Goal: Task Accomplishment & Management: Manage account settings

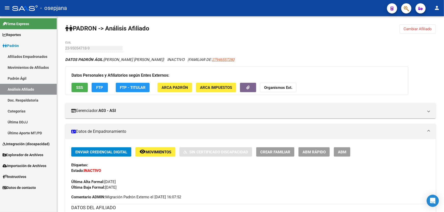
click at [28, 80] on link "Padrón Ágil" at bounding box center [28, 78] width 57 height 11
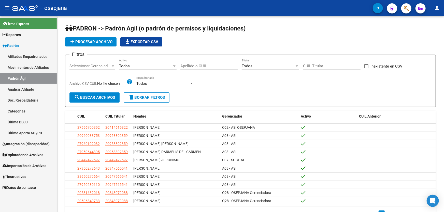
click at [26, 87] on link "Análisis Afiliado" at bounding box center [28, 89] width 57 height 11
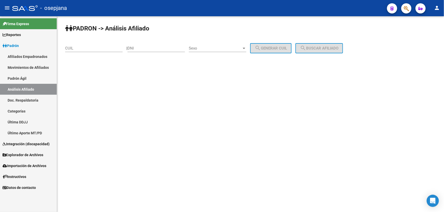
click at [86, 48] on input "CUIL" at bounding box center [93, 48] width 57 height 5
paste input "27-18301420-5"
type input "27-18301420-5"
click at [322, 50] on span "search Buscar afiliado" at bounding box center [319, 48] width 38 height 5
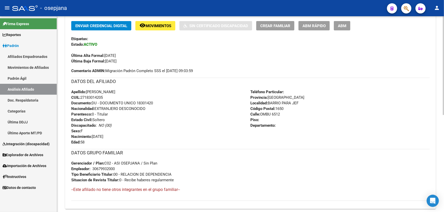
scroll to position [123, 0]
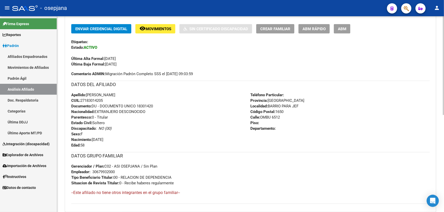
drag, startPoint x: 105, startPoint y: 100, endPoint x: 81, endPoint y: 100, distance: 23.4
click at [81, 100] on div "Apellido: SILVIA GRACIELA CARPIO CUIL: 27183014205 Documento: DU - DOCUMENTO UN…" at bounding box center [160, 120] width 179 height 56
copy span "27183014205"
click at [274, 27] on span "Crear Familiar" at bounding box center [275, 29] width 30 height 5
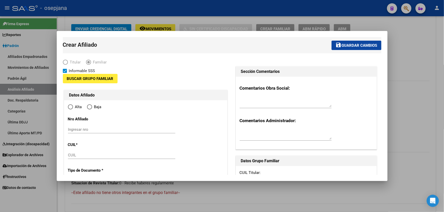
type input "30-67993200-0"
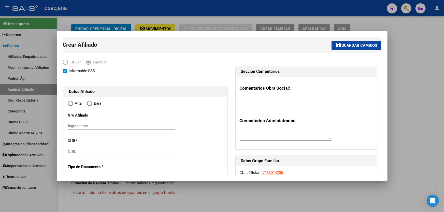
type input "BARRIO PARA JEF"
type input "1650"
type input "OMBU 6512"
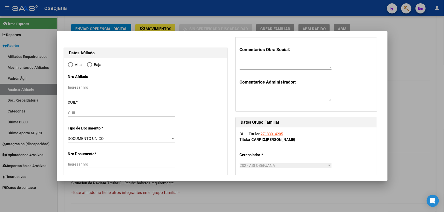
radio input "true"
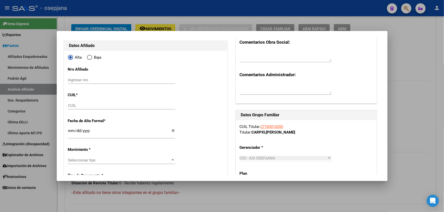
type input "30-67993200-0"
click at [71, 106] on input "CUIL" at bounding box center [121, 105] width 107 height 5
paste input "20-49118828-7"
type input "20-49118828-7"
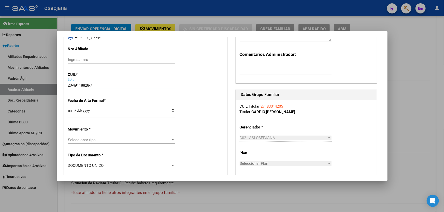
scroll to position [115, 0]
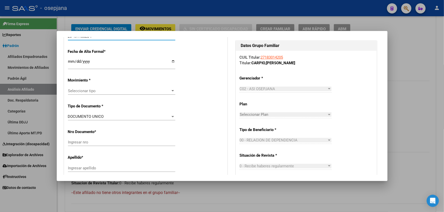
type input "49118828"
type input "GOMEZ LAUTARO EMANUEL"
type input "2009-01-19"
type input "GENERAL SAN MAR"
type input "CORRIENTES"
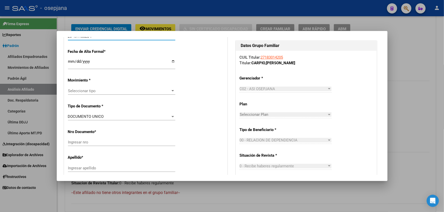
type input "5550"
type input "20-49118828-7"
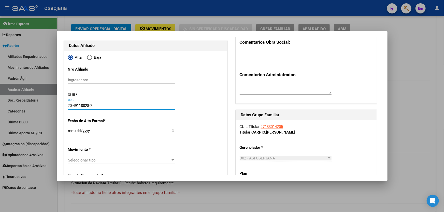
scroll to position [69, 0]
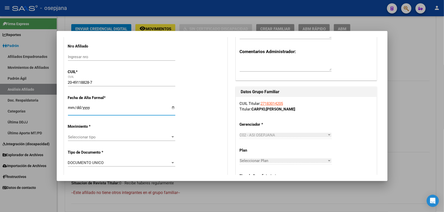
click at [70, 109] on input "Ingresar fecha" at bounding box center [121, 110] width 107 height 8
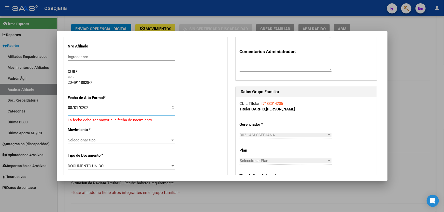
type input "2025-08-01"
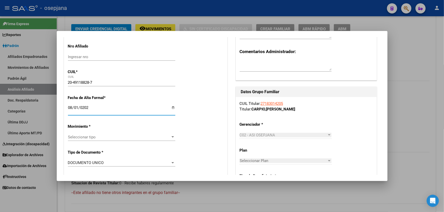
click at [111, 140] on div "Seleccionar tipo Seleccionar tipo" at bounding box center [121, 137] width 107 height 8
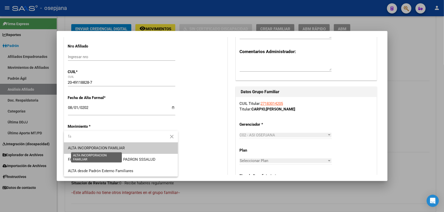
type input "fa"
click at [112, 146] on span "ALTA INCORPORACION FAMILIAR" at bounding box center [96, 148] width 57 height 5
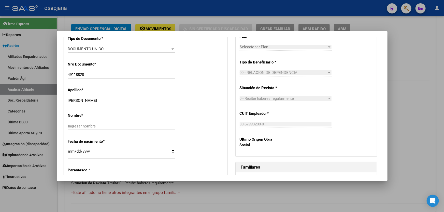
scroll to position [185, 0]
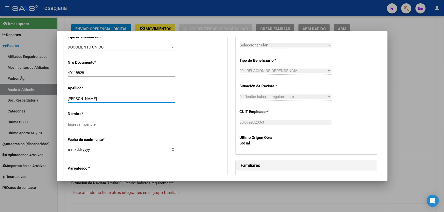
drag, startPoint x: 82, startPoint y: 98, endPoint x: 118, endPoint y: 99, distance: 35.9
click at [118, 99] on input "GOMEZ LAUTARO EMANUEL" at bounding box center [121, 99] width 107 height 5
type input "GOMEZ"
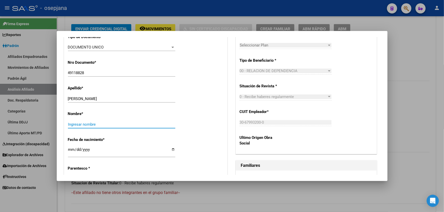
click at [72, 126] on input "Ingresar nombre" at bounding box center [121, 124] width 107 height 5
paste input "LAUTARO EMANUEL"
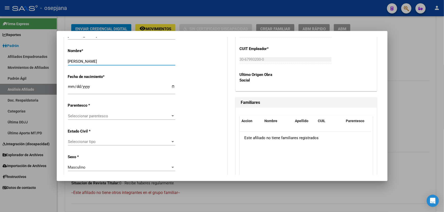
scroll to position [254, 0]
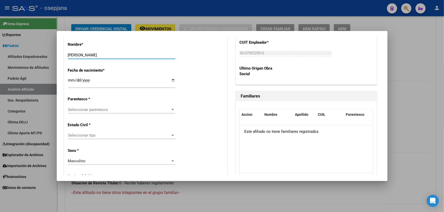
type input "LAUTARO EMANUEL"
click at [142, 113] on div "Seleccionar parentesco Seleccionar parentesco" at bounding box center [121, 110] width 107 height 8
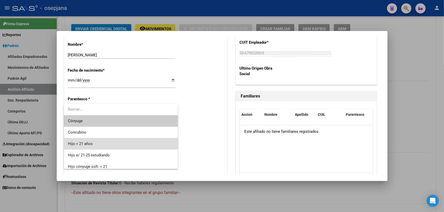
click at [126, 142] on span "Hijo < 21 años" at bounding box center [121, 143] width 106 height 11
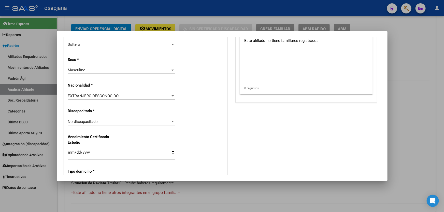
scroll to position [346, 0]
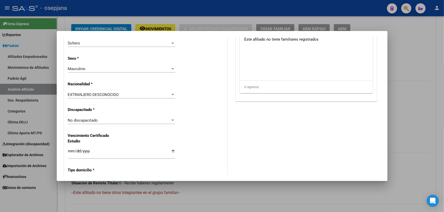
click at [129, 95] on div "EXTRANJERO DESCONOCIDO" at bounding box center [119, 95] width 103 height 5
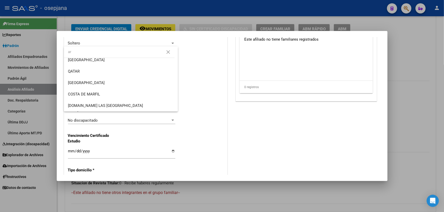
scroll to position [0, 0]
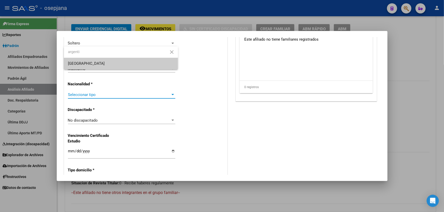
type input "argenti"
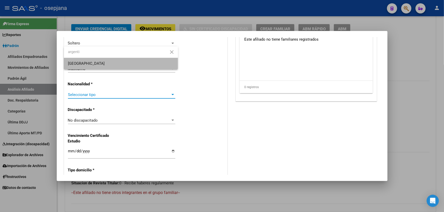
click at [150, 62] on span "[GEOGRAPHIC_DATA]" at bounding box center [121, 63] width 106 height 11
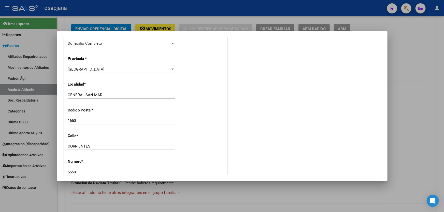
scroll to position [485, 0]
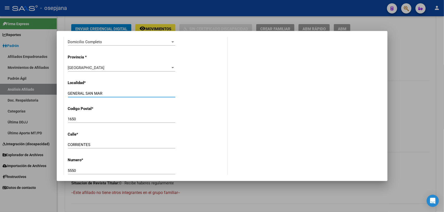
click at [129, 92] on input "GENERAL SAN MAR" at bounding box center [121, 93] width 107 height 5
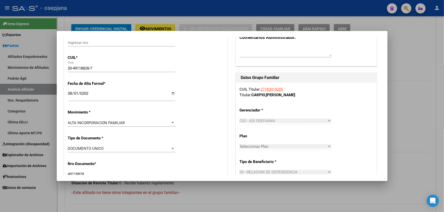
scroll to position [0, 0]
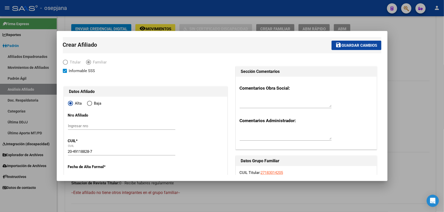
type input "GENERAL SAN MARTIN"
click at [347, 44] on span "Guardar cambios" at bounding box center [359, 45] width 36 height 5
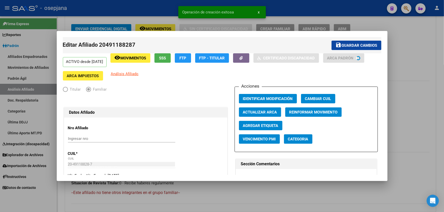
click at [347, 44] on span "Guardar cambios" at bounding box center [359, 45] width 36 height 5
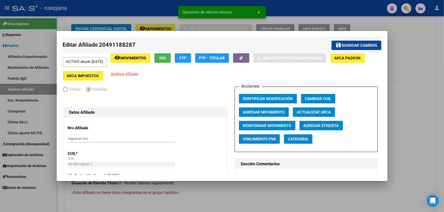
click at [433, 55] on div at bounding box center [222, 106] width 444 height 212
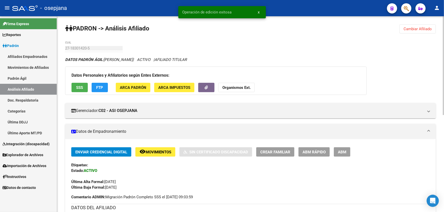
click at [425, 25] on button "Cambiar Afiliado" at bounding box center [417, 28] width 36 height 9
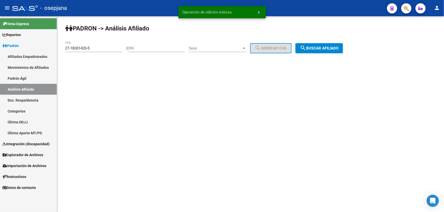
click at [343, 44] on button "search Buscar afiliado" at bounding box center [319, 48] width 48 height 10
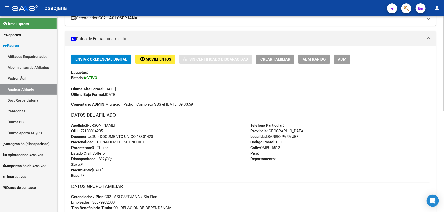
scroll to position [92, 0]
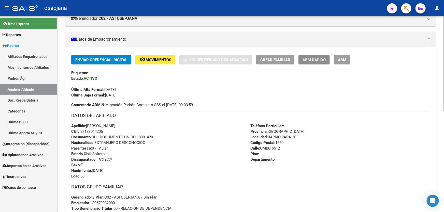
click at [313, 60] on span "ABM Rápido" at bounding box center [313, 60] width 23 height 5
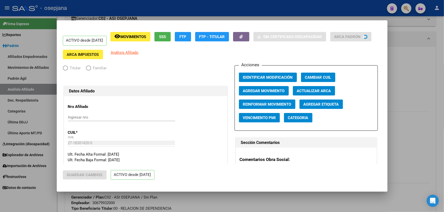
radio input "true"
type input "30-67993200-0"
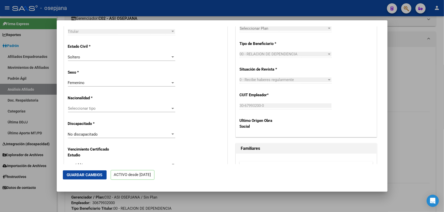
scroll to position [277, 0]
click at [143, 108] on div "Seleccionar tipo Seleccionar tipo" at bounding box center [121, 109] width 107 height 8
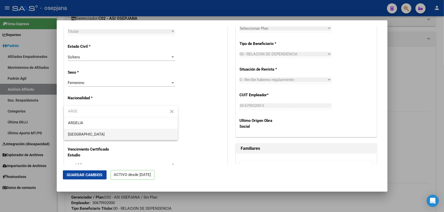
type input "ARGE"
click at [126, 137] on span "[GEOGRAPHIC_DATA]" at bounding box center [121, 134] width 106 height 11
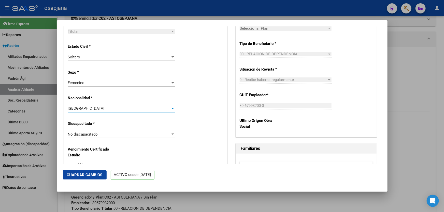
click at [71, 174] on span "Guardar Cambios" at bounding box center [85, 175] width 36 height 5
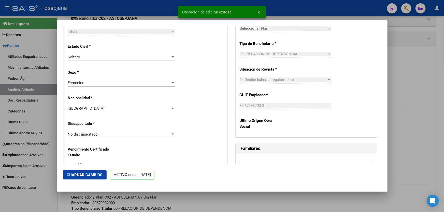
click at [420, 101] on div at bounding box center [222, 106] width 444 height 212
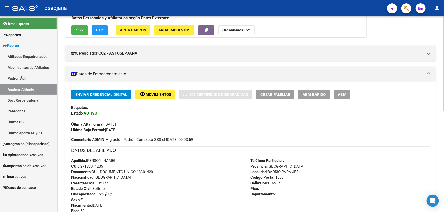
scroll to position [0, 0]
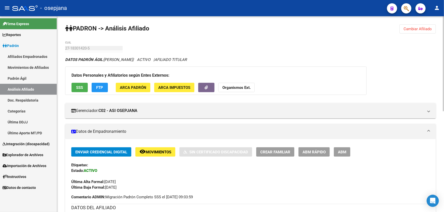
click at [411, 24] on button "Cambiar Afiliado" at bounding box center [417, 28] width 36 height 9
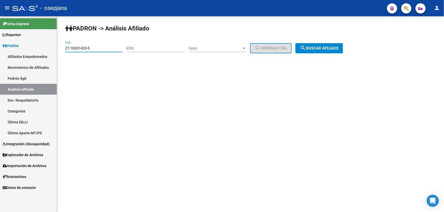
drag, startPoint x: 100, startPoint y: 48, endPoint x: 55, endPoint y: 48, distance: 45.3
click at [55, 48] on mat-sidenav-container "Firma Express Reportes Padrón Traspasos x O.S. Traspasos x Gerenciador Traspaso…" at bounding box center [222, 114] width 444 height 196
paste input "3-18325239-9"
type input "23-18325239-9"
click at [335, 48] on span "search Buscar afiliado" at bounding box center [319, 48] width 38 height 5
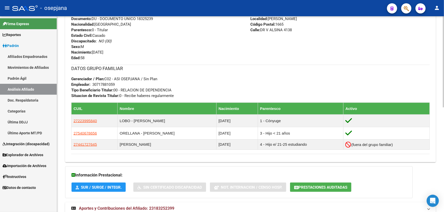
scroll to position [208, 0]
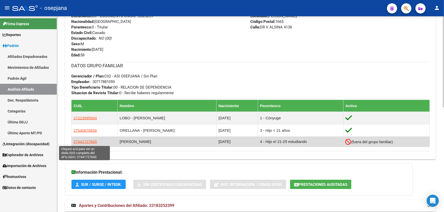
click at [92, 142] on span "27441727645" at bounding box center [84, 142] width 23 height 4
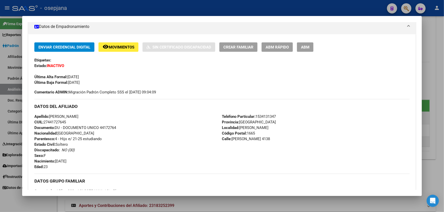
scroll to position [92, 0]
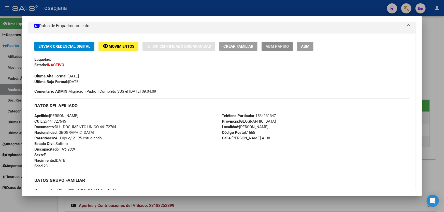
click at [282, 45] on span "ABM Rápido" at bounding box center [276, 46] width 23 height 5
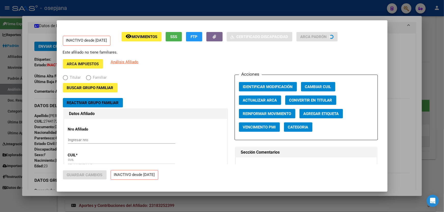
radio input "true"
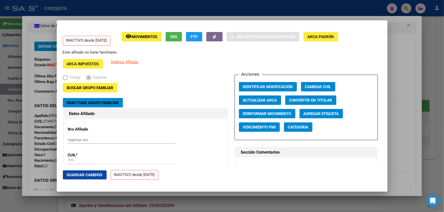
click at [115, 104] on span "Reactivar Grupo Familiar" at bounding box center [93, 103] width 52 height 5
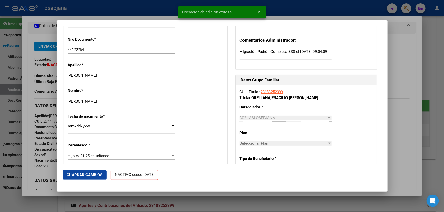
scroll to position [185, 0]
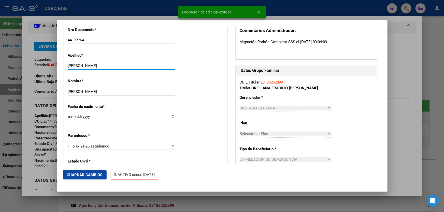
drag, startPoint x: 88, startPoint y: 65, endPoint x: 155, endPoint y: 70, distance: 67.3
click at [155, 70] on div "ORELLANA LOURDES MARIA Ingresar apellido" at bounding box center [121, 68] width 107 height 12
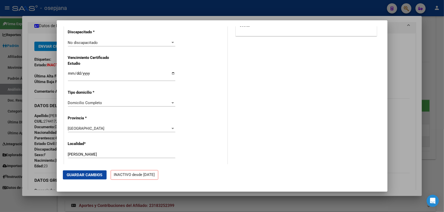
scroll to position [393, 0]
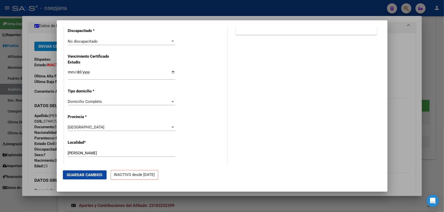
type input "ORELLANA"
click at [71, 73] on input "Ingresar fecha" at bounding box center [121, 74] width 107 height 8
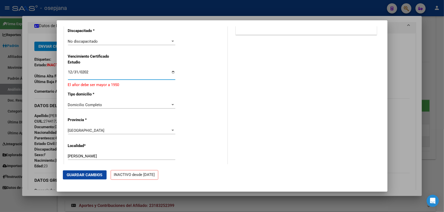
type input "2025-12-31"
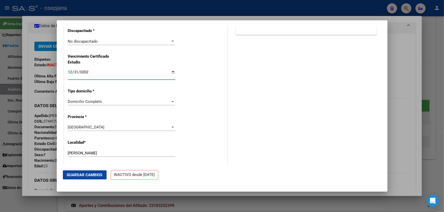
click at [93, 176] on span "Guardar Cambios" at bounding box center [85, 175] width 36 height 5
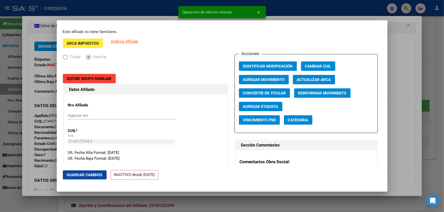
scroll to position [0, 0]
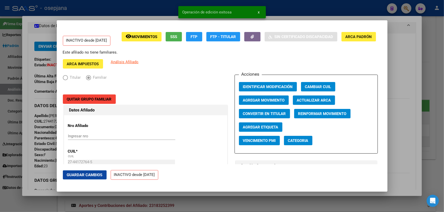
click at [272, 96] on button "Agregar Movimiento" at bounding box center [264, 100] width 50 height 9
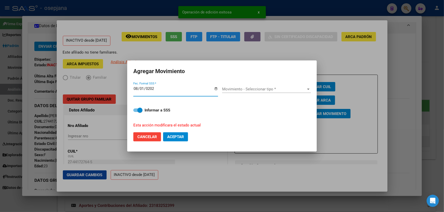
type input "2025-08-01"
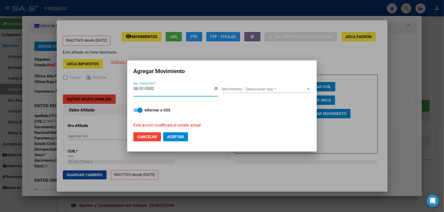
click at [272, 88] on span "Movimiento - Seleccionar tipo *" at bounding box center [264, 89] width 84 height 5
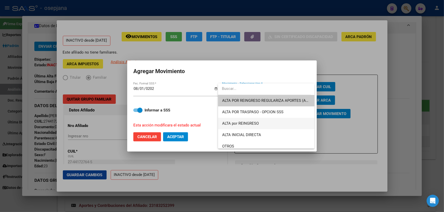
click at [246, 127] on span "ALTA por REINGRESO" at bounding box center [266, 123] width 88 height 11
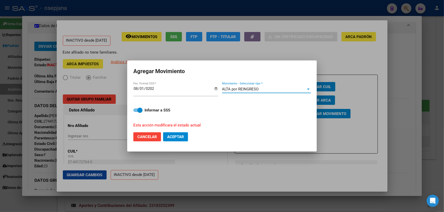
click at [186, 137] on button "Aceptar" at bounding box center [175, 136] width 25 height 9
checkbox input "false"
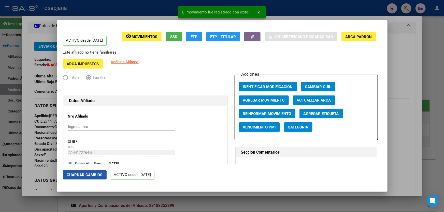
click at [80, 177] on span "Guardar Cambios" at bounding box center [85, 175] width 36 height 5
click at [443, 115] on div at bounding box center [222, 106] width 444 height 212
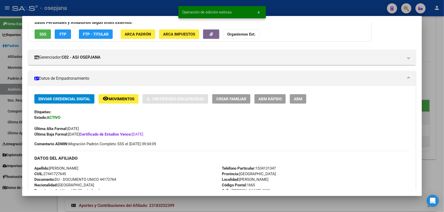
scroll to position [92, 0]
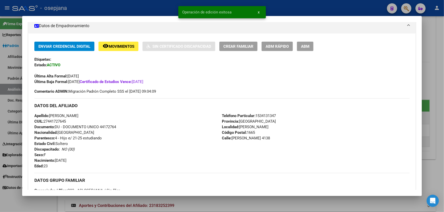
click at [443, 115] on div at bounding box center [222, 106] width 444 height 212
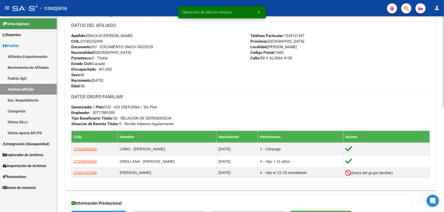
scroll to position [185, 0]
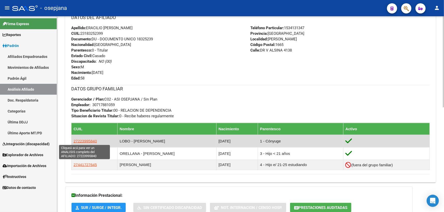
click at [90, 143] on span "27223995840" at bounding box center [84, 141] width 23 height 4
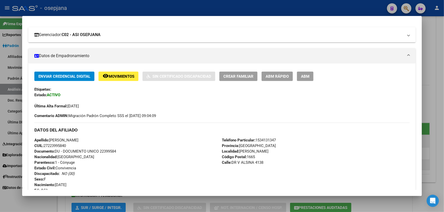
scroll to position [63, 0]
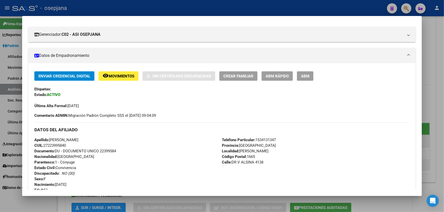
click at [443, 85] on div at bounding box center [222, 106] width 444 height 212
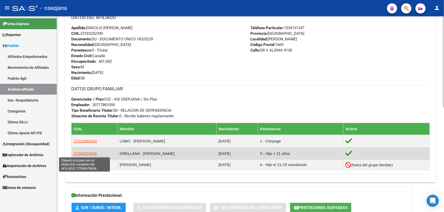
click at [82, 154] on span "27540678656" at bounding box center [84, 154] width 23 height 4
type textarea "27540678656"
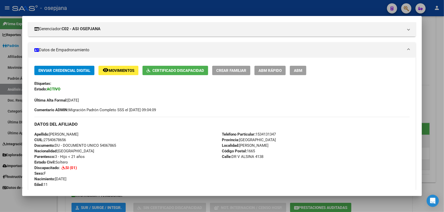
scroll to position [69, 0]
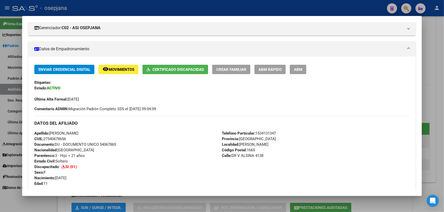
click at [443, 107] on div at bounding box center [222, 106] width 444 height 212
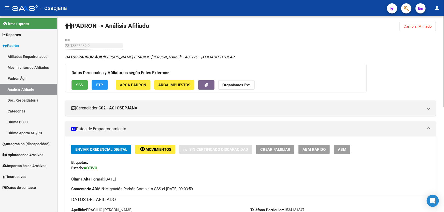
scroll to position [0, 0]
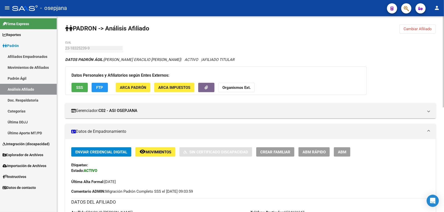
click at [415, 27] on span "Cambiar Afiliado" at bounding box center [417, 29] width 28 height 5
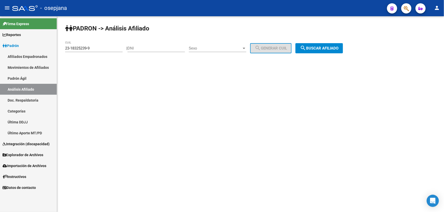
click at [343, 47] on button "search Buscar afiliado" at bounding box center [319, 48] width 48 height 10
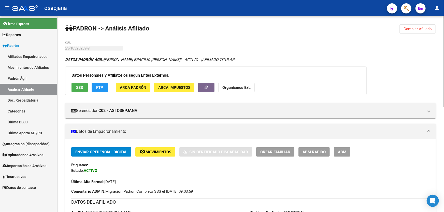
click at [409, 32] on button "Cambiar Afiliado" at bounding box center [417, 28] width 36 height 9
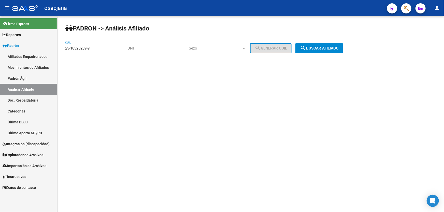
drag, startPoint x: 96, startPoint y: 46, endPoint x: 60, endPoint y: 51, distance: 36.4
click at [60, 51] on div "PADRON -> Análisis Afiliado 23-18325239-9 CUIL | DNI Sexo Sexo search Generar C…" at bounding box center [250, 42] width 387 height 53
paste input "0-94781643"
type input "20-94781643-9"
click at [323, 51] on button "search Buscar afiliado" at bounding box center [319, 48] width 48 height 10
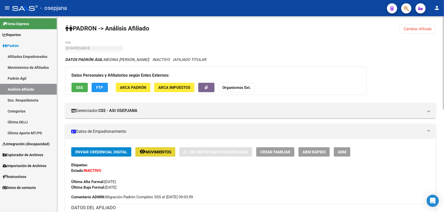
click at [159, 152] on span "Movimientos" at bounding box center [158, 152] width 26 height 5
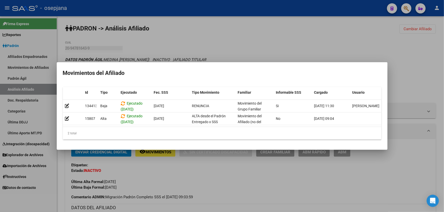
click at [258, 174] on div at bounding box center [222, 106] width 444 height 212
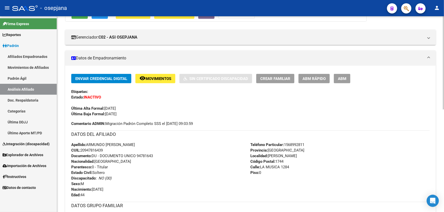
scroll to position [69, 0]
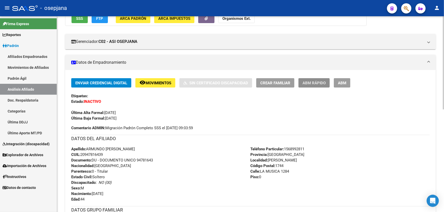
click at [306, 83] on span "ABM Rápido" at bounding box center [313, 83] width 23 height 5
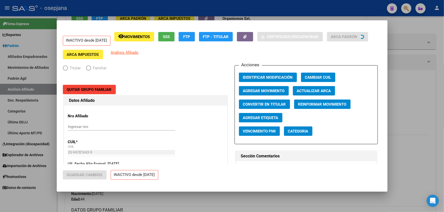
radio input "true"
type input "30-55638559-5"
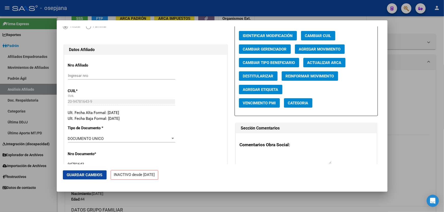
scroll to position [23, 0]
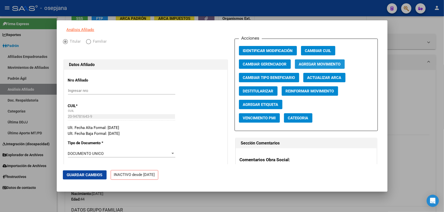
click at [329, 66] on span "Agregar Movimiento" at bounding box center [320, 64] width 42 height 5
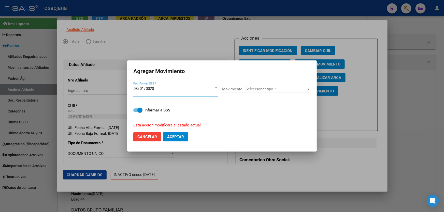
type input "0202-08-01"
click at [143, 135] on span "Cancelar" at bounding box center [147, 137] width 20 height 5
checkbox input "false"
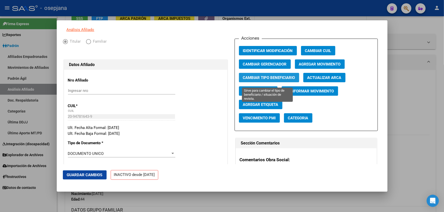
click at [259, 80] on span "Cambiar Tipo Beneficiario" at bounding box center [269, 78] width 52 height 5
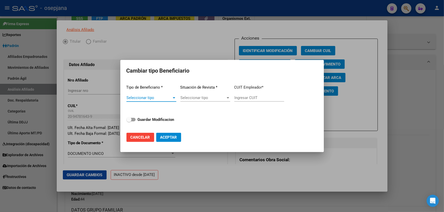
click at [139, 98] on span "Seleccionar tipo" at bounding box center [148, 98] width 45 height 5
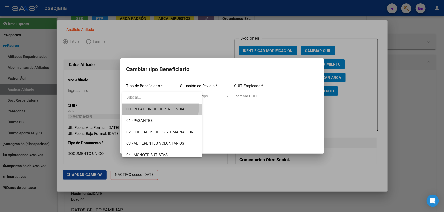
click at [140, 107] on span "00 - RELACION DE DEPENDENCIA" at bounding box center [161, 109] width 71 height 11
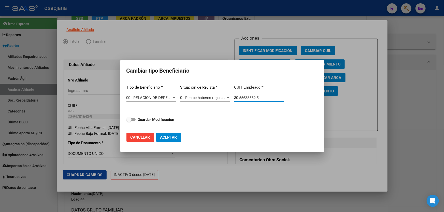
drag, startPoint x: 273, startPoint y: 98, endPoint x: 213, endPoint y: 98, distance: 59.7
click at [213, 98] on div "Tipo de Beneficiario * 00 - RELACION DE DEPENDENCIA Seleccionar tipo Situación …" at bounding box center [221, 105] width 191 height 48
paste input "20-22644286-4"
type input "20-22644286-4"
click at [162, 120] on strong "Guardar Modificacion" at bounding box center [156, 119] width 37 height 5
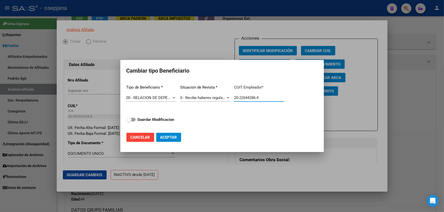
click at [129, 122] on input "Guardar Modificacion" at bounding box center [129, 122] width 0 height 0
checkbox input "true"
click at [163, 134] on button "Aceptar" at bounding box center [168, 137] width 25 height 9
type input "20-22644286-4"
checkbox input "false"
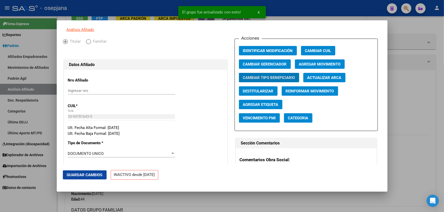
click at [95, 173] on span "Guardar Cambios" at bounding box center [85, 175] width 36 height 5
click at [328, 67] on span "Agregar Movimiento" at bounding box center [320, 64] width 42 height 5
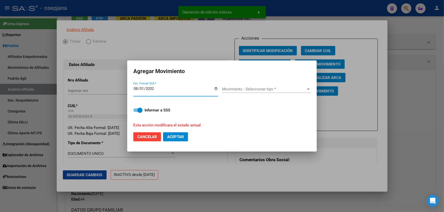
type input "2025-08-01"
click at [235, 92] on div "Movimiento - Seleccionar tipo * Movimiento - Seleccionar tipo *" at bounding box center [266, 89] width 89 height 8
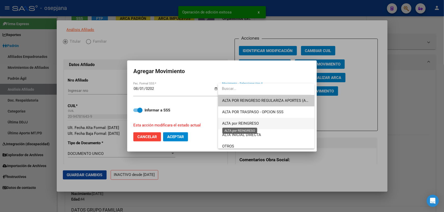
click at [234, 124] on span "ALTA por REINGRESO" at bounding box center [240, 123] width 37 height 5
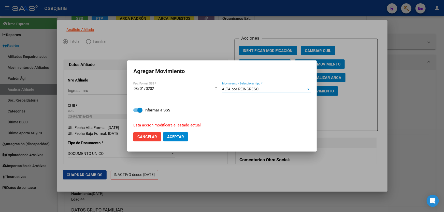
click at [182, 135] on span "Aceptar" at bounding box center [175, 137] width 17 height 5
checkbox input "false"
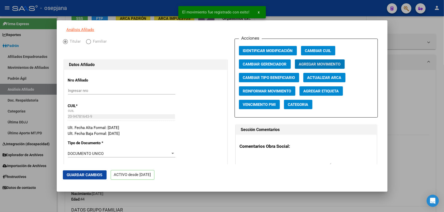
click at [77, 177] on span "Guardar Cambios" at bounding box center [85, 175] width 36 height 5
click at [443, 130] on div at bounding box center [222, 106] width 444 height 212
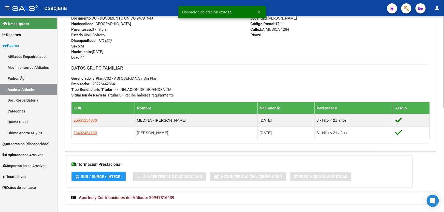
scroll to position [220, 0]
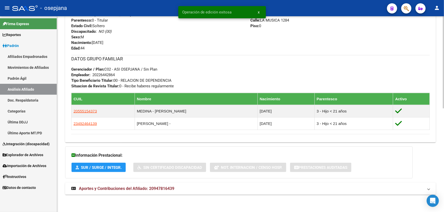
click at [360, 188] on mat-panel-title "Aportes y Contribuciones del Afiliado: 20947816439" at bounding box center [247, 189] width 352 height 6
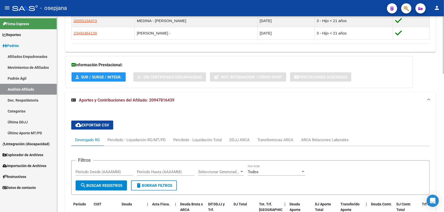
scroll to position [313, 0]
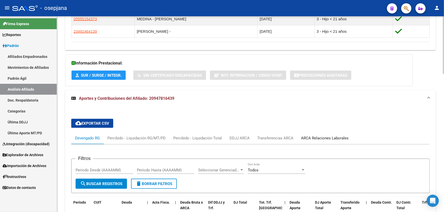
click at [329, 136] on div "ARCA Relaciones Laborales" at bounding box center [325, 138] width 48 height 6
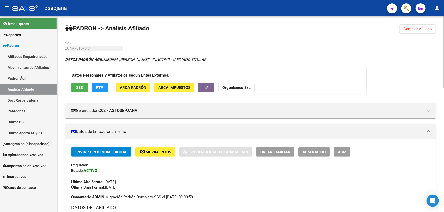
scroll to position [0, 0]
click at [419, 29] on span "Cambiar Afiliado" at bounding box center [417, 29] width 28 height 5
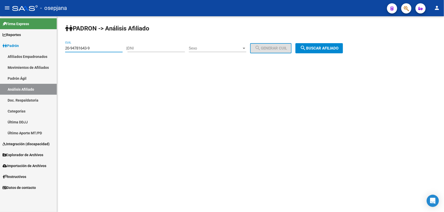
drag, startPoint x: 96, startPoint y: 46, endPoint x: 61, endPoint y: 51, distance: 34.9
click at [61, 51] on div "PADRON -> Análisis Afiliado 20-94781643-9 CUIL | DNI Sexo Sexo search Generar C…" at bounding box center [250, 42] width 387 height 53
paste input "3-24823237-4"
type input "23-24823237-4"
click at [334, 39] on div "PADRON -> Análisis Afiliado 23-24823237-4 CUIL | DNI Sexo Sexo search Generar C…" at bounding box center [250, 42] width 387 height 53
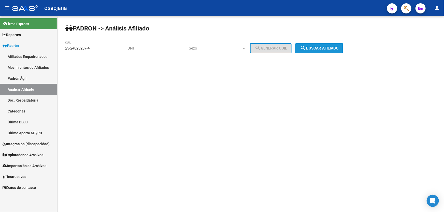
click at [328, 49] on span "search Buscar afiliado" at bounding box center [319, 48] width 38 height 5
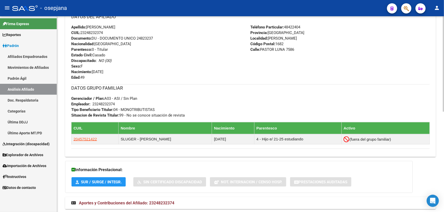
scroll to position [206, 0]
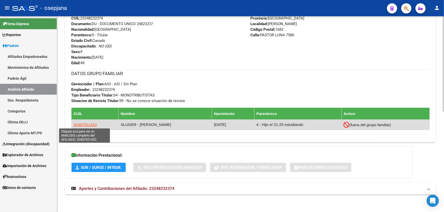
click at [86, 126] on span "20457521422" at bounding box center [84, 125] width 23 height 4
type textarea "20457521422"
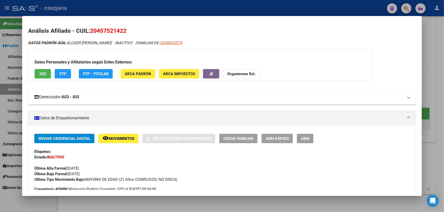
scroll to position [23, 0]
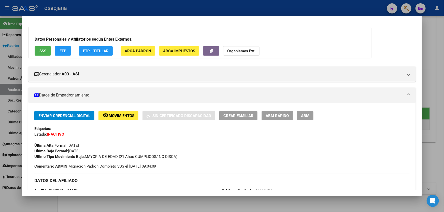
click at [242, 51] on strong "Organismos Ext." at bounding box center [241, 51] width 28 height 5
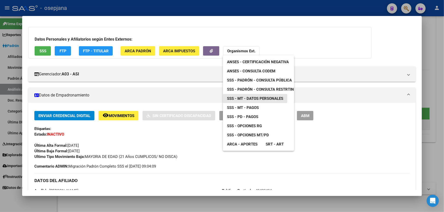
click at [241, 99] on span "SSS - MT - Datos Personales" at bounding box center [255, 98] width 56 height 5
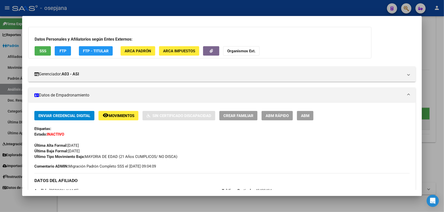
click at [424, 61] on div at bounding box center [222, 106] width 444 height 212
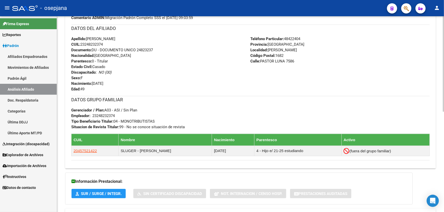
scroll to position [136, 0]
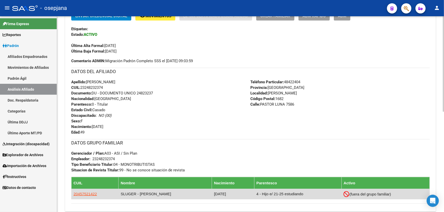
click at [84, 196] on app-link-go-to "20457521422" at bounding box center [84, 194] width 23 height 6
click at [84, 193] on span "20457521422" at bounding box center [84, 194] width 23 height 4
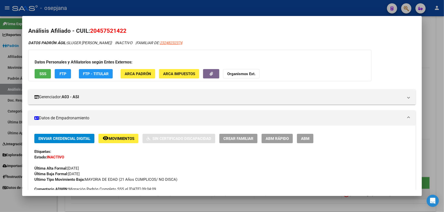
drag, startPoint x: 127, startPoint y: 30, endPoint x: 91, endPoint y: 30, distance: 35.8
click at [91, 30] on h2 "Análisis Afiliado - CUIL: 20457521422" at bounding box center [221, 31] width 387 height 9
copy span "20457521422"
click at [239, 74] on strong "Organismos Ext." at bounding box center [241, 74] width 28 height 5
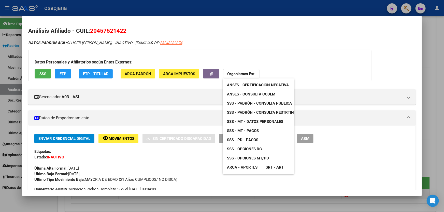
click at [443, 43] on div at bounding box center [222, 106] width 444 height 212
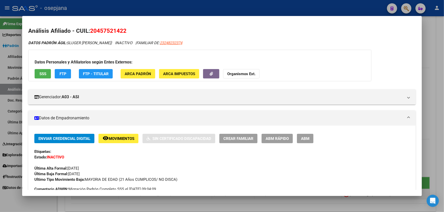
click at [117, 7] on div at bounding box center [222, 106] width 444 height 212
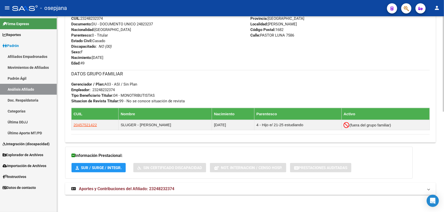
scroll to position [206, 0]
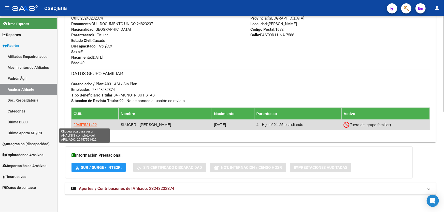
click at [84, 126] on span "20457521422" at bounding box center [84, 125] width 23 height 4
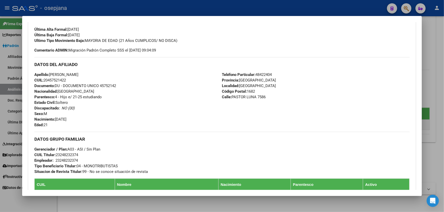
scroll to position [155, 0]
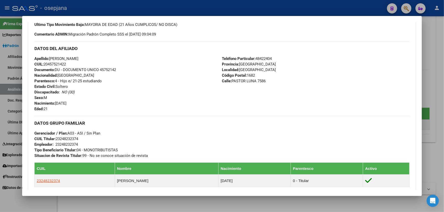
click at [443, 81] on div at bounding box center [222, 106] width 444 height 212
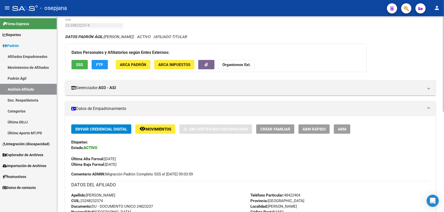
scroll to position [0, 0]
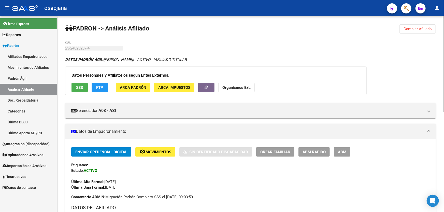
click at [419, 33] on button "Cambiar Afiliado" at bounding box center [417, 28] width 36 height 9
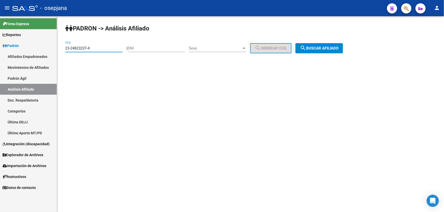
drag, startPoint x: 101, startPoint y: 47, endPoint x: 64, endPoint y: 48, distance: 37.1
click at [64, 48] on div "PADRON -> Análisis Afiliado 23-24823237-4 CUIL | DNI Sexo Sexo search Generar C…" at bounding box center [250, 42] width 387 height 53
paste input "0-16926344-3"
type input "20-16926344-3"
click at [335, 44] on button "search Buscar afiliado" at bounding box center [319, 48] width 48 height 10
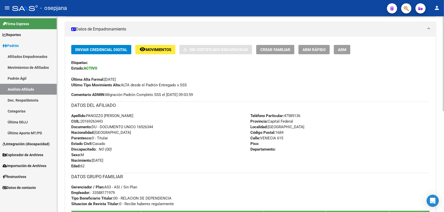
scroll to position [92, 0]
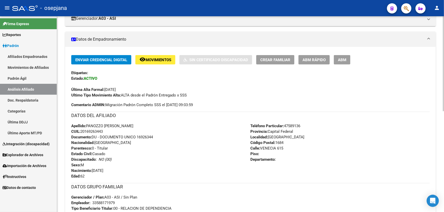
click at [312, 54] on div "Enviar Credencial Digital remove_red_eye Movimientos Sin Certificado Discapacid…" at bounding box center [250, 152] width 370 height 211
click at [312, 58] on span "ABM Rápido" at bounding box center [313, 60] width 23 height 5
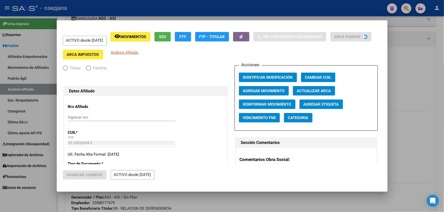
radio input "true"
type input "33-58817197-9"
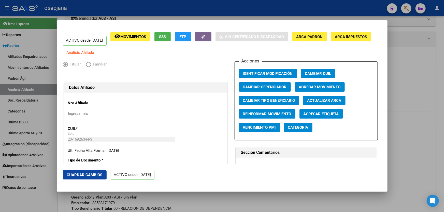
click at [314, 103] on span "Actualizar ARCA" at bounding box center [324, 100] width 34 height 5
type input "PANOZZO"
type input "MARIO MIGUEL"
type input "EL PALOMAR"
type input "VENECIA"
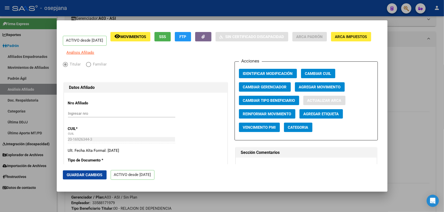
type input "615"
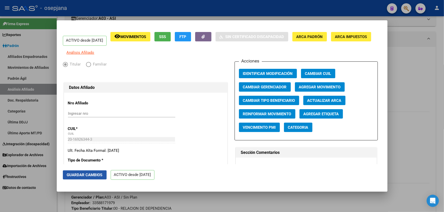
click at [85, 176] on span "Guardar Cambios" at bounding box center [85, 175] width 36 height 5
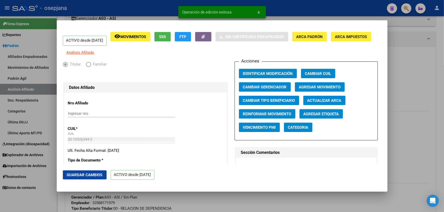
click at [443, 116] on div at bounding box center [222, 106] width 444 height 212
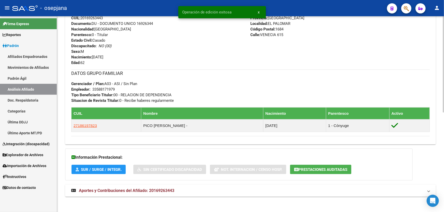
scroll to position [202, 0]
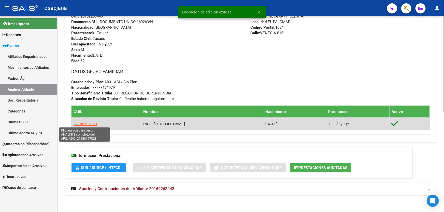
click at [85, 122] on span "27186197823" at bounding box center [84, 124] width 23 height 4
type textarea "27186197823"
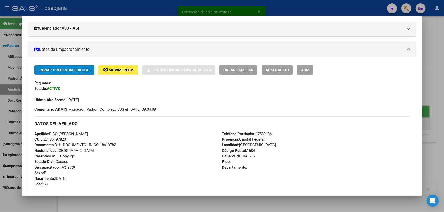
scroll to position [69, 0]
click at [282, 69] on span "ABM Rápido" at bounding box center [276, 69] width 23 height 5
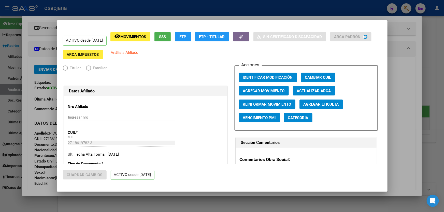
radio input "true"
type input "33-58817197-9"
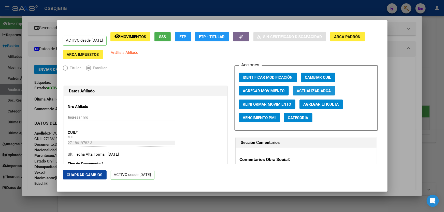
click at [307, 91] on span "Actualizar ARCA" at bounding box center [314, 91] width 34 height 5
type input "PICO"
type input "MARIA CRISTINA"
type input "EL PALOMAR"
type input "VENECIA"
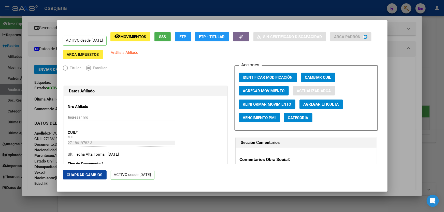
type input "615"
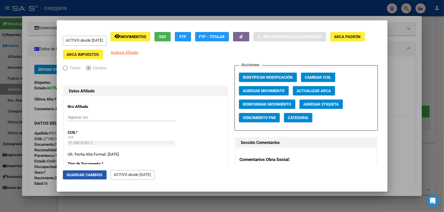
click at [94, 173] on span "Guardar Cambios" at bounding box center [85, 175] width 36 height 5
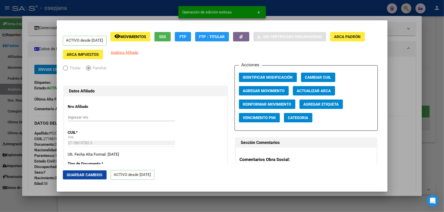
click at [443, 108] on div at bounding box center [222, 106] width 444 height 212
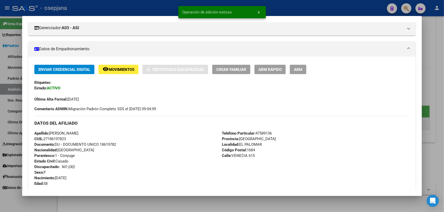
click at [443, 108] on div at bounding box center [222, 106] width 444 height 212
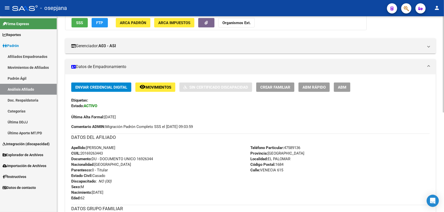
scroll to position [92, 0]
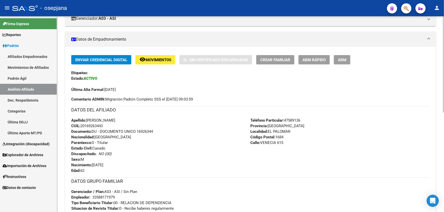
drag, startPoint x: 104, startPoint y: 124, endPoint x: 82, endPoint y: 125, distance: 22.1
click at [82, 125] on span "CUIL: 20169263443" at bounding box center [87, 126] width 32 height 5
copy span "20169263443"
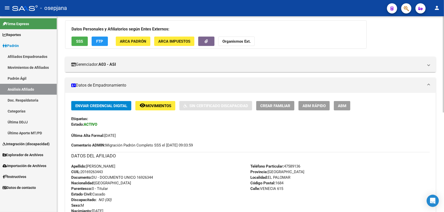
scroll to position [46, 0]
click at [159, 104] on span "Movimientos" at bounding box center [158, 106] width 26 height 5
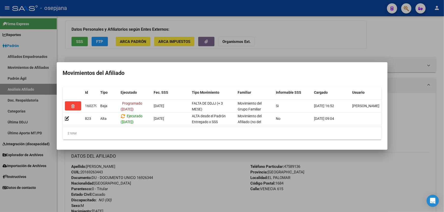
click at [186, 192] on div at bounding box center [222, 106] width 444 height 212
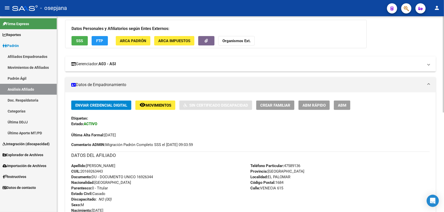
scroll to position [0, 0]
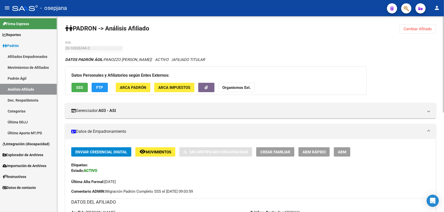
click at [421, 29] on span "Cambiar Afiliado" at bounding box center [417, 29] width 28 height 5
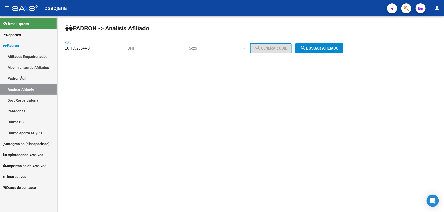
drag, startPoint x: 97, startPoint y: 49, endPoint x: 59, endPoint y: 50, distance: 38.1
click at [59, 50] on div "PADRON -> Análisis Afiliado 20-16926344-3 CUIL | DNI Sexo Sexo search Generar C…" at bounding box center [250, 42] width 387 height 53
paste input "26688460-6"
click at [330, 44] on button "search Buscar afiliado" at bounding box center [319, 48] width 48 height 10
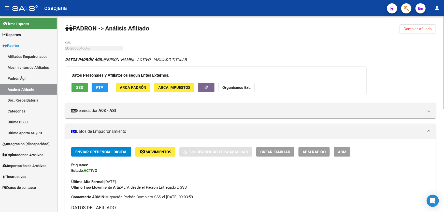
click at [160, 150] on span "Movimientos" at bounding box center [158, 152] width 26 height 5
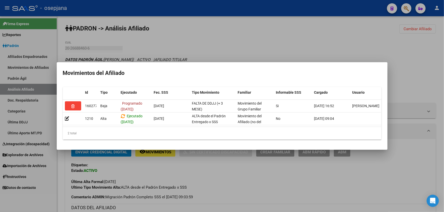
click at [247, 43] on div at bounding box center [222, 106] width 444 height 212
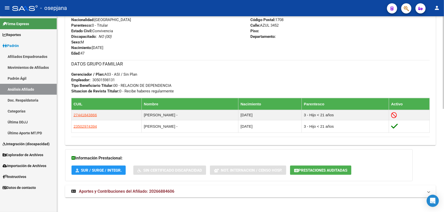
scroll to position [218, 0]
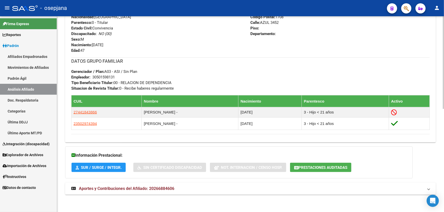
click at [200, 190] on mat-panel-title "Aportes y Contribuciones del Afiliado: 20266884606" at bounding box center [247, 189] width 352 height 6
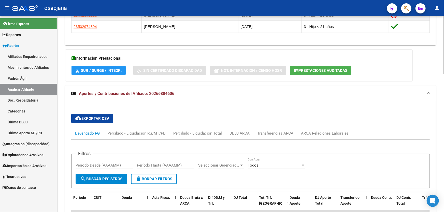
scroll to position [334, 0]
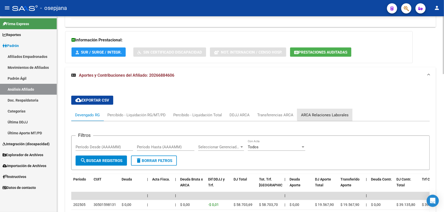
click at [337, 112] on div "ARCA Relaciones Laborales" at bounding box center [325, 115] width 48 height 6
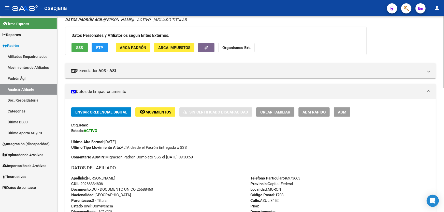
scroll to position [0, 0]
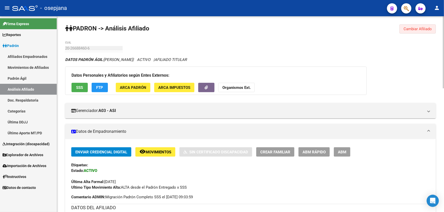
click at [427, 28] on span "Cambiar Afiliado" at bounding box center [417, 29] width 28 height 5
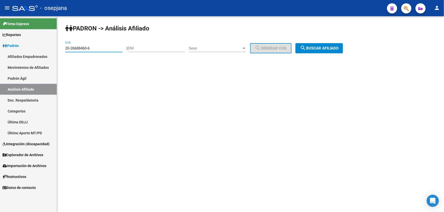
drag, startPoint x: 104, startPoint y: 48, endPoint x: 54, endPoint y: 51, distance: 50.9
click at [54, 51] on mat-sidenav-container "Firma Express Reportes Padrón Traspasos x O.S. Traspasos x Gerenciador Traspaso…" at bounding box center [222, 114] width 444 height 196
paste input "2450502-8"
click at [337, 51] on button "search Buscar afiliado" at bounding box center [319, 48] width 48 height 10
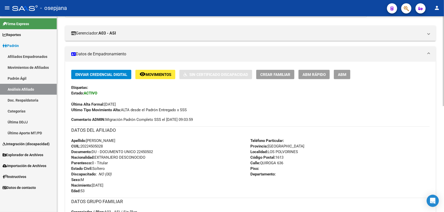
scroll to position [69, 0]
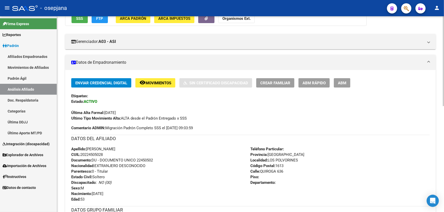
click at [154, 81] on span "Movimientos" at bounding box center [158, 83] width 26 height 5
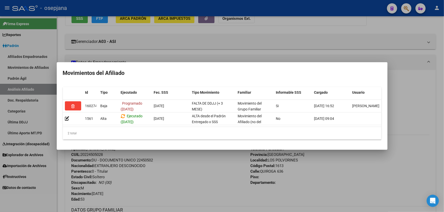
click at [171, 147] on mat-dialog-container "Movimientos del Afiliado Id Tipo Ejecutado Fec. SSS Tipo Movimiento Familiar In…" at bounding box center [222, 106] width 330 height 88
click at [172, 171] on div at bounding box center [222, 106] width 444 height 212
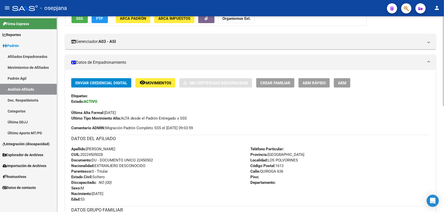
drag, startPoint x: 137, startPoint y: 159, endPoint x: 162, endPoint y: 159, distance: 24.7
click at [162, 159] on div "Apellido: VILLAFUERTE LUIS CRISTIAN CUIL: 20224505028 Documento: DU - DOCUMENTO…" at bounding box center [160, 174] width 179 height 56
copy span "22450502"
click at [158, 83] on span "Movimientos" at bounding box center [158, 83] width 26 height 5
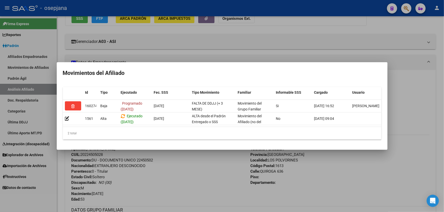
click at [306, 37] on div at bounding box center [222, 106] width 444 height 212
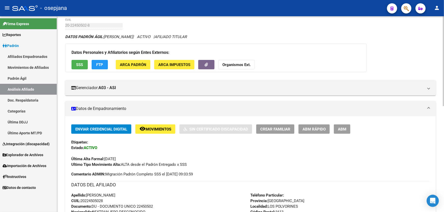
scroll to position [0, 0]
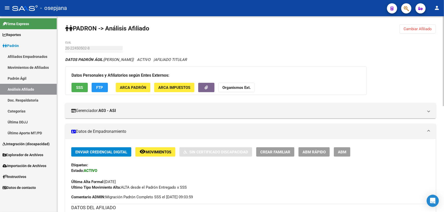
click at [428, 33] on button "Cambiar Afiliado" at bounding box center [417, 28] width 36 height 9
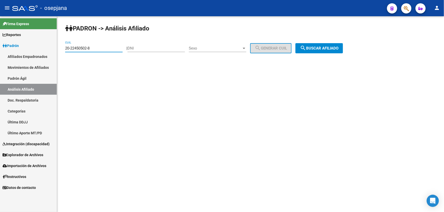
drag, startPoint x: 97, startPoint y: 48, endPoint x: 62, endPoint y: 50, distance: 35.4
click at [62, 50] on div "PADRON -> Análisis Afiliado 20-22450502-8 CUIL | DNI Sexo Sexo search Generar C…" at bounding box center [250, 42] width 387 height 53
paste input "14437249-3"
type input "20-14437249-3"
click at [323, 57] on div "PADRON -> Análisis Afiliado 20-14437249-3 CUIL | DNI Sexo Sexo search Generar C…" at bounding box center [250, 42] width 387 height 53
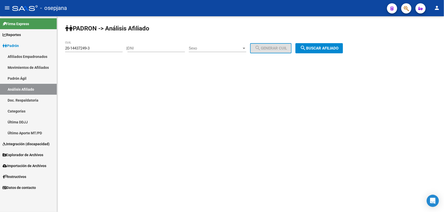
click at [320, 54] on div "PADRON -> Análisis Afiliado 20-14437249-3 CUIL | DNI Sexo Sexo search Generar C…" at bounding box center [250, 42] width 387 height 53
click at [320, 51] on button "search Buscar afiliado" at bounding box center [319, 48] width 48 height 10
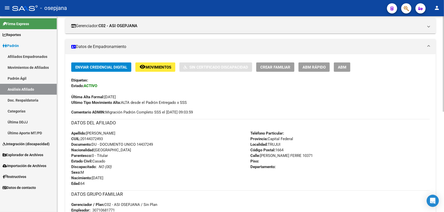
scroll to position [115, 0]
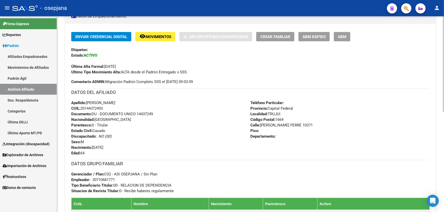
click at [313, 38] on span "ABM Rápido" at bounding box center [313, 37] width 23 height 5
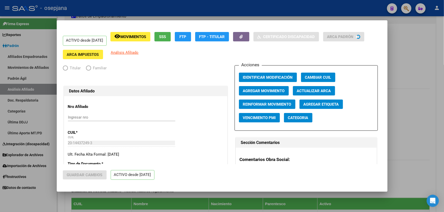
radio input "true"
type input "30-71068177-1"
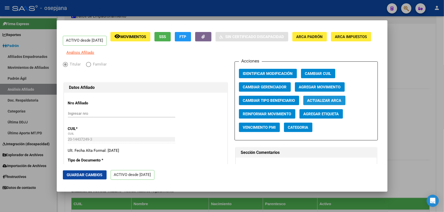
click at [313, 102] on span "Actualizar ARCA" at bounding box center [324, 100] width 34 height 5
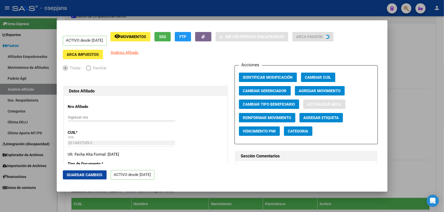
type input "ROMERO"
type input "HECTOR RICARDO"
type input "TRUJUI"
type input "LAFERRERE"
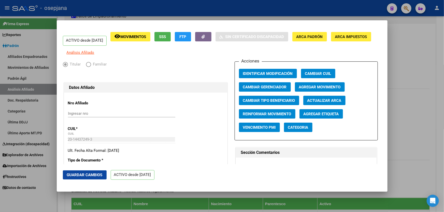
click at [87, 174] on span "Guardar Cambios" at bounding box center [85, 175] width 36 height 5
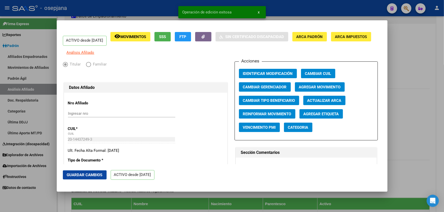
click at [443, 112] on div at bounding box center [222, 106] width 444 height 212
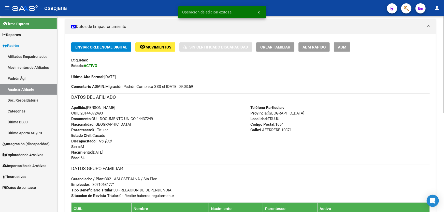
scroll to position [92, 0]
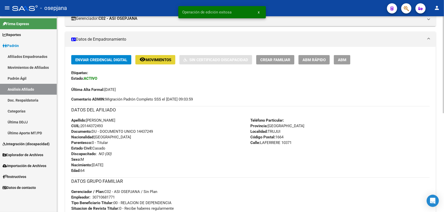
click at [153, 59] on span "Movimientos" at bounding box center [158, 60] width 26 height 5
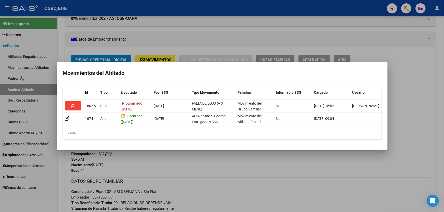
click at [411, 81] on div at bounding box center [222, 106] width 444 height 212
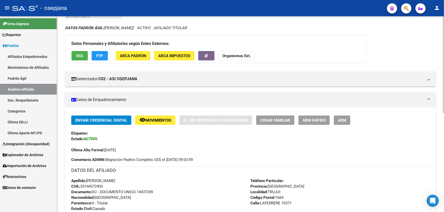
scroll to position [0, 0]
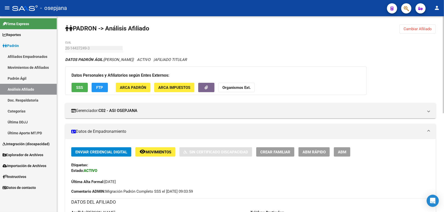
click at [79, 86] on span "SSS" at bounding box center [79, 87] width 7 height 5
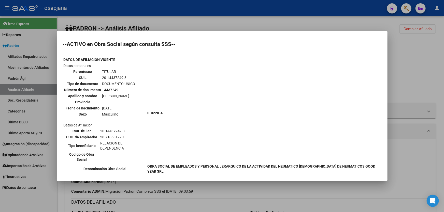
click at [430, 71] on div at bounding box center [222, 106] width 444 height 212
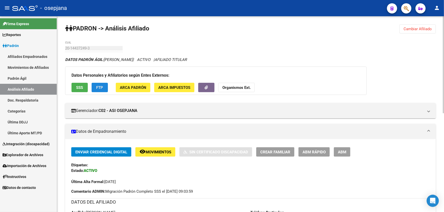
click at [105, 86] on button "FTP" at bounding box center [100, 87] width 16 height 9
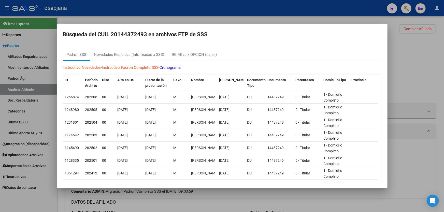
click at [443, 70] on div at bounding box center [222, 106] width 444 height 212
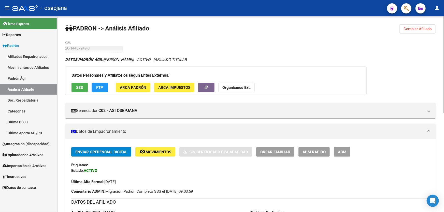
click at [157, 154] on button "remove_red_eye Movimientos" at bounding box center [155, 151] width 40 height 9
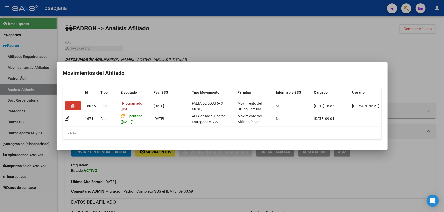
click at [195, 181] on div at bounding box center [222, 106] width 444 height 212
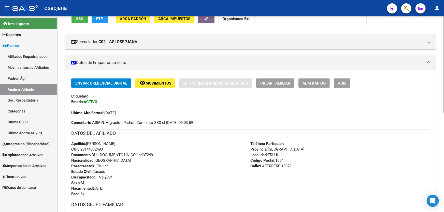
scroll to position [69, 0]
drag, startPoint x: 138, startPoint y: 154, endPoint x: 176, endPoint y: 157, distance: 38.7
click at [176, 157] on div "Apellido: HECTOR RICARDO ROMERO CUIL: 20144372493 Documento: DU - DOCUMENTO UNI…" at bounding box center [160, 169] width 179 height 56
copy span "14437249"
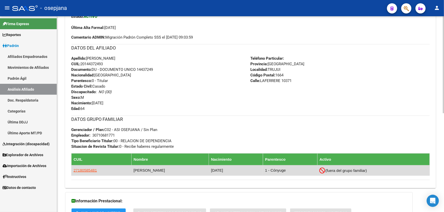
scroll to position [154, 0]
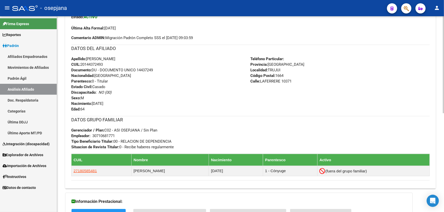
copy span "14437249"
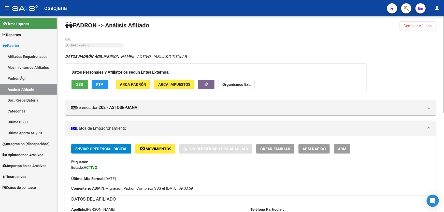
scroll to position [0, 0]
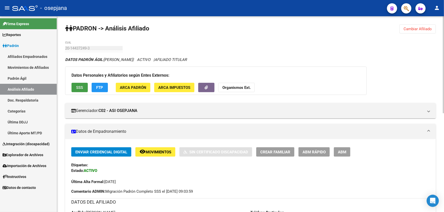
click at [82, 87] on span "SSS" at bounding box center [79, 87] width 7 height 5
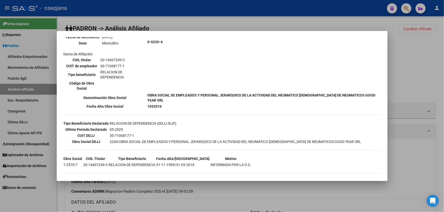
scroll to position [73, 0]
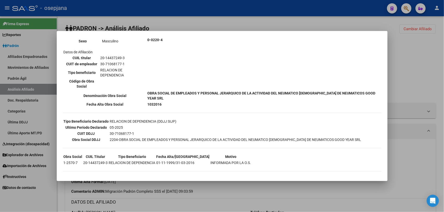
click at [439, 60] on div at bounding box center [222, 106] width 444 height 212
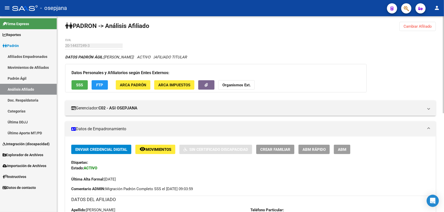
scroll to position [0, 0]
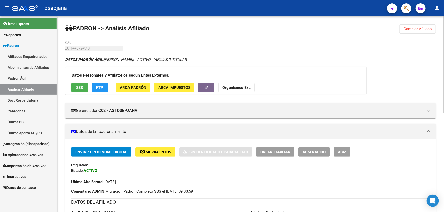
click at [421, 23] on div "PADRON -> Análisis Afiliado Cambiar Afiliado 20-14437249-3 CUIL DATOS PADRÓN ÁG…" at bounding box center [250, 214] width 387 height 397
click at [417, 30] on span "Cambiar Afiliado" at bounding box center [417, 29] width 28 height 5
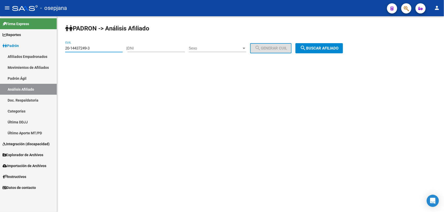
drag, startPoint x: 97, startPoint y: 49, endPoint x: 58, endPoint y: 50, distance: 38.2
click at [58, 50] on div "PADRON -> Análisis Afiliado 20-14437249-3 CUIL | DNI Sexo Sexo search Generar C…" at bounding box center [250, 42] width 387 height 53
paste input "6407750-1"
type input "20-16407750-1"
click at [341, 45] on button "search Buscar afiliado" at bounding box center [319, 48] width 48 height 10
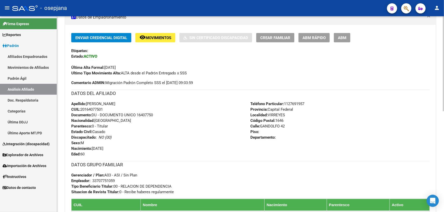
scroll to position [69, 0]
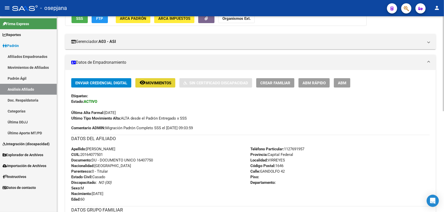
click at [166, 84] on span "Movimientos" at bounding box center [158, 83] width 26 height 5
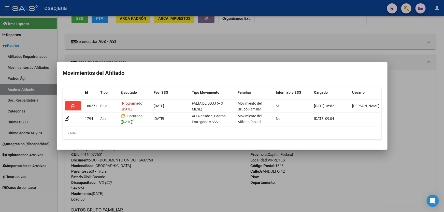
click at [413, 84] on div at bounding box center [222, 106] width 444 height 212
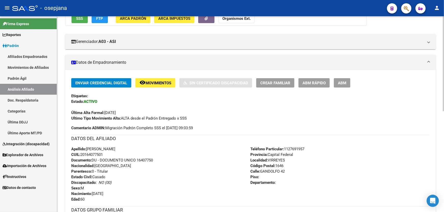
click at [312, 81] on span "ABM Rápido" at bounding box center [313, 83] width 23 height 5
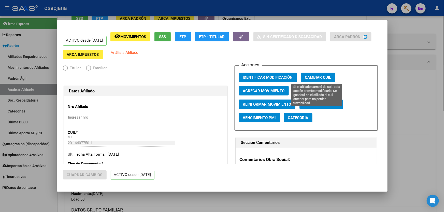
radio input "true"
type input "33-70775105-9"
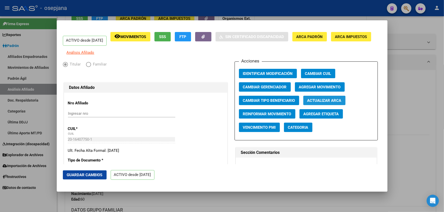
click at [335, 103] on span "Actualizar ARCA" at bounding box center [324, 100] width 34 height 5
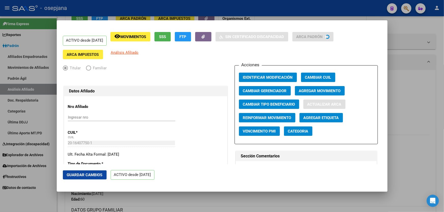
type input "FERNANDEZ"
type input "EDGARDO"
type input "1965-06-01"
type input "SAN FERNANDO"
type input "GANDOLFO Y PJE RECON"
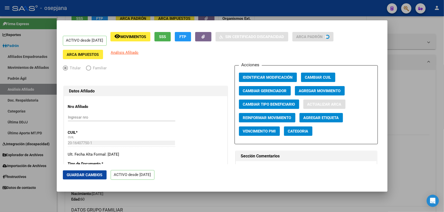
type input "42"
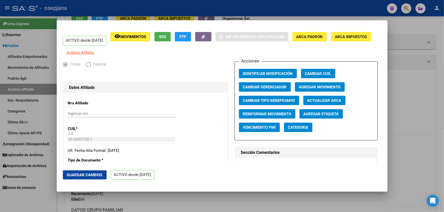
click at [93, 171] on button "Guardar Cambios" at bounding box center [85, 175] width 44 height 9
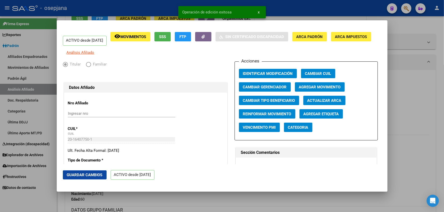
click at [443, 122] on div at bounding box center [222, 106] width 444 height 212
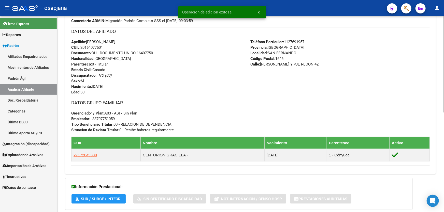
scroll to position [202, 0]
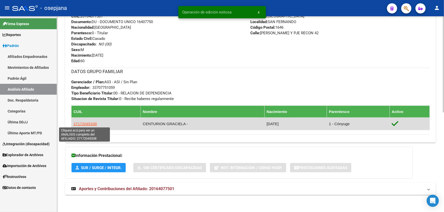
click at [87, 122] on span "27172045338" at bounding box center [84, 124] width 23 height 4
type textarea "27172045338"
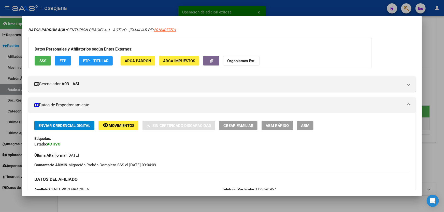
scroll to position [46, 0]
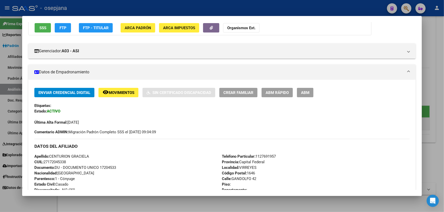
click at [274, 92] on span "ABM Rápido" at bounding box center [276, 93] width 23 height 5
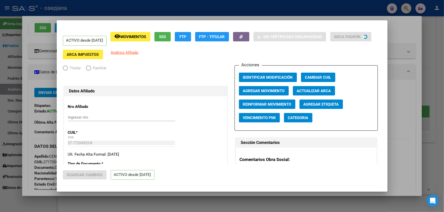
radio input "true"
type input "33-70775105-9"
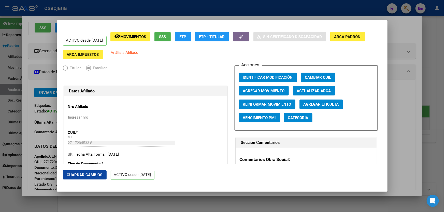
click at [330, 92] on button "Actualizar ARCA" at bounding box center [314, 90] width 42 height 9
type input "CENTURION"
type input "GRACIELA"
type input "1964-11-06"
type input "SAN FERNANDO"
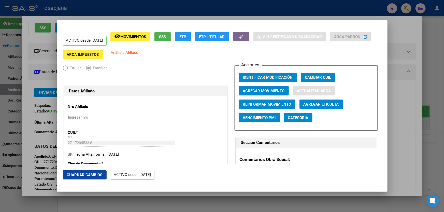
type input "GANDOLFO Y PJE RECON"
type input "1"
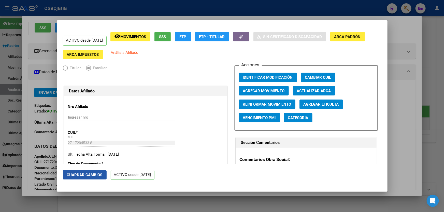
click at [87, 175] on span "Guardar Cambios" at bounding box center [85, 175] width 36 height 5
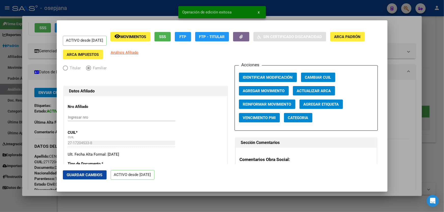
click at [443, 135] on div at bounding box center [222, 106] width 444 height 212
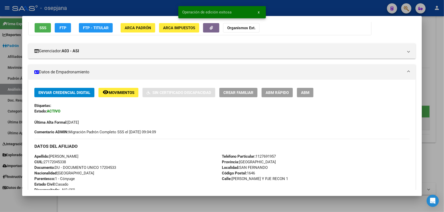
click at [443, 135] on div at bounding box center [222, 106] width 444 height 212
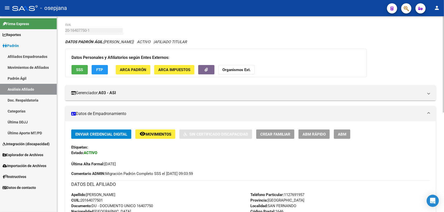
scroll to position [0, 0]
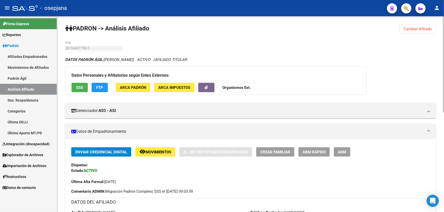
click at [85, 85] on button "SSS" at bounding box center [79, 87] width 16 height 9
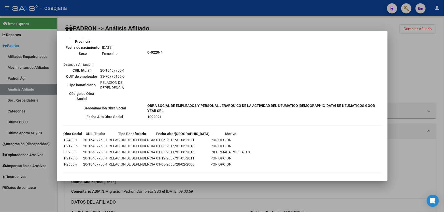
scroll to position [231, 0]
click at [440, 85] on div at bounding box center [222, 106] width 444 height 212
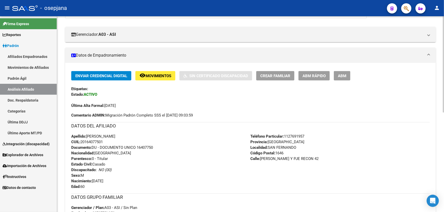
scroll to position [69, 0]
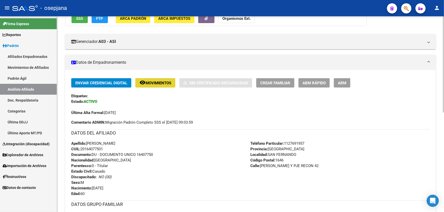
click at [162, 81] on span "Movimientos" at bounding box center [158, 83] width 26 height 5
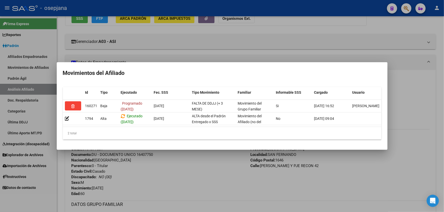
click at [187, 177] on div at bounding box center [222, 106] width 444 height 212
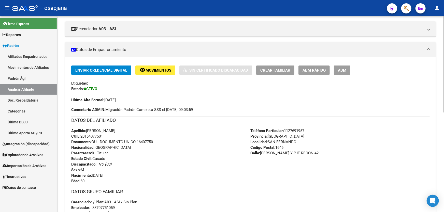
scroll to position [92, 0]
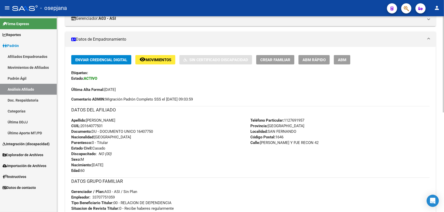
click at [138, 130] on span "Documento: DU - DOCUMENTO UNICO 16407750" at bounding box center [112, 131] width 82 height 5
drag, startPoint x: 137, startPoint y: 130, endPoint x: 168, endPoint y: 133, distance: 30.5
click at [168, 133] on div "Apellido: EDGARDO FERNANDEZ CUIL: 20164077501 Documento: DU - DOCUMENTO UNICO 1…" at bounding box center [160, 146] width 179 height 56
copy span "16407750"
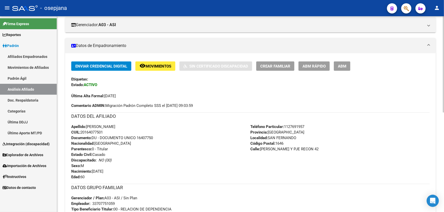
scroll to position [0, 0]
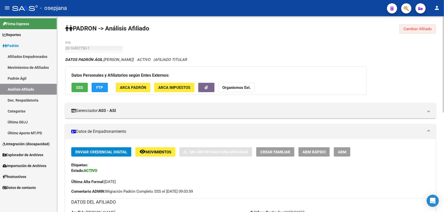
click at [417, 32] on button "Cambiar Afiliado" at bounding box center [417, 28] width 36 height 9
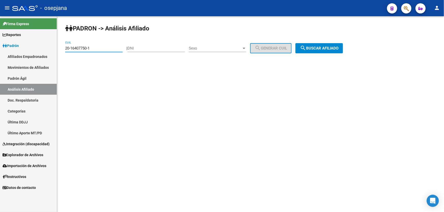
drag, startPoint x: 105, startPoint y: 48, endPoint x: 55, endPoint y: 51, distance: 49.9
click at [55, 51] on mat-sidenav-container "Firma Express Reportes Padrón Traspasos x O.S. Traspasos x Gerenciador Traspaso…" at bounding box center [222, 114] width 444 height 196
paste input
click at [315, 48] on span "search Buscar afiliado" at bounding box center [319, 48] width 38 height 5
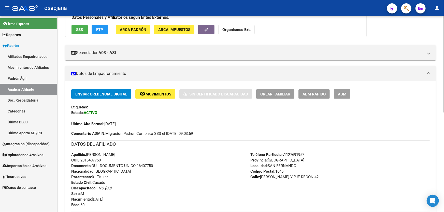
scroll to position [41, 0]
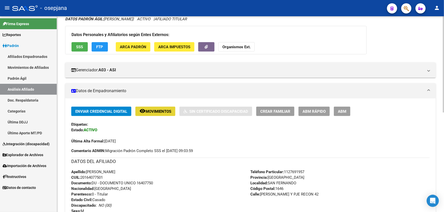
click at [164, 110] on span "Movimientos" at bounding box center [158, 111] width 26 height 5
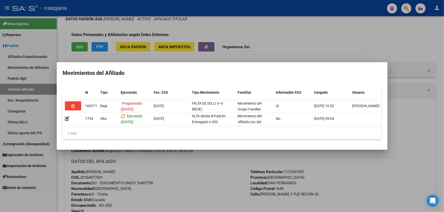
click at [180, 188] on div at bounding box center [222, 106] width 444 height 212
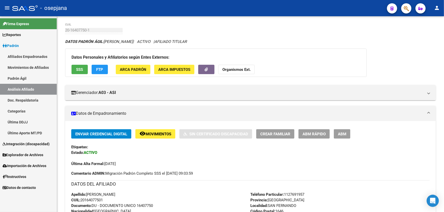
scroll to position [0, 0]
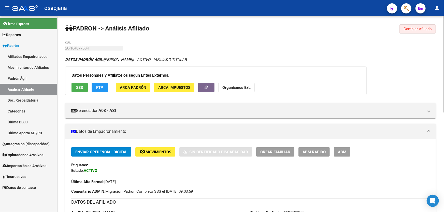
click at [420, 25] on button "Cambiar Afiliado" at bounding box center [417, 28] width 36 height 9
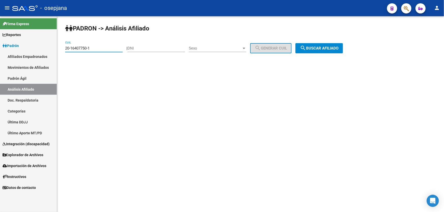
drag, startPoint x: 103, startPoint y: 50, endPoint x: 53, endPoint y: 49, distance: 50.3
click at [53, 49] on mat-sidenav-container "Firma Express Reportes Padrón Traspasos x O.S. Traspasos x Gerenciador Traspaso…" at bounding box center [222, 114] width 444 height 196
paste input "7-39149941-7"
click at [327, 46] on span "search Buscar afiliado" at bounding box center [319, 48] width 38 height 5
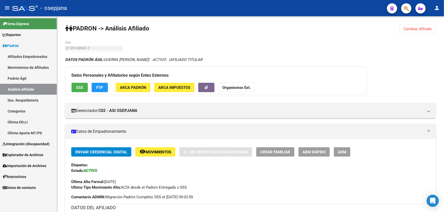
click at [418, 29] on span "Cambiar Afiliado" at bounding box center [417, 29] width 28 height 5
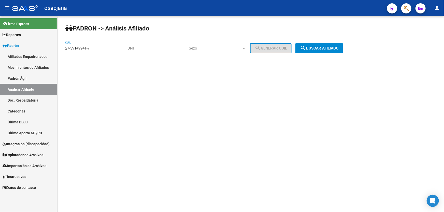
drag, startPoint x: 101, startPoint y: 50, endPoint x: 0, endPoint y: 62, distance: 101.7
click at [0, 59] on mat-sidenav-container "Firma Express Reportes Padrón Traspasos x O.S. Traspasos x Gerenciador Traspaso…" at bounding box center [222, 114] width 444 height 196
paste input "0-36897268-2"
type input "20-36897268-2"
click at [331, 45] on button "search Buscar afiliado" at bounding box center [319, 48] width 48 height 10
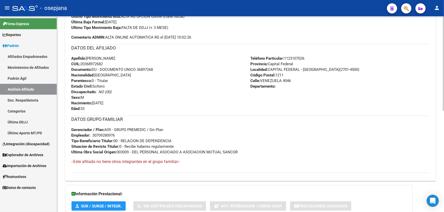
scroll to position [115, 0]
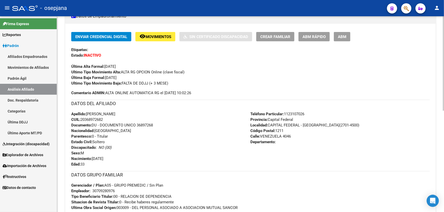
drag, startPoint x: 137, startPoint y: 124, endPoint x: 160, endPoint y: 125, distance: 23.4
click at [160, 125] on div "Apellido: BRIAN FACUNDO FARIAS CUIL: 20368972682 Documento: DU - DOCUMENTO UNIC…" at bounding box center [160, 139] width 179 height 56
copy span "36897268"
drag, startPoint x: 145, startPoint y: 122, endPoint x: 145, endPoint y: 126, distance: 4.1
click at [145, 126] on span "Documento: DU - DOCUMENTO UNICO 36897268" at bounding box center [112, 125] width 82 height 5
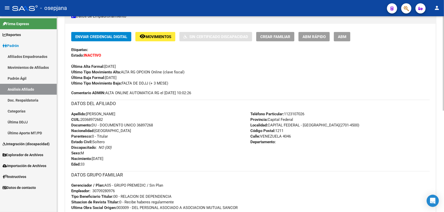
drag, startPoint x: 137, startPoint y: 123, endPoint x: 167, endPoint y: 124, distance: 30.3
click at [167, 124] on div "Apellido: BRIAN FACUNDO FARIAS CUIL: 20368972682 Documento: DU - DOCUMENTO UNIC…" at bounding box center [160, 139] width 179 height 56
copy span "36897268"
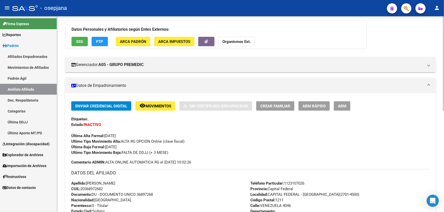
scroll to position [92, 0]
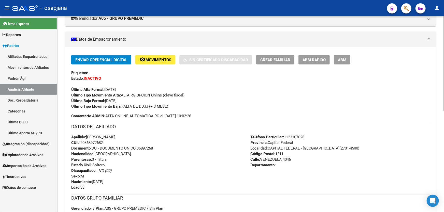
drag, startPoint x: 148, startPoint y: 141, endPoint x: 137, endPoint y: 149, distance: 12.8
click at [137, 149] on span "Documento: DU - DOCUMENTO UNICO 36897268" at bounding box center [112, 148] width 82 height 5
drag, startPoint x: 137, startPoint y: 147, endPoint x: 160, endPoint y: 150, distance: 22.7
click at [160, 150] on div "Apellido: BRIAN FACUNDO FARIAS CUIL: 20368972682 Documento: DU - DOCUMENTO UNIC…" at bounding box center [160, 162] width 179 height 56
copy span "36897268"
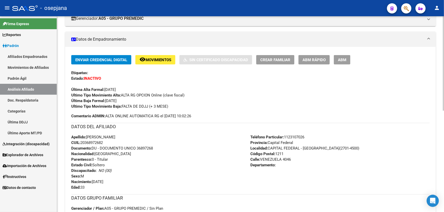
drag, startPoint x: 129, startPoint y: 137, endPoint x: 87, endPoint y: 135, distance: 42.5
click at [87, 135] on span "Apellido: BRIAN FACUNDO FARIAS" at bounding box center [93, 137] width 44 height 5
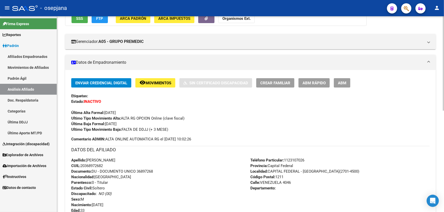
click at [167, 86] on button "remove_red_eye Movimientos" at bounding box center [155, 82] width 40 height 9
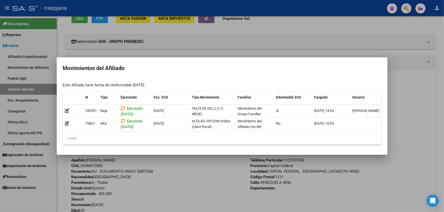
click at [176, 189] on div at bounding box center [222, 106] width 444 height 212
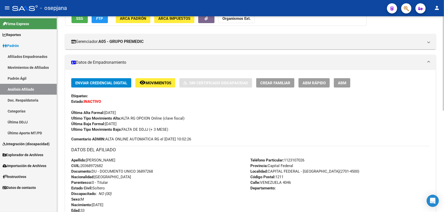
scroll to position [209, 0]
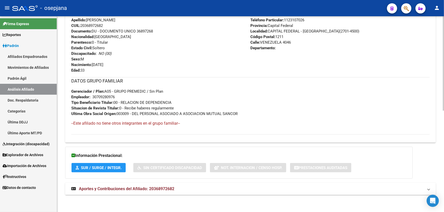
click at [340, 187] on mat-panel-title "Aportes y Contribuciones del Afiliado: 20368972682" at bounding box center [247, 189] width 352 height 6
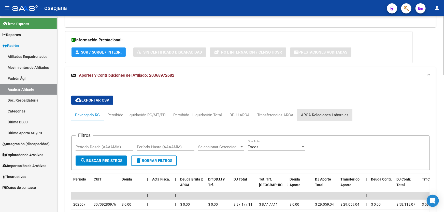
click at [338, 110] on div "ARCA Relaciones Laborales" at bounding box center [324, 115] width 55 height 12
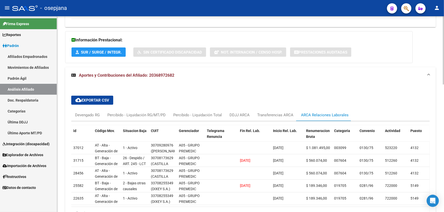
scroll to position [117, 0]
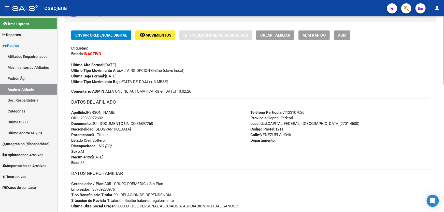
drag, startPoint x: 281, startPoint y: 134, endPoint x: 262, endPoint y: 136, distance: 19.6
click at [262, 136] on span "Calle: VENEZUELA 4046" at bounding box center [270, 135] width 40 height 5
drag, startPoint x: 285, startPoint y: 112, endPoint x: 310, endPoint y: 111, distance: 25.4
click at [317, 111] on div "Teléfono Particular: 1123107026 Provincia: Capital Federal Localidad: CAPITAL F…" at bounding box center [339, 138] width 179 height 56
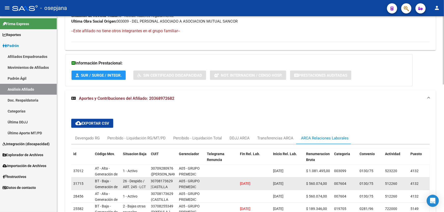
scroll to position [0, 0]
drag, startPoint x: 172, startPoint y: 180, endPoint x: 152, endPoint y: 181, distance: 19.6
click at [152, 181] on div "30708173629" at bounding box center [162, 181] width 22 height 6
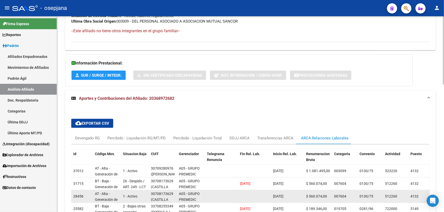
drag, startPoint x: 173, startPoint y: 193, endPoint x: 151, endPoint y: 193, distance: 22.6
click at [151, 193] on div "30708173629 (CASTILLA DISTRIBUIDORA S.A.)" at bounding box center [163, 196] width 24 height 11
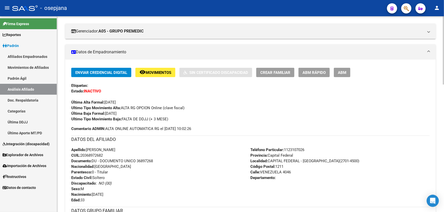
scroll to position [92, 0]
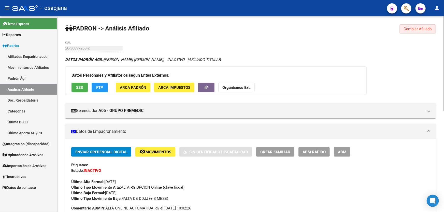
click at [409, 28] on span "Cambiar Afiliado" at bounding box center [417, 29] width 28 height 5
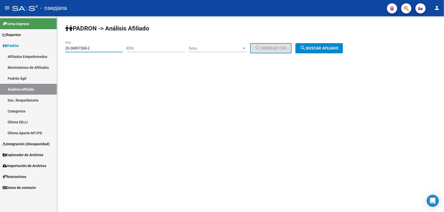
drag, startPoint x: 103, startPoint y: 48, endPoint x: 0, endPoint y: 61, distance: 103.6
click at [0, 61] on mat-sidenav-container "Firma Express Reportes Padrón Traspasos x O.S. Traspasos x Gerenciador Traspaso…" at bounding box center [222, 114] width 444 height 196
paste input "7-39149941-7"
type input "27-39149941-7"
click at [333, 48] on span "search Buscar afiliado" at bounding box center [319, 48] width 38 height 5
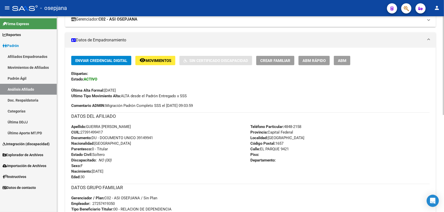
scroll to position [92, 0]
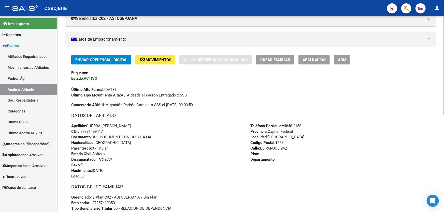
click at [158, 63] on button "remove_red_eye Movimientos" at bounding box center [155, 59] width 40 height 9
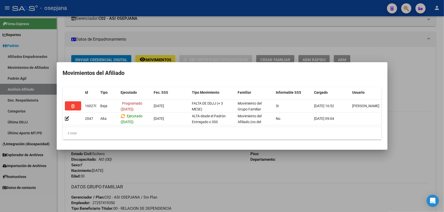
click at [442, 128] on div at bounding box center [222, 106] width 444 height 212
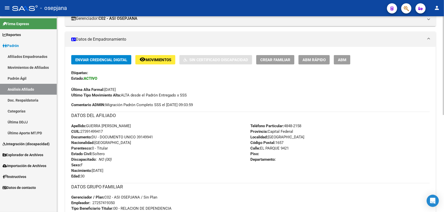
click at [320, 62] on button "ABM Rápido" at bounding box center [313, 59] width 31 height 9
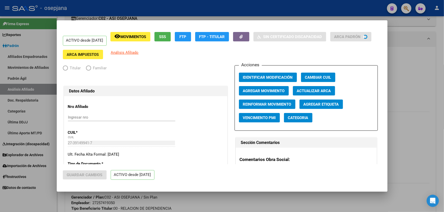
radio input "true"
type input "27-25741935-0"
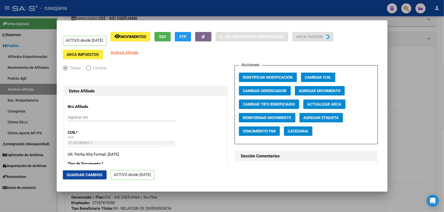
click at [325, 94] on button "Agregar Movimiento" at bounding box center [320, 90] width 50 height 9
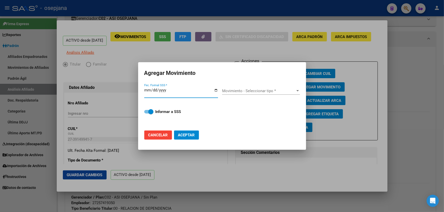
click at [141, 136] on mat-dialog-container "Agregar Movimiento Fec. Formal SSS * Movimiento - Seleccionar tipo * Movimiento…" at bounding box center [222, 106] width 168 height 88
click at [150, 136] on span "Cancelar" at bounding box center [158, 135] width 20 height 5
checkbox input "false"
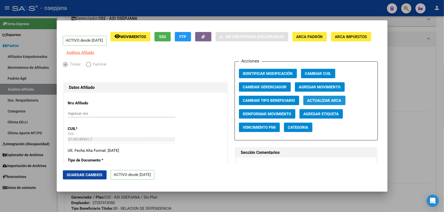
click at [328, 103] on span "Actualizar ARCA" at bounding box center [324, 100] width 34 height 5
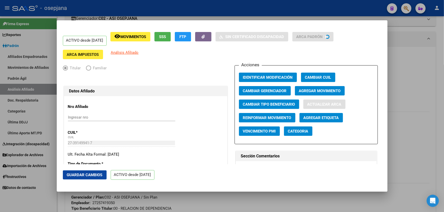
type input "GUERRA"
type input "[PERSON_NAME]"
type input "EL PARQUE"
type input "9421"
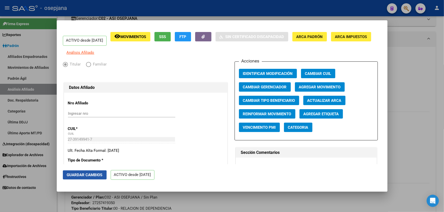
click at [76, 177] on span "Guardar Cambios" at bounding box center [85, 175] width 36 height 5
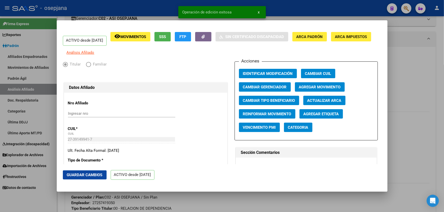
click at [443, 125] on div at bounding box center [222, 106] width 444 height 212
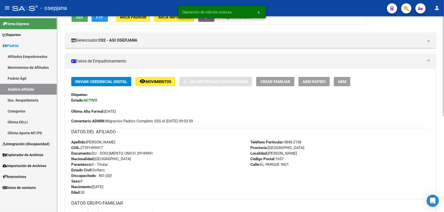
scroll to position [69, 0]
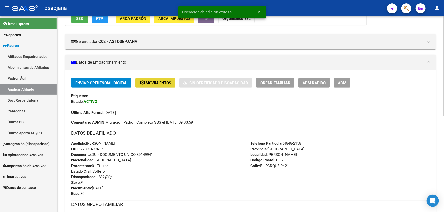
click at [155, 82] on span "Movimientos" at bounding box center [158, 83] width 26 height 5
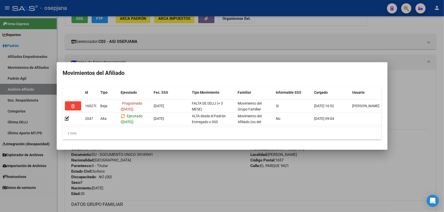
click at [193, 180] on div at bounding box center [222, 106] width 444 height 212
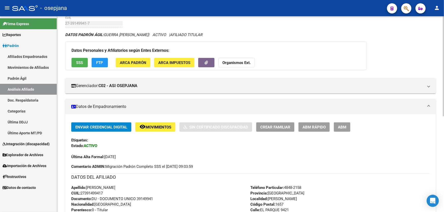
scroll to position [0, 0]
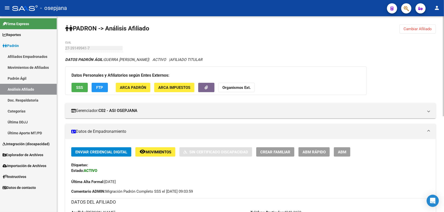
click at [406, 27] on span "Cambiar Afiliado" at bounding box center [417, 29] width 28 height 5
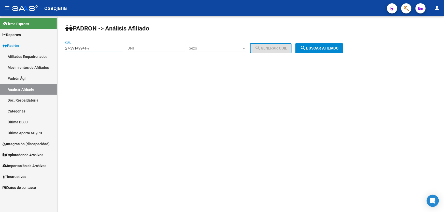
drag, startPoint x: 100, startPoint y: 48, endPoint x: 61, endPoint y: 50, distance: 38.9
click at [61, 50] on div "PADRON -> Análisis Afiliado 27-39149941-7 CUIL | DNI Sexo Sexo search Generar C…" at bounding box center [250, 42] width 387 height 53
paste input "0-95095548-2"
click at [318, 46] on span "search Buscar afiliado" at bounding box center [319, 48] width 38 height 5
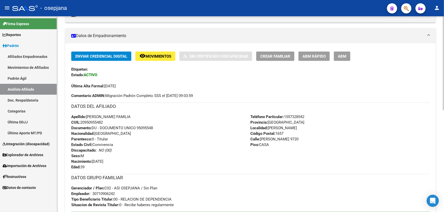
scroll to position [92, 0]
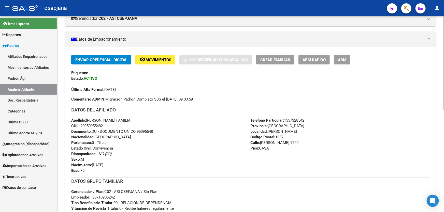
click at [158, 59] on span "Movimientos" at bounding box center [158, 60] width 26 height 5
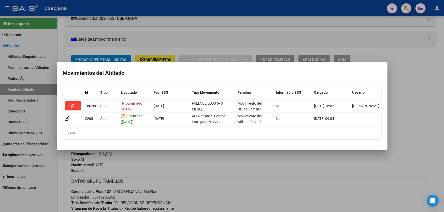
click at [196, 169] on div at bounding box center [222, 106] width 444 height 212
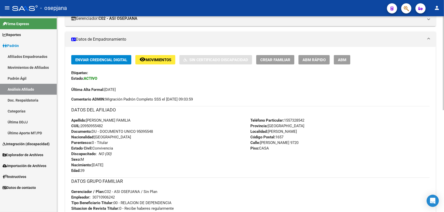
drag, startPoint x: 137, startPoint y: 131, endPoint x: 155, endPoint y: 130, distance: 18.1
click at [155, 130] on div "Apellido: JUAN JESUS PAULA FAMILIA CUIL: 20950955482 Documento: DU - DOCUMENTO …" at bounding box center [160, 146] width 179 height 56
copy span "95095548"
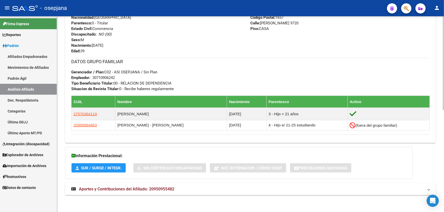
scroll to position [213, 0]
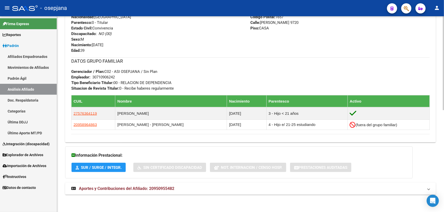
click at [189, 184] on mat-expansion-panel-header "Aportes y Contribuciones del Afiliado: 20950955482" at bounding box center [250, 189] width 370 height 12
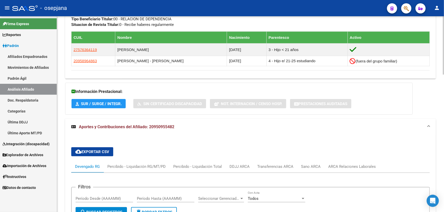
scroll to position [282, 0]
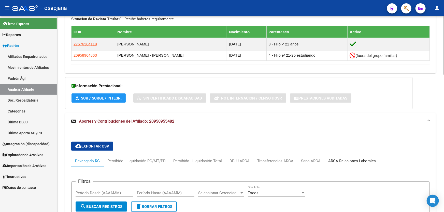
click at [343, 162] on div "ARCA Relaciones Laborales" at bounding box center [352, 161] width 48 height 6
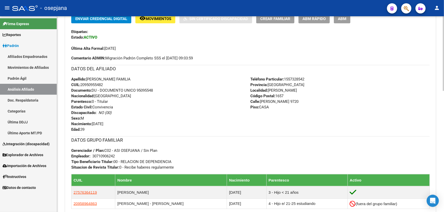
scroll to position [162, 0]
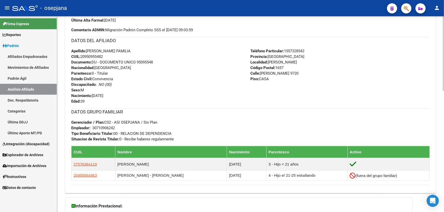
click at [138, 61] on span "Documento: DU - DOCUMENTO UNICO 95095548" at bounding box center [112, 62] width 82 height 5
drag, startPoint x: 137, startPoint y: 61, endPoint x: 155, endPoint y: 61, distance: 18.3
click at [155, 61] on div "Apellido: JUAN JESUS PAULA FAMILIA CUIL: 20950955482 Documento: DU - DOCUMENTO …" at bounding box center [160, 76] width 179 height 56
copy span "95095548"
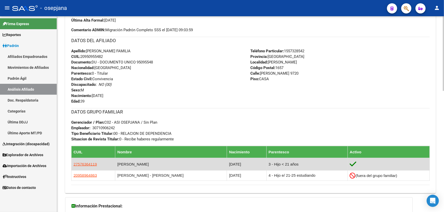
scroll to position [0, 0]
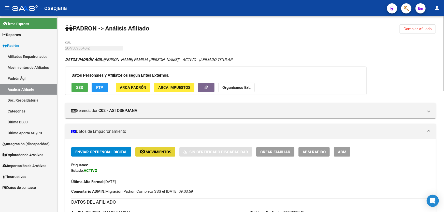
click at [158, 152] on span "Movimientos" at bounding box center [158, 152] width 26 height 5
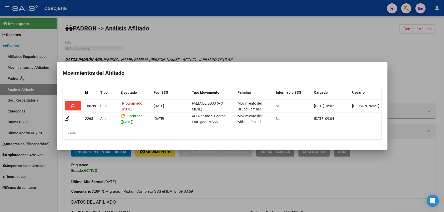
click at [156, 173] on div at bounding box center [222, 106] width 444 height 212
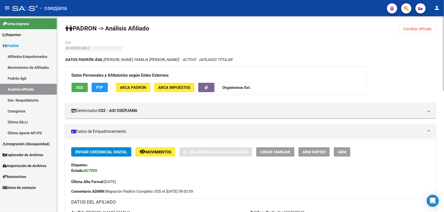
click at [418, 28] on span "Cambiar Afiliado" at bounding box center [417, 29] width 28 height 5
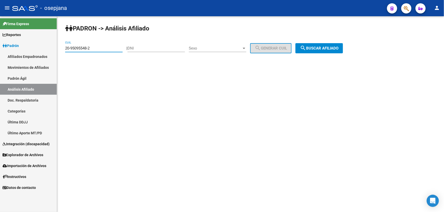
drag, startPoint x: 114, startPoint y: 48, endPoint x: 58, endPoint y: 51, distance: 55.7
click at [58, 51] on div "PADRON -> Análisis Afiliado 20-95095548-2 CUIL | DNI Sexo Sexo search Generar C…" at bounding box center [250, 42] width 387 height 53
paste input "23626880-3"
click at [315, 48] on span "search Buscar afiliado" at bounding box center [319, 48] width 38 height 5
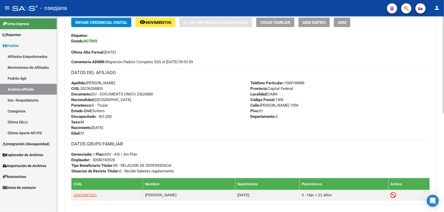
scroll to position [162, 0]
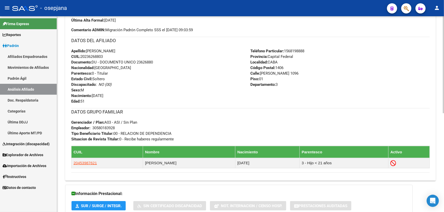
drag, startPoint x: 137, startPoint y: 61, endPoint x: 166, endPoint y: 61, distance: 29.0
click at [166, 61] on div "Apellido: JULIO CESAR OCAMPO CUIL: 20236268803 Documento: DU - DOCUMENTO UNICO …" at bounding box center [160, 76] width 179 height 56
copy span "23626880"
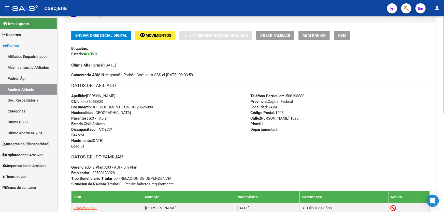
scroll to position [46, 0]
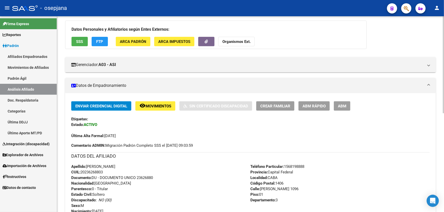
click at [154, 107] on span "Movimientos" at bounding box center [158, 106] width 26 height 5
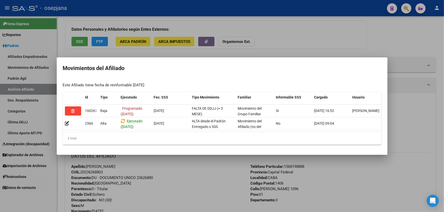
click at [187, 166] on div at bounding box center [222, 106] width 444 height 212
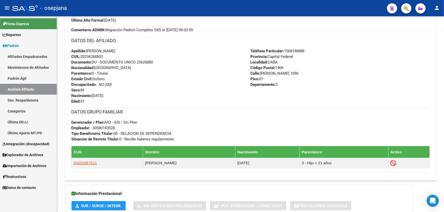
scroll to position [200, 0]
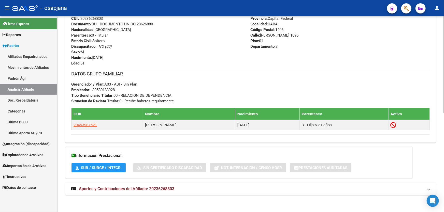
click at [175, 183] on mat-expansion-panel-header "Aportes y Contribuciones del Afiliado: 20236268803" at bounding box center [250, 189] width 370 height 12
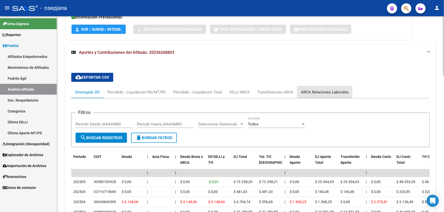
click at [329, 86] on div "ARCA Relaciones Laborales" at bounding box center [324, 92] width 55 height 12
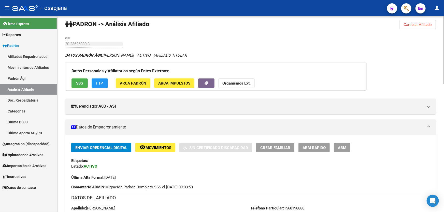
scroll to position [0, 0]
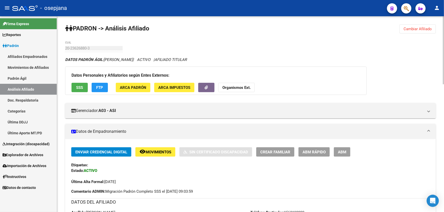
click at [409, 28] on span "Cambiar Afiliado" at bounding box center [417, 29] width 28 height 5
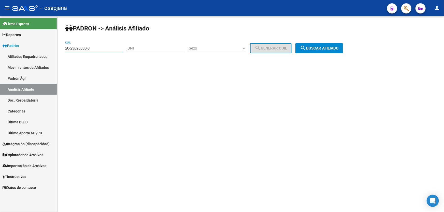
drag, startPoint x: 91, startPoint y: 49, endPoint x: 63, endPoint y: 48, distance: 27.7
click at [63, 48] on div "PADRON -> Análisis Afiliado 20-23626880-3 CUIL | DNI Sexo Sexo search Generar C…" at bounding box center [250, 42] width 387 height 53
paste input "2228355-9"
type input "20-22228355-9"
click at [320, 51] on button "search Buscar afiliado" at bounding box center [319, 48] width 48 height 10
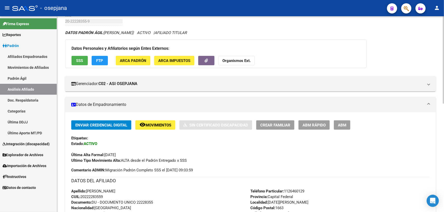
scroll to position [69, 0]
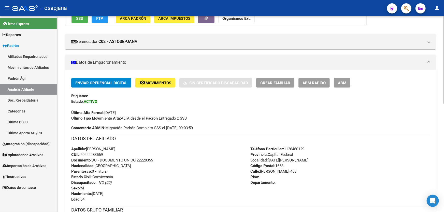
click at [313, 82] on span "ABM Rápido" at bounding box center [313, 83] width 23 height 5
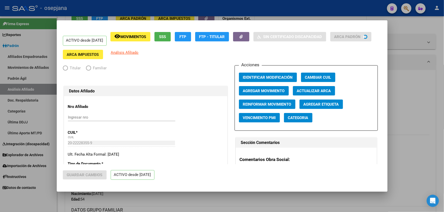
radio input "true"
type input "30-52547959-1"
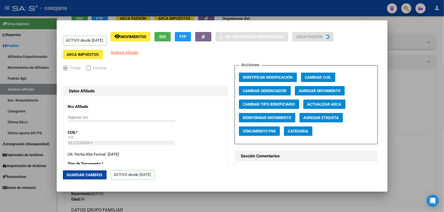
click at [330, 104] on span "Actualizar ARCA" at bounding box center [324, 104] width 34 height 5
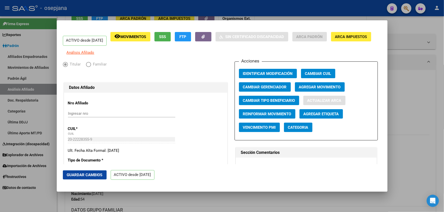
type input "GONZALEZ"
type input "JOSE LUIS"
type input "MUÑIZ"
type input "HAEDO"
type input "468"
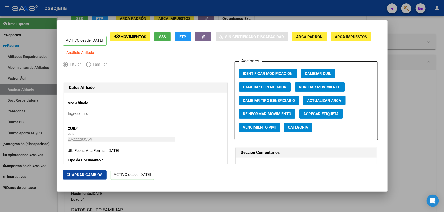
click at [78, 177] on span "Guardar Cambios" at bounding box center [85, 175] width 36 height 5
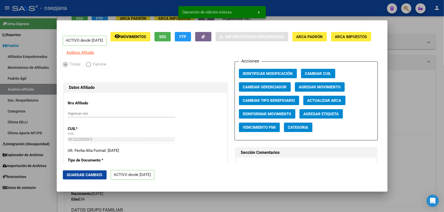
click at [434, 154] on div at bounding box center [222, 106] width 444 height 212
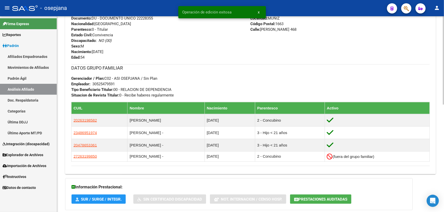
scroll to position [208, 0]
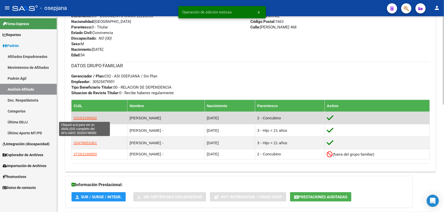
click at [83, 116] on span "20263198582" at bounding box center [84, 118] width 23 height 4
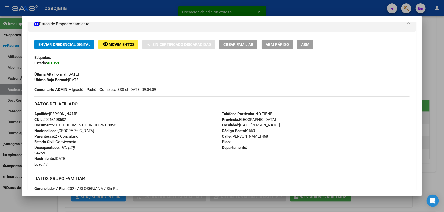
scroll to position [92, 0]
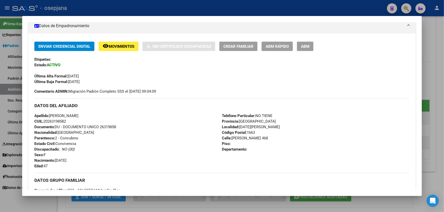
click at [440, 94] on div at bounding box center [222, 106] width 444 height 212
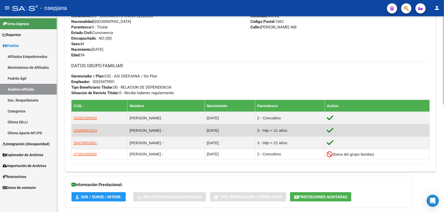
click at [92, 127] on td "23486951974" at bounding box center [99, 130] width 56 height 12
click at [90, 130] on span "23486951974" at bounding box center [84, 130] width 23 height 4
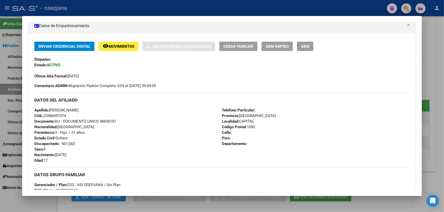
click at [443, 88] on div at bounding box center [222, 106] width 444 height 212
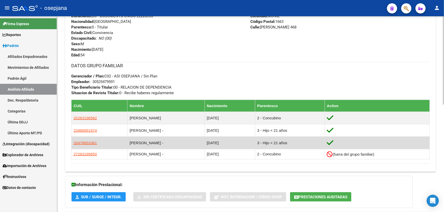
click at [91, 145] on app-link-go-to "20478653361" at bounding box center [84, 143] width 23 height 6
click at [91, 142] on span "20478653361" at bounding box center [84, 143] width 23 height 4
type textarea "20478653361"
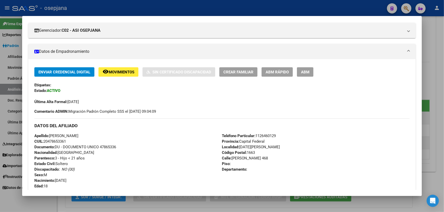
scroll to position [69, 0]
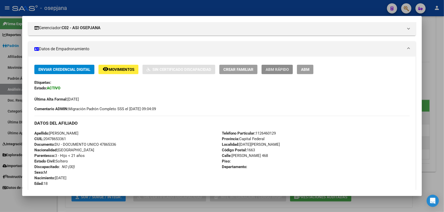
click at [279, 71] on span "ABM Rápido" at bounding box center [276, 69] width 23 height 5
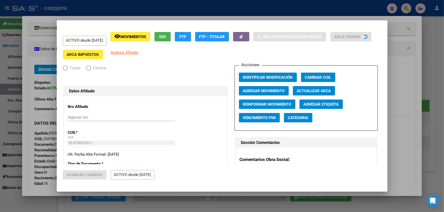
radio input "true"
type input "30-52547959-1"
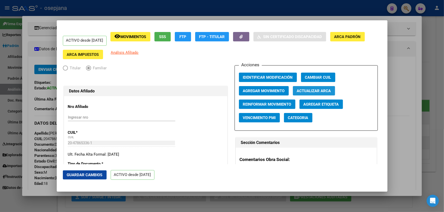
click at [328, 91] on span "Actualizar ARCA" at bounding box center [314, 91] width 34 height 5
type input "GONZALEZ"
type input "JUAN IGNACIO"
type input "BARRIO BARILARI"
type input "HAEDO"
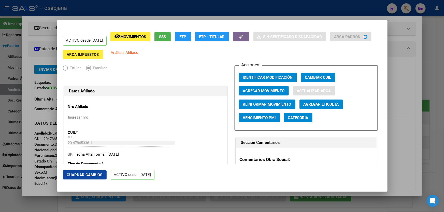
type input "468"
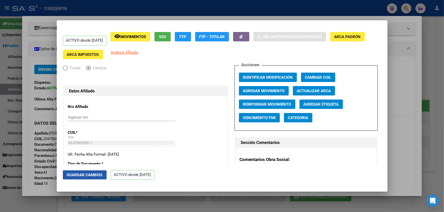
click at [84, 172] on button "Guardar Cambios" at bounding box center [85, 175] width 44 height 9
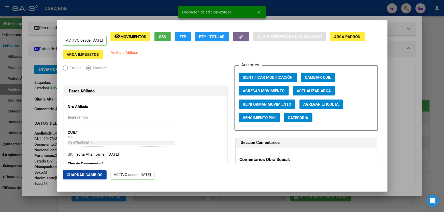
click at [443, 159] on div at bounding box center [222, 106] width 444 height 212
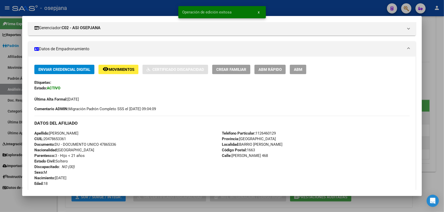
click at [443, 159] on div at bounding box center [222, 106] width 444 height 212
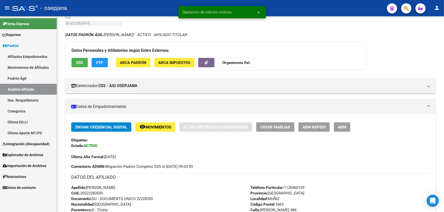
scroll to position [23, 0]
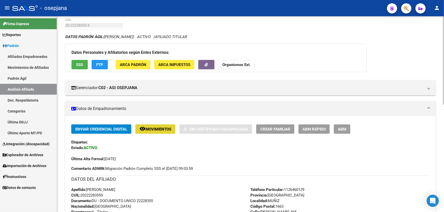
click at [170, 132] on button "remove_red_eye Movimientos" at bounding box center [155, 129] width 40 height 9
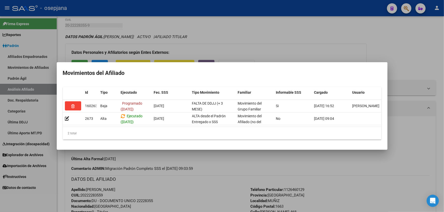
click at [180, 187] on div at bounding box center [222, 106] width 444 height 212
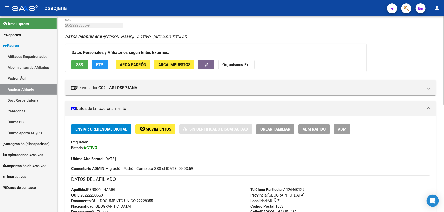
scroll to position [0, 0]
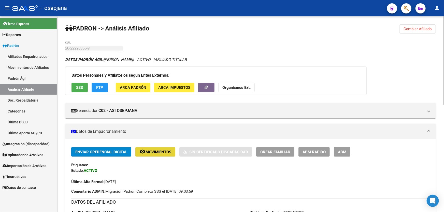
click at [158, 153] on span "Movimientos" at bounding box center [158, 152] width 26 height 5
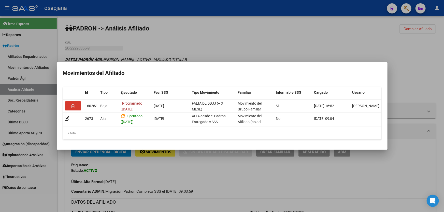
click at [160, 178] on div at bounding box center [222, 106] width 444 height 212
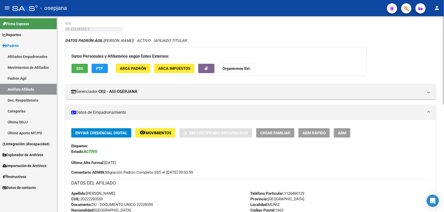
scroll to position [69, 0]
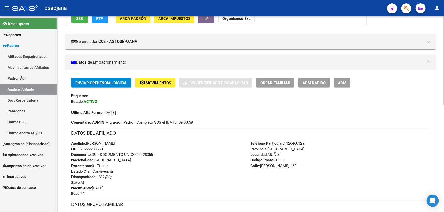
drag, startPoint x: 137, startPoint y: 154, endPoint x: 160, endPoint y: 154, distance: 22.9
click at [160, 154] on div "Apellido: JOSE LUIS GONZALEZ CUIL: 20222283559 Documento: DU - DOCUMENTO UNICO …" at bounding box center [160, 169] width 179 height 56
copy span "22228355"
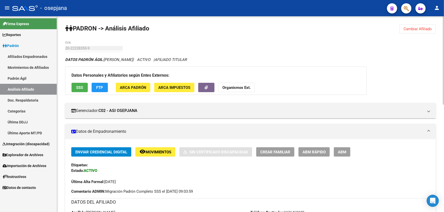
click at [423, 30] on span "Cambiar Afiliado" at bounding box center [417, 29] width 28 height 5
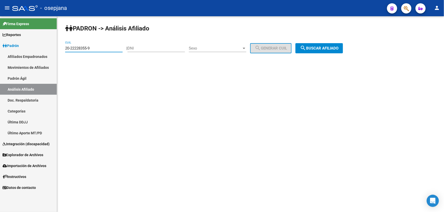
drag, startPoint x: 105, startPoint y: 46, endPoint x: 57, endPoint y: 48, distance: 48.1
click at [57, 48] on div "PADRON -> Análisis Afiliado 20-22228355-9 CUIL | DNI Sexo Sexo search Generar C…" at bounding box center [250, 42] width 387 height 53
paste input "4999591-7"
type input "20-24999591-7"
click at [333, 50] on span "search Buscar afiliado" at bounding box center [319, 48] width 38 height 5
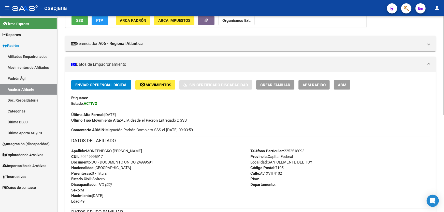
scroll to position [69, 0]
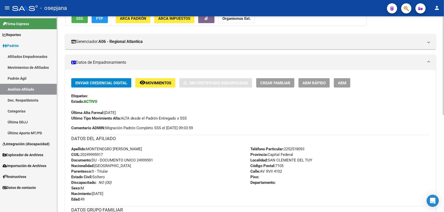
click at [308, 85] on button "ABM Rápido" at bounding box center [313, 82] width 31 height 9
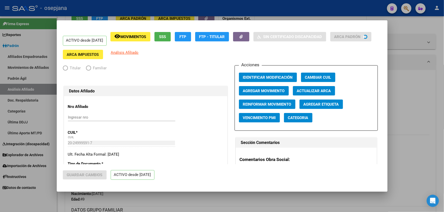
radio input "true"
type input "30-70807127-3"
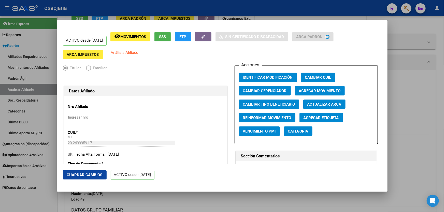
click at [332, 104] on span "Actualizar ARCA" at bounding box center [324, 104] width 34 height 5
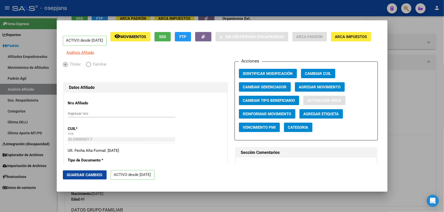
type input "MONTENEGRO"
type input "CARLOS JAVIER"
type input "SAN CLEMENTE DE"
type input "XVII"
type input "4102"
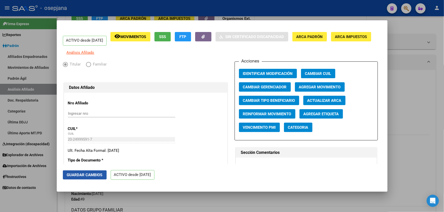
click at [91, 171] on button "Guardar Cambios" at bounding box center [85, 175] width 44 height 9
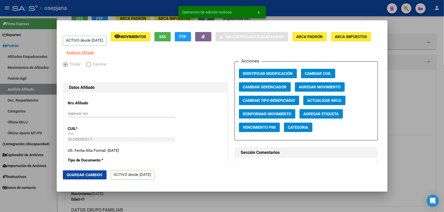
click at [435, 139] on div at bounding box center [222, 106] width 444 height 212
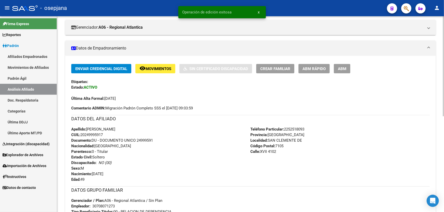
scroll to position [71, 0]
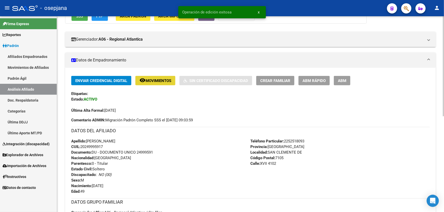
click at [163, 82] on span "Movimientos" at bounding box center [158, 81] width 26 height 5
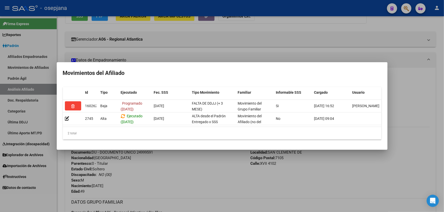
click at [163, 167] on div at bounding box center [222, 106] width 444 height 212
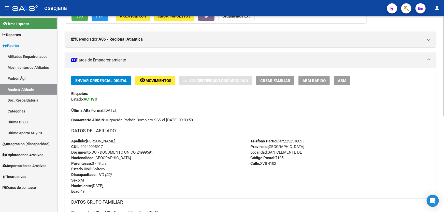
drag, startPoint x: 137, startPoint y: 151, endPoint x: 165, endPoint y: 151, distance: 28.0
click at [165, 151] on div "Apellido: CARLOS JAVIER MONTENEGRO CUIL: 20249995917 Documento: DU - DOCUMENTO …" at bounding box center [160, 167] width 179 height 56
copy span "24999591"
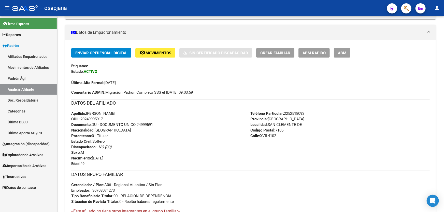
scroll to position [2, 0]
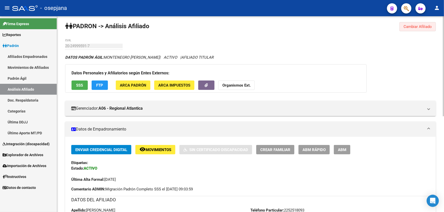
click at [415, 26] on span "Cambiar Afiliado" at bounding box center [417, 26] width 28 height 5
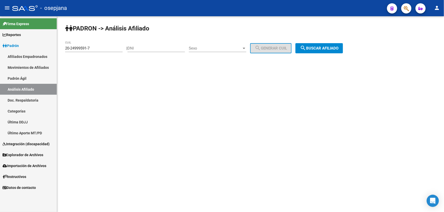
click at [98, 43] on div "20-24999591-7 CUIL" at bounding box center [93, 46] width 57 height 11
drag, startPoint x: 98, startPoint y: 48, endPoint x: 57, endPoint y: 50, distance: 41.7
click at [57, 50] on mat-sidenav-container "Firma Express Reportes Padrón Traspasos x O.S. Traspasos x Gerenciador Traspaso…" at bounding box center [222, 114] width 444 height 196
paste input "7-21494824-4"
type input "27-21494824-4"
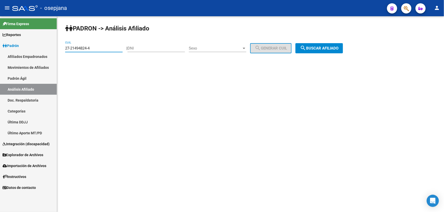
click at [324, 46] on span "search Buscar afiliado" at bounding box center [319, 48] width 38 height 5
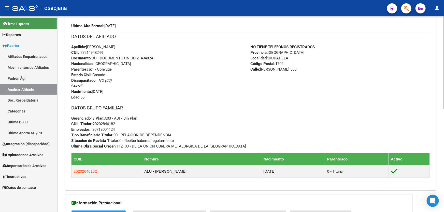
scroll to position [185, 0]
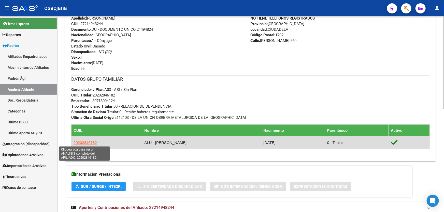
click at [88, 141] on span "20202846182" at bounding box center [84, 143] width 23 height 4
type textarea "20202846182"
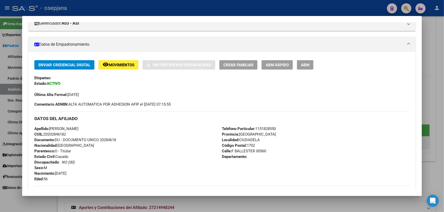
scroll to position [73, 0]
click at [280, 63] on span "ABM Rápido" at bounding box center [276, 65] width 23 height 5
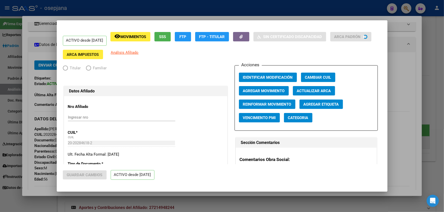
radio input "true"
type input "30-71800412-4"
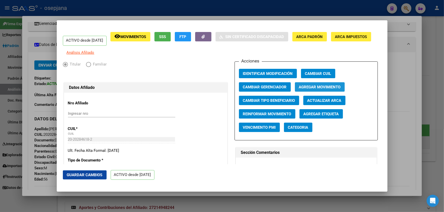
click at [302, 86] on button "Agregar Movimiento" at bounding box center [320, 86] width 50 height 9
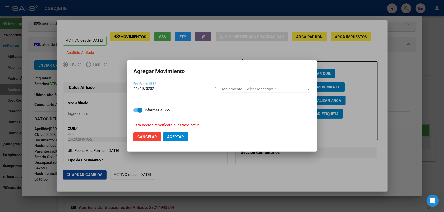
type input "2025-11-19"
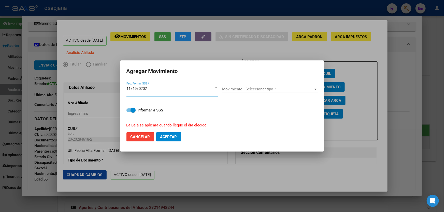
click at [277, 92] on div "Movimiento - Seleccionar tipo * Movimiento - Seleccionar tipo *" at bounding box center [270, 89] width 96 height 8
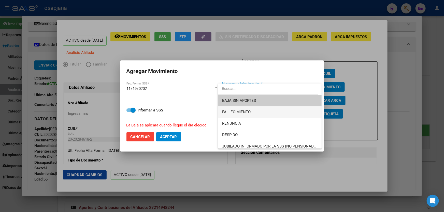
click at [265, 110] on span "FALLECIMIENTO" at bounding box center [269, 112] width 95 height 11
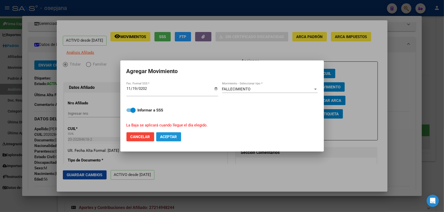
click at [169, 132] on button "Aceptar" at bounding box center [168, 136] width 25 height 9
checkbox input "false"
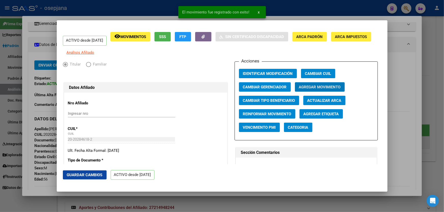
click at [89, 173] on span "Guardar Cambios" at bounding box center [85, 175] width 36 height 5
click at [443, 119] on div at bounding box center [222, 106] width 444 height 212
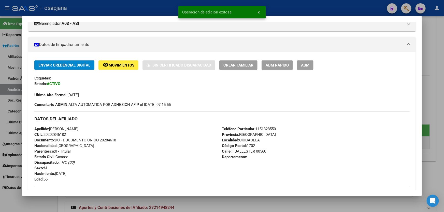
click at [443, 119] on div at bounding box center [222, 106] width 444 height 212
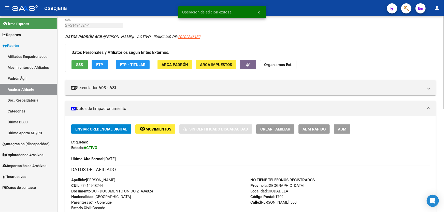
scroll to position [0, 0]
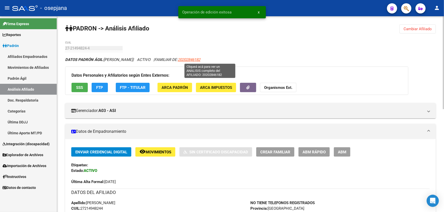
click at [200, 59] on span "20202846182" at bounding box center [189, 59] width 22 height 5
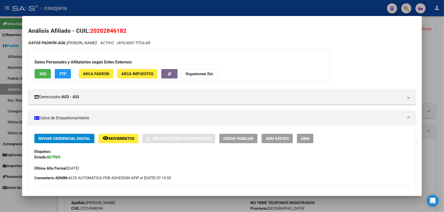
click at [125, 138] on span "Movimientos" at bounding box center [122, 139] width 26 height 5
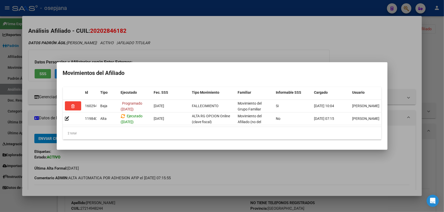
click at [443, 82] on div at bounding box center [222, 106] width 444 height 212
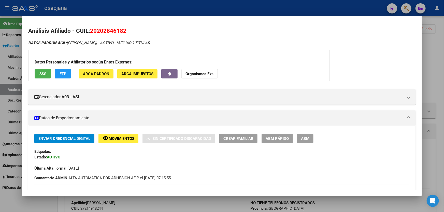
click at [443, 82] on div at bounding box center [222, 106] width 444 height 212
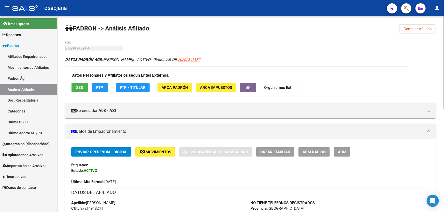
click at [427, 27] on span "Cambiar Afiliado" at bounding box center [417, 29] width 28 height 5
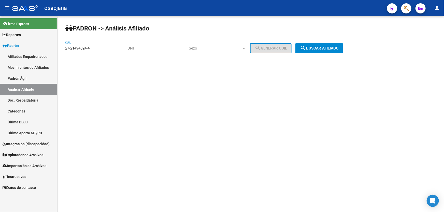
drag, startPoint x: 99, startPoint y: 48, endPoint x: 3, endPoint y: 56, distance: 95.9
click at [5, 56] on mat-sidenav-container "Firma Express Reportes Padrón Traspasos x O.S. Traspasos x Gerenciador Traspaso…" at bounding box center [222, 114] width 444 height 196
paste input "33262104-7"
drag, startPoint x: 315, startPoint y: 41, endPoint x: 323, endPoint y: 52, distance: 13.5
click at [315, 43] on div "PADRON -> Análisis Afiliado 27-33262104-7 CUIL | DNI Sexo Sexo search Generar C…" at bounding box center [250, 42] width 387 height 53
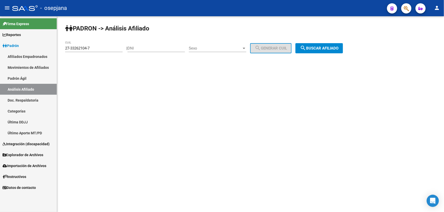
click at [323, 51] on button "search Buscar afiliado" at bounding box center [319, 48] width 48 height 10
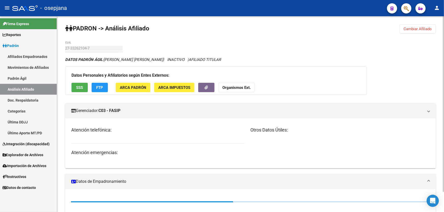
click at [247, 93] on div "Datos Personales y Afiliatorios según Entes Externos: SSS FTP ARCA Padrón ARCA …" at bounding box center [215, 81] width 301 height 28
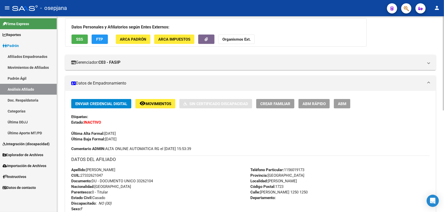
scroll to position [46, 0]
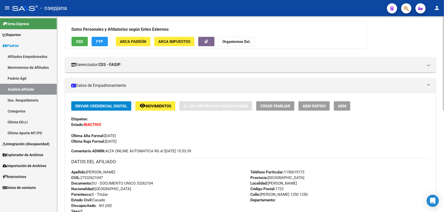
click at [160, 100] on div "Enviar Credencial Digital remove_red_eye Movimientos Sin Certificado Discapacid…" at bounding box center [250, 200] width 370 height 215
click at [160, 104] on span "Movimientos" at bounding box center [158, 106] width 26 height 5
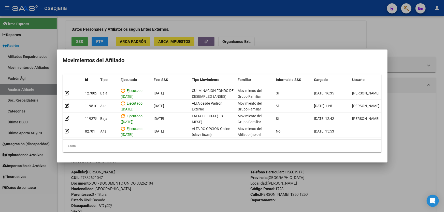
click at [184, 189] on div at bounding box center [222, 106] width 444 height 212
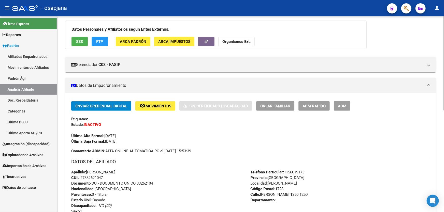
scroll to position [139, 0]
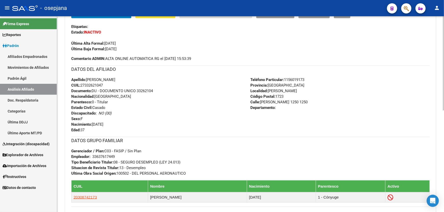
drag, startPoint x: 137, startPoint y: 90, endPoint x: 155, endPoint y: 90, distance: 17.5
click at [155, 90] on div "Apellido: STELLA MARIS QUIROGA CUIL: 27332621047 Documento: DU - DOCUMENTO UNIC…" at bounding box center [160, 105] width 179 height 56
copy span "33262104"
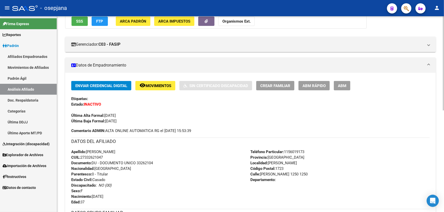
scroll to position [0, 0]
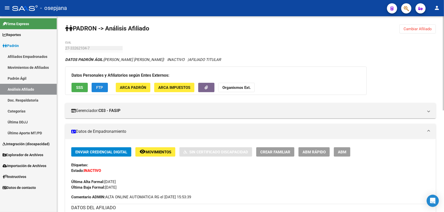
click at [95, 84] on button "FTP" at bounding box center [100, 87] width 16 height 9
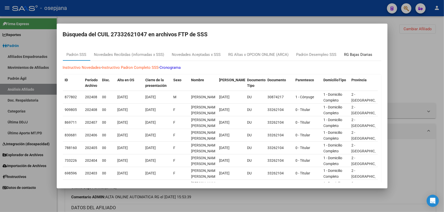
click at [364, 56] on div "RG Bajas Diarias" at bounding box center [358, 55] width 28 height 6
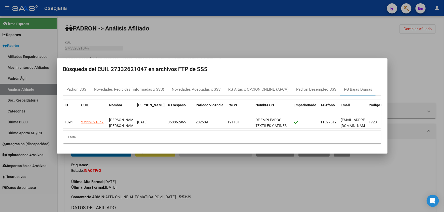
click at [229, 202] on div at bounding box center [222, 106] width 444 height 212
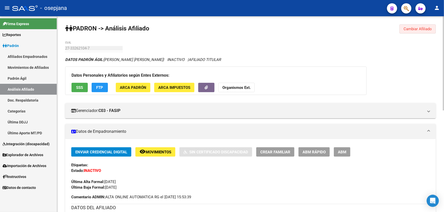
click at [423, 30] on span "Cambiar Afiliado" at bounding box center [417, 29] width 28 height 5
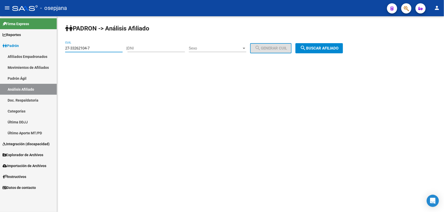
drag, startPoint x: 97, startPoint y: 48, endPoint x: 63, endPoint y: 49, distance: 33.8
click at [63, 49] on div "PADRON -> Análisis Afiliado 27-33262104-7 CUIL | DNI Sexo Sexo search Generar C…" at bounding box center [250, 42] width 387 height 53
paste input "0-42434111-9"
type input "20-42434111-9"
click at [334, 48] on span "search Buscar afiliado" at bounding box center [319, 48] width 38 height 5
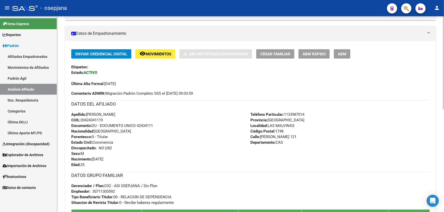
scroll to position [92, 0]
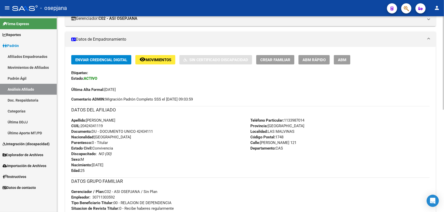
click at [160, 55] on button "remove_red_eye Movimientos" at bounding box center [155, 59] width 40 height 9
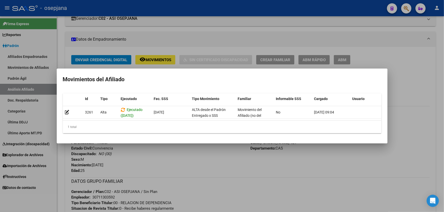
click at [188, 166] on div at bounding box center [222, 106] width 444 height 212
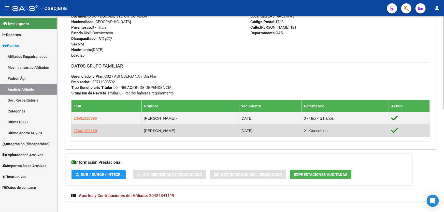
scroll to position [215, 0]
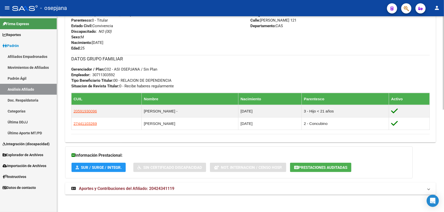
click at [289, 192] on mat-expansion-panel-header "Aportes y Contribuciones del Afiliado: 20424341119" at bounding box center [250, 189] width 370 height 12
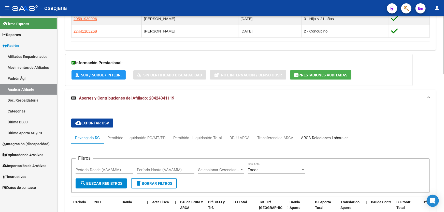
click at [341, 139] on div "ARCA Relaciones Laborales" at bounding box center [325, 138] width 48 height 6
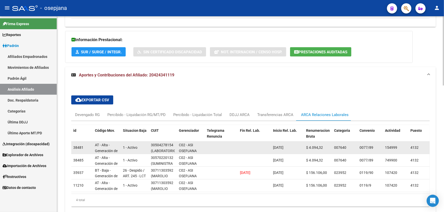
scroll to position [18, 3]
drag, startPoint x: 153, startPoint y: 150, endPoint x: 154, endPoint y: 147, distance: 3.5
click at [155, 148] on div "30504278154 (LABORATORIOS ARGENTINOS FARMESA S A I C)" at bounding box center [163, 147] width 24 height 11
click at [154, 145] on span "(LABORATORIOS ARGENTINOS FARMESA S A I C)" at bounding box center [162, 141] width 27 height 21
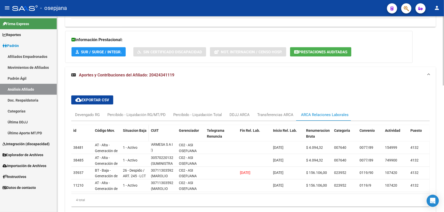
drag, startPoint x: 152, startPoint y: 151, endPoint x: 146, endPoint y: 141, distance: 11.8
click at [146, 141] on div "id Código Mov. Situacion Baja CUIT Gerenciador Telegrama Renuncia Fin Rel. Lab.…" at bounding box center [250, 166] width 358 height 82
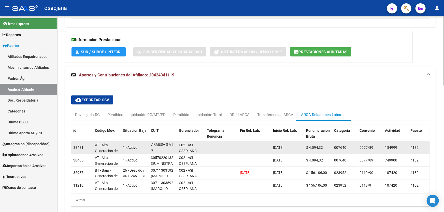
click at [174, 150] on div "30504278154 (LABORATORIOS ARGENTINOS FARMESA S A I C)" at bounding box center [163, 147] width 24 height 11
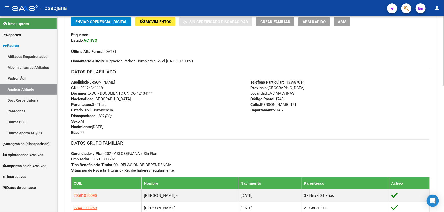
scroll to position [35, 0]
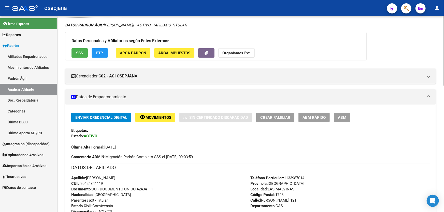
click at [160, 119] on span "Movimientos" at bounding box center [158, 117] width 26 height 5
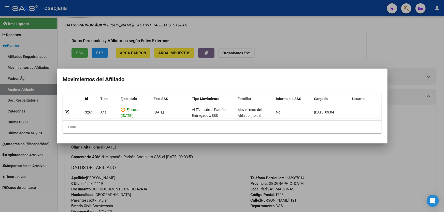
click at [201, 179] on div at bounding box center [222, 106] width 444 height 212
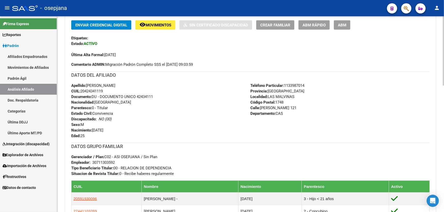
scroll to position [58, 0]
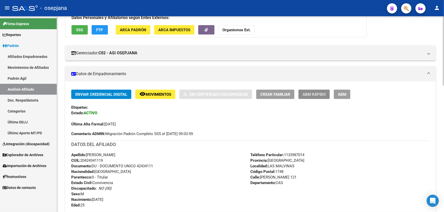
click at [326, 90] on button "ABM Rápido" at bounding box center [313, 94] width 31 height 9
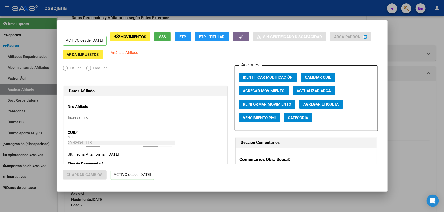
radio input "true"
type input "30-71130359-2"
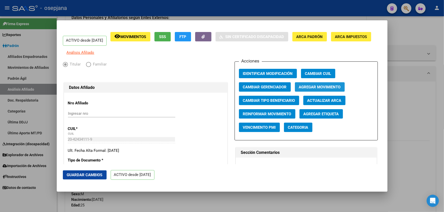
click at [313, 89] on span "Agregar Movimiento" at bounding box center [320, 87] width 42 height 5
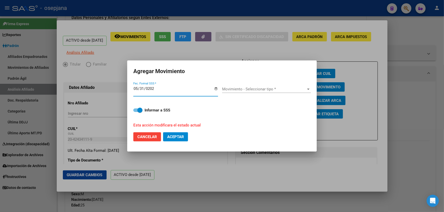
type input "2025-05-31"
click at [252, 91] on span "Movimiento - Seleccionar tipo *" at bounding box center [264, 89] width 84 height 5
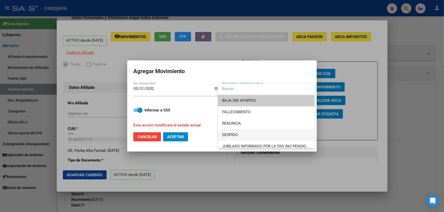
click at [231, 137] on span "DESPIDO" at bounding box center [266, 134] width 88 height 11
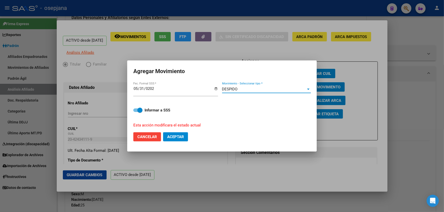
click at [182, 138] on span "Aceptar" at bounding box center [175, 137] width 17 height 5
checkbox input "false"
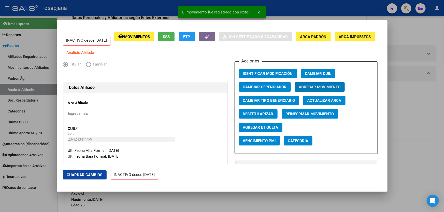
click at [85, 175] on span "Guardar Cambios" at bounding box center [85, 175] width 36 height 5
click at [417, 121] on div at bounding box center [222, 106] width 444 height 212
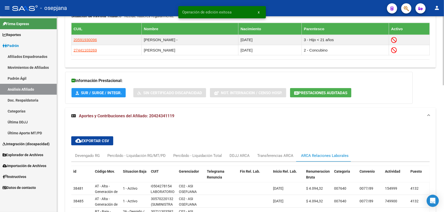
scroll to position [359, 0]
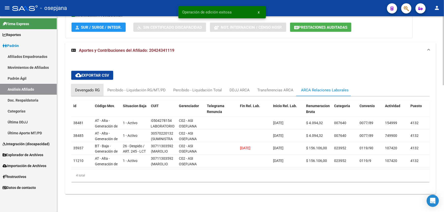
click at [93, 87] on div "Devengado RG" at bounding box center [87, 90] width 25 height 6
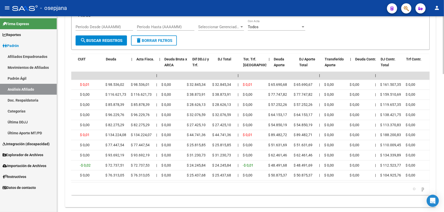
scroll to position [0, 0]
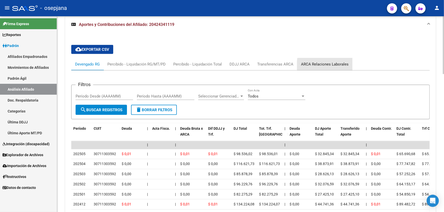
click at [334, 65] on div "ARCA Relaciones Laborales" at bounding box center [325, 65] width 48 height 6
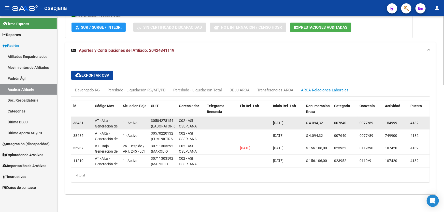
scroll to position [0, 3]
drag, startPoint x: 151, startPoint y: 118, endPoint x: 171, endPoint y: 118, distance: 19.8
click at [171, 118] on div "30504278154 (LABORATORIOS ARGENTINOS FARMESA S A I C)" at bounding box center [163, 123] width 24 height 11
copy div "30504278154"
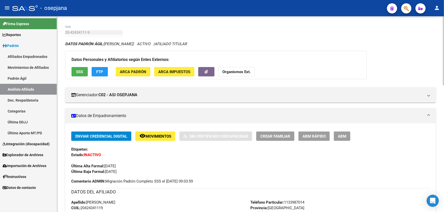
scroll to position [12, 0]
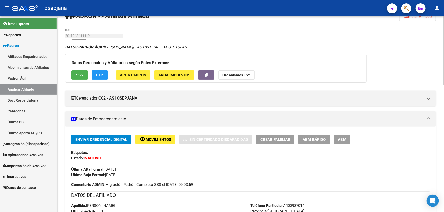
click at [313, 139] on span "ABM Rápido" at bounding box center [313, 140] width 23 height 5
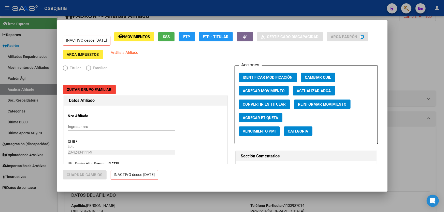
radio input "true"
type input "30-71130359-2"
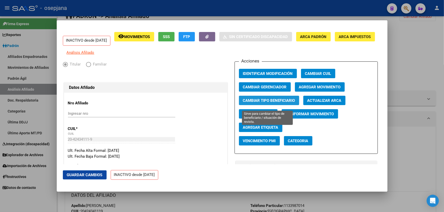
click at [266, 103] on span "Cambiar Tipo Beneficiario" at bounding box center [269, 100] width 52 height 5
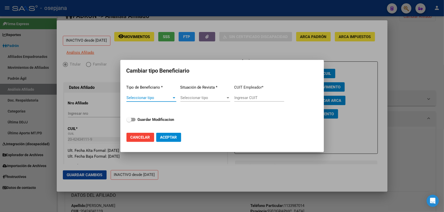
click at [148, 95] on div "Seleccionar tipo Seleccionar tipo" at bounding box center [151, 98] width 50 height 8
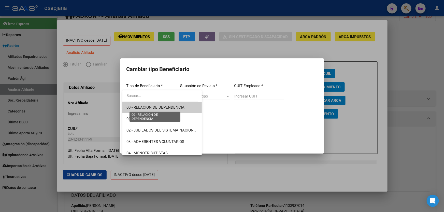
click at [158, 107] on span "00 - RELACION DE DEPENDENCIA" at bounding box center [155, 107] width 58 height 5
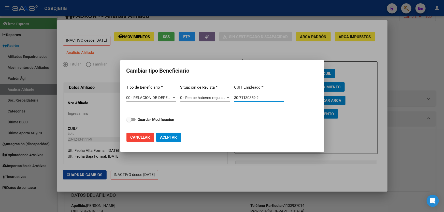
drag, startPoint x: 270, startPoint y: 96, endPoint x: 181, endPoint y: 106, distance: 90.3
click at [183, 104] on div "Tipo de Beneficiario * 00 - RELACION DE DEPENDENCIA Seleccionar tipo Situación …" at bounding box center [221, 105] width 191 height 48
paste input "50427815-4"
type input "30-50427815-4"
click at [170, 121] on strong "Guardar Modificacion" at bounding box center [156, 119] width 37 height 5
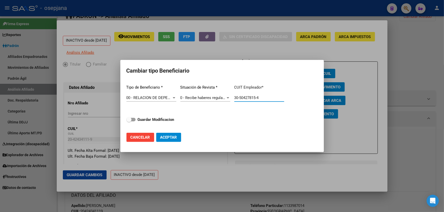
click at [129, 122] on input "Guardar Modificacion" at bounding box center [129, 122] width 0 height 0
checkbox input "true"
click at [165, 134] on button "Aceptar" at bounding box center [168, 137] width 25 height 9
type input "30-50427815-4"
checkbox input "false"
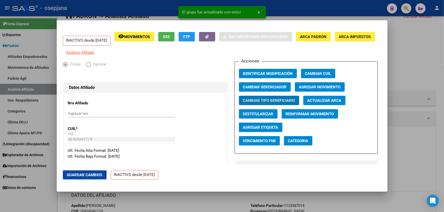
click at [89, 174] on span "Guardar Cambios" at bounding box center [85, 175] width 36 height 5
click at [340, 91] on button "Agregar Movimiento" at bounding box center [320, 86] width 50 height 9
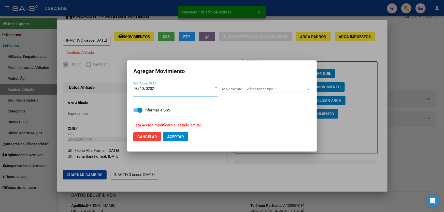
type input "2025-08-10"
click at [260, 92] on span "Movimiento - Seleccionar tipo *" at bounding box center [264, 89] width 84 height 5
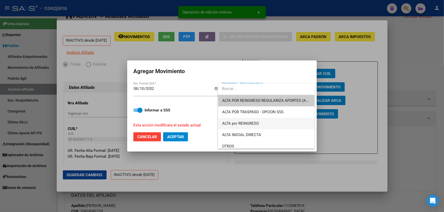
click at [244, 119] on span "ALTA por REINGRESO" at bounding box center [266, 123] width 88 height 11
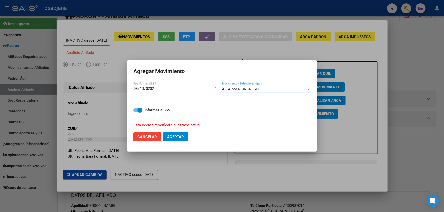
click at [185, 136] on button "Aceptar" at bounding box center [175, 136] width 25 height 9
checkbox input "false"
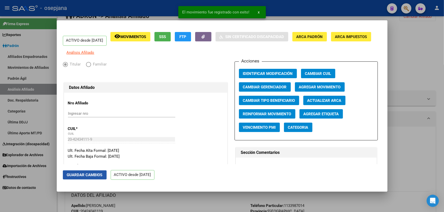
click at [82, 175] on span "Guardar Cambios" at bounding box center [85, 175] width 36 height 5
click at [443, 139] on div at bounding box center [222, 106] width 444 height 212
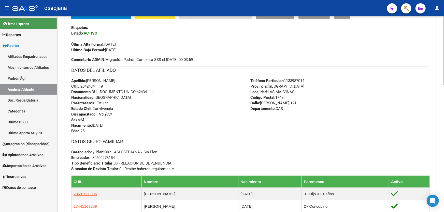
scroll to position [128, 0]
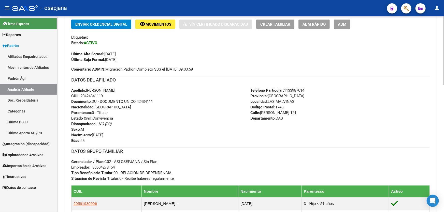
drag, startPoint x: 138, startPoint y: 100, endPoint x: 162, endPoint y: 100, distance: 24.7
click at [162, 100] on div "Apellido: CRISTIAN ARIEL URIBIO CUIL: 20424341119 Documento: DU - DOCUMENTO UNI…" at bounding box center [160, 116] width 179 height 56
copy span "42434111"
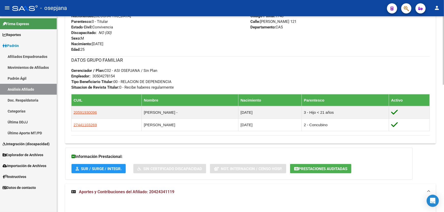
scroll to position [220, 0]
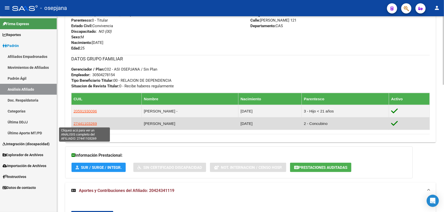
click at [81, 123] on span "27441103269" at bounding box center [84, 124] width 23 height 4
type textarea "27441103269"
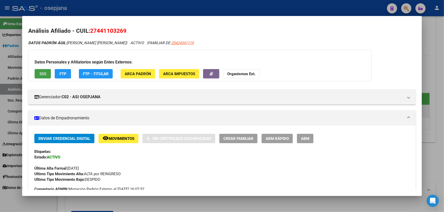
click at [39, 71] on button "SSS" at bounding box center [43, 73] width 16 height 9
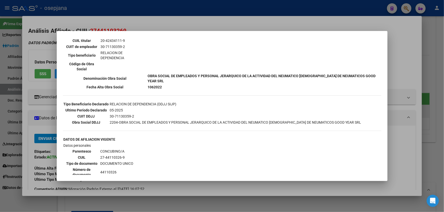
scroll to position [115, 0]
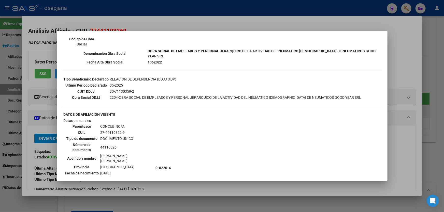
click at [443, 67] on div at bounding box center [222, 106] width 444 height 212
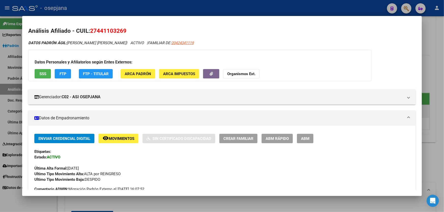
click at [443, 67] on div at bounding box center [222, 106] width 444 height 212
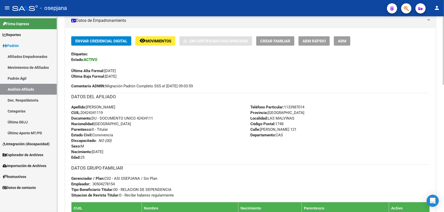
scroll to position [105, 0]
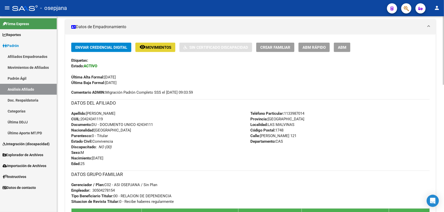
click at [163, 47] on span "Movimientos" at bounding box center [158, 47] width 26 height 5
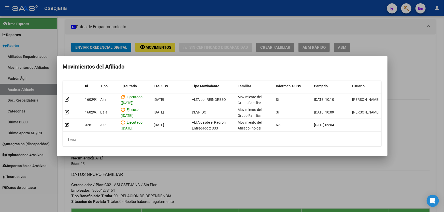
click at [443, 61] on div at bounding box center [222, 106] width 444 height 212
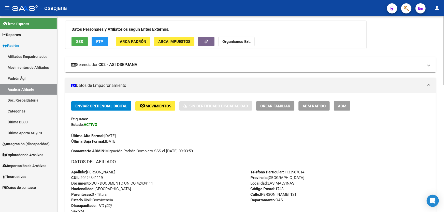
scroll to position [0, 0]
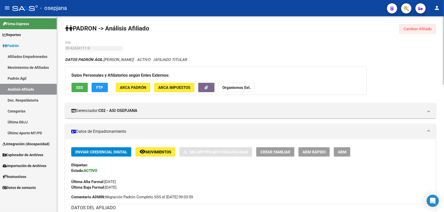
click at [428, 31] on span "Cambiar Afiliado" at bounding box center [417, 29] width 28 height 5
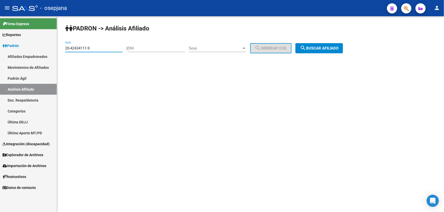
drag, startPoint x: 112, startPoint y: 46, endPoint x: 61, endPoint y: 49, distance: 50.9
click at [61, 49] on div "PADRON -> Análisis Afiliado 20-42434111-9 CUIL | DNI Sexo Sexo search Generar C…" at bounding box center [250, 42] width 387 height 53
paste input "32868226-6"
type input "20-32868226-6"
click at [318, 48] on span "search Buscar afiliado" at bounding box center [319, 48] width 38 height 5
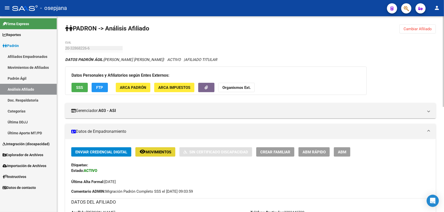
click at [143, 149] on mat-icon "remove_red_eye" at bounding box center [142, 152] width 6 height 6
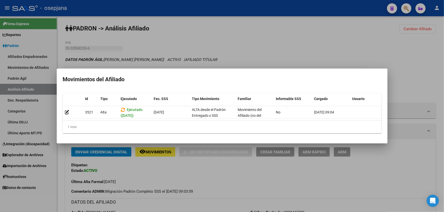
click at [267, 36] on div at bounding box center [222, 106] width 444 height 212
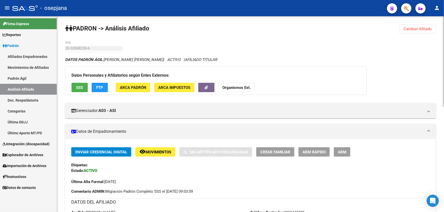
click at [82, 86] on span "SSS" at bounding box center [79, 87] width 7 height 5
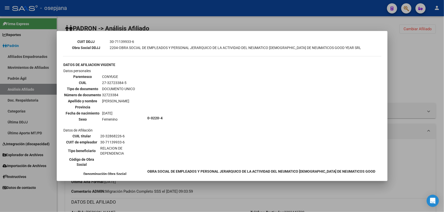
scroll to position [208, 0]
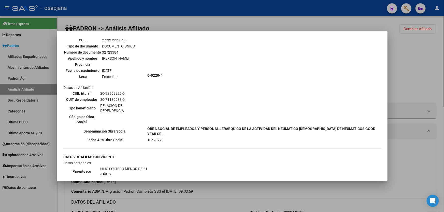
click at [413, 52] on div at bounding box center [222, 106] width 444 height 212
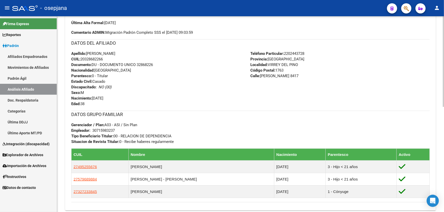
scroll to position [89, 0]
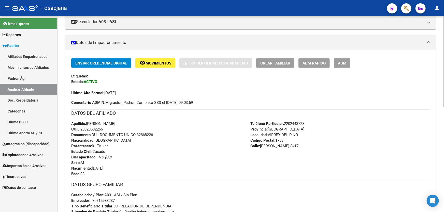
click at [142, 63] on mat-icon "remove_red_eye" at bounding box center [142, 63] width 6 height 6
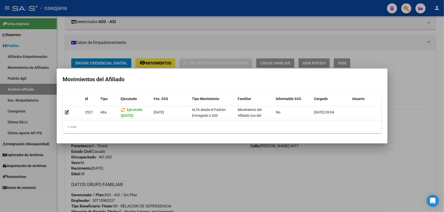
click at [382, 147] on div at bounding box center [222, 106] width 444 height 212
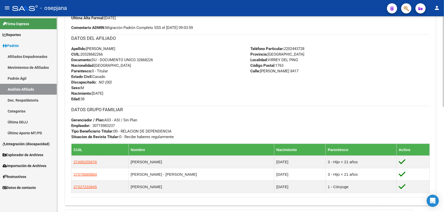
scroll to position [228, 0]
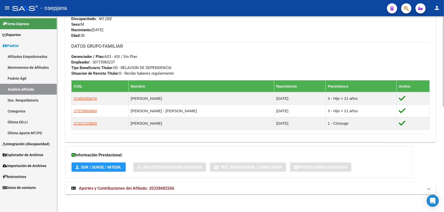
click at [381, 179] on div "DATOS PADRÓN ÁGIL: CHAMORRO JUAN CARLOS | ACTIVO | AFILIADO TITULAR Datos Perso…" at bounding box center [250, 14] width 370 height 371
click at [384, 183] on mat-expansion-panel-header "Aportes y Contribuciones del Afiliado: 20328682266" at bounding box center [250, 189] width 370 height 12
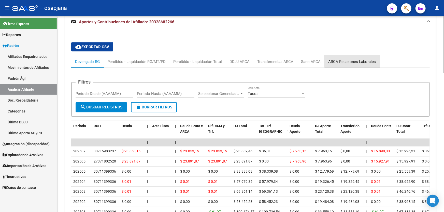
click at [353, 61] on div "ARCA Relaciones Laborales" at bounding box center [352, 62] width 48 height 6
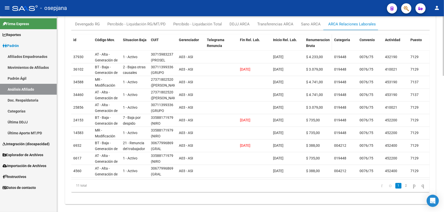
scroll to position [447, 0]
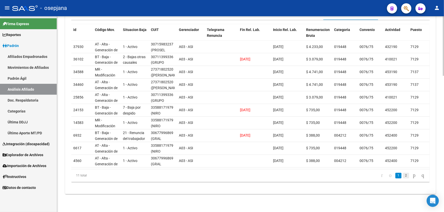
click at [403, 175] on link "2" at bounding box center [406, 176] width 6 height 6
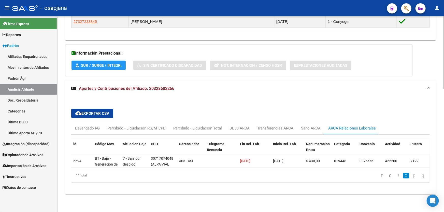
scroll to position [333, 0]
click at [395, 177] on link "1" at bounding box center [398, 176] width 6 height 6
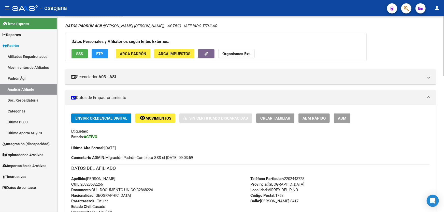
scroll to position [32, 0]
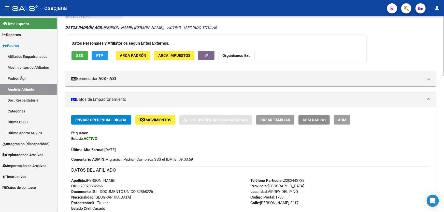
click at [320, 119] on span "ABM Rápido" at bounding box center [313, 120] width 23 height 5
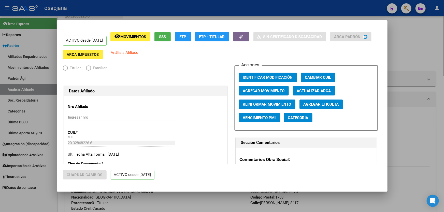
radio input "true"
type input "30-71598323-7"
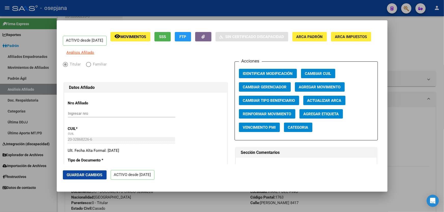
click at [422, 92] on div at bounding box center [222, 106] width 444 height 212
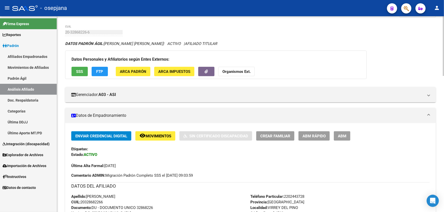
scroll to position [0, 0]
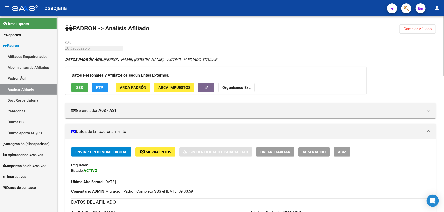
click at [408, 28] on span "Cambiar Afiliado" at bounding box center [417, 29] width 28 height 5
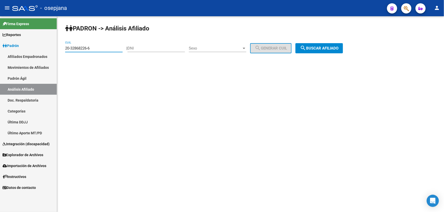
drag, startPoint x: 107, startPoint y: 47, endPoint x: 61, endPoint y: 47, distance: 46.0
click at [61, 47] on div "PADRON -> Análisis Afiliado 20-32868226-6 CUIL | DNI Sexo Sexo search Generar C…" at bounding box center [250, 42] width 387 height 53
paste input "21452280-3"
click at [331, 47] on span "search Buscar afiliado" at bounding box center [319, 48] width 38 height 5
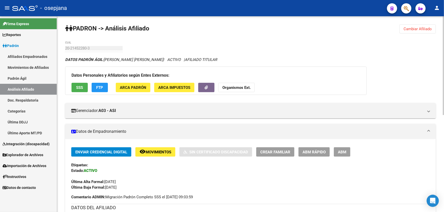
click at [78, 91] on button "SSS" at bounding box center [79, 87] width 16 height 9
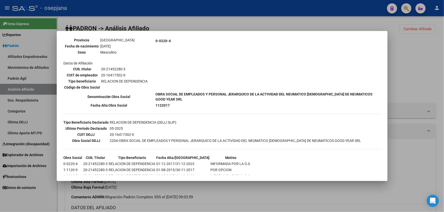
scroll to position [85, 0]
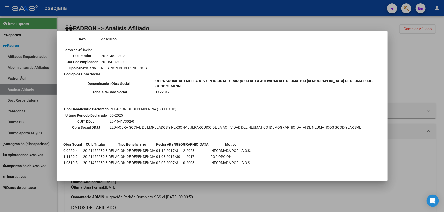
click at [435, 76] on div at bounding box center [222, 106] width 444 height 212
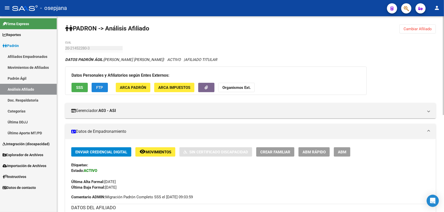
click at [106, 85] on button "FTP" at bounding box center [100, 87] width 16 height 9
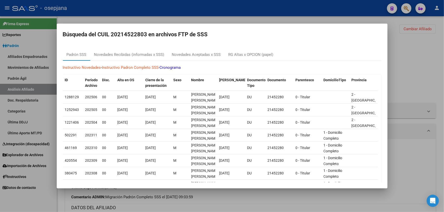
click at [434, 84] on div at bounding box center [222, 106] width 444 height 212
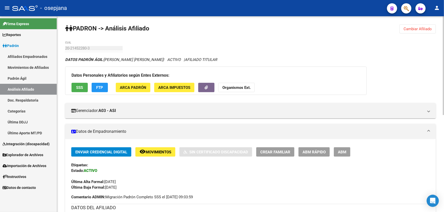
click at [161, 154] on span "Movimientos" at bounding box center [158, 152] width 26 height 5
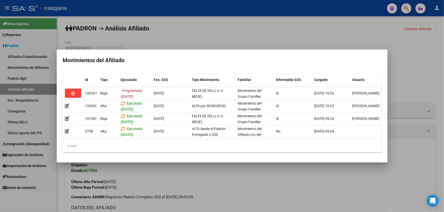
click at [165, 182] on div at bounding box center [222, 106] width 444 height 212
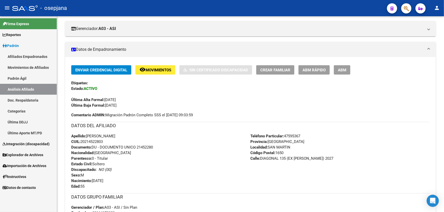
scroll to position [92, 0]
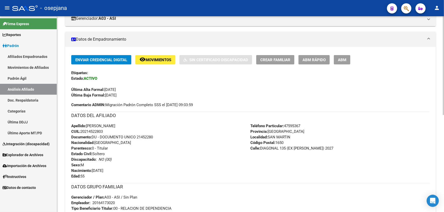
drag, startPoint x: 137, startPoint y: 135, endPoint x: 155, endPoint y: 135, distance: 17.8
click at [155, 135] on div "Apellido: CARLOS ALBERTO DONAIRE CUIL: 20214522803 Documento: DU - DOCUMENTO UN…" at bounding box center [160, 151] width 179 height 56
copy span "21452280"
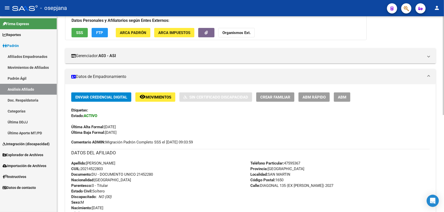
scroll to position [0, 0]
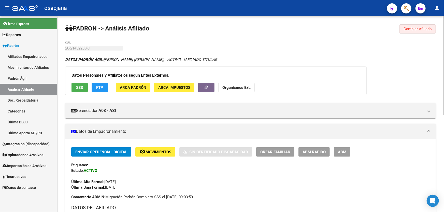
click at [414, 30] on span "Cambiar Afiliado" at bounding box center [417, 29] width 28 height 5
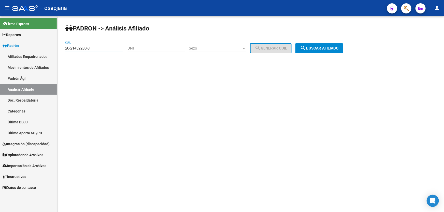
drag, startPoint x: 100, startPoint y: 47, endPoint x: 64, endPoint y: 49, distance: 35.6
click at [64, 49] on div "PADRON -> Análisis Afiliado 20-21452280-3 CUIL | DNI Sexo Sexo search Generar C…" at bounding box center [250, 42] width 387 height 53
paste input "0240333-7"
type input "20-20240333-7"
click at [338, 49] on span "search Buscar afiliado" at bounding box center [319, 48] width 38 height 5
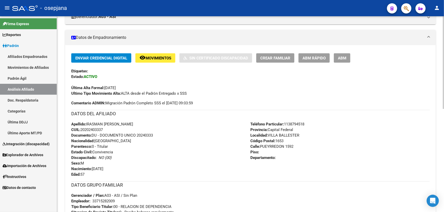
scroll to position [92, 0]
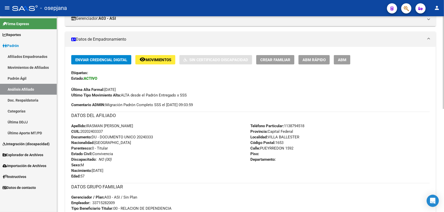
click at [319, 56] on button "ABM Rápido" at bounding box center [313, 59] width 31 height 9
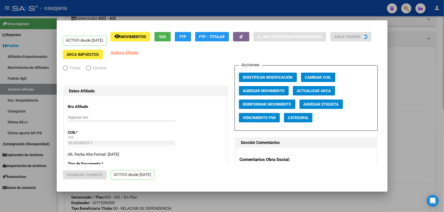
radio input "true"
type input "33-71528200-9"
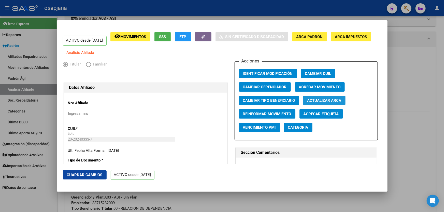
click at [326, 103] on span "Actualizar ARCA" at bounding box center [324, 100] width 34 height 5
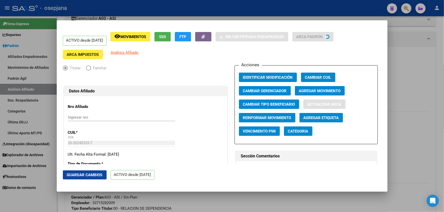
type input "IRASMAY"
type input "RAUL JAVIER"
type input "VILLA BALLESTER"
type input "PUEYRREDON"
type input "1592"
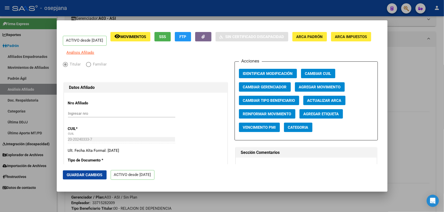
click at [89, 178] on button "Guardar Cambios" at bounding box center [85, 175] width 44 height 9
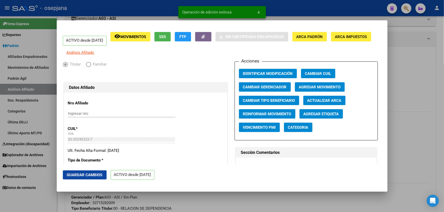
click at [443, 136] on div at bounding box center [222, 106] width 444 height 212
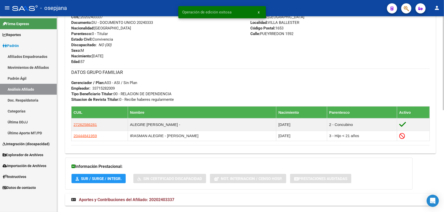
scroll to position [213, 0]
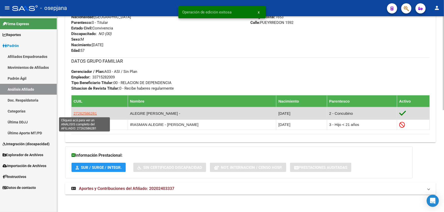
click at [90, 113] on span "27262586281" at bounding box center [84, 113] width 23 height 4
type textarea "27262586281"
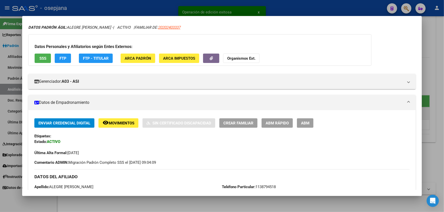
scroll to position [92, 0]
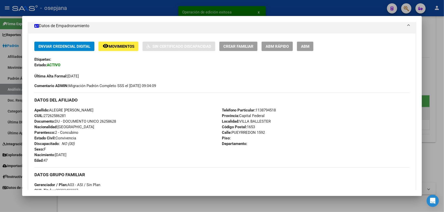
click at [277, 48] on span "ABM Rápido" at bounding box center [276, 46] width 23 height 5
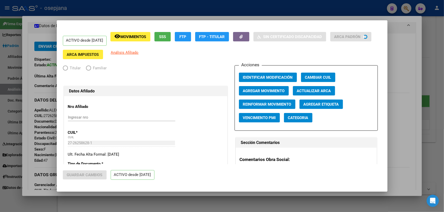
radio input "true"
type input "33-71528200-9"
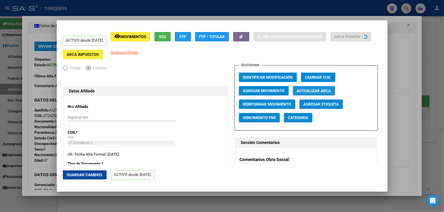
click at [322, 90] on span "Actualizar ARCA" at bounding box center [314, 91] width 34 height 5
type input "ALEGRE"
type input "EDITH ELISA"
type input "PRESIDENTE DERQ"
type input "1635"
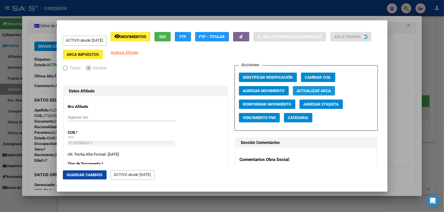
type input "LA RIOJA"
type input "1972"
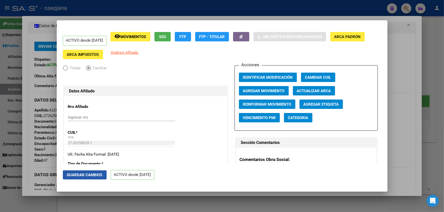
click at [87, 175] on span "Guardar Cambios" at bounding box center [85, 175] width 36 height 5
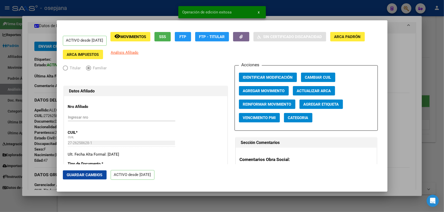
click at [443, 99] on div at bounding box center [222, 106] width 444 height 212
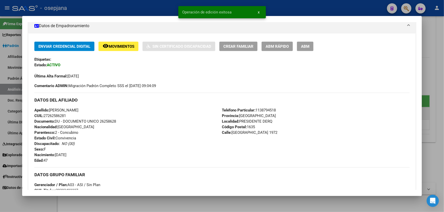
click at [443, 99] on div at bounding box center [222, 106] width 444 height 212
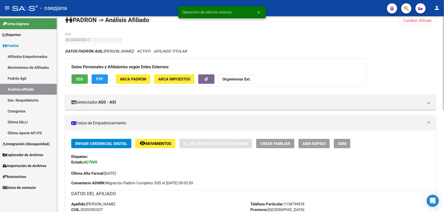
scroll to position [5, 0]
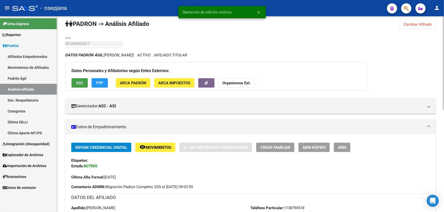
click at [80, 81] on span "SSS" at bounding box center [79, 83] width 7 height 5
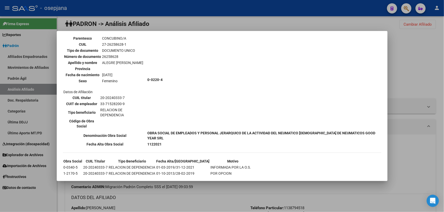
scroll to position [231, 0]
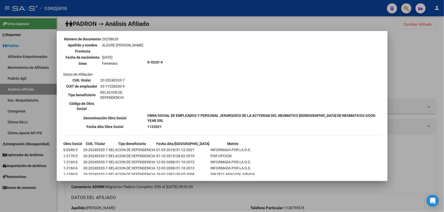
click at [443, 57] on div at bounding box center [222, 106] width 444 height 212
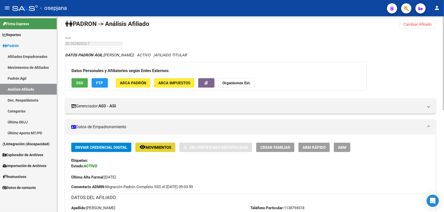
click at [152, 146] on span "Movimientos" at bounding box center [158, 147] width 26 height 5
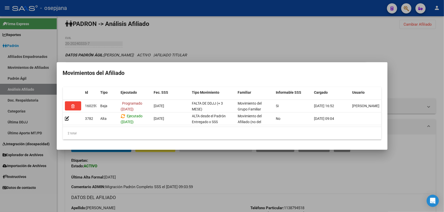
click at [443, 70] on div at bounding box center [222, 106] width 444 height 212
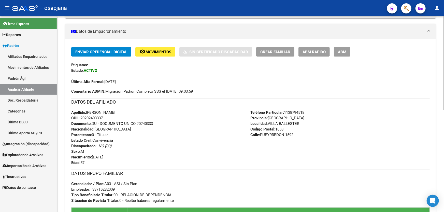
scroll to position [120, 0]
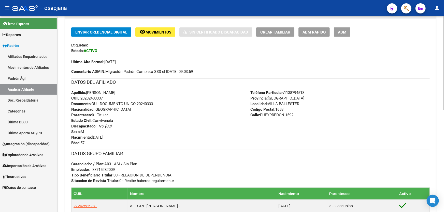
drag, startPoint x: 107, startPoint y: 98, endPoint x: 82, endPoint y: 99, distance: 24.2
click at [82, 99] on div "Apellido: RAUL JAVIER IRASMAY CUIL: 20202403337 Documento: DU - DOCUMENTO UNICO…" at bounding box center [160, 118] width 179 height 56
drag, startPoint x: 137, startPoint y: 103, endPoint x: 165, endPoint y: 103, distance: 28.7
click at [165, 103] on div "Apellido: RAUL JAVIER IRASMAY CUIL: 20202403337 Documento: DU - DOCUMENTO UNICO…" at bounding box center [160, 118] width 179 height 56
copy span "20240333"
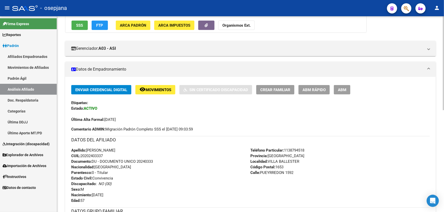
scroll to position [0, 0]
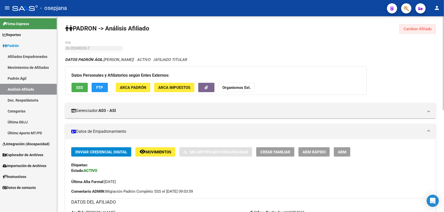
click at [417, 29] on span "Cambiar Afiliado" at bounding box center [417, 29] width 28 height 5
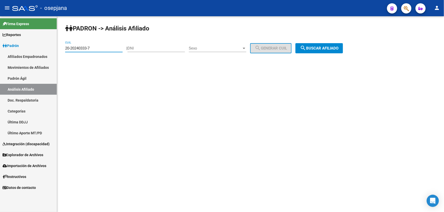
drag, startPoint x: 109, startPoint y: 48, endPoint x: 49, endPoint y: 48, distance: 60.5
click at [49, 48] on mat-sidenav-container "Firma Express Reportes Padrón Traspasos x O.S. Traspasos x Gerenciador Traspaso…" at bounding box center [222, 114] width 444 height 196
drag, startPoint x: 65, startPoint y: 47, endPoint x: 109, endPoint y: 44, distance: 44.6
click at [109, 44] on div "20-20240333-7 CUIL" at bounding box center [93, 46] width 57 height 11
paste input "42586382-8"
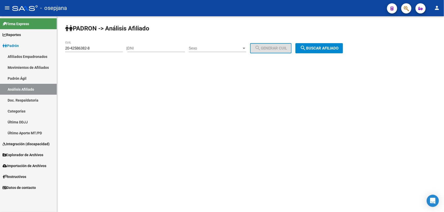
click at [341, 37] on div "PADRON -> Análisis Afiliado 20-42586382-8 CUIL | DNI Sexo Sexo search Generar C…" at bounding box center [250, 42] width 387 height 53
click at [334, 51] on button "search Buscar afiliado" at bounding box center [319, 48] width 48 height 10
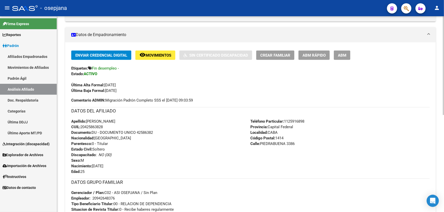
scroll to position [92, 0]
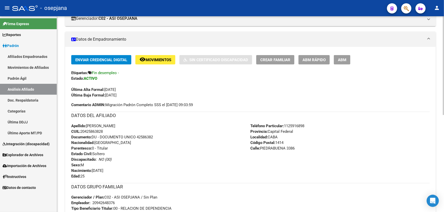
click at [168, 59] on span "Movimientos" at bounding box center [158, 60] width 26 height 5
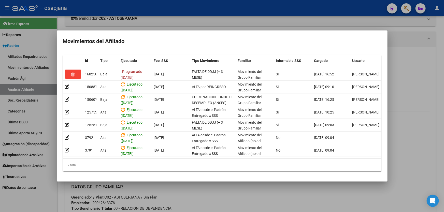
click at [207, 199] on div at bounding box center [222, 106] width 444 height 212
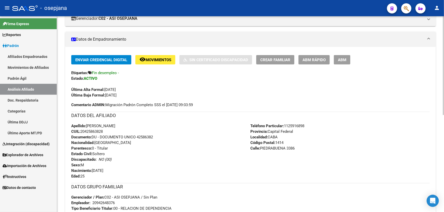
drag, startPoint x: 137, startPoint y: 135, endPoint x: 167, endPoint y: 138, distance: 29.6
click at [167, 138] on div "Apellido: RICHARD ARIEL MENDOZA CUIL: 20425863828 Documento: DU - DOCUMENTO UNI…" at bounding box center [160, 151] width 179 height 56
click at [166, 61] on span "Movimientos" at bounding box center [158, 60] width 26 height 5
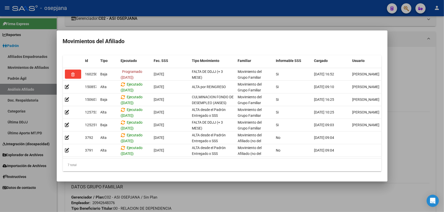
click at [212, 197] on div at bounding box center [222, 106] width 444 height 212
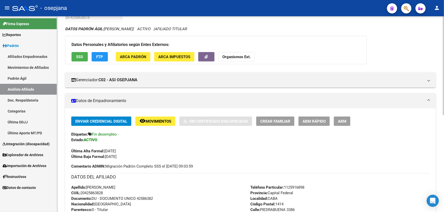
scroll to position [0, 0]
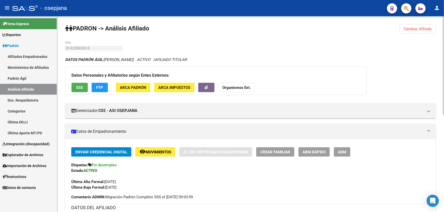
click at [414, 28] on span "Cambiar Afiliado" at bounding box center [417, 29] width 28 height 5
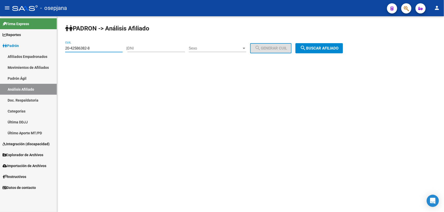
drag, startPoint x: 96, startPoint y: 48, endPoint x: 58, endPoint y: 51, distance: 37.7
click at [58, 51] on div "PADRON -> Análisis Afiliado 20-42586382-8 CUIL | DNI Sexo Sexo search Generar C…" at bounding box center [250, 42] width 387 height 53
paste input "31891209-3"
type input "20-31891209-3"
click at [325, 46] on span "search Buscar afiliado" at bounding box center [319, 48] width 38 height 5
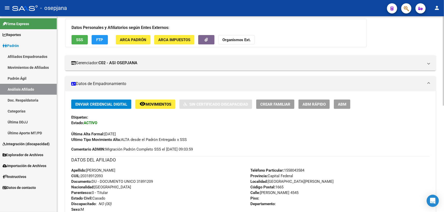
scroll to position [46, 0]
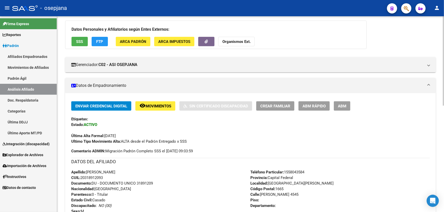
click at [311, 106] on span "ABM Rápido" at bounding box center [313, 106] width 23 height 5
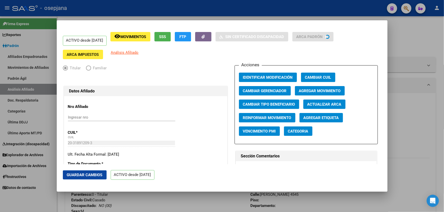
radio input "true"
type input "30-71230002-3"
click at [319, 104] on span "Actualizar ARCA" at bounding box center [324, 104] width 34 height 5
type input "ACOSTA"
type input "ALBERTO HUGO"
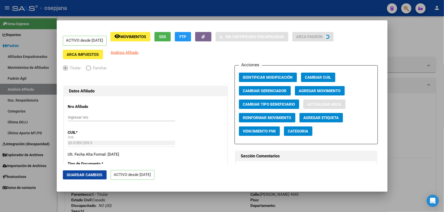
type input "JOSE C PAZ"
type input "CAZADORES"
type input "232"
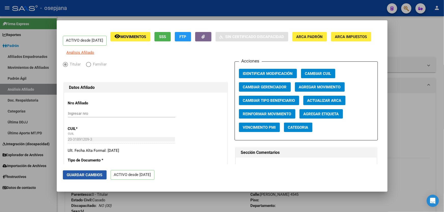
click at [90, 173] on span "Guardar Cambios" at bounding box center [85, 175] width 36 height 5
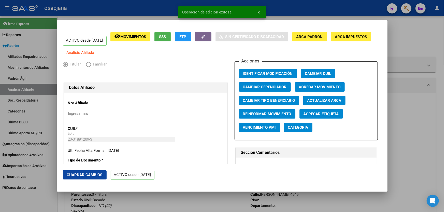
click at [443, 113] on div at bounding box center [222, 106] width 444 height 212
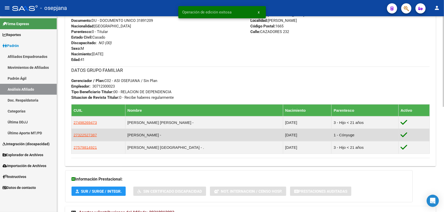
scroll to position [208, 0]
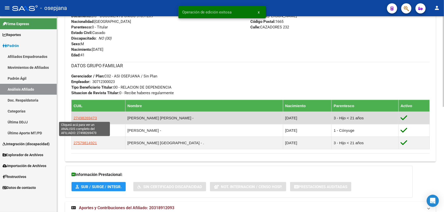
click at [91, 117] on span "27498269473" at bounding box center [84, 118] width 23 height 4
type textarea "27498269473"
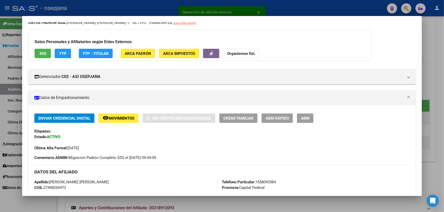
scroll to position [46, 0]
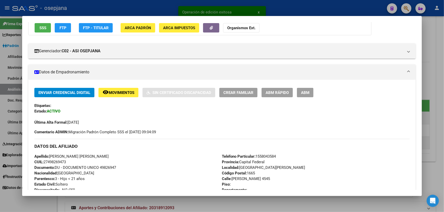
click at [279, 94] on span "ABM Rápido" at bounding box center [276, 93] width 23 height 5
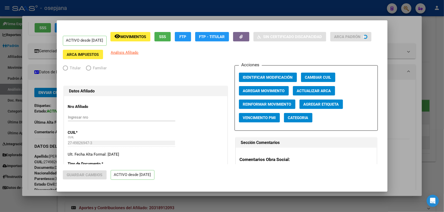
radio input "true"
type input "30-71230002-3"
click at [313, 91] on span "Actualizar ARCA" at bounding box center [314, 91] width 34 height 5
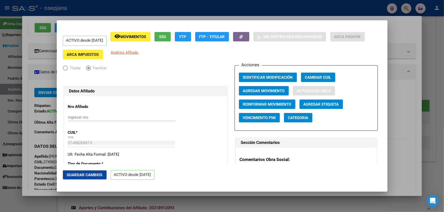
type input "ACOSTA"
type input "UMA GERALDINE"
type input "JOSE C. PAZ"
type input "VILLARINO"
type input "4545"
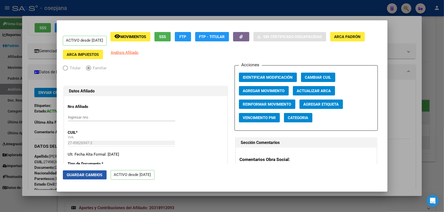
click at [94, 174] on span "Guardar Cambios" at bounding box center [85, 175] width 36 height 5
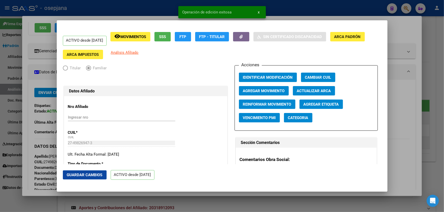
click at [443, 137] on div at bounding box center [222, 106] width 444 height 212
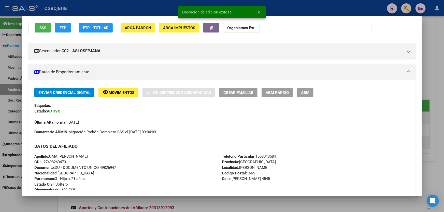
click at [443, 137] on div at bounding box center [222, 106] width 444 height 212
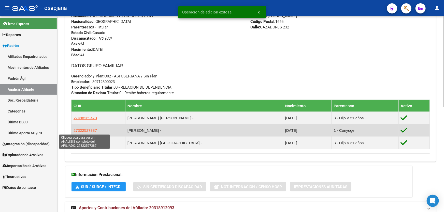
click at [87, 130] on span "27322527387" at bounding box center [84, 130] width 23 height 4
type textarea "27322527387"
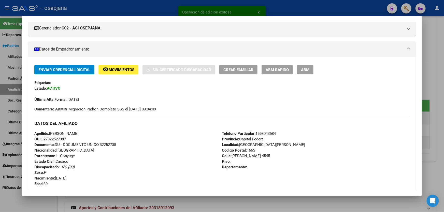
scroll to position [69, 0]
click at [283, 71] on span "ABM Rápido" at bounding box center [276, 69] width 23 height 5
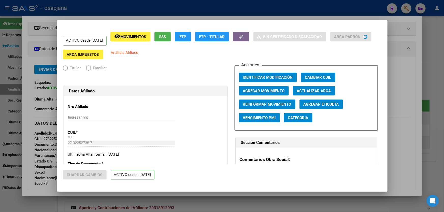
radio input "true"
type input "30-71230002-3"
click at [316, 91] on span "Actualizar ARCA" at bounding box center [314, 91] width 34 height 5
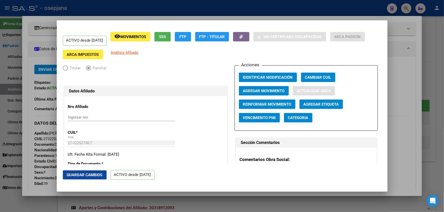
type input "LEZCANO"
type input "NOELIA ERICA ROCIO"
type input "JOSE C PAZ"
type input "CAZADORES"
type input "232"
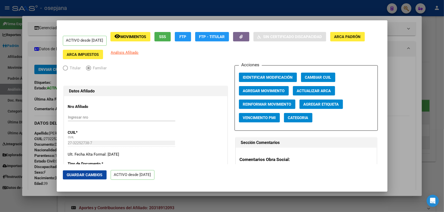
click at [91, 173] on span "Guardar Cambios" at bounding box center [85, 175] width 36 height 5
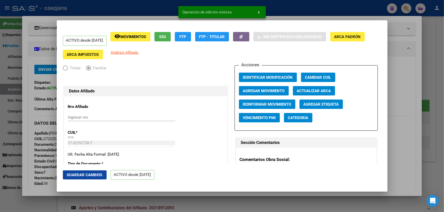
click at [443, 126] on div at bounding box center [222, 106] width 444 height 212
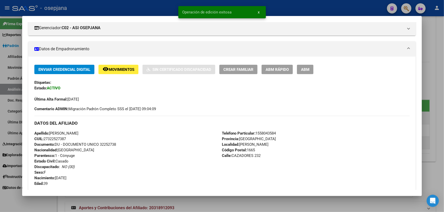
click at [443, 126] on div at bounding box center [222, 106] width 444 height 212
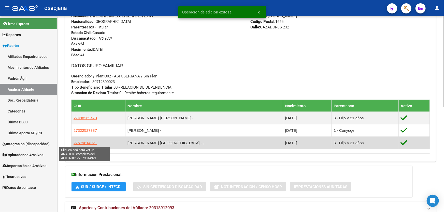
click at [88, 141] on span "27579814921" at bounding box center [84, 143] width 23 height 4
type textarea "27579814921"
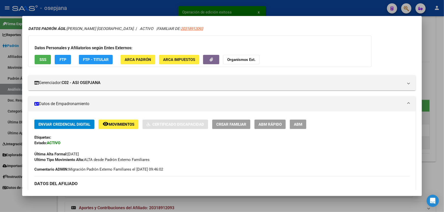
scroll to position [46, 0]
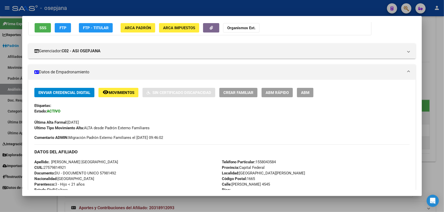
click at [290, 91] on button "ABM Rápido" at bounding box center [276, 92] width 31 height 9
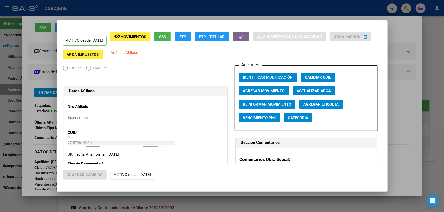
radio input "true"
type input "30-71230002-3"
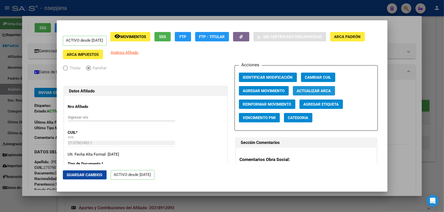
click at [313, 90] on span "Actualizar ARCA" at bounding box center [314, 91] width 34 height 5
type input "ACOSTA"
type input "MALAIKA ROMA"
type input "JOS» C. PAZ"
type input "CAZADORES"
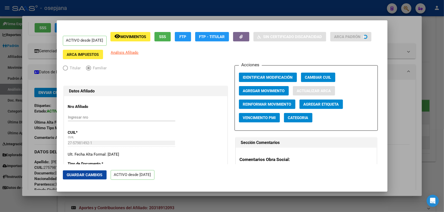
type input "232"
click at [89, 174] on span "Guardar Cambios" at bounding box center [85, 175] width 36 height 5
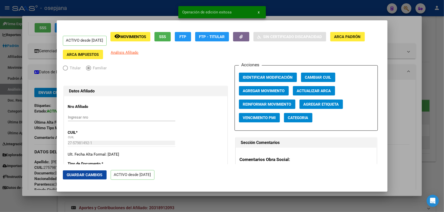
click at [443, 109] on div at bounding box center [222, 106] width 444 height 212
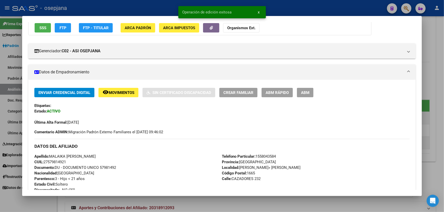
click at [443, 109] on div at bounding box center [222, 106] width 444 height 212
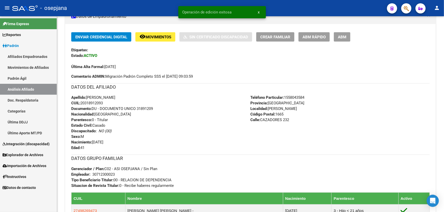
scroll to position [92, 0]
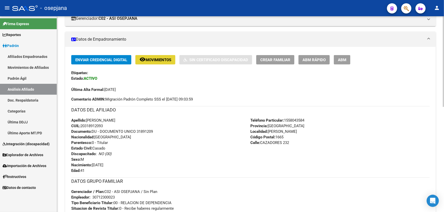
click at [151, 58] on span "Movimientos" at bounding box center [158, 60] width 26 height 5
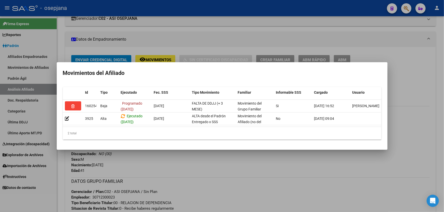
click at [214, 163] on div at bounding box center [222, 106] width 444 height 212
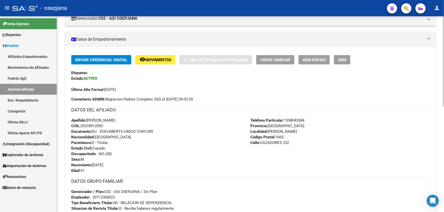
scroll to position [0, 0]
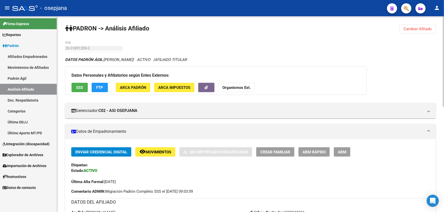
click at [77, 87] on span "SSS" at bounding box center [79, 87] width 7 height 5
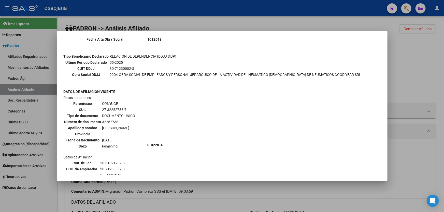
scroll to position [139, 0]
click at [428, 71] on div at bounding box center [222, 106] width 444 height 212
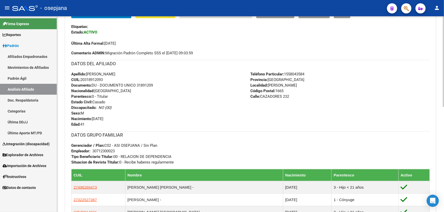
drag, startPoint x: 137, startPoint y: 84, endPoint x: 159, endPoint y: 85, distance: 22.1
click at [159, 84] on div "Apellido: ALBERTO HUGO ACOSTA CUIL: 20318912093 Documento: DU - DOCUMENTO UNICO…" at bounding box center [160, 99] width 179 height 56
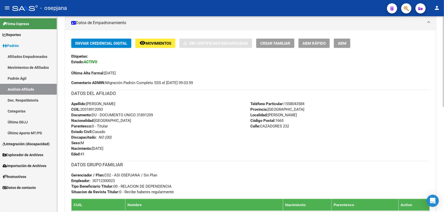
scroll to position [92, 0]
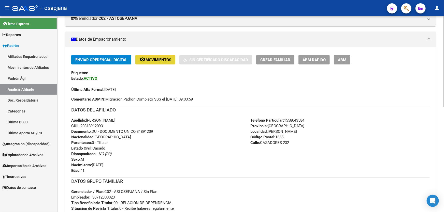
click at [152, 57] on span "remove_red_eye Movimientos" at bounding box center [155, 59] width 32 height 5
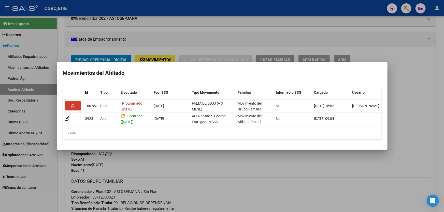
click at [199, 183] on div at bounding box center [222, 106] width 444 height 212
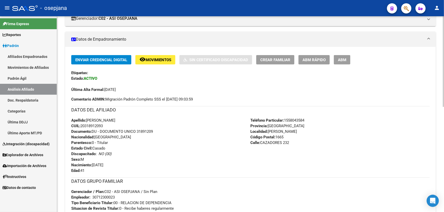
click at [168, 61] on span "Movimientos" at bounding box center [158, 60] width 26 height 5
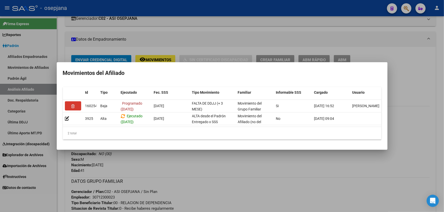
click at [215, 187] on div at bounding box center [222, 106] width 444 height 212
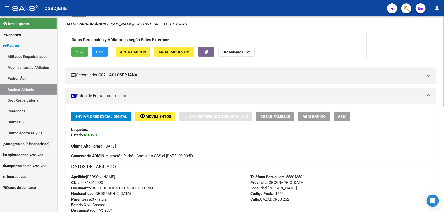
scroll to position [0, 0]
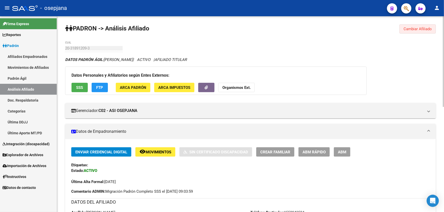
click at [420, 28] on span "Cambiar Afiliado" at bounding box center [417, 29] width 28 height 5
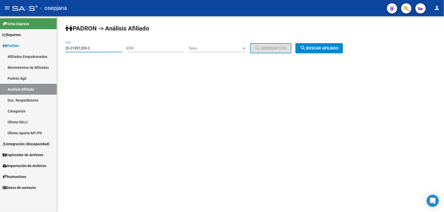
drag, startPoint x: 102, startPoint y: 49, endPoint x: 55, endPoint y: 50, distance: 47.0
click at [55, 50] on mat-sidenav-container "Firma Express Reportes Padrón Traspasos x O.S. Traspasos x Gerenciador Traspaso…" at bounding box center [222, 114] width 444 height 196
paste input "2123899-9"
type input "20-32123899-9"
click at [327, 51] on button "search Buscar afiliado" at bounding box center [319, 48] width 48 height 10
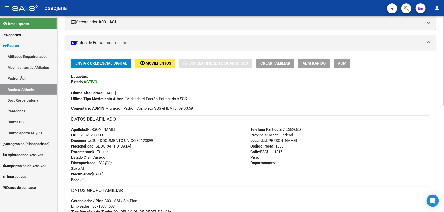
scroll to position [115, 0]
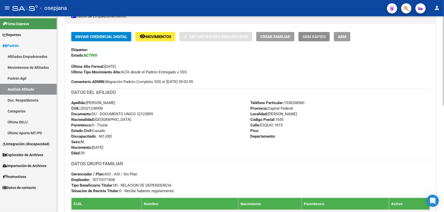
click at [312, 38] on span "ABM Rápido" at bounding box center [313, 37] width 23 height 5
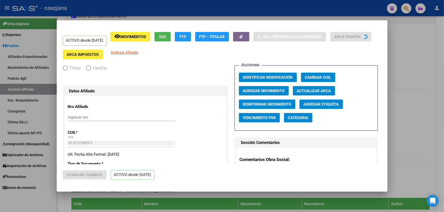
radio input "true"
type input "30-71037160-8"
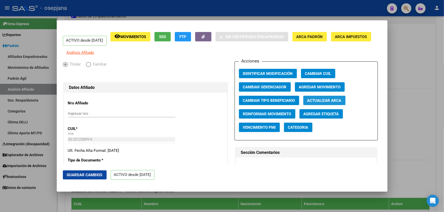
click at [329, 103] on span "Actualizar ARCA" at bounding box center [324, 100] width 34 height 5
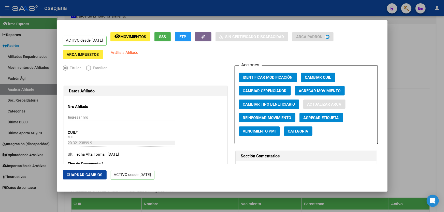
type input "GIGENA"
type input "WALTER ANDRES"
type input "JOSE LEON SUARE"
type input "ESQUIU"
type input "1815"
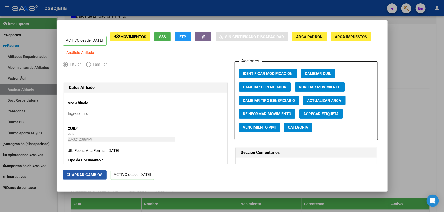
click at [81, 178] on button "Guardar Cambios" at bounding box center [85, 175] width 44 height 9
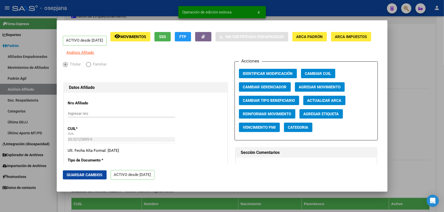
click at [433, 135] on div at bounding box center [222, 106] width 444 height 212
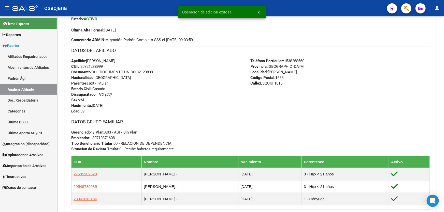
scroll to position [208, 0]
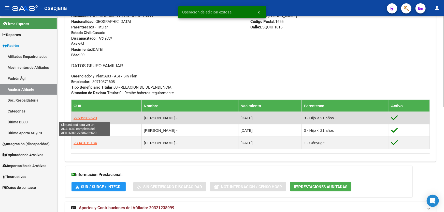
click at [82, 117] on span "27535282620" at bounding box center [84, 118] width 23 height 4
type textarea "27535282620"
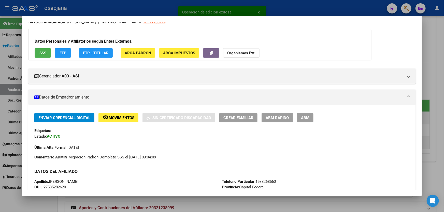
scroll to position [92, 0]
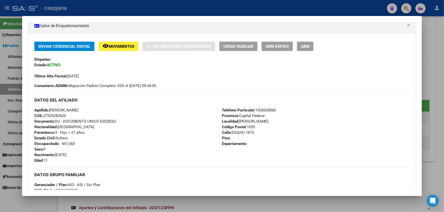
click at [276, 44] on span "ABM Rápido" at bounding box center [276, 46] width 23 height 5
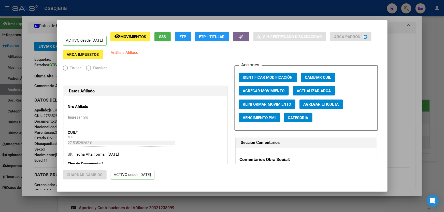
radio input "true"
type input "30-71037160-8"
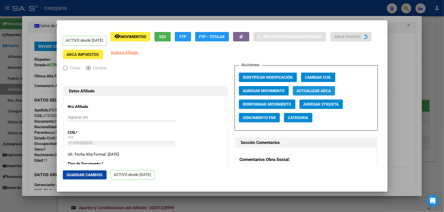
click at [315, 90] on span "Actualizar ARCA" at bounding box center [314, 91] width 34 height 5
type input "GIGENA MARTINA"
type input "SANTOS LUGARES"
type input "1676"
type input "NEUQUEN"
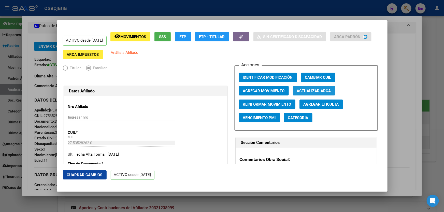
type input "3558"
click at [93, 175] on span "Guardar Cambios" at bounding box center [85, 175] width 36 height 5
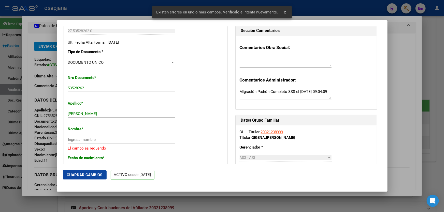
scroll to position [115, 0]
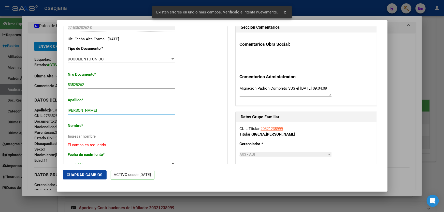
drag, startPoint x: 82, startPoint y: 110, endPoint x: 112, endPoint y: 110, distance: 29.5
click at [112, 110] on input "GIGENA MARTINA" at bounding box center [121, 110] width 107 height 5
type input "GIGENA"
click at [81, 134] on input "Ingresar nombre" at bounding box center [121, 136] width 107 height 5
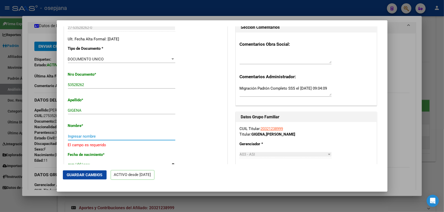
paste input "MARTINA"
type input "MARTINA"
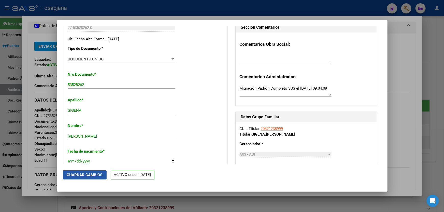
click at [87, 175] on span "Guardar Cambios" at bounding box center [85, 175] width 36 height 5
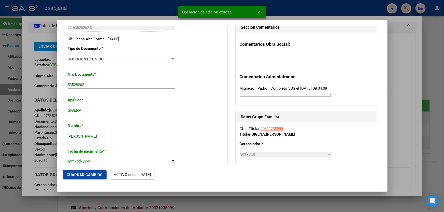
click at [404, 124] on div at bounding box center [222, 106] width 444 height 212
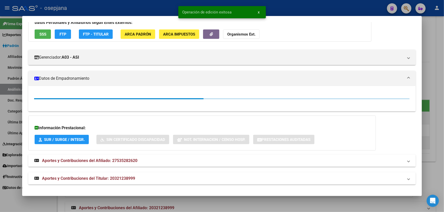
scroll to position [92, 0]
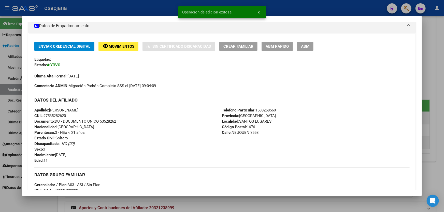
click at [434, 117] on div at bounding box center [222, 106] width 444 height 212
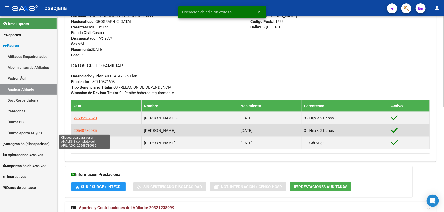
click at [83, 130] on span "20548780935" at bounding box center [84, 130] width 23 height 4
type textarea "20548780935"
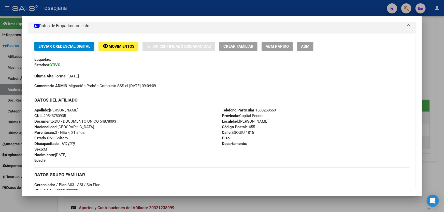
click at [285, 46] on span "ABM Rápido" at bounding box center [276, 46] width 23 height 5
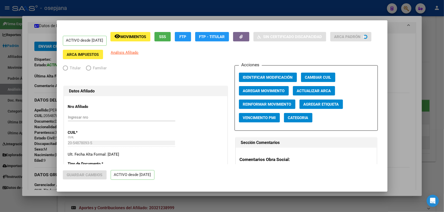
radio input "true"
type input "30-71037160-8"
click at [328, 91] on span "Actualizar ARCA" at bounding box center [314, 91] width 34 height 5
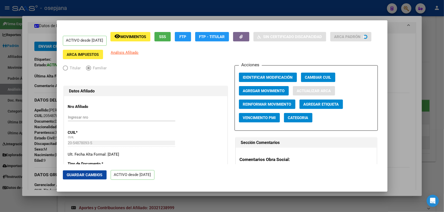
type input "GIGENA"
type input "DANTE"
type input "JOSE LEON SUARE"
type input "ESQUIU"
type input "1815"
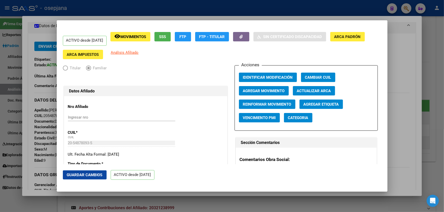
click at [74, 175] on span "Guardar Cambios" at bounding box center [85, 175] width 36 height 5
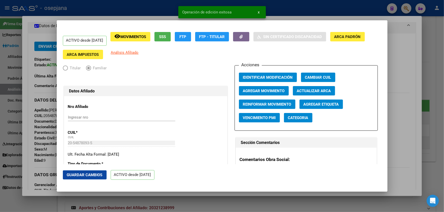
click at [418, 137] on div at bounding box center [222, 106] width 444 height 212
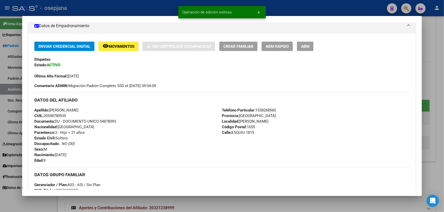
scroll to position [240, 0]
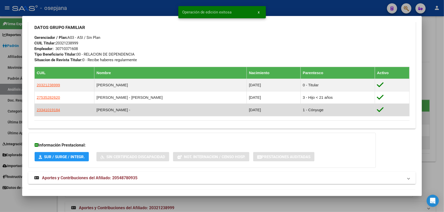
click at [49, 113] on td "23341019184" at bounding box center [65, 110] width 60 height 12
click at [50, 111] on span "23341019184" at bounding box center [48, 110] width 23 height 4
type textarea "23341019184"
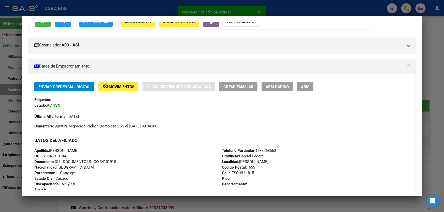
scroll to position [69, 0]
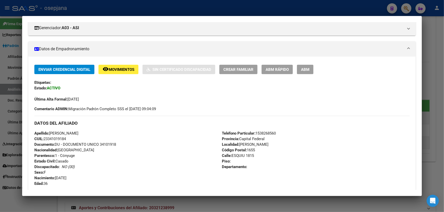
click at [280, 70] on span "ABM Rápido" at bounding box center [276, 69] width 23 height 5
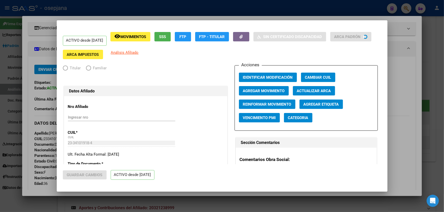
radio input "true"
type input "30-71037160-8"
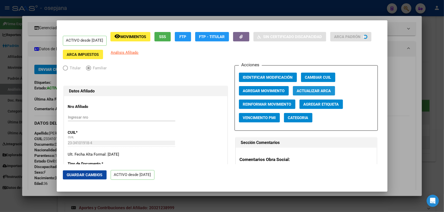
click at [308, 92] on span "Actualizar ARCA" at bounding box center [314, 91] width 34 height 5
type input "CACERES"
type input "SABRINA SOLEDAD"
type input "JOSE LEON SUARE"
type input "ESQUIU"
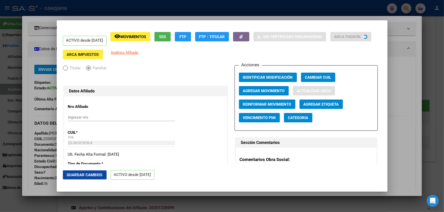
type input "1815"
type input "0"
click at [91, 174] on span "Guardar Cambios" at bounding box center [85, 175] width 36 height 5
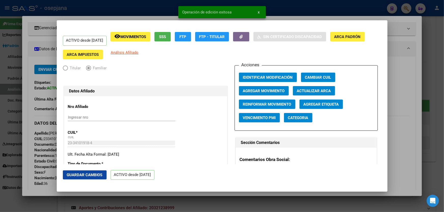
click at [443, 172] on div at bounding box center [222, 106] width 444 height 212
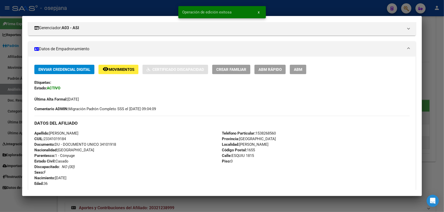
click at [443, 172] on div at bounding box center [222, 106] width 444 height 212
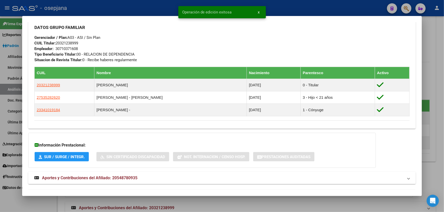
click at [443, 172] on div at bounding box center [222, 106] width 444 height 212
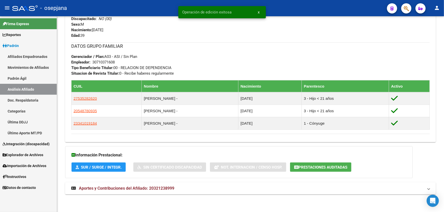
click at [443, 172] on div at bounding box center [442, 114] width 1 height 196
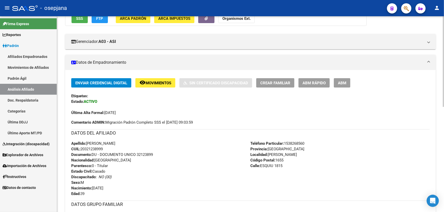
drag, startPoint x: 137, startPoint y: 154, endPoint x: 158, endPoint y: 153, distance: 21.1
click at [158, 153] on div "Apellido: WALTER ANDRES GIGENA CUIL: 20321238999 Documento: DU - DOCUMENTO UNIC…" at bounding box center [160, 169] width 179 height 56
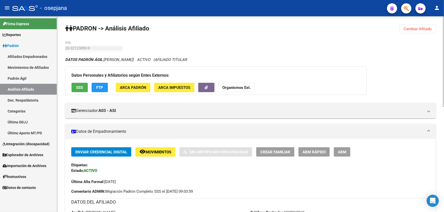
click at [102, 86] on span "FTP" at bounding box center [99, 87] width 7 height 5
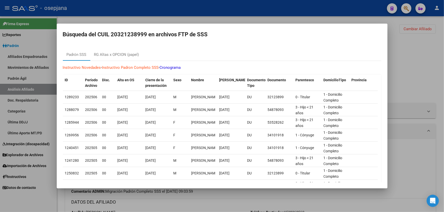
click at [432, 81] on div at bounding box center [222, 106] width 444 height 212
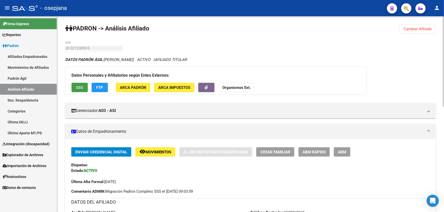
click at [73, 86] on button "SSS" at bounding box center [79, 87] width 16 height 9
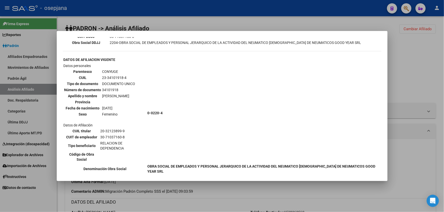
scroll to position [185, 0]
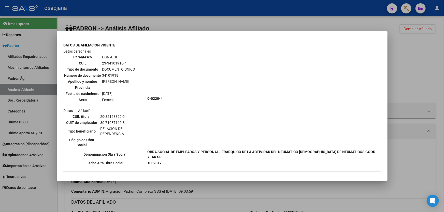
click at [399, 70] on div at bounding box center [222, 106] width 444 height 212
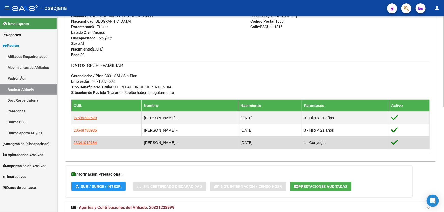
scroll to position [228, 0]
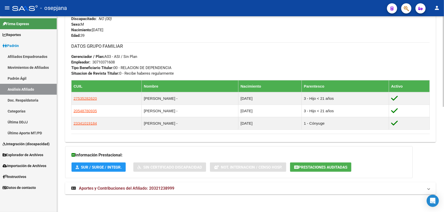
click at [367, 194] on mat-expansion-panel-header "Aportes y Contribuciones del Afiliado: 20321238999" at bounding box center [250, 189] width 370 height 12
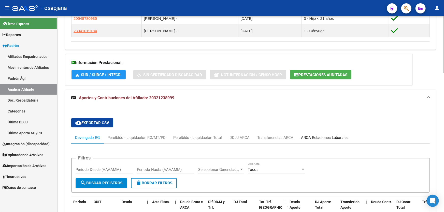
click at [341, 137] on div "ARCA Relaciones Laborales" at bounding box center [325, 138] width 48 height 6
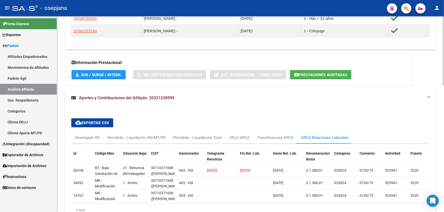
scroll to position [343, 0]
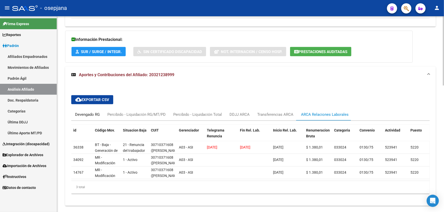
click at [89, 116] on div "Devengado RG" at bounding box center [87, 115] width 25 height 6
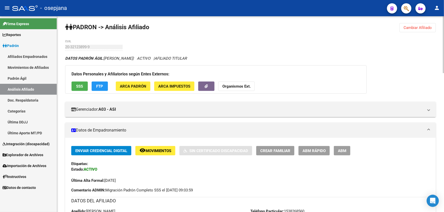
scroll to position [0, 0]
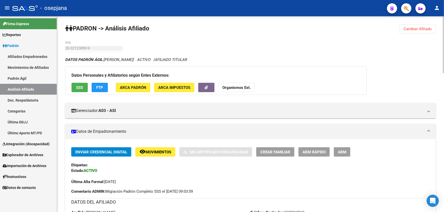
click at [420, 24] on button "Cambiar Afiliado" at bounding box center [417, 28] width 36 height 9
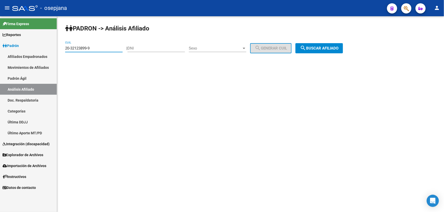
drag, startPoint x: 104, startPoint y: 49, endPoint x: 64, endPoint y: 49, distance: 40.2
click at [64, 49] on div "PADRON -> Análisis Afiliado 20-32123899-9 CUIL | DNI Sexo Sexo search Generar C…" at bounding box center [250, 42] width 387 height 53
paste input "8943289-0"
type input "20-38943289-0"
click at [341, 43] on button "search Buscar afiliado" at bounding box center [319, 48] width 48 height 10
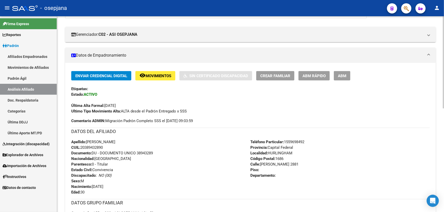
scroll to position [69, 0]
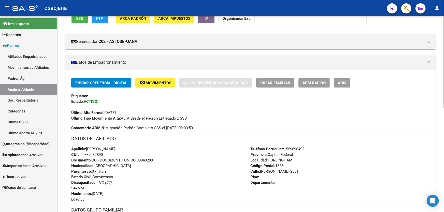
click at [168, 83] on span "Movimientos" at bounding box center [158, 83] width 26 height 5
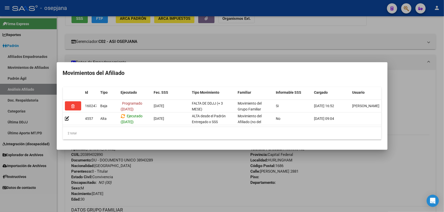
click at [170, 192] on div at bounding box center [222, 106] width 444 height 212
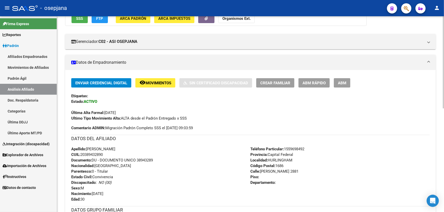
click at [321, 81] on span "ABM Rápido" at bounding box center [313, 83] width 23 height 5
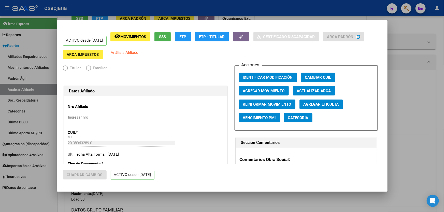
radio input "true"
type input "30-70970228-5"
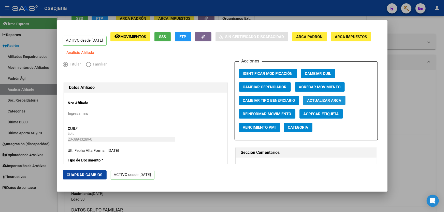
click at [315, 103] on span "Actualizar ARCA" at bounding box center [324, 100] width 34 height 5
click at [85, 176] on span "Guardar Cambios" at bounding box center [85, 175] width 36 height 5
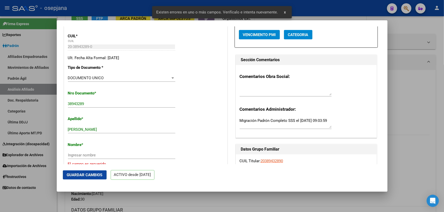
scroll to position [139, 0]
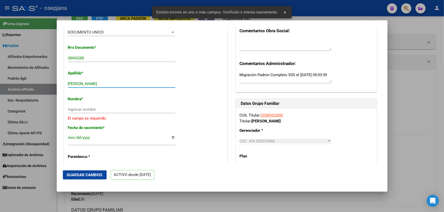
drag, startPoint x: 82, startPoint y: 87, endPoint x: 132, endPoint y: 87, distance: 50.3
click at [132, 86] on input "ZARATE NICOLAS ALEJANDRO" at bounding box center [121, 84] width 107 height 5
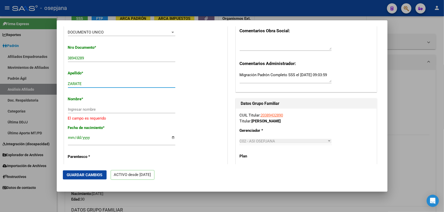
type input "ZARATE"
click at [88, 112] on input "Ingresar nombre" at bounding box center [121, 109] width 107 height 5
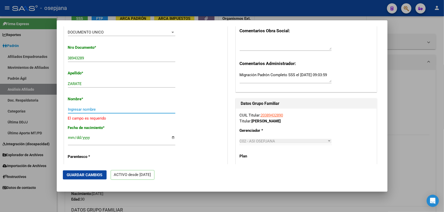
paste input "NICOLAS ALEJANDRO"
click at [69, 112] on input "NICOLAS ALEJANDRO" at bounding box center [121, 109] width 107 height 5
type input "NICOLAS ALEJANDRO"
click at [82, 173] on span "Guardar Cambios" at bounding box center [85, 175] width 36 height 5
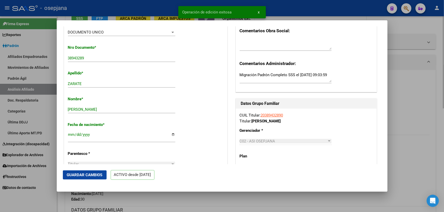
click at [443, 138] on div at bounding box center [222, 106] width 444 height 212
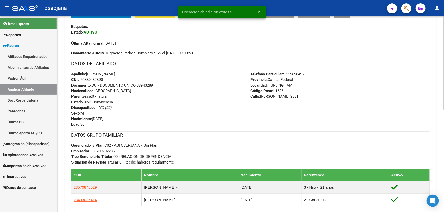
scroll to position [46, 0]
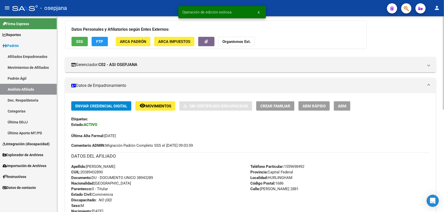
click at [311, 105] on span "ABM Rápido" at bounding box center [313, 106] width 23 height 5
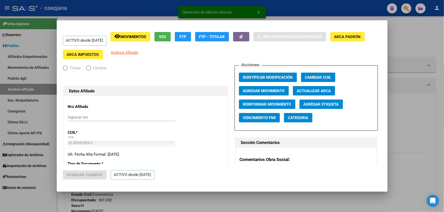
radio input "true"
type input "30-70970228-5"
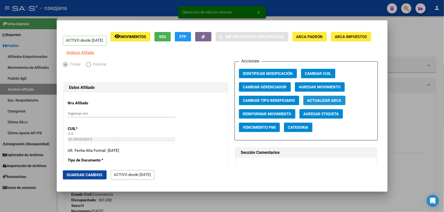
click at [326, 105] on button "Actualizar ARCA" at bounding box center [324, 100] width 42 height 9
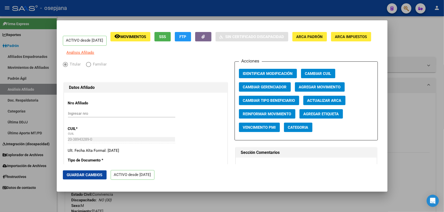
click at [81, 177] on span "Guardar Cambios" at bounding box center [85, 175] width 36 height 5
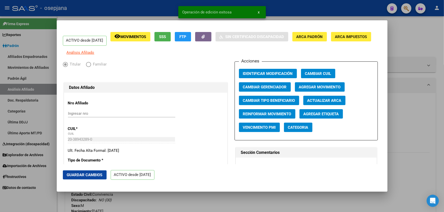
click at [443, 131] on div at bounding box center [222, 106] width 444 height 212
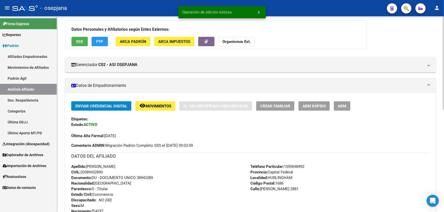
click at [311, 109] on button "ABM Rápido" at bounding box center [313, 105] width 31 height 9
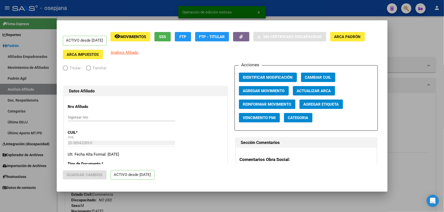
radio input "true"
type input "30-70970228-5"
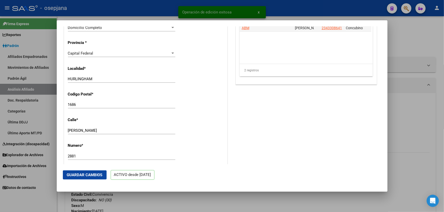
scroll to position [439, 0]
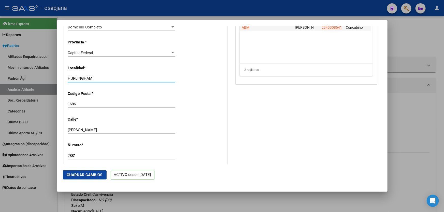
drag, startPoint x: 98, startPoint y: 84, endPoint x: 65, endPoint y: 83, distance: 32.5
click at [109, 55] on div "Capital Federal" at bounding box center [119, 53] width 103 height 5
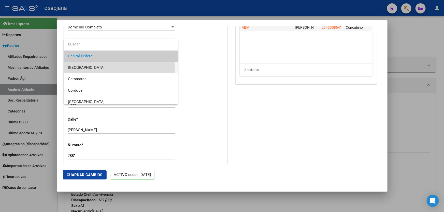
click at [101, 69] on span "[GEOGRAPHIC_DATA]" at bounding box center [121, 67] width 106 height 11
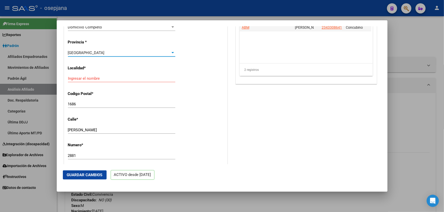
click at [78, 81] on input "Ingresar el nombre" at bounding box center [121, 78] width 107 height 5
paste input "HURLINGHAM"
type input "HURLINGHAM"
click at [83, 173] on span "Guardar Cambios" at bounding box center [85, 175] width 36 height 5
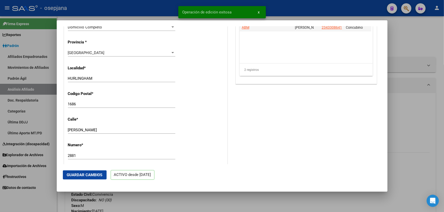
click at [443, 165] on div at bounding box center [222, 106] width 444 height 212
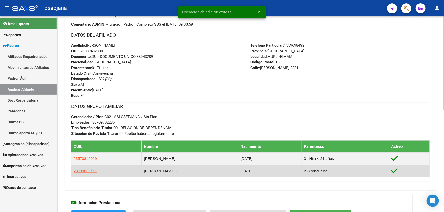
scroll to position [185, 0]
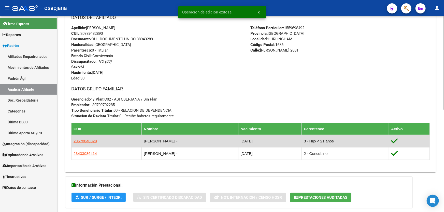
click at [85, 137] on td "23570840029" at bounding box center [106, 141] width 70 height 12
click at [81, 140] on span "23570840029" at bounding box center [84, 141] width 23 height 4
type textarea "23570840029"
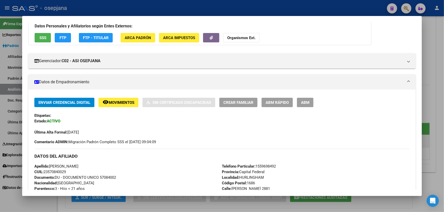
scroll to position [69, 0]
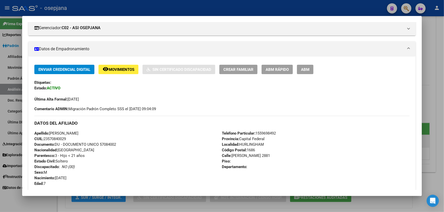
click at [283, 70] on span "ABM Rápido" at bounding box center [276, 69] width 23 height 5
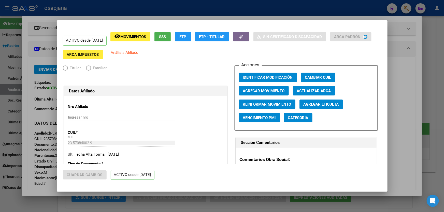
radio input "true"
type input "30-70970228-5"
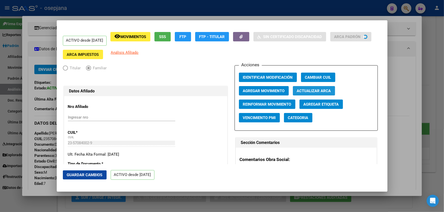
click at [324, 92] on span "Actualizar ARCA" at bounding box center [314, 91] width 34 height 5
type input "ZARATE"
type input "BAUTISTA VALENTIN"
type input "VILLA TESEI"
type input "1688"
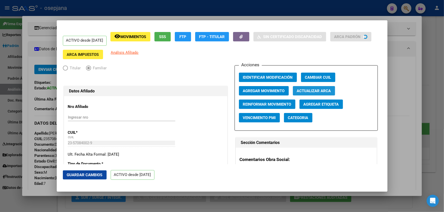
type input "CAYETANO VALDEZ"
type input "2881"
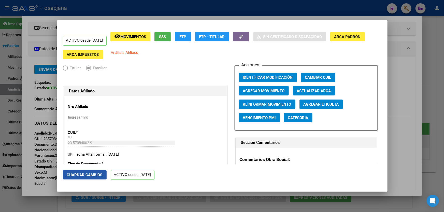
click at [85, 173] on span "Guardar Cambios" at bounding box center [85, 175] width 36 height 5
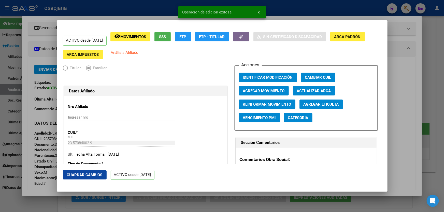
click at [443, 133] on div at bounding box center [222, 106] width 444 height 212
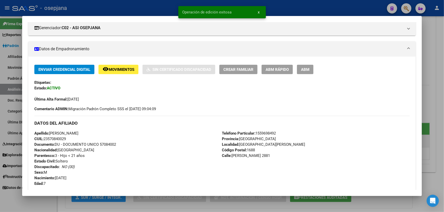
click at [443, 133] on div at bounding box center [222, 106] width 444 height 212
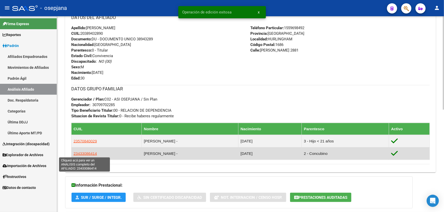
click at [84, 153] on span "23433086414" at bounding box center [84, 154] width 23 height 4
type textarea "23433086414"
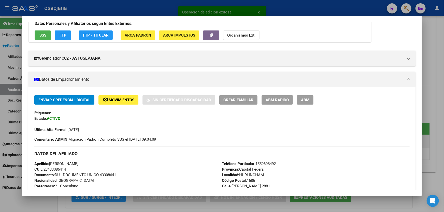
scroll to position [46, 0]
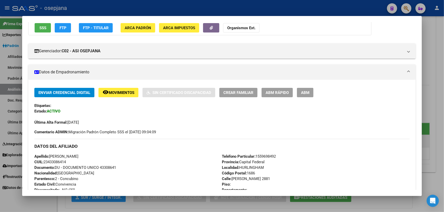
click at [282, 91] on span "ABM Rápido" at bounding box center [276, 93] width 23 height 5
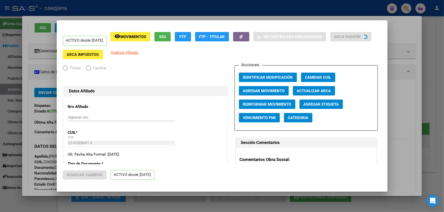
radio input "true"
type input "30-70970228-5"
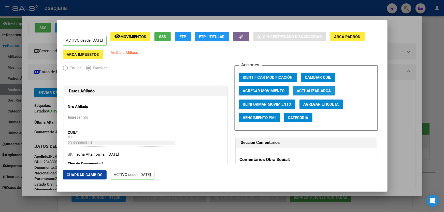
click at [317, 91] on span "Actualizar ARCA" at bounding box center [314, 91] width 34 height 5
type input "ROMANO"
type input "JULIETA MICAELA"
type input "HURLINGHAM"
type input "CAYETANO VALDES"
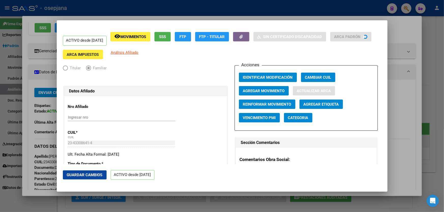
type input "2881"
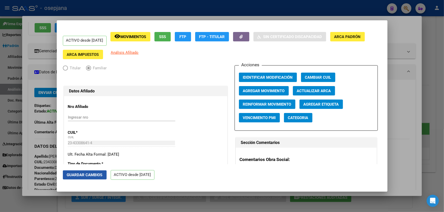
click at [91, 173] on span "Guardar Cambios" at bounding box center [85, 175] width 36 height 5
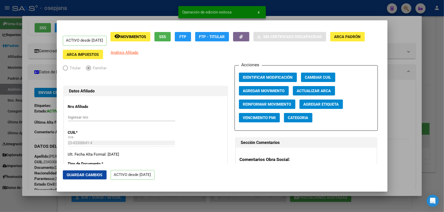
click at [443, 124] on div at bounding box center [222, 106] width 444 height 212
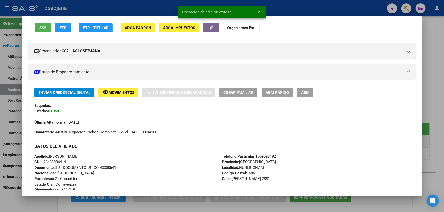
click at [431, 150] on div at bounding box center [222, 106] width 444 height 212
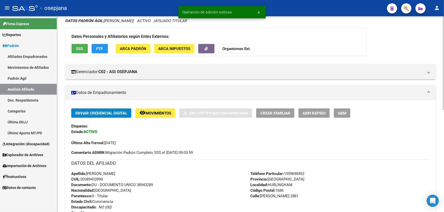
scroll to position [0, 0]
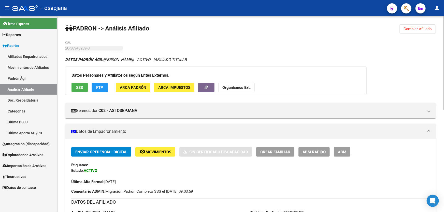
click at [412, 29] on span "Cambiar Afiliado" at bounding box center [417, 29] width 28 height 5
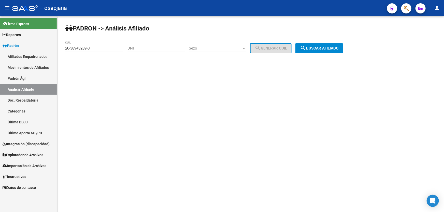
click at [352, 51] on div "PADRON -> Análisis Afiliado 20-38943289-0 CUIL | DNI Sexo Sexo search Generar C…" at bounding box center [250, 42] width 387 height 53
click at [333, 51] on button "search Buscar afiliado" at bounding box center [319, 48] width 48 height 10
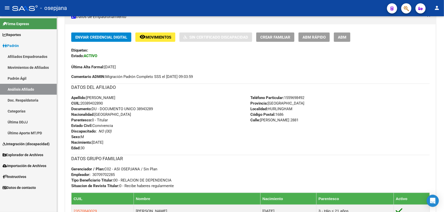
scroll to position [115, 0]
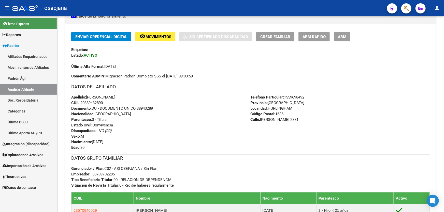
drag, startPoint x: 137, startPoint y: 108, endPoint x: 176, endPoint y: 108, distance: 38.9
click at [176, 108] on div "Apellido: NICOLAS ALEJANDRO ZARATE CUIL: 20389432890 Documento: DU - DOCUMENTO …" at bounding box center [160, 123] width 179 height 56
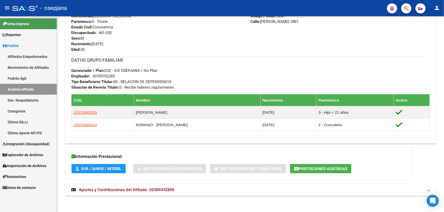
scroll to position [215, 0]
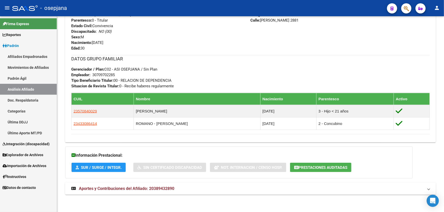
click at [175, 184] on mat-expansion-panel-header "Aportes y Contribuciones del Afiliado: 20389432890" at bounding box center [250, 189] width 370 height 12
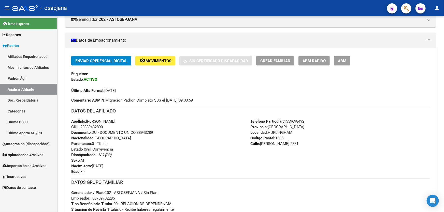
scroll to position [0, 0]
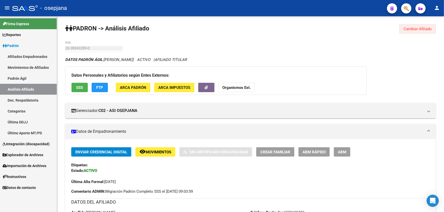
click at [421, 30] on span "Cambiar Afiliado" at bounding box center [417, 29] width 28 height 5
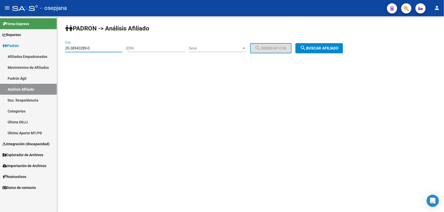
drag, startPoint x: 113, startPoint y: 50, endPoint x: 61, endPoint y: 50, distance: 52.1
click at [61, 50] on div "PADRON -> Análisis Afiliado 20-38943289-0 CUIL | DNI Sexo Sexo search Generar C…" at bounding box center [250, 42] width 387 height 53
paste input "22884313"
click at [314, 43] on button "search Buscar afiliado" at bounding box center [319, 48] width 48 height 10
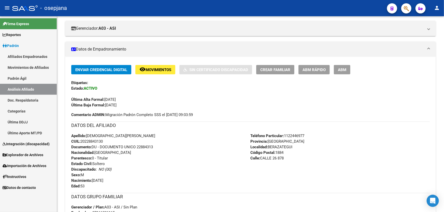
scroll to position [92, 0]
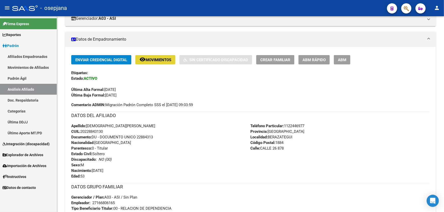
click at [151, 59] on span "Movimientos" at bounding box center [158, 60] width 26 height 5
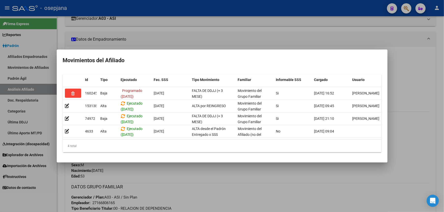
click at [198, 180] on div at bounding box center [222, 106] width 444 height 212
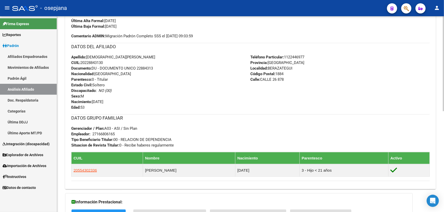
scroll to position [162, 0]
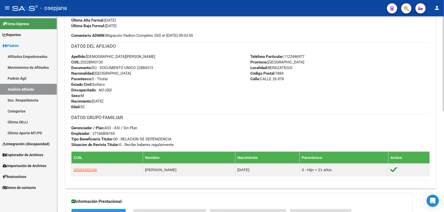
drag, startPoint x: 138, startPoint y: 68, endPoint x: 162, endPoint y: 69, distance: 24.4
click at [162, 69] on div "Apellido: CRISTIAN MIGUEL CACCAVO CUIL: 20228843130 Documento: DU - DOCUMENTO U…" at bounding box center [160, 82] width 179 height 56
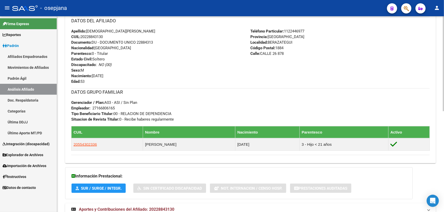
scroll to position [208, 0]
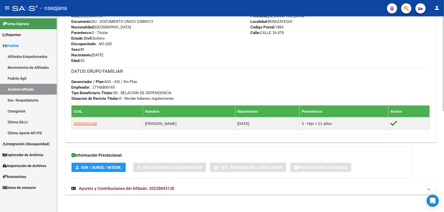
click at [191, 190] on mat-panel-title "Aportes y Contribuciones del Afiliado: 20228843130" at bounding box center [247, 189] width 352 height 6
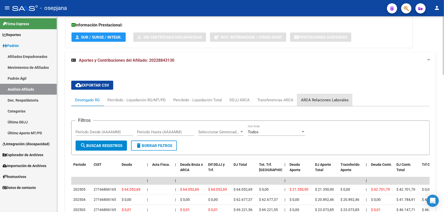
click at [326, 99] on div "ARCA Relaciones Laborales" at bounding box center [325, 100] width 48 height 6
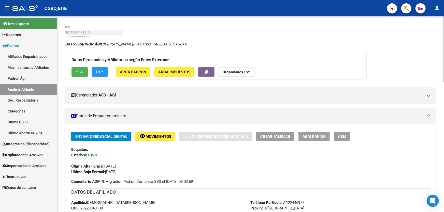
scroll to position [0, 0]
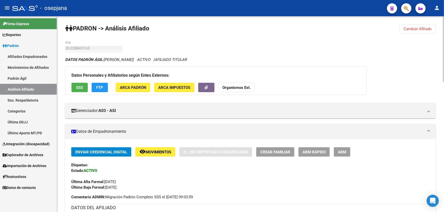
click at [414, 28] on span "Cambiar Afiliado" at bounding box center [417, 29] width 28 height 5
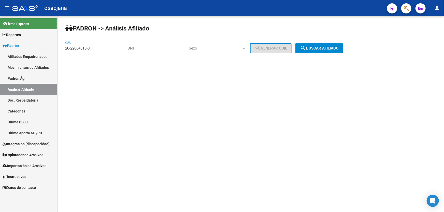
drag, startPoint x: 118, startPoint y: 48, endPoint x: 63, endPoint y: 56, distance: 55.7
click at [63, 56] on div "PADRON -> Análisis Afiliado 20-22884313-0 CUIL | DNI Sexo Sexo search Generar C…" at bounding box center [250, 42] width 387 height 53
paste input "7-30021268-4"
click at [325, 43] on button "search Buscar afiliado" at bounding box center [319, 48] width 48 height 10
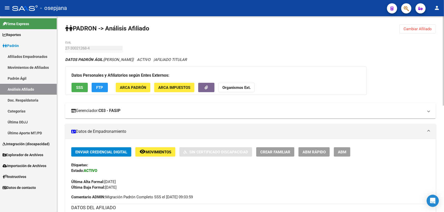
scroll to position [92, 0]
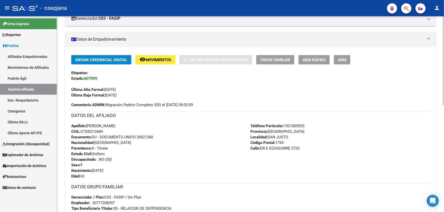
drag, startPoint x: 137, startPoint y: 137, endPoint x: 157, endPoint y: 139, distance: 19.7
click at [160, 139] on div "Apellido: SABRINA SOLEDAD GOULD CUIL: 27300212684 Documento: DU - DOCUMENTO UNI…" at bounding box center [160, 151] width 179 height 56
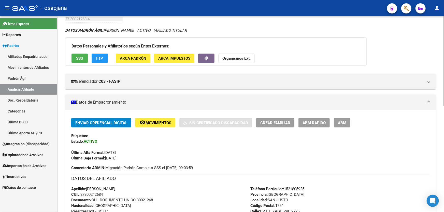
scroll to position [23, 0]
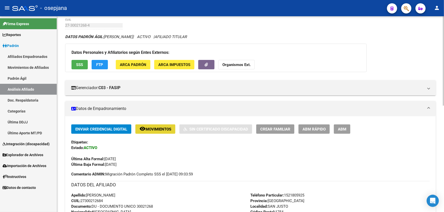
click at [153, 128] on span "Movimientos" at bounding box center [158, 129] width 26 height 5
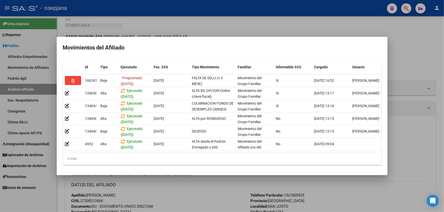
click at [178, 191] on div at bounding box center [222, 106] width 444 height 212
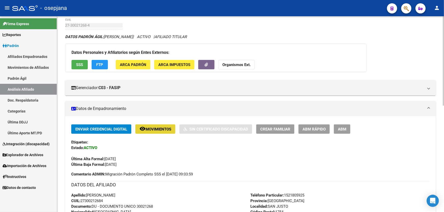
click at [159, 133] on button "remove_red_eye Movimientos" at bounding box center [155, 129] width 40 height 9
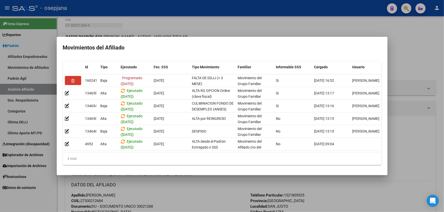
click at [173, 202] on div at bounding box center [222, 106] width 444 height 212
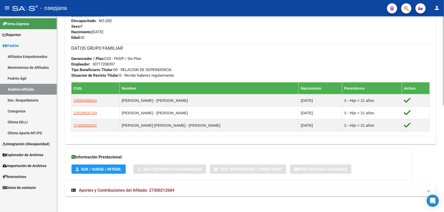
scroll to position [233, 0]
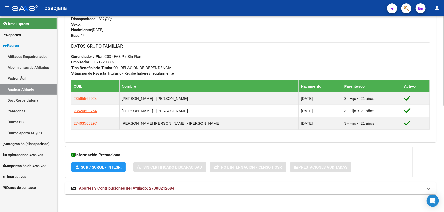
click at [188, 189] on mat-panel-title "Aportes y Contribuciones del Afiliado: 27300212684" at bounding box center [247, 189] width 352 height 6
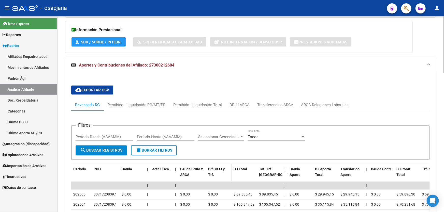
scroll to position [372, 0]
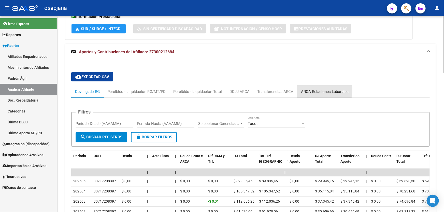
click at [307, 90] on div "ARCA Relaciones Laborales" at bounding box center [325, 92] width 48 height 6
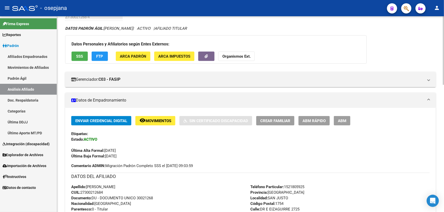
scroll to position [0, 0]
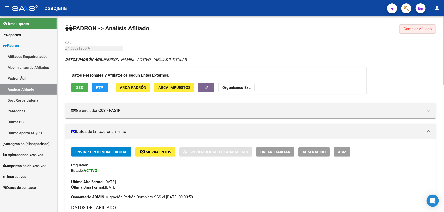
click at [412, 30] on span "Cambiar Afiliado" at bounding box center [417, 29] width 28 height 5
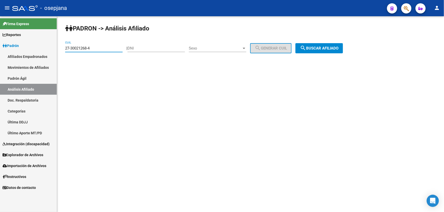
drag, startPoint x: 97, startPoint y: 48, endPoint x: 61, endPoint y: 52, distance: 36.2
click at [61, 52] on div "PADRON -> Análisis Afiliado 27-30021268-4 CUIL | DNI Sexo Sexo search Generar C…" at bounding box center [250, 42] width 387 height 53
paste input "0-36275040-8"
click at [328, 49] on span "search Buscar afiliado" at bounding box center [319, 48] width 38 height 5
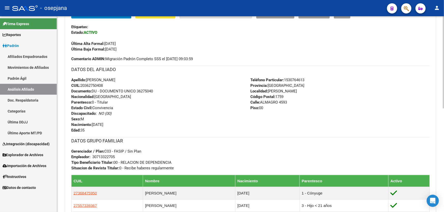
scroll to position [115, 0]
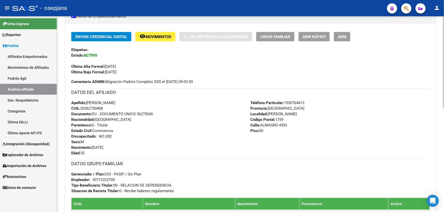
drag, startPoint x: 138, startPoint y: 113, endPoint x: 171, endPoint y: 112, distance: 33.3
click at [171, 112] on div "Apellido: ANGEL GABRIEL LEIVA CUIL: 20362750408 Documento: DU - DOCUMENTO UNICO…" at bounding box center [160, 128] width 179 height 56
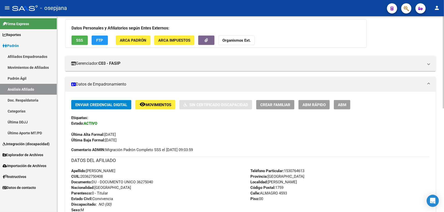
scroll to position [46, 0]
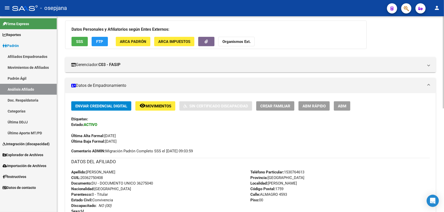
click at [156, 102] on button "remove_red_eye Movimientos" at bounding box center [155, 105] width 40 height 9
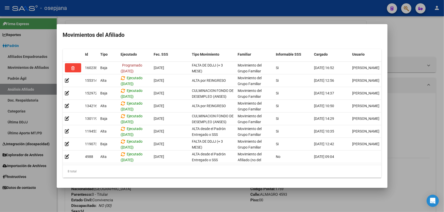
click at [184, 199] on div at bounding box center [222, 106] width 444 height 212
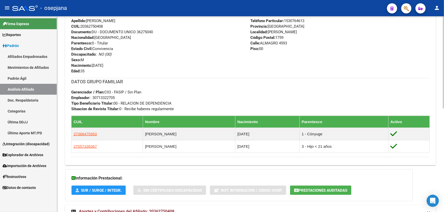
scroll to position [220, 0]
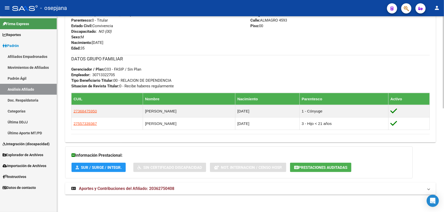
click at [257, 195] on div "DATOS PADRÓN ÁGIL: LEIVA ANGEL GABRIEL | ACTIVO | AFILIADO TITULAR Datos Person…" at bounding box center [250, 19] width 370 height 364
click at [261, 192] on mat-expansion-panel-header "Aportes y Contribuciones del Afiliado: 20362750408" at bounding box center [250, 189] width 370 height 12
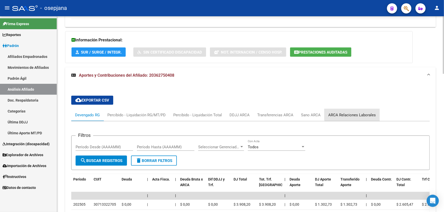
click at [354, 111] on div "ARCA Relaciones Laborales" at bounding box center [351, 115] width 55 height 12
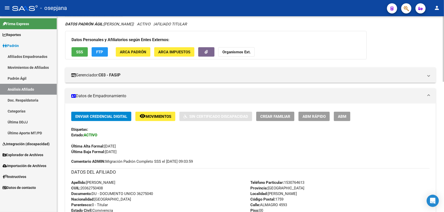
scroll to position [0, 0]
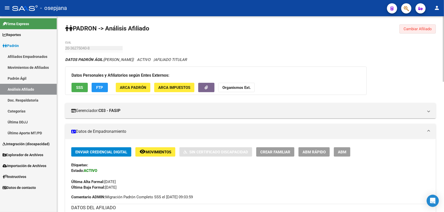
click at [416, 33] on button "Cambiar Afiliado" at bounding box center [417, 28] width 36 height 9
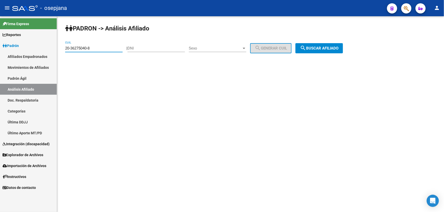
drag, startPoint x: 111, startPoint y: 50, endPoint x: 0, endPoint y: 56, distance: 111.1
click at [0, 55] on mat-sidenav-container "Firma Express Reportes Padrón Traspasos x O.S. Traspasos x Gerenciador Traspaso…" at bounding box center [222, 114] width 444 height 196
paste input "29308317"
type input "20-29308317-8"
click at [315, 49] on span "search Buscar afiliado" at bounding box center [319, 48] width 38 height 5
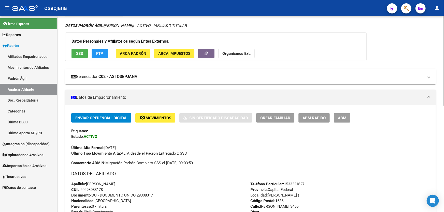
scroll to position [115, 0]
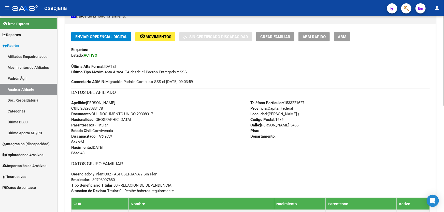
click at [151, 35] on span "Movimientos" at bounding box center [158, 37] width 26 height 5
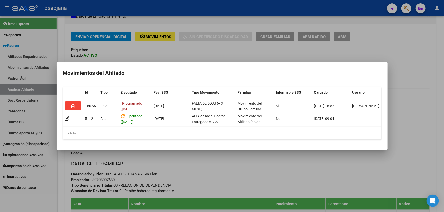
click at [214, 194] on div at bounding box center [222, 106] width 444 height 212
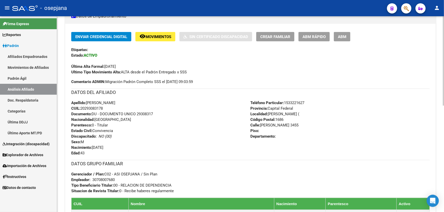
click at [320, 38] on span "ABM Rápido" at bounding box center [313, 37] width 23 height 5
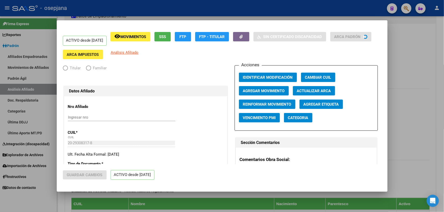
radio input "true"
type input "30-70800768-0"
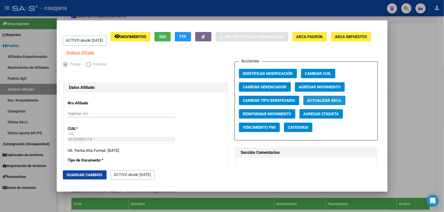
click at [317, 103] on span "Actualizar ARCA" at bounding box center [324, 100] width 34 height 5
type input "DIAZ"
type input "MARCELO HERNAN"
type input "1982-01-01"
type input "HURLINGHAM"
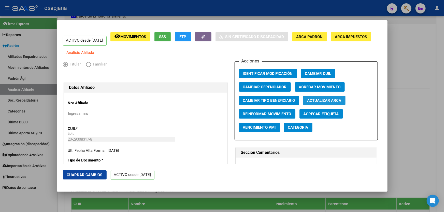
type input "ANDONAEGUI"
type input "3560"
click at [85, 173] on span "Guardar Cambios" at bounding box center [85, 175] width 36 height 5
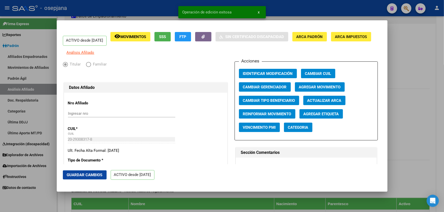
click at [440, 130] on div at bounding box center [222, 106] width 444 height 212
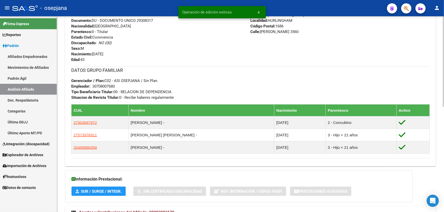
scroll to position [208, 0]
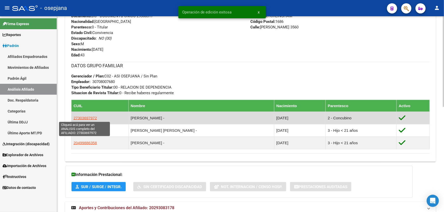
click at [84, 118] on span "27303697972" at bounding box center [84, 118] width 23 height 4
type textarea "27303697972"
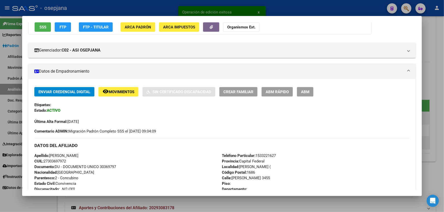
scroll to position [69, 0]
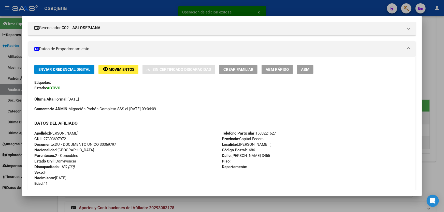
click at [284, 69] on span "ABM Rápido" at bounding box center [276, 69] width 23 height 5
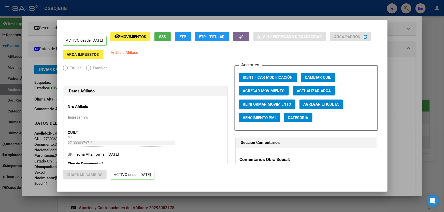
radio input "true"
type input "30-70800768-0"
click at [318, 91] on span "Actualizar ARCA" at bounding box center [314, 91] width 34 height 5
type input "CATALDO CINTIA VALERIA"
type input "HURLINGHAM"
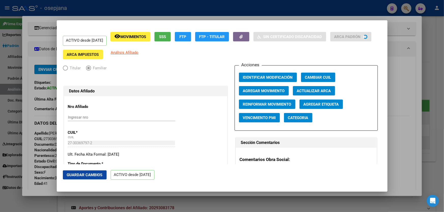
type input "PEDRO DIAZ"
click at [89, 172] on button "Guardar Cambios" at bounding box center [85, 175] width 44 height 9
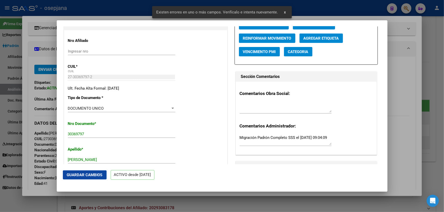
scroll to position [115, 0]
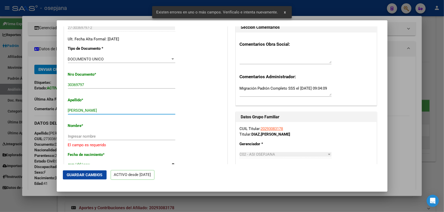
drag, startPoint x: 86, startPoint y: 109, endPoint x: 131, endPoint y: 110, distance: 45.3
click at [131, 110] on input "CATALDO CINTIA VALERIA" at bounding box center [121, 110] width 107 height 5
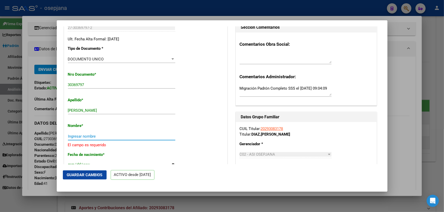
click at [75, 135] on input "Ingresar nombre" at bounding box center [121, 136] width 107 height 5
paste input "CINTIA VALERIA"
click at [90, 175] on span "Guardar Cambios" at bounding box center [85, 175] width 36 height 5
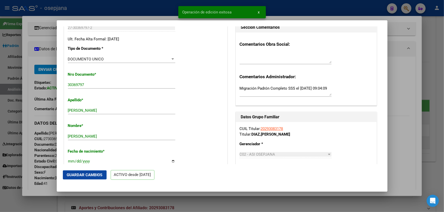
click at [443, 161] on div at bounding box center [222, 106] width 444 height 212
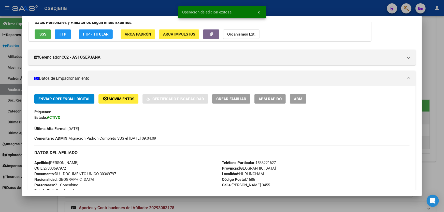
scroll to position [69, 0]
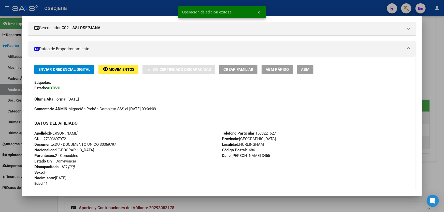
click at [443, 161] on div at bounding box center [222, 106] width 444 height 212
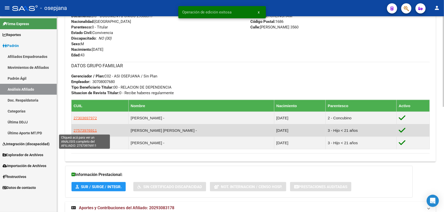
click at [75, 130] on span "27573976911" at bounding box center [84, 130] width 23 height 4
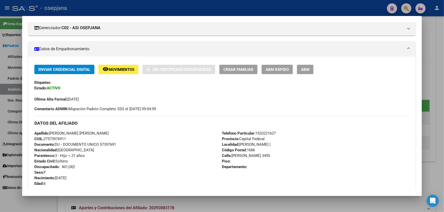
click at [277, 67] on span "ABM Rápido" at bounding box center [276, 69] width 23 height 5
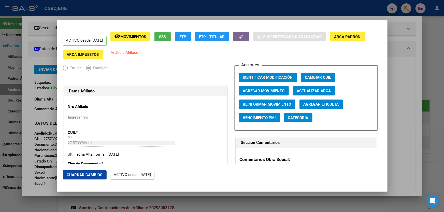
click at [317, 89] on span "Actualizar ARCA" at bounding box center [314, 91] width 34 height 5
click at [89, 174] on span "Guardar Cambios" at bounding box center [85, 175] width 36 height 5
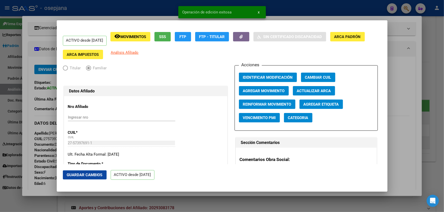
click at [366, 112] on div "Acciones Identificar Modificación Cambiar CUIL Agregar Movimiento Actualizar AR…" at bounding box center [305, 98] width 143 height 66
click at [443, 94] on div at bounding box center [222, 106] width 444 height 212
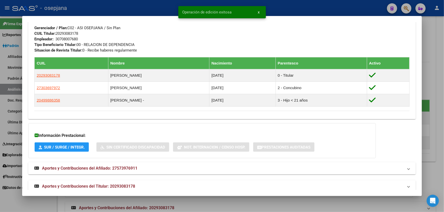
scroll to position [257, 0]
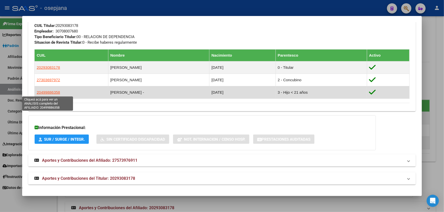
click at [50, 92] on span "20499886358" at bounding box center [48, 92] width 23 height 4
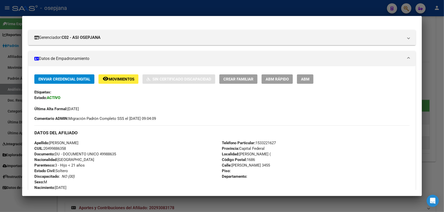
scroll to position [46, 0]
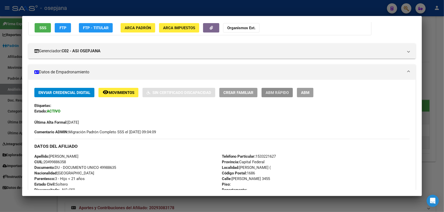
click at [273, 94] on span "ABM Rápido" at bounding box center [276, 93] width 23 height 5
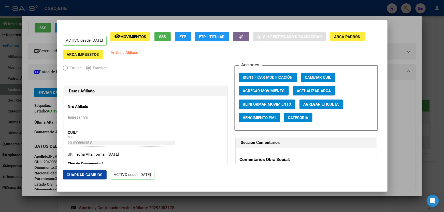
click at [324, 94] on button "Actualizar ARCA" at bounding box center [314, 90] width 42 height 9
click at [88, 176] on span "Guardar Cambios" at bounding box center [85, 175] width 36 height 5
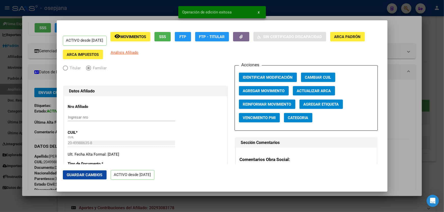
click at [415, 140] on div at bounding box center [222, 106] width 444 height 212
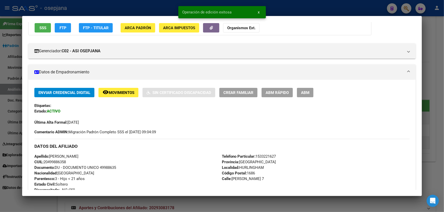
click at [430, 140] on div at bounding box center [222, 106] width 444 height 212
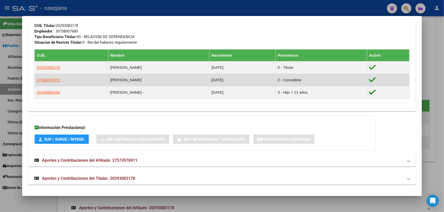
click at [59, 78] on td "27303697972" at bounding box center [71, 80] width 73 height 12
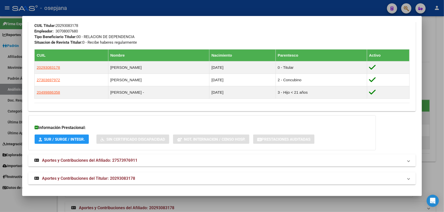
click at [443, 91] on div at bounding box center [222, 106] width 444 height 212
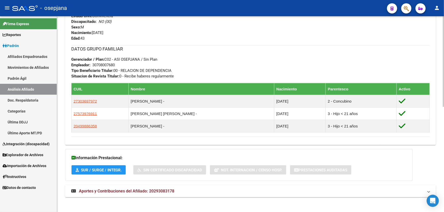
scroll to position [228, 0]
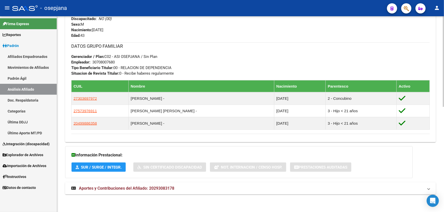
click at [201, 188] on mat-panel-title "Aportes y Contribuciones del Afiliado: 20293083178" at bounding box center [247, 189] width 352 height 6
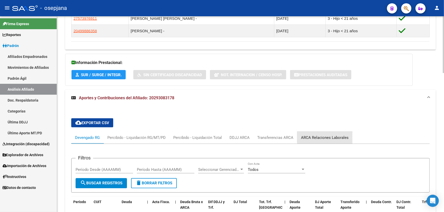
click at [335, 133] on div "ARCA Relaciones Laborales" at bounding box center [324, 138] width 55 height 12
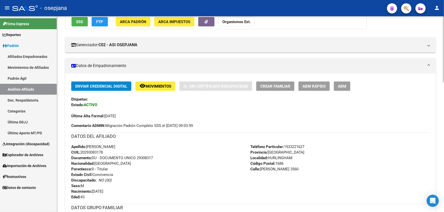
scroll to position [0, 0]
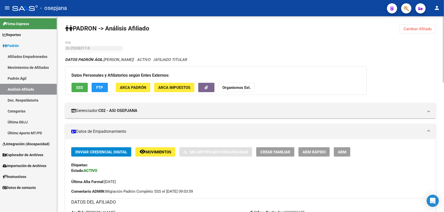
click at [419, 30] on span "Cambiar Afiliado" at bounding box center [417, 29] width 28 height 5
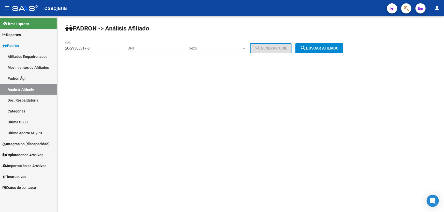
drag, startPoint x: 100, startPoint y: 46, endPoint x: 83, endPoint y: 47, distance: 17.1
click at [83, 47] on div "20-29308317-8 CUIL" at bounding box center [93, 46] width 57 height 11
drag, startPoint x: 104, startPoint y: 47, endPoint x: 62, endPoint y: 48, distance: 42.7
click at [62, 48] on div "PADRON -> Análisis Afiliado 20-29308317-8 CUIL | DNI Sexo Sexo search Generar C…" at bounding box center [250, 42] width 387 height 53
paste input "7713211"
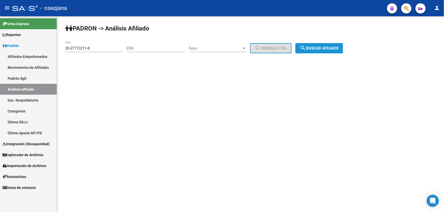
click at [336, 48] on span "search Buscar afiliado" at bounding box center [319, 48] width 38 height 5
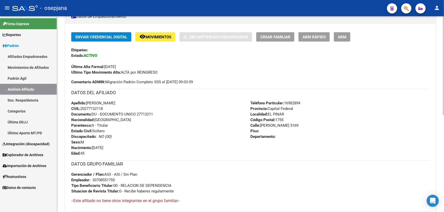
scroll to position [115, 0]
click at [313, 38] on button "ABM Rápido" at bounding box center [313, 36] width 31 height 9
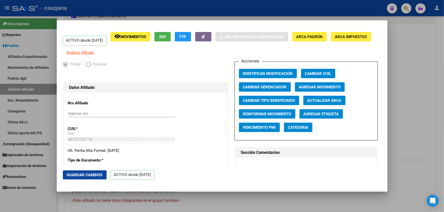
click at [306, 89] on span "Agregar Movimiento" at bounding box center [320, 87] width 42 height 5
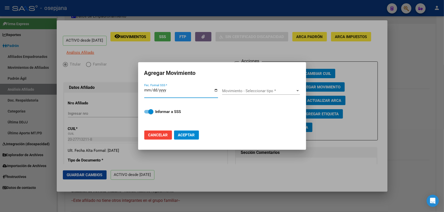
click at [164, 133] on span "Cancelar" at bounding box center [158, 135] width 20 height 5
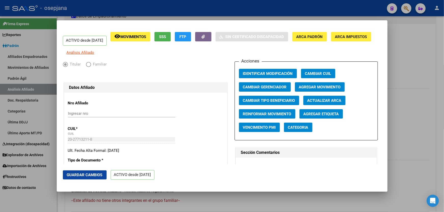
click at [320, 99] on div "Acciones Identificar Modificación Cambiar CUIL Cambiar Gerenciador Agregar Movi…" at bounding box center [305, 101] width 143 height 79
click at [320, 102] on span "Actualizar ARCA" at bounding box center [324, 100] width 34 height 5
click at [85, 169] on mat-dialog-actions "Guardar Cambios ACTIVO desde 21/06/2023" at bounding box center [222, 175] width 318 height 22
click at [85, 173] on span "Guardar Cambios" at bounding box center [85, 175] width 36 height 5
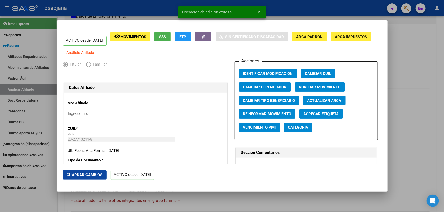
click at [443, 113] on div at bounding box center [222, 106] width 444 height 212
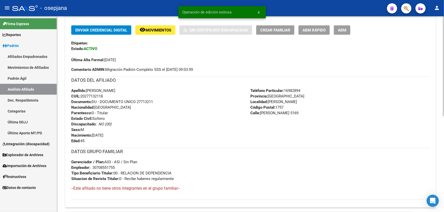
scroll to position [118, 0]
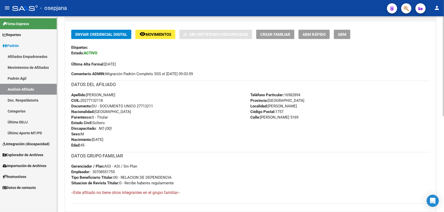
click at [151, 35] on span "Movimientos" at bounding box center [158, 34] width 26 height 5
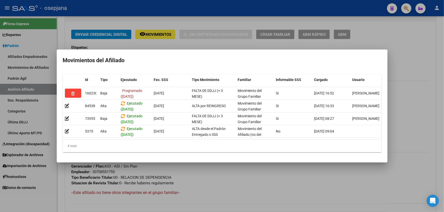
click at [228, 182] on div at bounding box center [222, 106] width 444 height 212
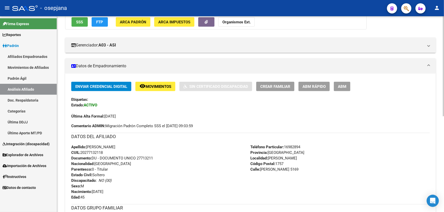
scroll to position [0, 0]
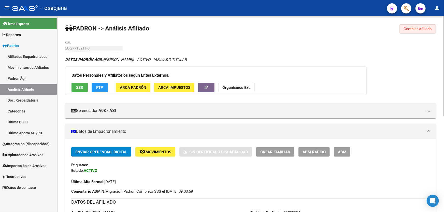
click at [404, 30] on span "Cambiar Afiliado" at bounding box center [417, 29] width 28 height 5
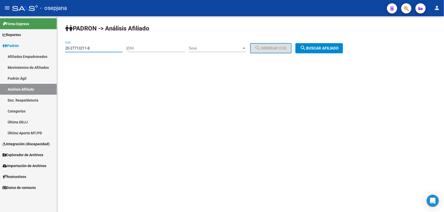
drag, startPoint x: 103, startPoint y: 49, endPoint x: 60, endPoint y: 49, distance: 43.5
click at [60, 49] on div "PADRON -> Análisis Afiliado 20-27713211-8 CUIL | DNI Sexo Sexo search Generar C…" at bounding box center [250, 42] width 387 height 53
paste input "9-753594"
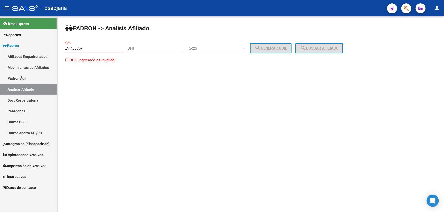
click at [29, 99] on link "Doc. Respaldatoria" at bounding box center [28, 100] width 57 height 11
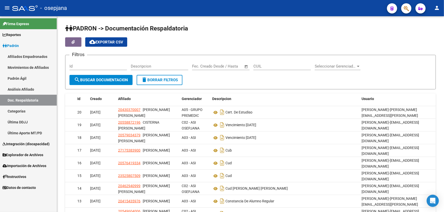
click at [29, 88] on link "Análisis Afiliado" at bounding box center [28, 89] width 57 height 11
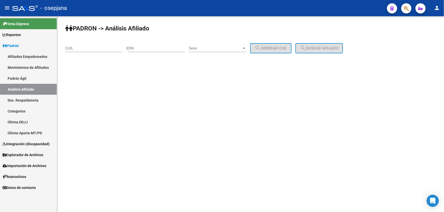
click at [80, 48] on input "CUIL" at bounding box center [93, 48] width 57 height 5
paste input "20-17862653-2"
click at [306, 50] on mat-icon "search" at bounding box center [303, 48] width 6 height 6
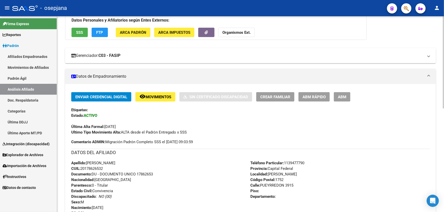
scroll to position [69, 0]
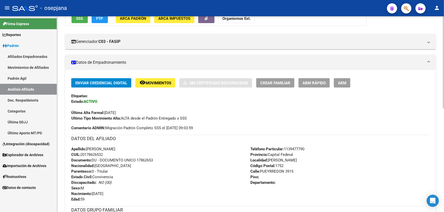
click at [145, 84] on mat-icon "remove_red_eye" at bounding box center [142, 83] width 6 height 6
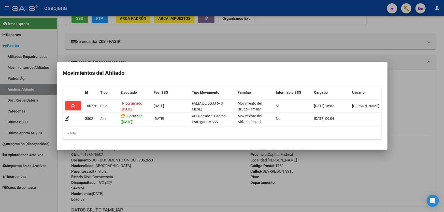
click at [205, 165] on div at bounding box center [222, 106] width 444 height 212
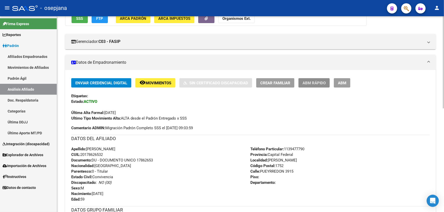
click at [318, 79] on button "ABM Rápido" at bounding box center [313, 82] width 31 height 9
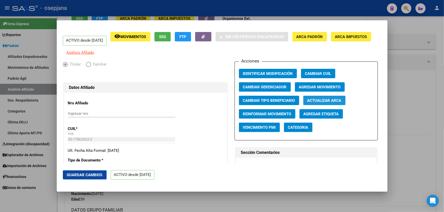
click at [323, 103] on span "Actualizar ARCA" at bounding box center [324, 100] width 34 height 5
click at [97, 175] on span "Guardar Cambios" at bounding box center [85, 175] width 36 height 5
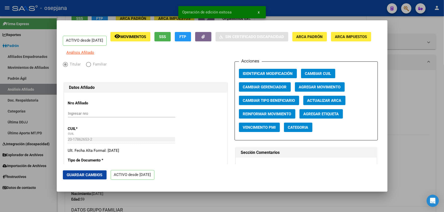
click at [443, 135] on div at bounding box center [222, 106] width 444 height 212
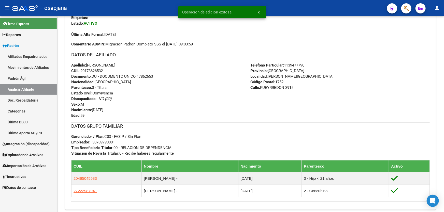
scroll to position [162, 0]
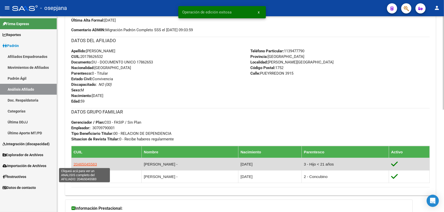
click at [87, 163] on span "20465045583" at bounding box center [84, 164] width 23 height 4
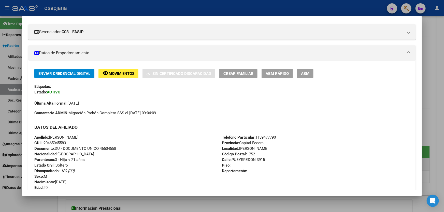
scroll to position [69, 0]
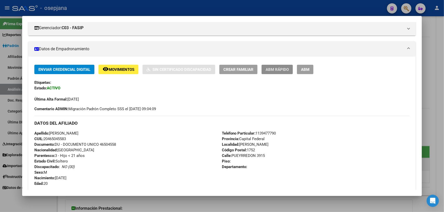
click at [285, 69] on span "ABM Rápido" at bounding box center [276, 69] width 23 height 5
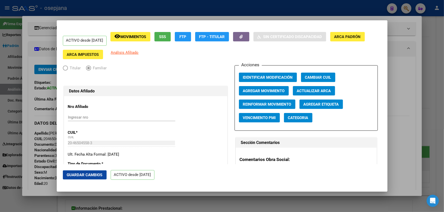
click at [312, 94] on button "Actualizar ARCA" at bounding box center [314, 90] width 42 height 9
click at [91, 174] on span "Guardar Cambios" at bounding box center [85, 175] width 36 height 5
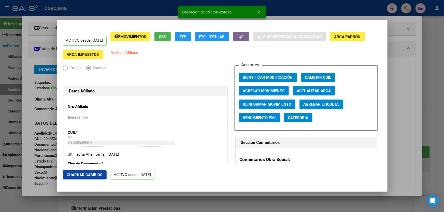
click at [443, 134] on div at bounding box center [222, 106] width 444 height 212
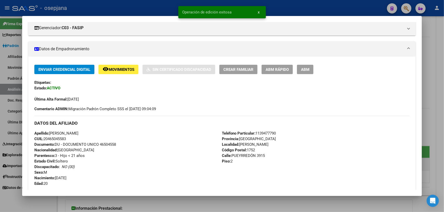
click at [443, 134] on div at bounding box center [222, 106] width 444 height 212
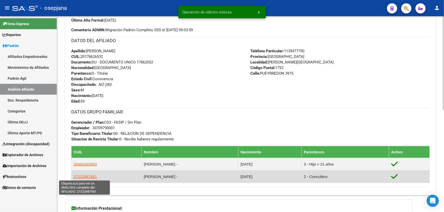
click at [81, 176] on span "27222987941" at bounding box center [84, 177] width 23 height 4
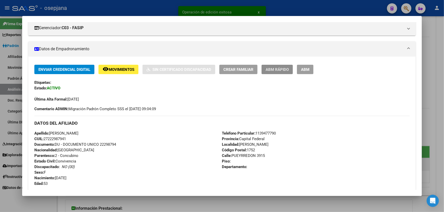
click at [285, 71] on button "ABM Rápido" at bounding box center [276, 69] width 31 height 9
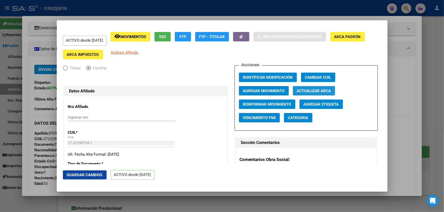
click at [324, 91] on span "Actualizar ARCA" at bounding box center [314, 91] width 34 height 5
click at [312, 91] on span "Actualizar ARCA" at bounding box center [314, 91] width 34 height 5
click at [79, 173] on span "Guardar Cambios" at bounding box center [85, 175] width 36 height 5
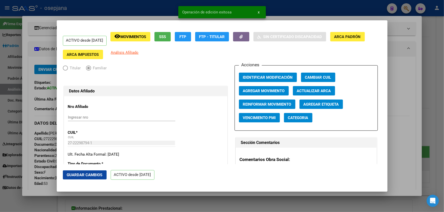
click at [443, 128] on div at bounding box center [222, 106] width 444 height 212
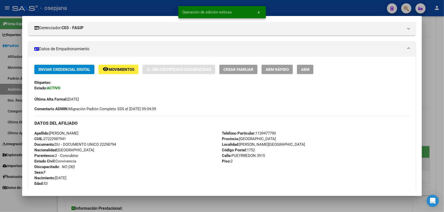
click at [443, 128] on div at bounding box center [222, 106] width 444 height 212
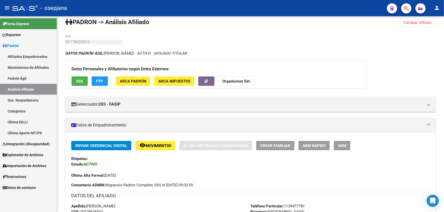
scroll to position [0, 0]
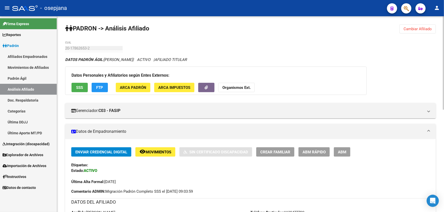
click at [79, 87] on span "SSS" at bounding box center [79, 87] width 7 height 5
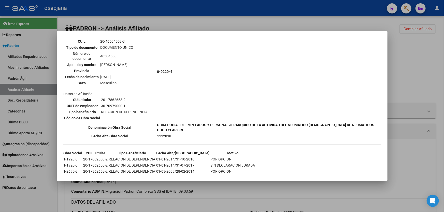
scroll to position [370, 0]
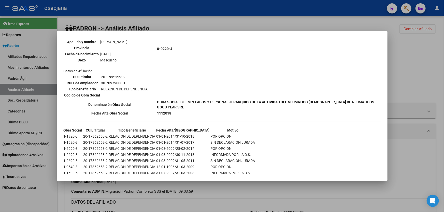
click at [437, 71] on div at bounding box center [222, 106] width 444 height 212
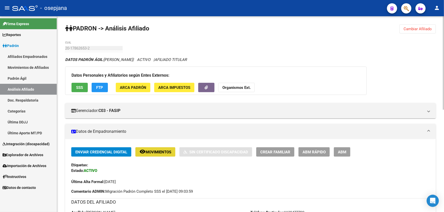
click at [161, 150] on span "Movimientos" at bounding box center [158, 152] width 26 height 5
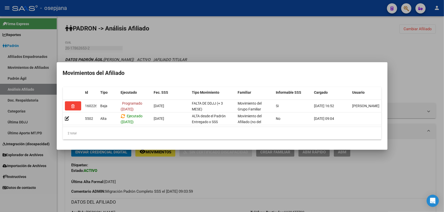
click at [443, 79] on div at bounding box center [222, 106] width 444 height 212
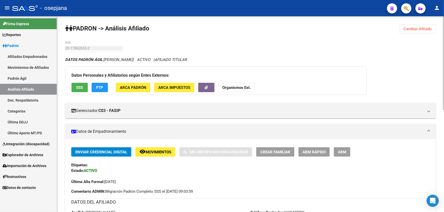
click at [79, 88] on span "SSS" at bounding box center [79, 87] width 7 height 5
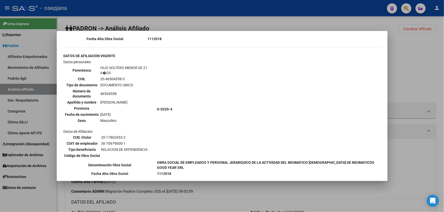
scroll to position [384, 0]
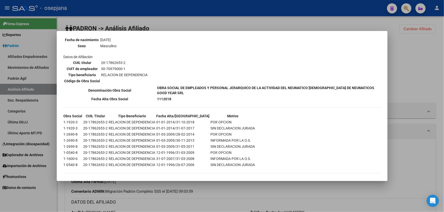
click at [443, 87] on div at bounding box center [222, 106] width 444 height 212
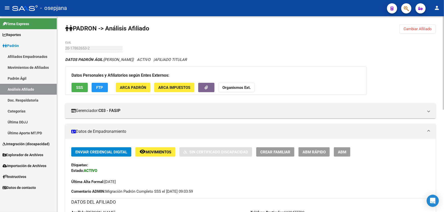
scroll to position [23, 0]
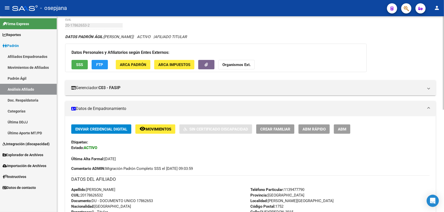
click at [160, 125] on button "remove_red_eye Movimientos" at bounding box center [155, 129] width 40 height 9
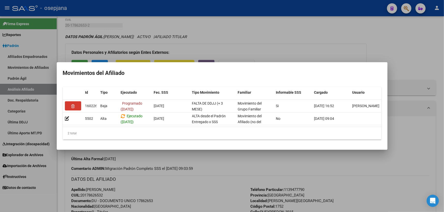
click at [431, 123] on div at bounding box center [222, 106] width 444 height 212
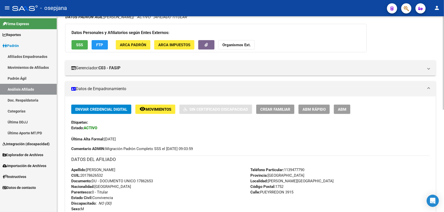
scroll to position [30, 0]
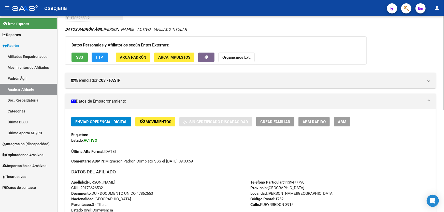
click at [163, 124] on span "Movimientos" at bounding box center [158, 122] width 26 height 5
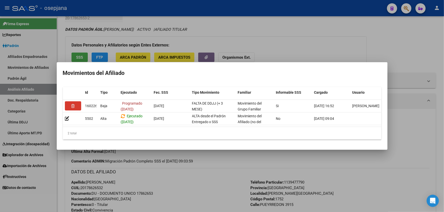
click at [187, 187] on div at bounding box center [222, 106] width 444 height 212
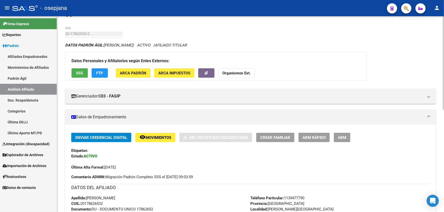
scroll to position [0, 0]
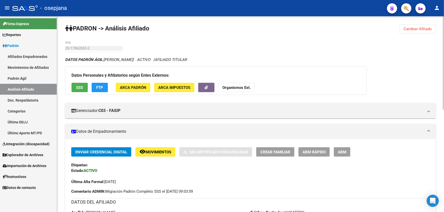
click at [418, 27] on span "Cambiar Afiliado" at bounding box center [417, 29] width 28 height 5
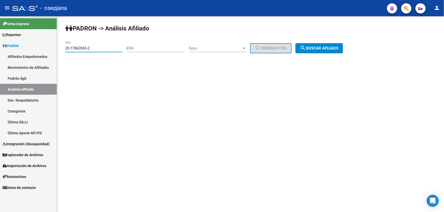
drag, startPoint x: 98, startPoint y: 47, endPoint x: 59, endPoint y: 48, distance: 38.9
click at [59, 48] on div "PADRON -> Análisis Afiliado 20-17862653-2 CUIL | DNI Sexo Sexo search Generar C…" at bounding box center [250, 42] width 387 height 53
drag, startPoint x: 71, startPoint y: 44, endPoint x: 94, endPoint y: 40, distance: 23.4
click at [94, 40] on div "PADRON -> Análisis Afiliado 20-17862653-2 CUIL | DNI Sexo Sexo search Generar C…" at bounding box center [250, 42] width 387 height 53
drag, startPoint x: 92, startPoint y: 46, endPoint x: 53, endPoint y: 48, distance: 38.4
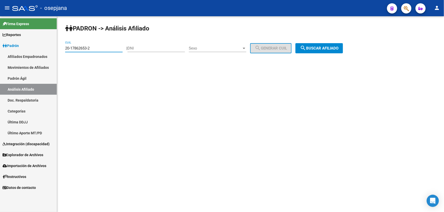
click at [53, 48] on mat-sidenav-container "Firma Express Reportes Padrón Traspasos x O.S. Traspasos x Gerenciador Traspaso…" at bounding box center [222, 114] width 444 height 196
paste input "37201178-6"
click at [328, 45] on button "search Buscar afiliado" at bounding box center [319, 48] width 48 height 10
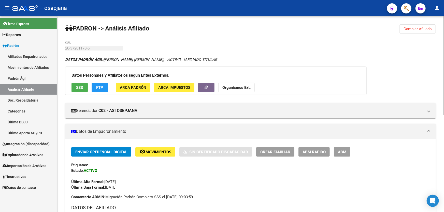
click at [148, 152] on span "Movimientos" at bounding box center [158, 152] width 26 height 5
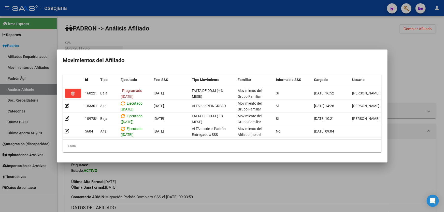
click at [254, 183] on div at bounding box center [222, 106] width 444 height 212
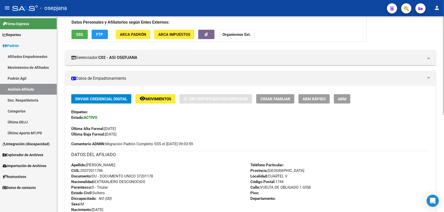
scroll to position [139, 0]
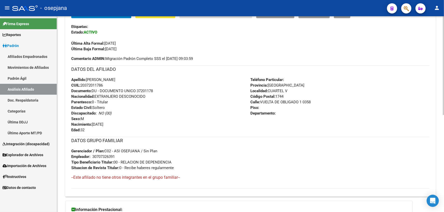
drag, startPoint x: 137, startPoint y: 89, endPoint x: 174, endPoint y: 89, distance: 37.4
click at [174, 89] on div "Apellido: BRAIAN EMILIANO PALACIOS CUIL: 20372011786 Documento: DU - DOCUMENTO …" at bounding box center [160, 105] width 179 height 56
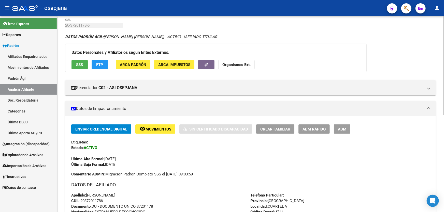
scroll to position [0, 0]
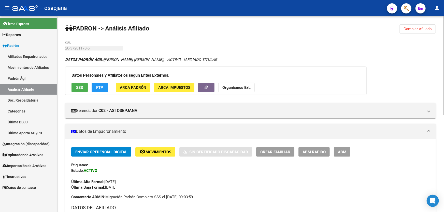
click at [420, 30] on span "Cambiar Afiliado" at bounding box center [417, 29] width 28 height 5
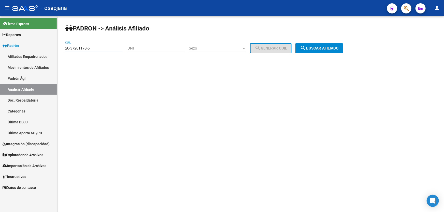
drag, startPoint x: 104, startPoint y: 47, endPoint x: 63, endPoint y: 51, distance: 41.8
click at [63, 51] on div "PADRON -> Análisis Afiliado 20-37201178-6 CUIL | DNI Sexo Sexo search Generar C…" at bounding box center [250, 42] width 387 height 53
paste input "3-37280168-9"
click at [322, 43] on button "search Buscar afiliado" at bounding box center [319, 48] width 48 height 10
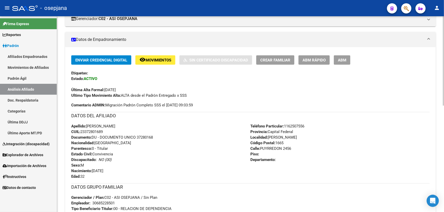
scroll to position [92, 0]
click at [313, 58] on span "ABM Rápido" at bounding box center [313, 60] width 23 height 5
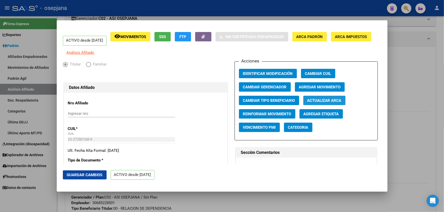
click at [339, 103] on span "Actualizar ARCA" at bounding box center [324, 100] width 34 height 5
click at [91, 177] on span "Guardar Cambios" at bounding box center [85, 175] width 36 height 5
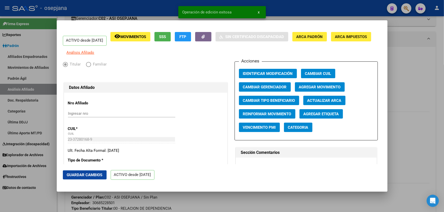
click at [443, 147] on div at bounding box center [222, 106] width 444 height 212
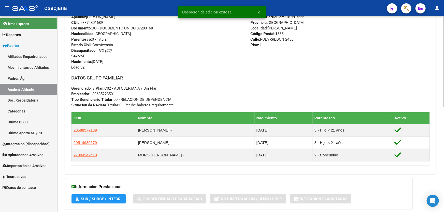
scroll to position [208, 0]
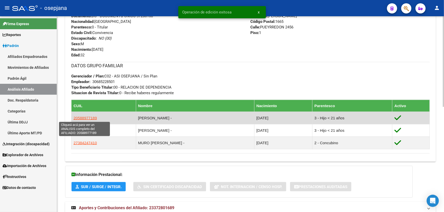
click at [79, 119] on span "20588977189" at bounding box center [84, 118] width 23 height 4
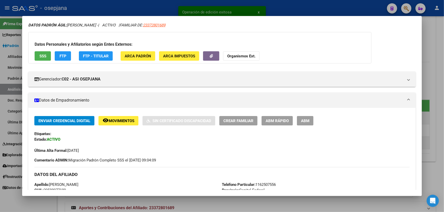
scroll to position [46, 0]
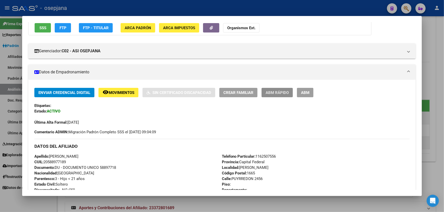
click at [286, 92] on span "ABM Rápido" at bounding box center [276, 93] width 23 height 5
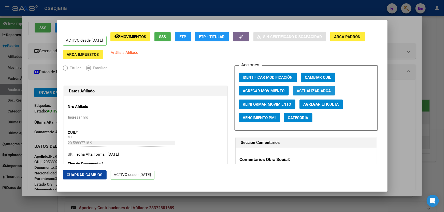
click at [319, 89] on span "Actualizar ARCA" at bounding box center [314, 91] width 34 height 5
click at [92, 174] on span "Guardar Cambios" at bounding box center [85, 175] width 36 height 5
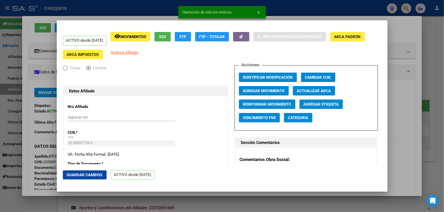
click at [417, 129] on div at bounding box center [222, 106] width 444 height 212
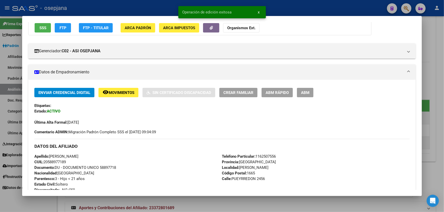
click at [443, 124] on div at bounding box center [222, 106] width 444 height 212
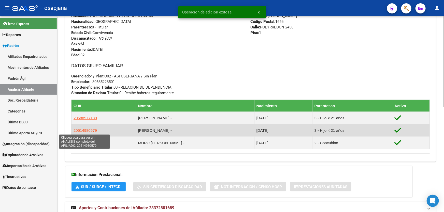
click at [79, 130] on span "20514980579" at bounding box center [84, 130] width 23 height 4
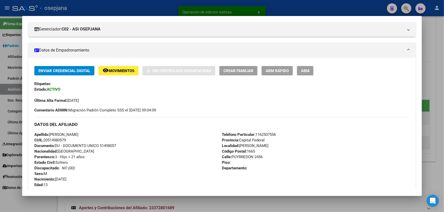
scroll to position [69, 0]
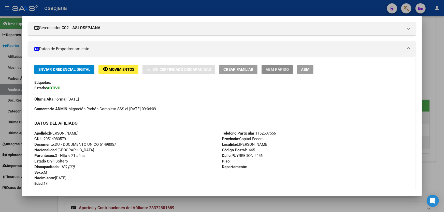
click at [276, 68] on span "ABM Rápido" at bounding box center [276, 69] width 23 height 5
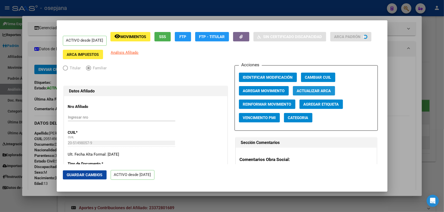
click at [319, 92] on span "Actualizar ARCA" at bounding box center [314, 91] width 34 height 5
click at [89, 176] on span "Guardar Cambios" at bounding box center [85, 175] width 36 height 5
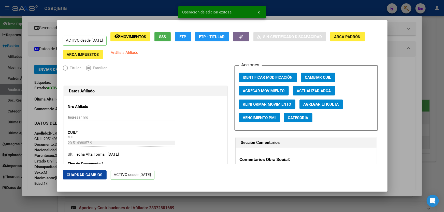
click at [443, 141] on div at bounding box center [222, 106] width 444 height 212
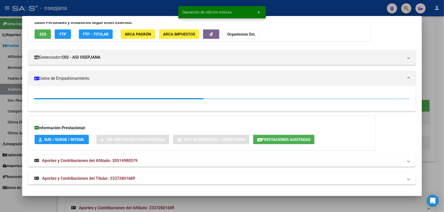
click at [443, 141] on div at bounding box center [222, 106] width 444 height 212
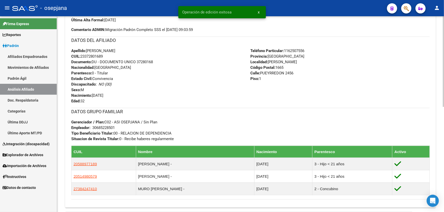
scroll to position [162, 0]
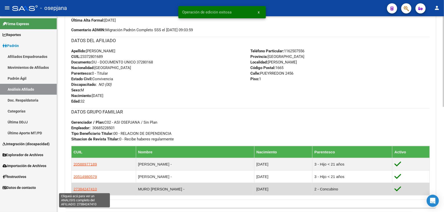
click at [86, 189] on span "27384247410" at bounding box center [84, 189] width 23 height 4
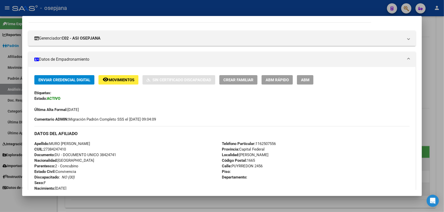
scroll to position [69, 0]
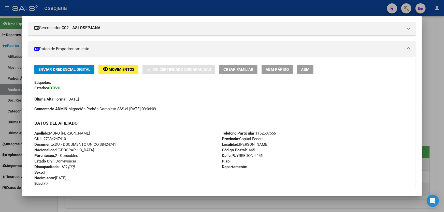
click at [287, 67] on span "ABM Rápido" at bounding box center [276, 69] width 23 height 5
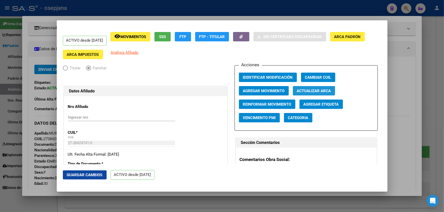
click at [320, 92] on span "Actualizar ARCA" at bounding box center [314, 91] width 34 height 5
click at [83, 176] on span "Guardar Cambios" at bounding box center [85, 175] width 36 height 5
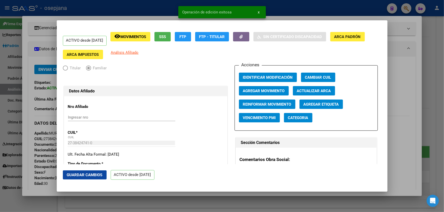
click at [443, 147] on div at bounding box center [222, 106] width 444 height 212
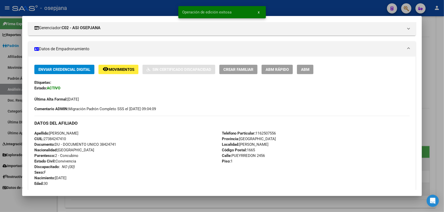
click at [443, 147] on div at bounding box center [222, 106] width 444 height 212
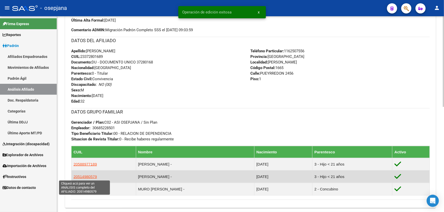
click at [92, 176] on span "20514980579" at bounding box center [84, 177] width 23 height 4
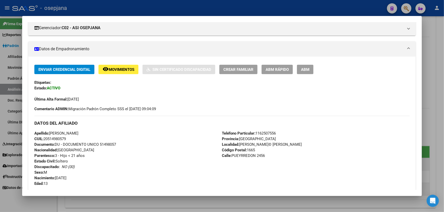
click at [443, 128] on div at bounding box center [222, 106] width 444 height 212
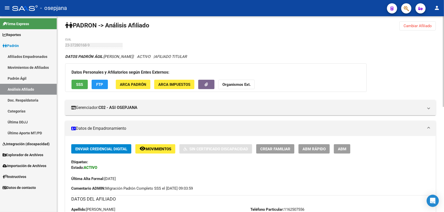
scroll to position [0, 0]
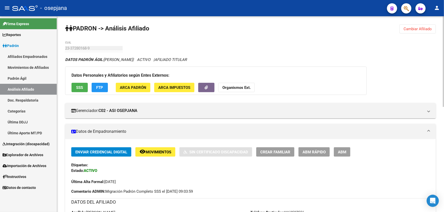
click at [75, 86] on button "SSS" at bounding box center [79, 87] width 16 height 9
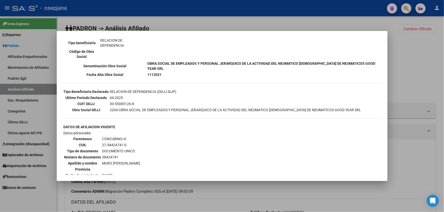
scroll to position [115, 0]
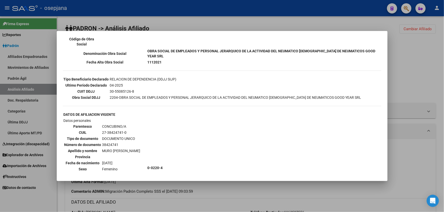
click at [405, 87] on div at bounding box center [222, 106] width 444 height 212
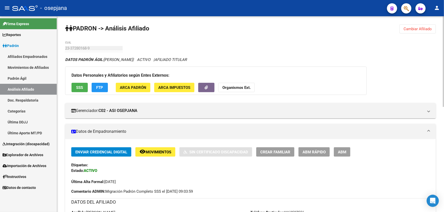
click at [158, 150] on span "Movimientos" at bounding box center [158, 152] width 26 height 5
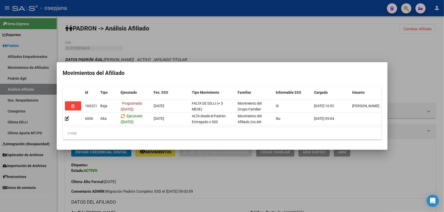
click at [202, 179] on div at bounding box center [222, 106] width 444 height 212
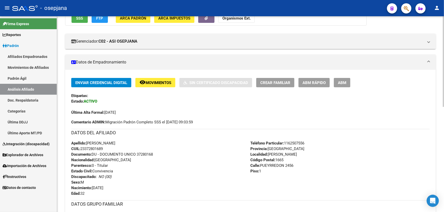
scroll to position [92, 0]
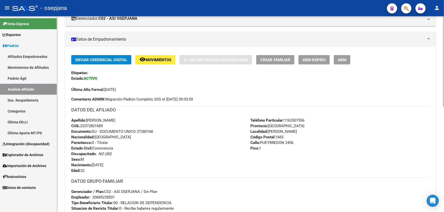
drag, startPoint x: 138, startPoint y: 131, endPoint x: 155, endPoint y: 132, distance: 17.6
click at [165, 132] on div "Apellido: ALEXIS FABIAN SAUCEDO CUIL: 23372801689 Documento: DU - DOCUMENTO UNI…" at bounding box center [160, 146] width 179 height 56
click at [153, 60] on span "Movimientos" at bounding box center [158, 60] width 26 height 5
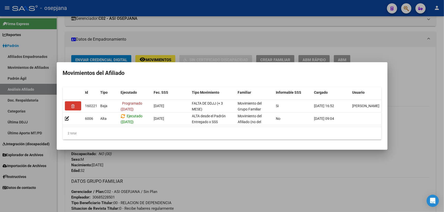
click at [199, 169] on div at bounding box center [222, 106] width 444 height 212
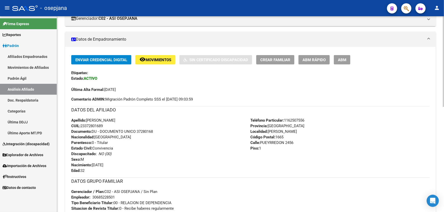
scroll to position [0, 0]
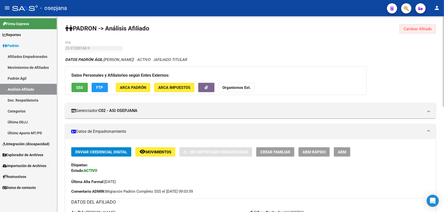
click at [425, 33] on button "Cambiar Afiliado" at bounding box center [417, 28] width 36 height 9
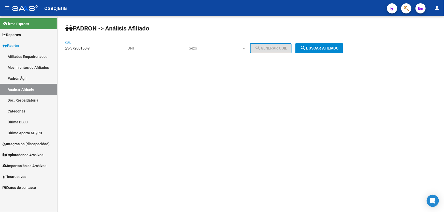
drag, startPoint x: 101, startPoint y: 48, endPoint x: 38, endPoint y: 53, distance: 64.1
click at [38, 53] on mat-sidenav-container "Firma Express Reportes Padrón Traspasos x O.S. Traspasos x Gerenciador Traspaso…" at bounding box center [222, 114] width 444 height 196
paste input "0-33057752-6"
click at [338, 48] on span "search Buscar afiliado" at bounding box center [319, 48] width 38 height 5
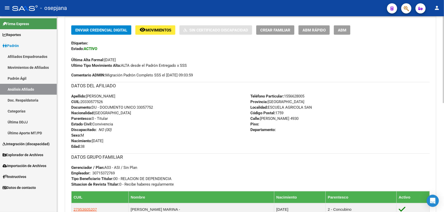
scroll to position [185, 0]
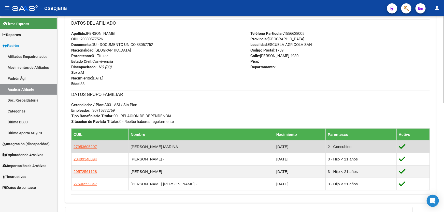
click at [95, 145] on td "27953605207" at bounding box center [99, 147] width 57 height 12
click at [90, 146] on span "27953605207" at bounding box center [84, 147] width 23 height 4
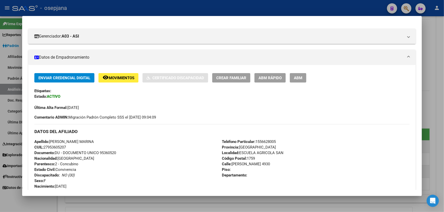
scroll to position [63, 0]
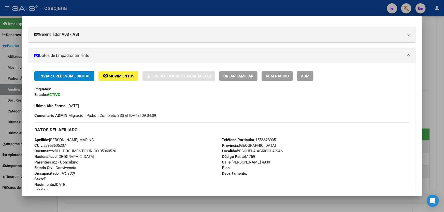
click at [443, 77] on div at bounding box center [222, 106] width 444 height 212
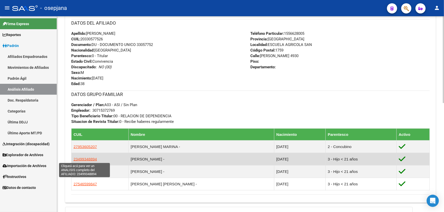
click at [79, 158] on span "23499348894" at bounding box center [84, 159] width 23 height 4
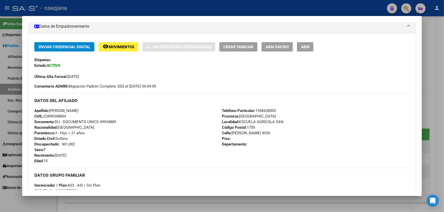
scroll to position [92, 0]
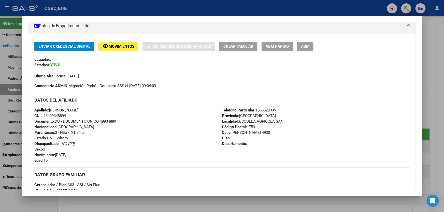
click at [437, 81] on div at bounding box center [222, 106] width 444 height 212
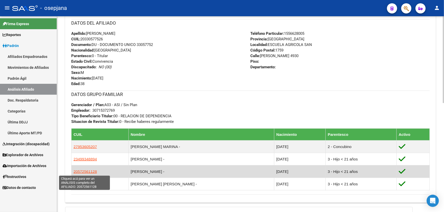
click at [88, 171] on span "20572561128" at bounding box center [84, 172] width 23 height 4
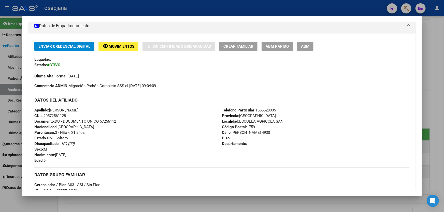
click at [443, 91] on div at bounding box center [222, 106] width 444 height 212
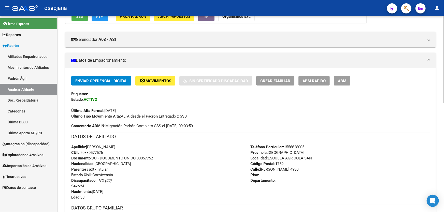
scroll to position [69, 0]
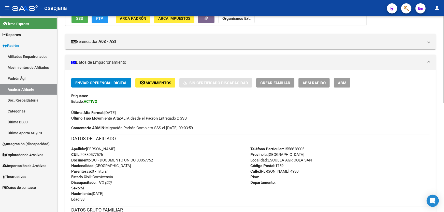
drag, startPoint x: 137, startPoint y: 160, endPoint x: 165, endPoint y: 159, distance: 28.2
click at [165, 159] on div "Apellido: ARCE MARIO EZEQUIEL CUIL: 20330577526 Documento: DU - DOCUMENTO UNICO…" at bounding box center [160, 174] width 179 height 56
click at [152, 84] on span "Movimientos" at bounding box center [158, 83] width 26 height 5
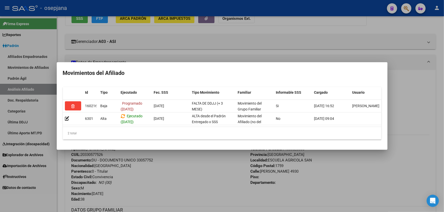
click at [221, 178] on div at bounding box center [222, 106] width 444 height 212
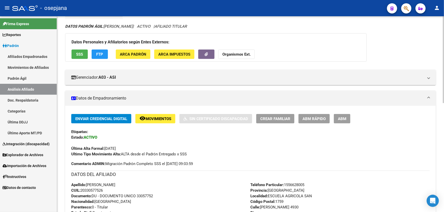
scroll to position [0, 0]
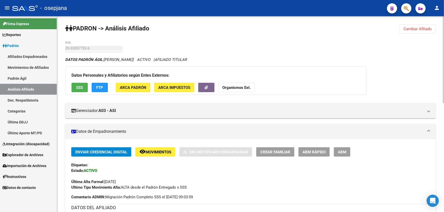
click at [419, 28] on span "Cambiar Afiliado" at bounding box center [417, 29] width 28 height 5
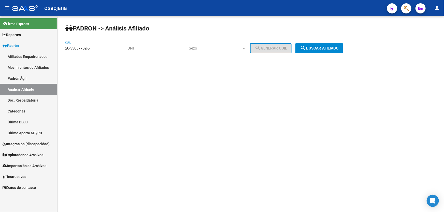
drag, startPoint x: 97, startPoint y: 48, endPoint x: 61, endPoint y: 50, distance: 36.1
click at [61, 50] on div "PADRON -> Análisis Afiliado 20-33057752-6 CUIL | DNI Sexo Sexo search Generar C…" at bounding box center [250, 42] width 387 height 53
paste input "23820675-9"
click at [332, 47] on span "search Buscar afiliado" at bounding box center [319, 48] width 38 height 5
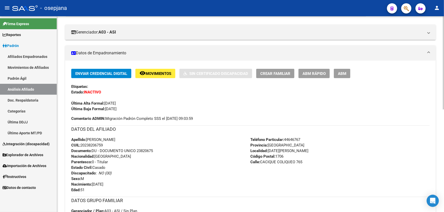
scroll to position [92, 0]
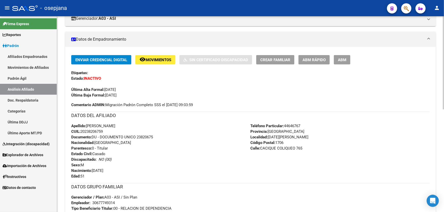
click at [156, 60] on span "Movimientos" at bounding box center [158, 60] width 26 height 5
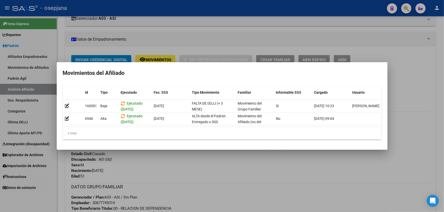
click at [228, 210] on div at bounding box center [222, 106] width 444 height 212
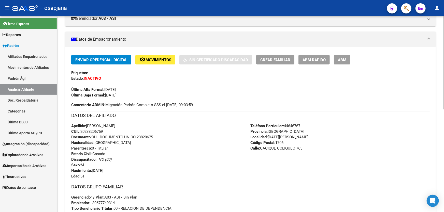
scroll to position [0, 0]
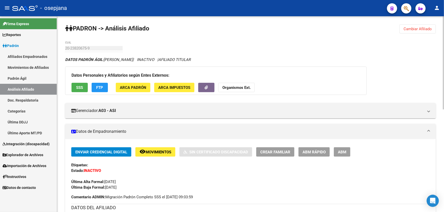
click at [79, 86] on span "SSS" at bounding box center [79, 87] width 7 height 5
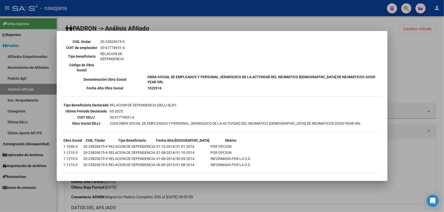
scroll to position [92, 0]
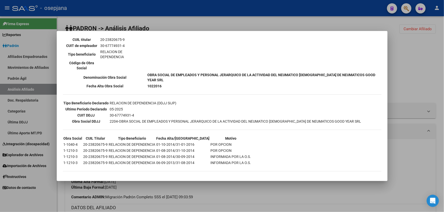
click at [443, 130] on div at bounding box center [222, 106] width 444 height 212
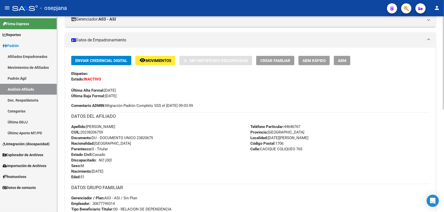
scroll to position [92, 0]
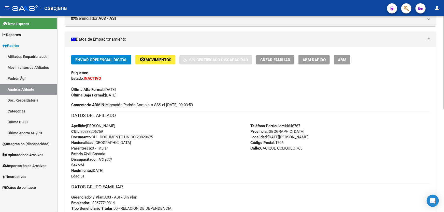
drag, startPoint x: 137, startPoint y: 135, endPoint x: 163, endPoint y: 138, distance: 26.1
click at [163, 138] on div "Apellido: JORGE LUIS JAUREGUIBERRY CUIL: 20238206759 Documento: DU - DOCUMENTO …" at bounding box center [160, 151] width 179 height 56
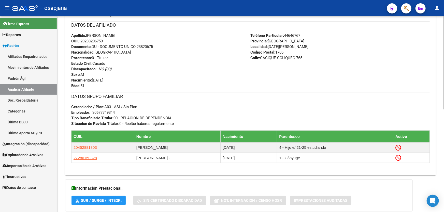
scroll to position [208, 0]
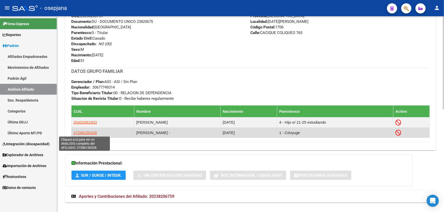
click at [78, 131] on span "27286150328" at bounding box center [84, 133] width 23 height 4
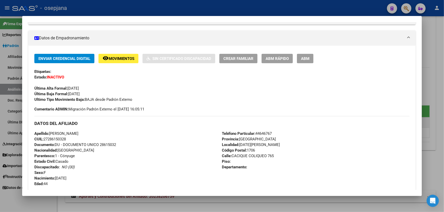
scroll to position [92, 0]
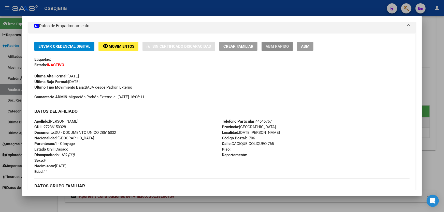
click at [279, 48] on button "ABM Rápido" at bounding box center [276, 46] width 31 height 9
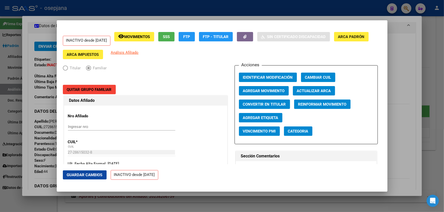
click at [271, 103] on span "Convertir en Titular" at bounding box center [264, 104] width 43 height 5
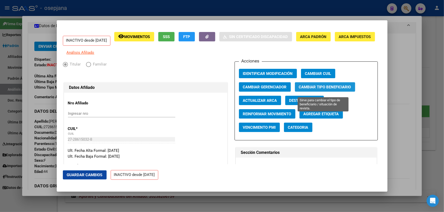
click at [328, 87] on button "Cambiar Tipo Beneficiario" at bounding box center [325, 86] width 60 height 9
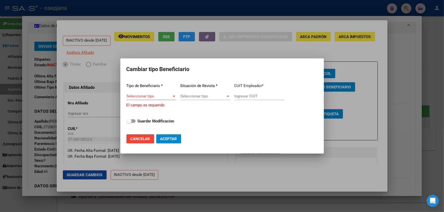
click at [150, 101] on div "Seleccionar tipo Seleccionar tipo" at bounding box center [151, 99] width 50 height 12
click at [153, 97] on span "Seleccionar tipo" at bounding box center [148, 96] width 45 height 5
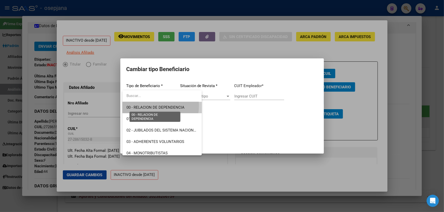
click at [156, 106] on span "00 - RELACION DE DEPENDENCIA" at bounding box center [155, 107] width 58 height 5
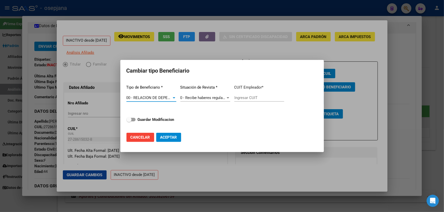
click at [168, 98] on span "00 - RELACION DE DEPENDENCIA" at bounding box center [155, 98] width 58 height 5
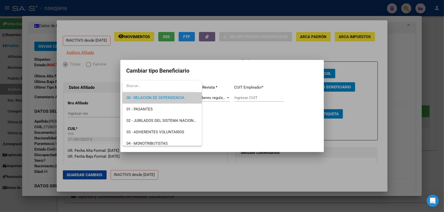
click at [170, 95] on span "00 - RELACION DE DEPENDENCIA" at bounding box center [161, 97] width 71 height 11
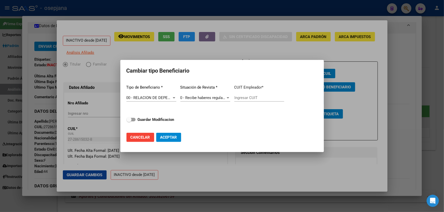
click at [262, 95] on div "Ingresar CUIT" at bounding box center [259, 98] width 50 height 8
paste input "30-52699711-1"
click at [139, 119] on strong "Guardar Modificacion" at bounding box center [156, 119] width 37 height 5
click at [129, 122] on input "Guardar Modificacion" at bounding box center [129, 122] width 0 height 0
click at [170, 137] on span "Aceptar" at bounding box center [168, 137] width 17 height 5
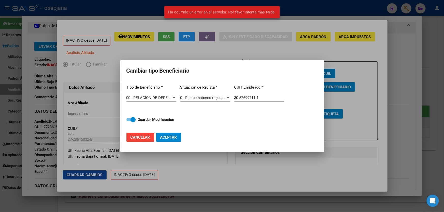
click at [87, 178] on div at bounding box center [222, 106] width 444 height 212
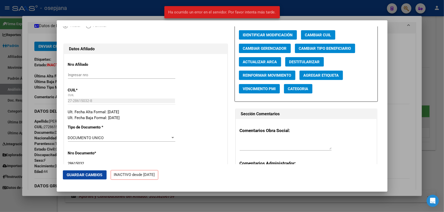
scroll to position [139, 0]
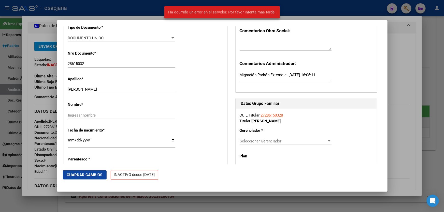
click at [83, 170] on mat-dialog-actions "Guardar Cambios INACTIVO desde 17/01/2023" at bounding box center [222, 175] width 318 height 22
click at [83, 174] on span "Guardar Cambios" at bounding box center [85, 175] width 36 height 5
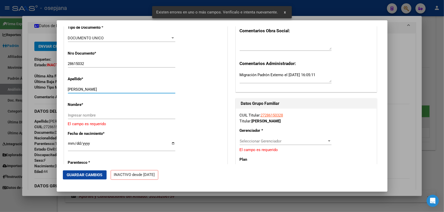
drag, startPoint x: 82, startPoint y: 93, endPoint x: 113, endPoint y: 94, distance: 30.8
click at [126, 92] on input "LUCERO PAOLA NOEMI" at bounding box center [121, 89] width 107 height 5
click at [103, 116] on input "Ingresar nombre" at bounding box center [121, 115] width 107 height 5
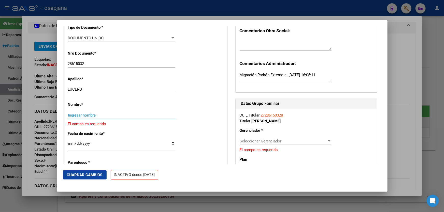
paste input "PAOLA NOEMI"
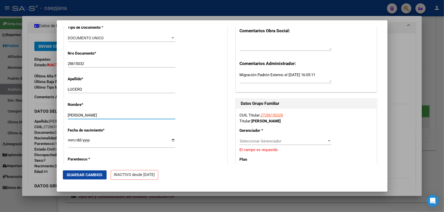
click at [280, 145] on div "Seleccionar Gerenciador Seleccionar Gerenciador" at bounding box center [285, 142] width 92 height 8
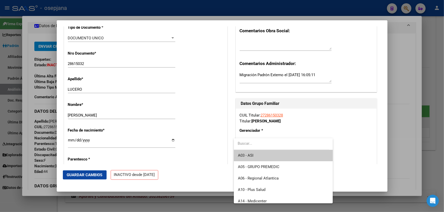
click at [423, 126] on div at bounding box center [222, 106] width 444 height 212
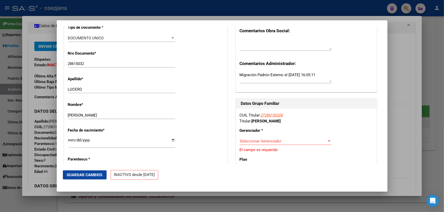
click at [423, 126] on div at bounding box center [222, 106] width 444 height 212
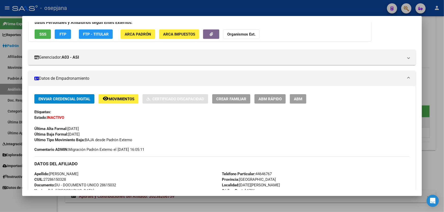
scroll to position [92, 0]
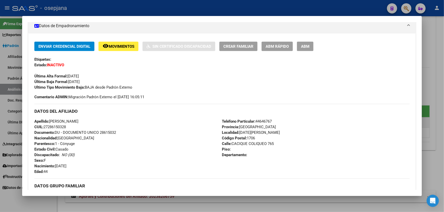
click at [423, 126] on div at bounding box center [222, 106] width 444 height 212
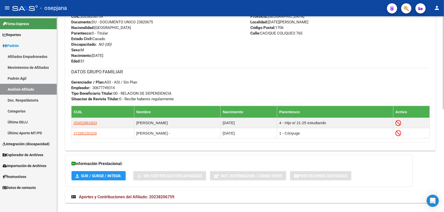
scroll to position [216, 0]
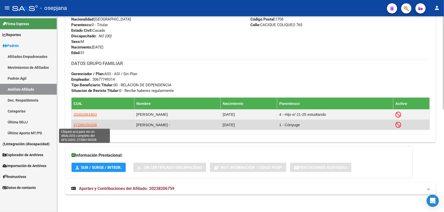
click at [80, 124] on span "27286150328" at bounding box center [84, 125] width 23 height 4
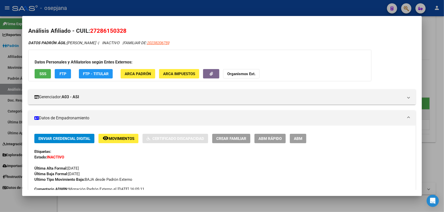
click at [42, 74] on span "SSS" at bounding box center [42, 74] width 7 height 5
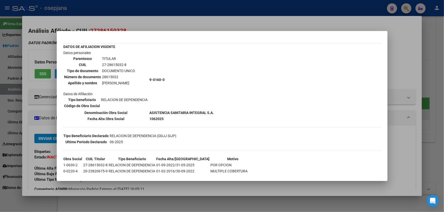
scroll to position [61, 0]
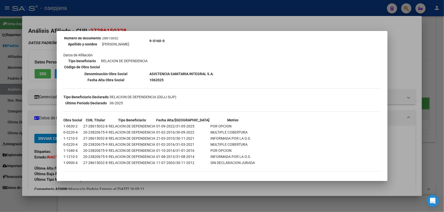
click at [443, 99] on div at bounding box center [222, 106] width 444 height 212
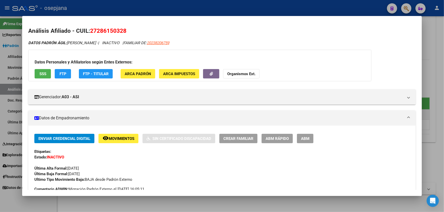
click at [443, 89] on div at bounding box center [222, 106] width 444 height 212
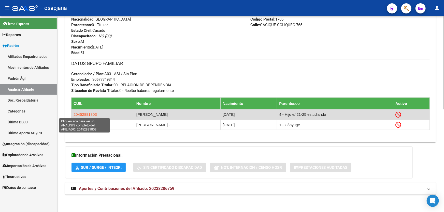
click at [91, 113] on span "20452881803" at bounding box center [84, 114] width 23 height 4
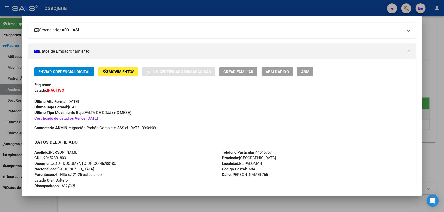
scroll to position [0, 0]
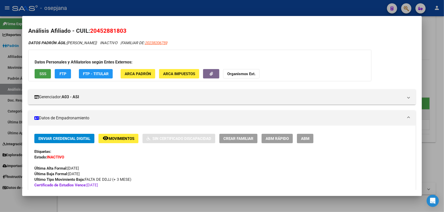
click at [40, 69] on button "SSS" at bounding box center [43, 73] width 16 height 9
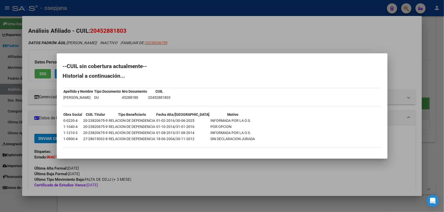
click at [443, 85] on div at bounding box center [222, 106] width 444 height 212
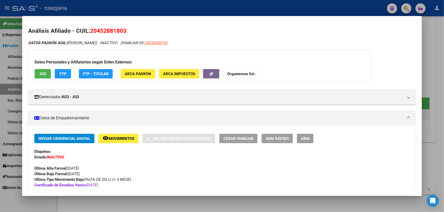
click at [443, 85] on div at bounding box center [222, 106] width 444 height 212
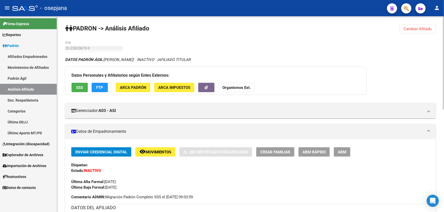
click at [82, 83] on button "SSS" at bounding box center [79, 87] width 16 height 9
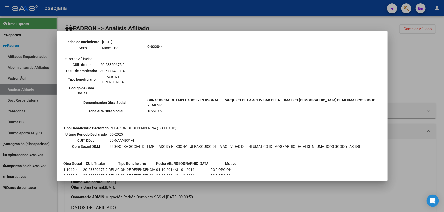
scroll to position [69, 0]
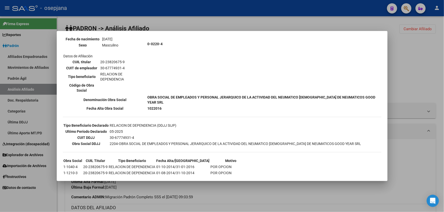
click at [443, 82] on div at bounding box center [222, 106] width 444 height 212
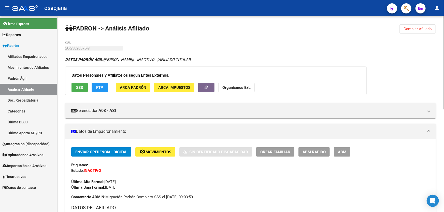
click at [411, 25] on button "Cambiar Afiliado" at bounding box center [417, 28] width 36 height 9
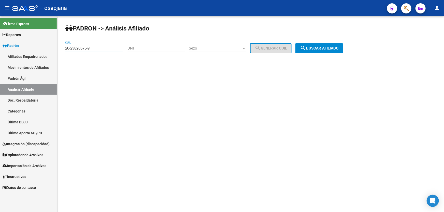
drag, startPoint x: 97, startPoint y: 48, endPoint x: 47, endPoint y: 51, distance: 49.9
click at [47, 51] on mat-sidenav-container "Firma Express Reportes Padrón Traspasos x O.S. Traspasos x Gerenciador Traspaso…" at bounding box center [222, 114] width 444 height 196
paste input "9891124"
click at [323, 48] on span "search Buscar afiliado" at bounding box center [319, 48] width 38 height 5
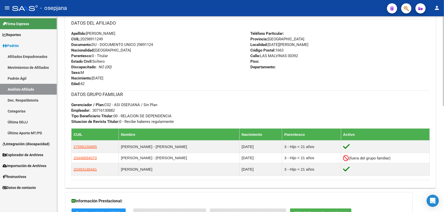
scroll to position [231, 0]
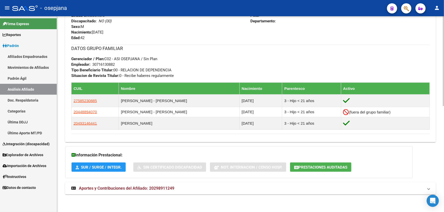
click at [209, 192] on mat-expansion-panel-header "Aportes y Contribuciones del Afiliado: 20298911249" at bounding box center [250, 189] width 370 height 12
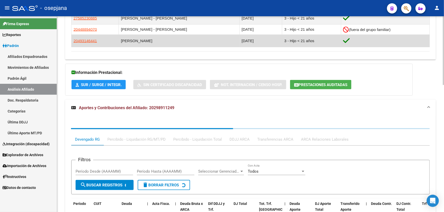
scroll to position [323, 0]
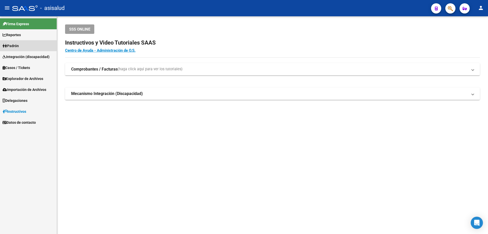
click at [17, 44] on span "Padrón" at bounding box center [11, 46] width 16 height 6
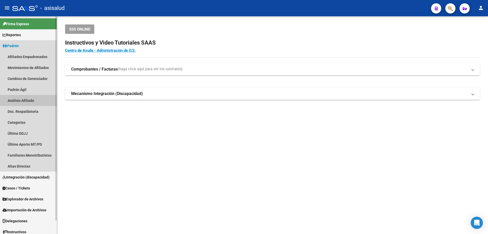
click at [24, 101] on link "Análisis Afiliado" at bounding box center [28, 100] width 57 height 11
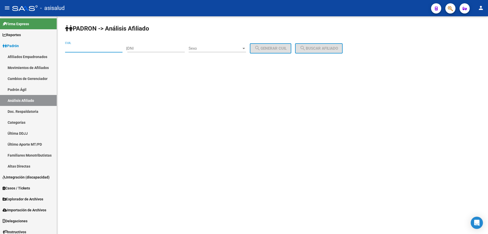
click at [83, 50] on input "CUIL" at bounding box center [93, 48] width 57 height 5
paste input "27-28615032-8"
type input "27-28615032-8"
click at [338, 46] on span "search Buscar afiliado" at bounding box center [319, 48] width 38 height 5
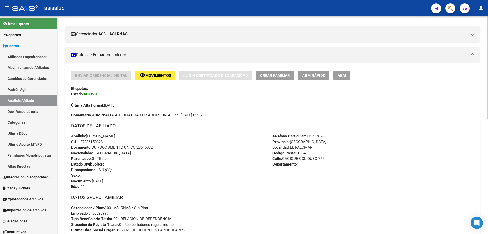
scroll to position [76, 0]
click at [159, 79] on button "remove_red_eye Movimientos" at bounding box center [155, 75] width 40 height 9
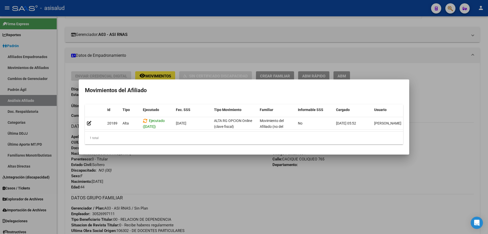
click at [461, 104] on div at bounding box center [244, 117] width 488 height 234
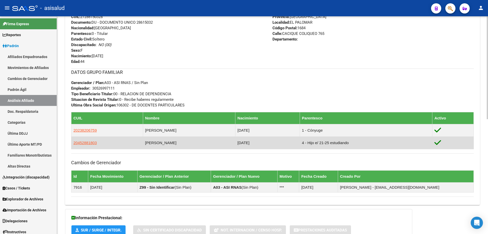
scroll to position [203, 0]
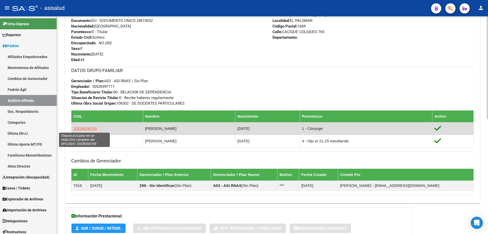
click at [78, 127] on span "20238206759" at bounding box center [84, 128] width 23 height 4
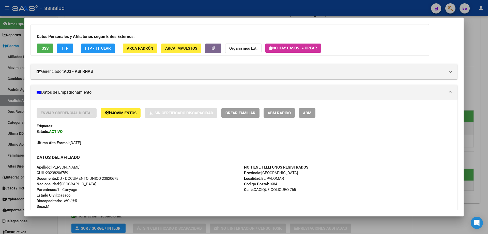
scroll to position [102, 0]
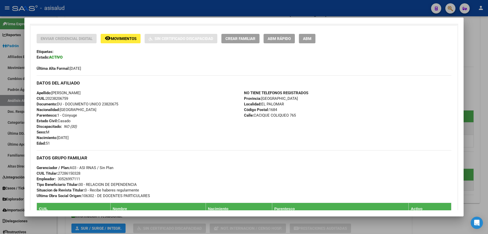
click at [488, 96] on div at bounding box center [244, 117] width 488 height 234
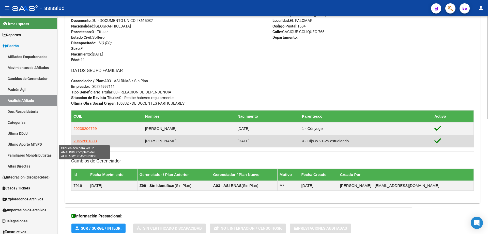
click at [91, 140] on span "20452881803" at bounding box center [84, 141] width 23 height 4
type textarea "20452881803"
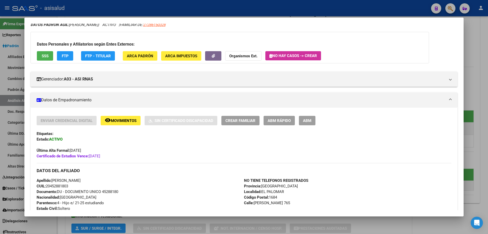
scroll to position [76, 0]
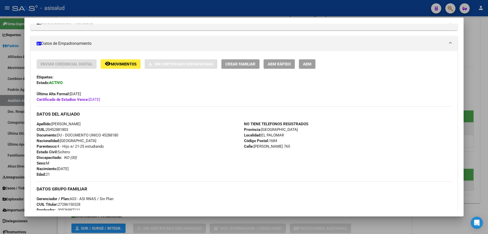
click at [488, 96] on div at bounding box center [244, 117] width 488 height 234
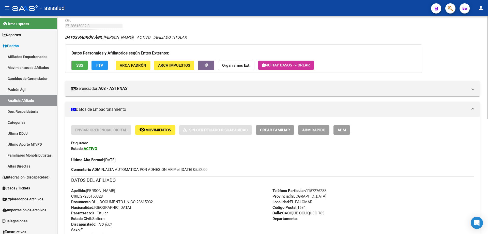
scroll to position [0, 0]
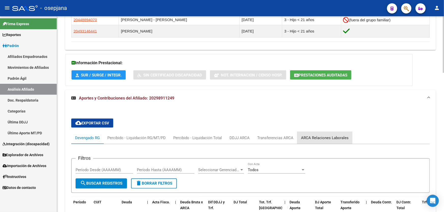
click at [331, 136] on div "ARCA Relaciones Laborales" at bounding box center [325, 138] width 48 height 6
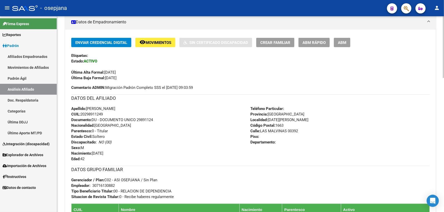
scroll to position [92, 0]
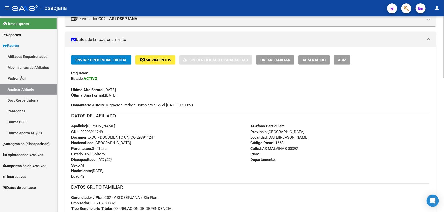
click at [160, 62] on button "remove_red_eye Movimientos" at bounding box center [155, 59] width 40 height 9
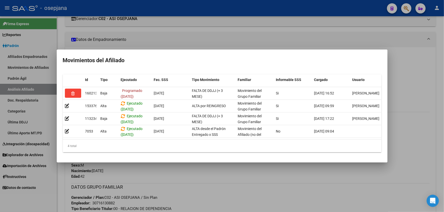
click at [164, 24] on div at bounding box center [222, 106] width 444 height 212
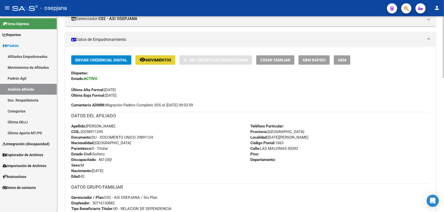
click at [159, 62] on button "remove_red_eye Movimientos" at bounding box center [155, 59] width 40 height 9
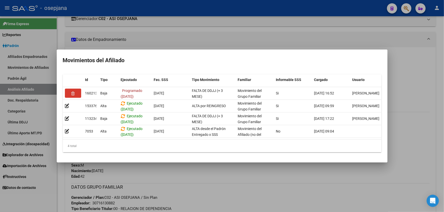
click at [169, 163] on mat-dialog-container "Movimientos del Afiliado Id Tipo Ejecutado Fec. SSS Tipo Movimiento Familiar In…" at bounding box center [222, 106] width 330 height 113
click at [172, 183] on div at bounding box center [222, 106] width 444 height 212
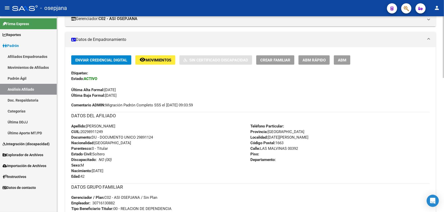
scroll to position [46, 0]
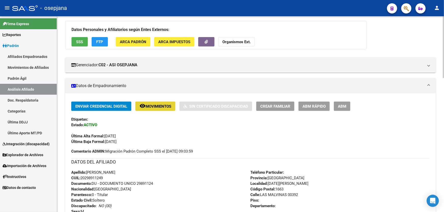
click at [155, 107] on span "Movimientos" at bounding box center [158, 106] width 26 height 5
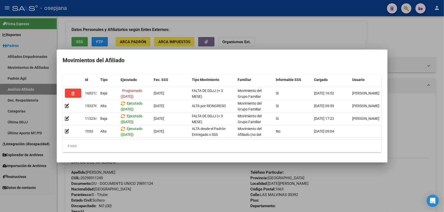
click at [199, 193] on div at bounding box center [222, 106] width 444 height 212
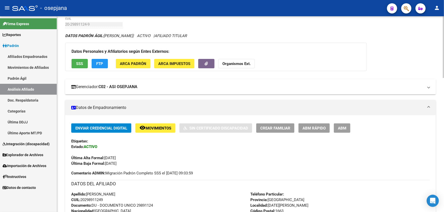
scroll to position [0, 0]
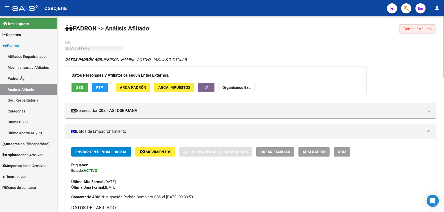
click at [415, 31] on span "Cambiar Afiliado" at bounding box center [417, 29] width 28 height 5
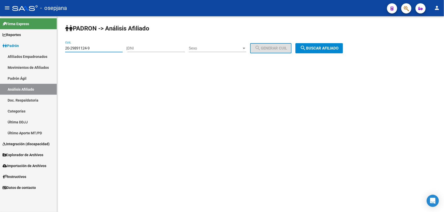
drag, startPoint x: 96, startPoint y: 46, endPoint x: 59, endPoint y: 49, distance: 37.7
click at [59, 49] on div "PADRON -> Análisis Afiliado 20-29891124-9 CUIL | DNI Sexo Sexo search Generar C…" at bounding box center [250, 42] width 387 height 53
paste input "35872857-0"
type input "20-35872857-0"
click at [331, 49] on span "search Buscar afiliado" at bounding box center [319, 48] width 38 height 5
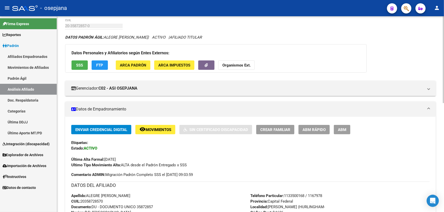
scroll to position [92, 0]
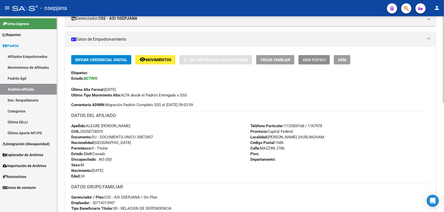
click at [319, 59] on span "ABM Rápido" at bounding box center [313, 60] width 23 height 5
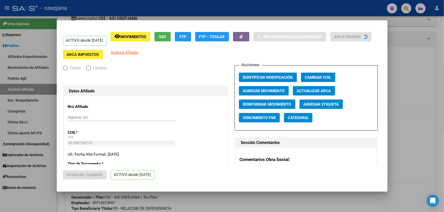
radio input "true"
type input "30-71431394-7"
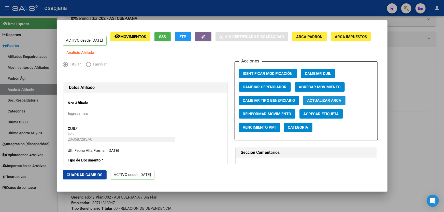
click at [321, 103] on span "Actualizar ARCA" at bounding box center [324, 100] width 34 height 5
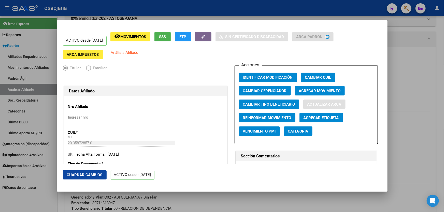
type input "ALEGRE"
type input "ERIC VICTOR RAUL"
type input "HURLINGHAM"
type input "MAZZINI"
type input "2786"
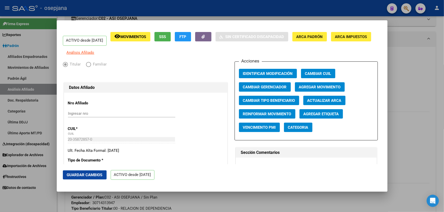
click at [85, 174] on span "Guardar Cambios" at bounding box center [85, 175] width 36 height 5
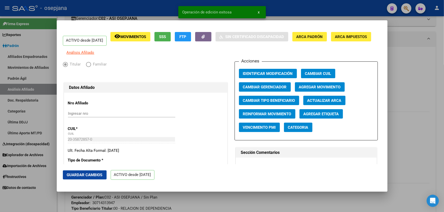
click at [442, 125] on div at bounding box center [222, 106] width 444 height 212
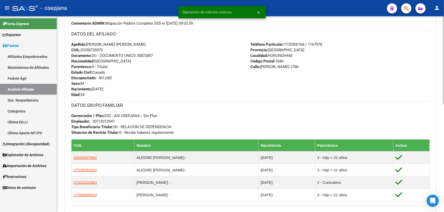
scroll to position [185, 0]
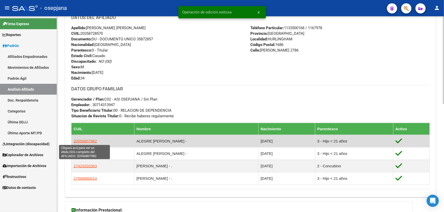
click at [81, 139] on span "20556807982" at bounding box center [84, 141] width 23 height 4
type textarea "20556807982"
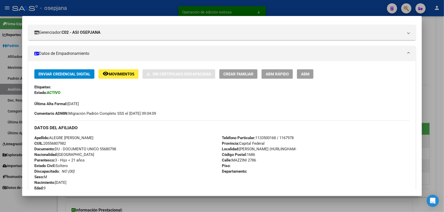
scroll to position [86, 0]
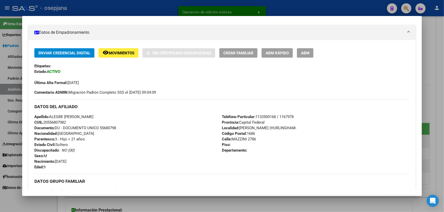
click at [287, 52] on span "ABM Rápido" at bounding box center [276, 53] width 23 height 5
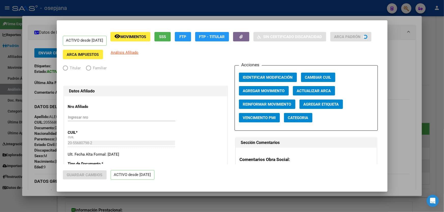
radio input "true"
type input "30-71431394-7"
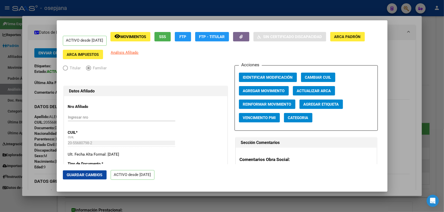
click at [326, 91] on span "Actualizar ARCA" at bounding box center [314, 91] width 34 height 5
type input "ALEGRE"
type input "EITHAN TAHIEL"
type input "WILLIAM C. MORR"
type input "MAZZINI"
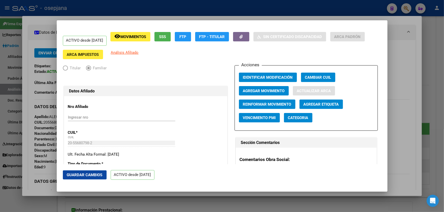
type input "2786"
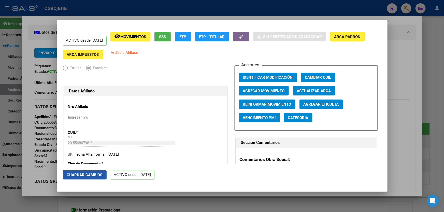
click at [85, 176] on span "Guardar Cambios" at bounding box center [85, 175] width 36 height 5
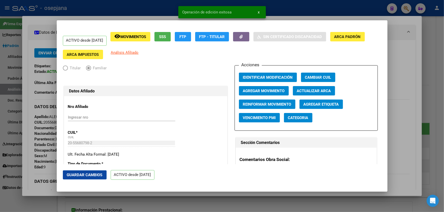
click at [443, 126] on div at bounding box center [222, 106] width 444 height 212
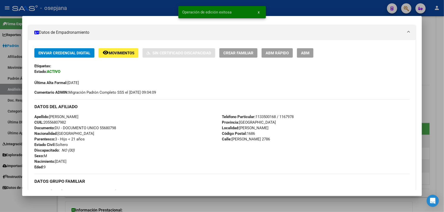
click at [443, 126] on div at bounding box center [222, 106] width 444 height 212
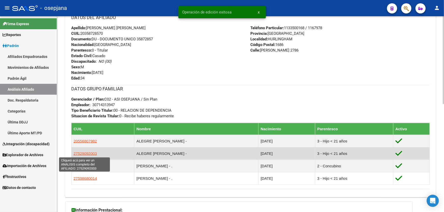
click at [85, 153] on span "27529092003" at bounding box center [84, 154] width 23 height 4
type textarea "27529092003"
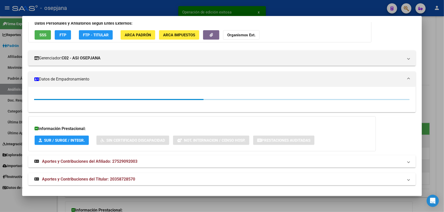
scroll to position [39, 0]
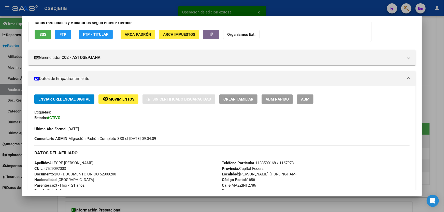
click at [277, 99] on span "ABM Rápido" at bounding box center [276, 99] width 23 height 5
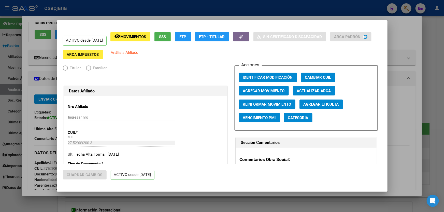
radio input "true"
type input "30-71431394-7"
click at [325, 92] on span "Actualizar ARCA" at bounding box center [314, 91] width 34 height 5
type input "ALEGRE KENDRA ELISEA"
type input "WILLIAM MORRIS"
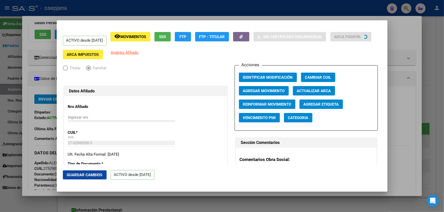
type input "JOSE MAZZINI"
type input "2786"
click at [321, 92] on span "Actualizar ARCA" at bounding box center [314, 91] width 34 height 5
type input "WILLIAM MORRIS"
click at [84, 173] on span "Guardar Cambios" at bounding box center [85, 175] width 36 height 5
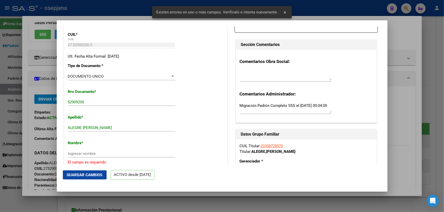
scroll to position [115, 0]
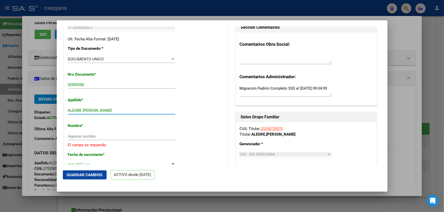
drag, startPoint x: 83, startPoint y: 110, endPoint x: 114, endPoint y: 110, distance: 30.8
click at [114, 110] on input "ALEGRE KENDRA ELISEA" at bounding box center [121, 110] width 107 height 5
type input "ALEGRE"
click at [82, 138] on input "Ingresar nombre" at bounding box center [121, 136] width 107 height 5
paste input "KENDRA ELISEA"
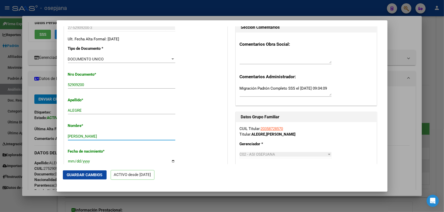
type input "KENDRA ELISEA"
click at [82, 177] on span "Guardar Cambios" at bounding box center [85, 175] width 36 height 5
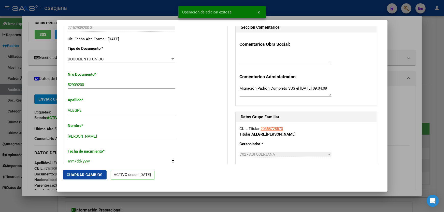
click at [443, 140] on div at bounding box center [222, 106] width 444 height 212
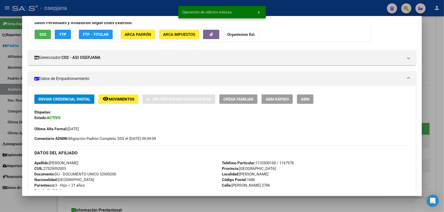
click at [443, 140] on div at bounding box center [222, 106] width 444 height 212
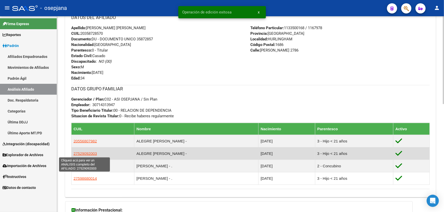
click at [76, 155] on span "27529092003" at bounding box center [84, 154] width 23 height 4
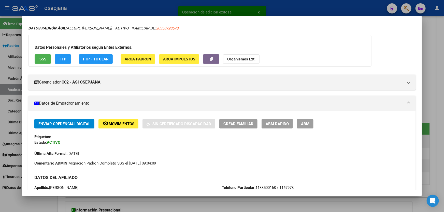
scroll to position [46, 0]
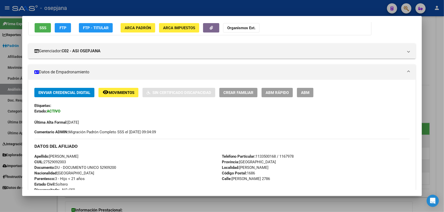
click at [443, 113] on div at bounding box center [222, 106] width 444 height 212
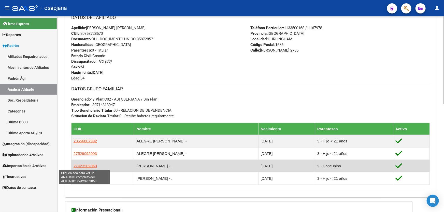
click at [88, 166] on span "27423202063" at bounding box center [84, 166] width 23 height 4
type textarea "27423202063"
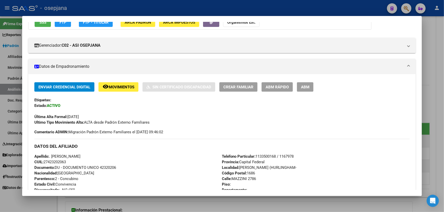
scroll to position [69, 0]
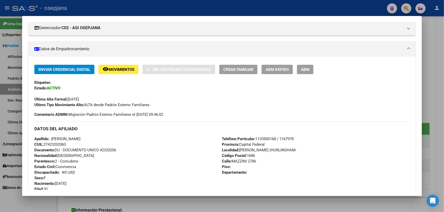
click at [281, 71] on span "ABM Rápido" at bounding box center [276, 69] width 23 height 5
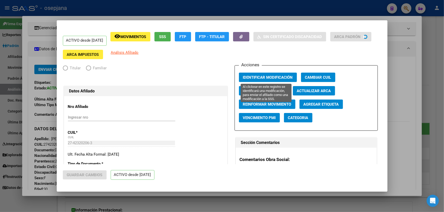
radio input "true"
type input "30-71431394-7"
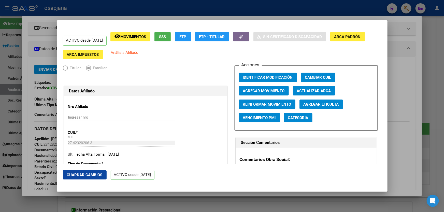
click at [329, 94] on button "Actualizar ARCA" at bounding box center [314, 90] width 42 height 9
type input "SANTUCHO"
type input "JOHANA DANIELA"
type input "WILLIAM MORRIS"
type input "JOSE MAZZINI"
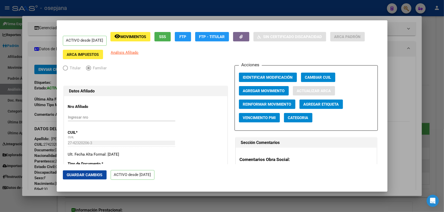
type input "2786"
click at [83, 175] on span "Guardar Cambios" at bounding box center [85, 175] width 36 height 5
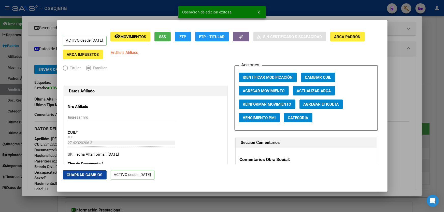
click at [443, 123] on div at bounding box center [222, 106] width 444 height 212
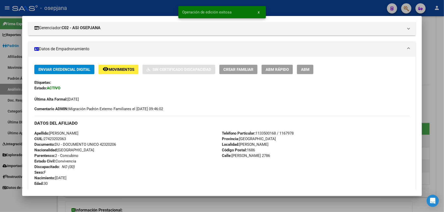
click at [443, 123] on div at bounding box center [222, 106] width 444 height 212
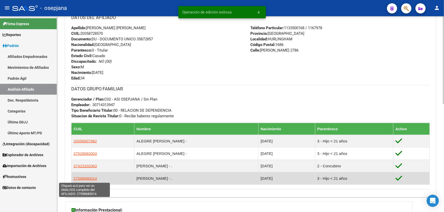
click at [85, 180] on span "27598680014" at bounding box center [84, 178] width 23 height 4
type textarea "27598680014"
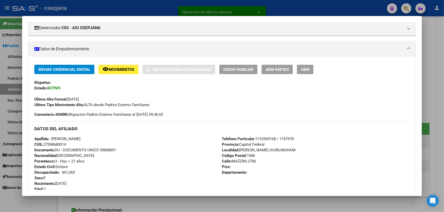
click at [277, 59] on div "Enviar Credencial Digital remove_red_eye Movimientos Sin Certificado Discapacid…" at bounding box center [221, 187] width 387 height 261
click at [277, 69] on span "ABM Rápido" at bounding box center [276, 69] width 23 height 5
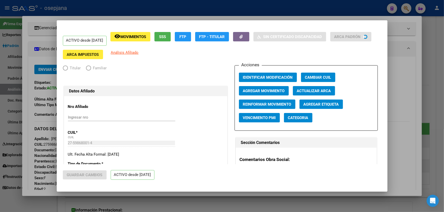
radio input "true"
type input "30-71431394-7"
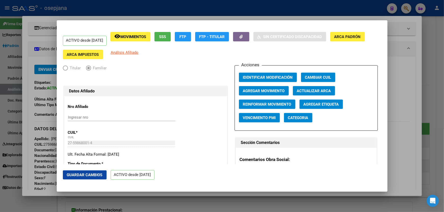
click at [320, 90] on span "Actualizar ARCA" at bounding box center [314, 91] width 34 height 5
type input "ALEGRE"
type input "AMIRAH BASTET"
type input "WILLIAM MORRIS"
type input "JOSE MAZZINI"
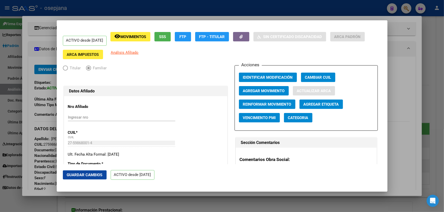
type input "2786"
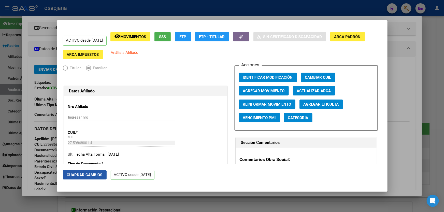
click at [82, 176] on span "Guardar Cambios" at bounding box center [85, 175] width 36 height 5
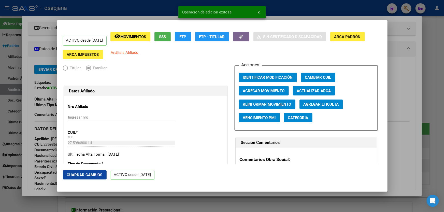
click at [443, 139] on div at bounding box center [222, 106] width 444 height 212
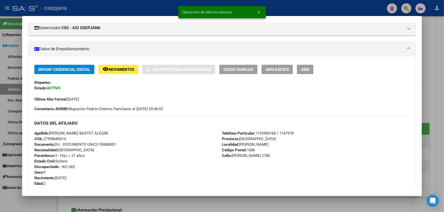
click at [443, 139] on div at bounding box center [222, 106] width 444 height 212
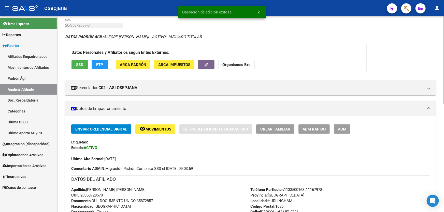
scroll to position [0, 0]
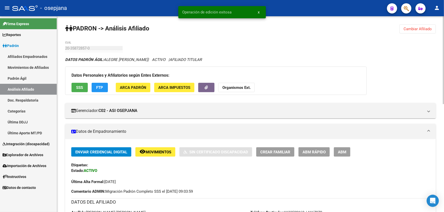
click at [79, 87] on span "SSS" at bounding box center [79, 87] width 7 height 5
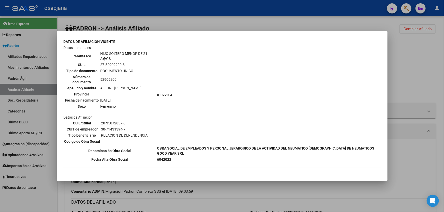
scroll to position [384, 0]
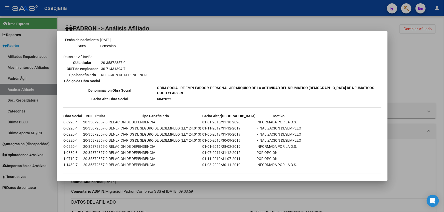
click at [443, 84] on div at bounding box center [222, 106] width 444 height 212
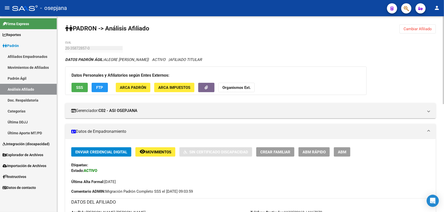
click at [100, 87] on span "FTP" at bounding box center [99, 87] width 7 height 5
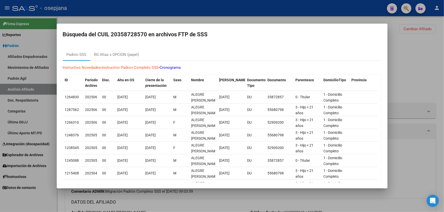
click at [443, 83] on div at bounding box center [222, 106] width 444 height 212
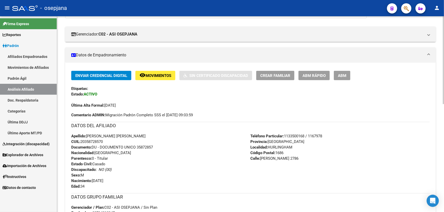
scroll to position [69, 0]
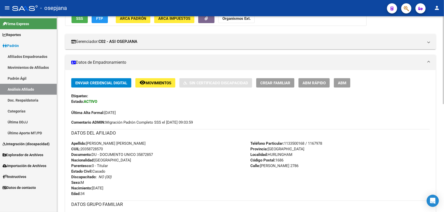
click at [163, 82] on span "Movimientos" at bounding box center [158, 83] width 26 height 5
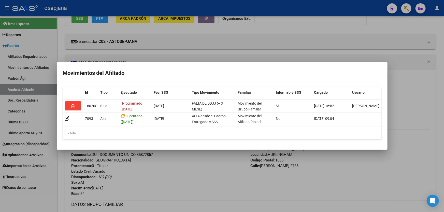
click at [189, 188] on div at bounding box center [222, 106] width 444 height 212
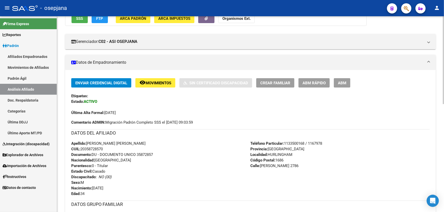
drag, startPoint x: 137, startPoint y: 154, endPoint x: 162, endPoint y: 154, distance: 24.7
click at [162, 154] on div "Apellido: ERIC VICTOR RAUL ALEGRE CUIL: 20358728570 Documento: DU - DOCUMENTO U…" at bounding box center [160, 169] width 179 height 56
copy span "35872857"
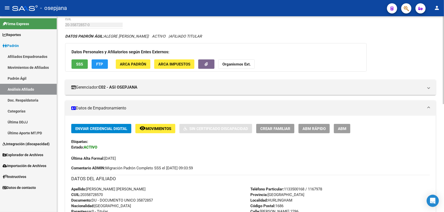
scroll to position [23, 0]
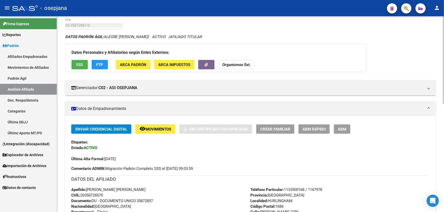
click at [154, 128] on span "Movimientos" at bounding box center [158, 129] width 26 height 5
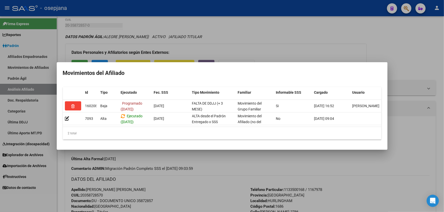
click at [185, 200] on div at bounding box center [222, 106] width 444 height 212
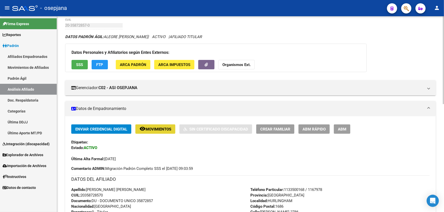
click at [147, 133] on button "remove_red_eye Movimientos" at bounding box center [155, 129] width 40 height 9
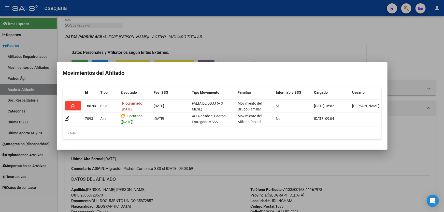
click at [152, 193] on div at bounding box center [222, 106] width 444 height 212
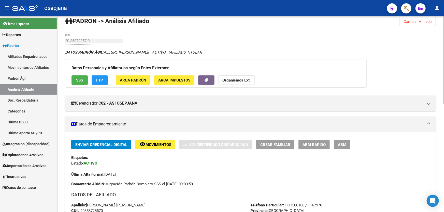
scroll to position [0, 0]
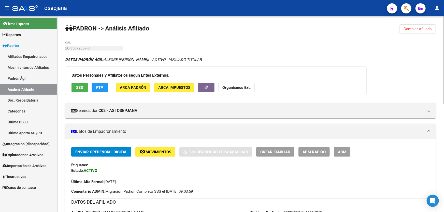
click at [417, 29] on span "Cambiar Afiliado" at bounding box center [417, 29] width 28 height 5
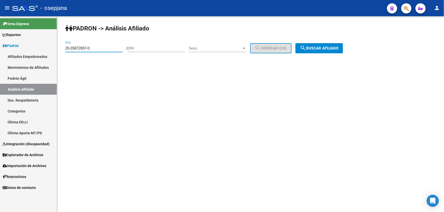
drag, startPoint x: 110, startPoint y: 49, endPoint x: 64, endPoint y: 50, distance: 46.6
click at [64, 50] on div "PADRON -> Análisis Afiliado 20-35872857-0 CUIL | DNI Sexo Sexo search Generar C…" at bounding box center [250, 42] width 387 height 53
paste input "9547061-3"
type input "20-39547061-3"
click at [320, 49] on span "search Buscar afiliado" at bounding box center [319, 48] width 38 height 5
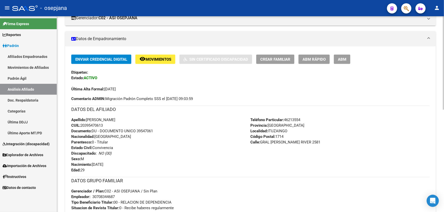
scroll to position [92, 0]
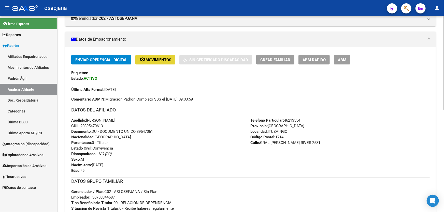
click at [155, 58] on span "Movimientos" at bounding box center [158, 60] width 26 height 5
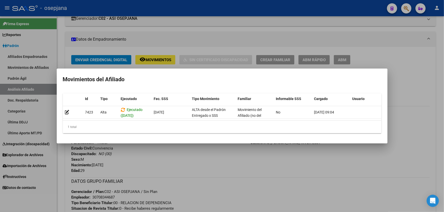
click at [220, 164] on div at bounding box center [222, 106] width 444 height 212
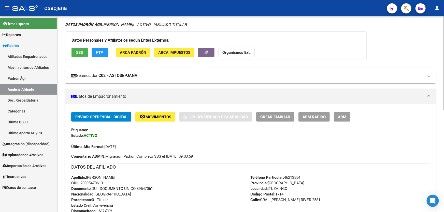
scroll to position [115, 0]
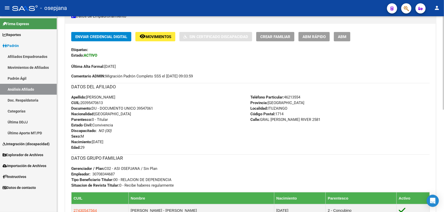
drag, startPoint x: 138, startPoint y: 108, endPoint x: 160, endPoint y: 109, distance: 22.4
click at [160, 109] on div "Apellido: ALAN ALEJANDRO MARTINEZ CUIL: 20395470613 Documento: DU - DOCUMENTO U…" at bounding box center [160, 123] width 179 height 56
drag, startPoint x: 137, startPoint y: 107, endPoint x: 162, endPoint y: 108, distance: 24.7
click at [162, 108] on div "Apellido: ALAN ALEJANDRO MARTINEZ CUIL: 20395470613 Documento: DU - DOCUMENTO U…" at bounding box center [160, 123] width 179 height 56
copy span "39547061"
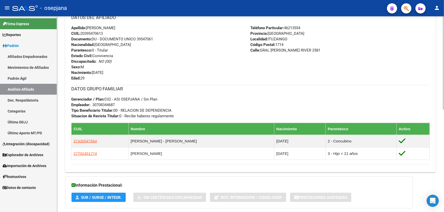
scroll to position [162, 0]
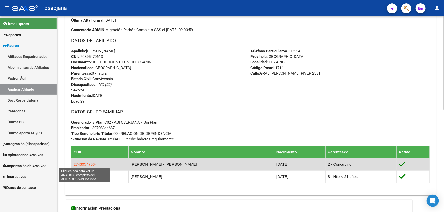
click at [84, 163] on span "27430547564" at bounding box center [84, 164] width 23 height 4
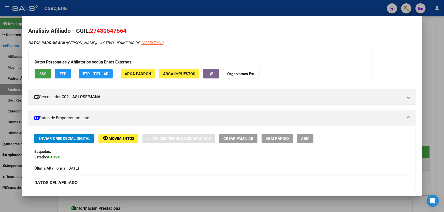
click at [43, 75] on span "SSS" at bounding box center [42, 74] width 7 height 5
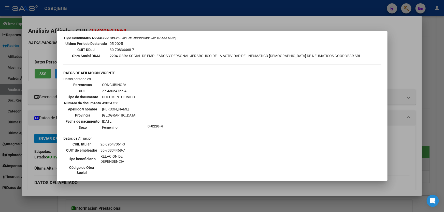
scroll to position [231, 0]
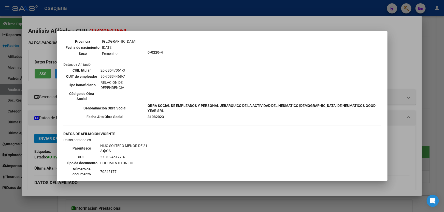
click at [406, 61] on div at bounding box center [222, 106] width 444 height 212
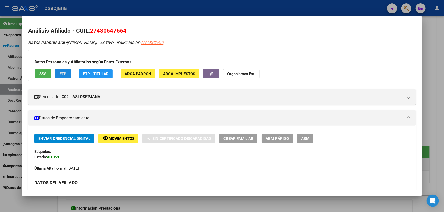
click at [69, 73] on button "FTP" at bounding box center [63, 73] width 16 height 9
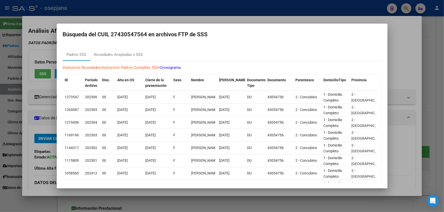
click at [408, 67] on div at bounding box center [222, 106] width 444 height 212
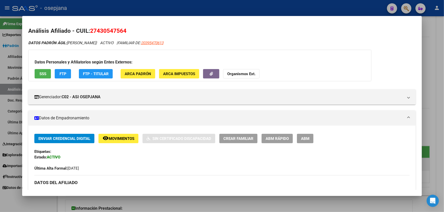
click at [116, 138] on span "Movimientos" at bounding box center [122, 139] width 26 height 5
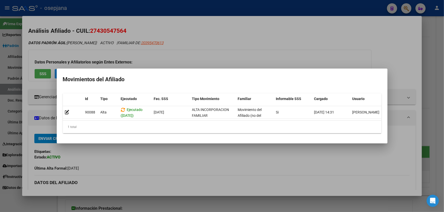
click at [443, 70] on div at bounding box center [222, 106] width 444 height 212
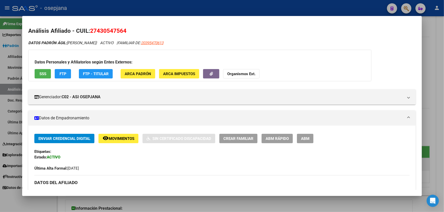
click at [443, 70] on div at bounding box center [222, 106] width 444 height 212
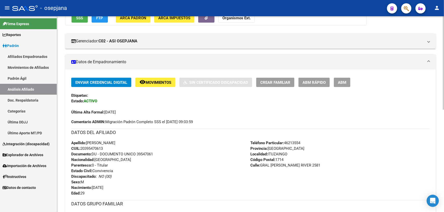
scroll to position [69, 0]
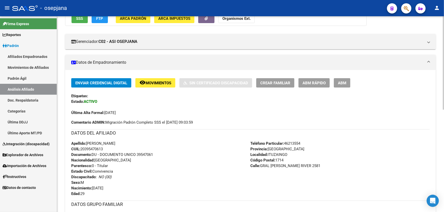
click at [152, 79] on button "remove_red_eye Movimientos" at bounding box center [155, 82] width 40 height 9
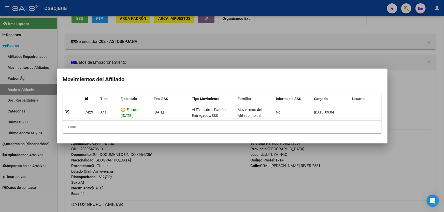
click at [185, 200] on div at bounding box center [222, 106] width 444 height 212
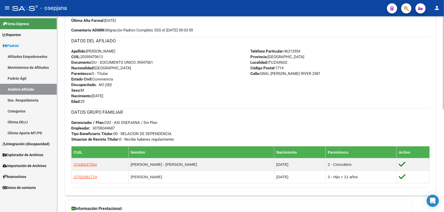
scroll to position [162, 0]
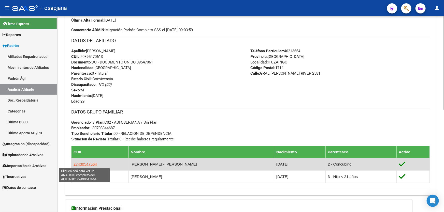
click at [84, 162] on span "27430547564" at bounding box center [84, 164] width 23 height 4
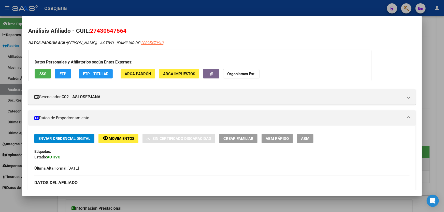
drag, startPoint x: 127, startPoint y: 29, endPoint x: 91, endPoint y: 30, distance: 35.9
click at [91, 30] on h2 "Análisis Afiliado - CUIL: 27430547564" at bounding box center [221, 31] width 387 height 9
copy span "27430547564"
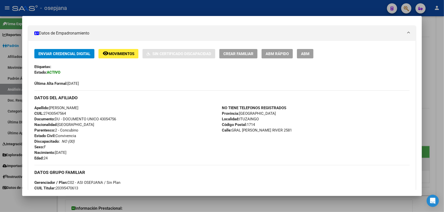
scroll to position [92, 0]
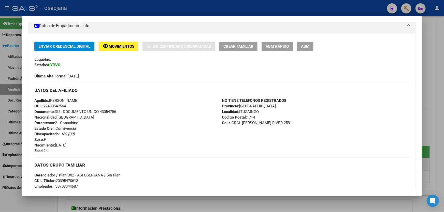
drag, startPoint x: 68, startPoint y: 106, endPoint x: 45, endPoint y: 105, distance: 22.6
click at [45, 105] on span "CUIL: 27430547564" at bounding box center [50, 106] width 32 height 5
copy span "27430547564"
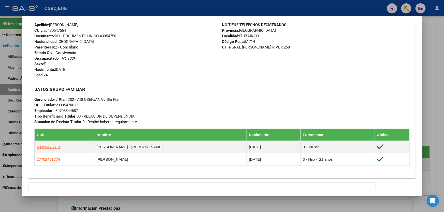
scroll to position [162, 0]
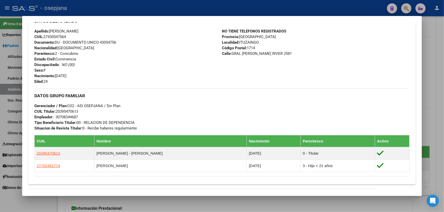
click at [443, 122] on div at bounding box center [222, 106] width 444 height 212
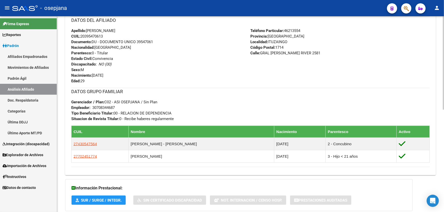
scroll to position [185, 0]
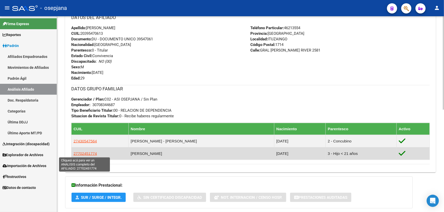
click at [89, 153] on span "27702451774" at bounding box center [84, 154] width 23 height 4
type textarea "27702451774"
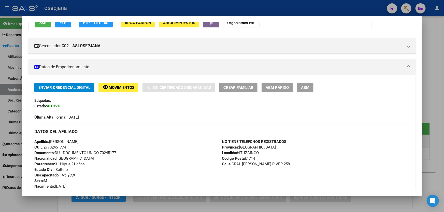
scroll to position [0, 0]
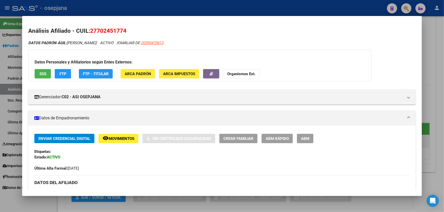
click at [443, 71] on div at bounding box center [222, 106] width 444 height 212
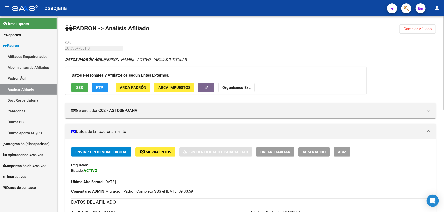
click at [412, 30] on span "Cambiar Afiliado" at bounding box center [417, 29] width 28 height 5
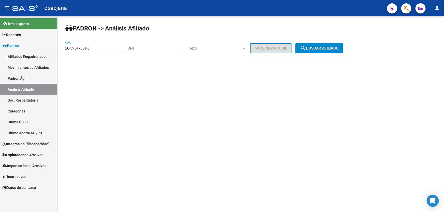
drag, startPoint x: 100, startPoint y: 47, endPoint x: 57, endPoint y: 48, distance: 42.5
click at [57, 48] on div "PADRON -> Análisis Afiliado 20-39547061-3 CUIL | DNI Sexo Sexo search Generar C…" at bounding box center [250, 42] width 387 height 53
paste input "94689592-0"
click at [329, 51] on button "search Buscar afiliado" at bounding box center [319, 48] width 48 height 10
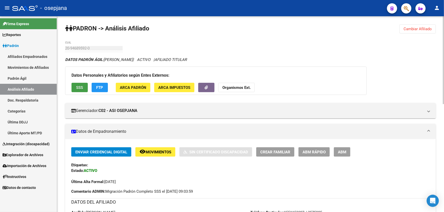
click at [76, 87] on span "SSS" at bounding box center [79, 87] width 7 height 5
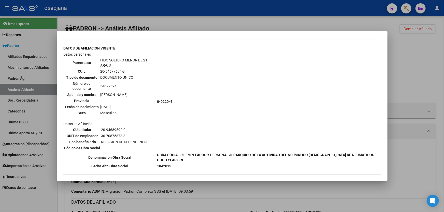
scroll to position [231, 0]
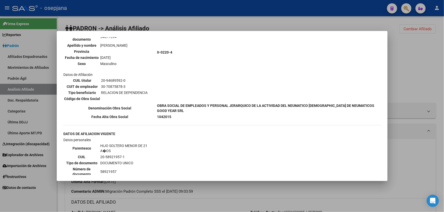
click at [412, 68] on div at bounding box center [222, 106] width 444 height 212
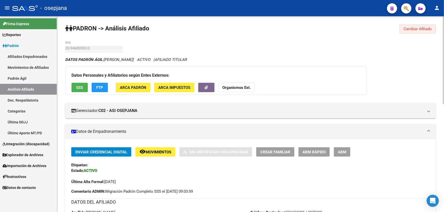
click at [414, 31] on span "Cambiar Afiliado" at bounding box center [417, 29] width 28 height 5
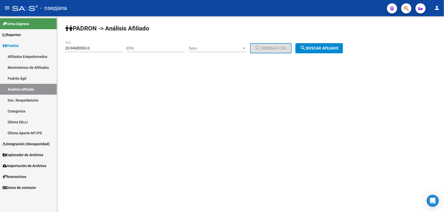
drag, startPoint x: 113, startPoint y: 45, endPoint x: 78, endPoint y: 47, distance: 34.6
click at [78, 47] on div "20-94689592-0 CUIL" at bounding box center [93, 46] width 57 height 11
drag, startPoint x: 108, startPoint y: 50, endPoint x: 59, endPoint y: 46, distance: 49.2
click at [59, 46] on div "PADRON -> Análisis Afiliado 20-94689592-0 CUIL | DNI Sexo Sexo search Generar C…" at bounding box center [250, 42] width 387 height 53
drag, startPoint x: 70, startPoint y: 46, endPoint x: 111, endPoint y: 42, distance: 40.6
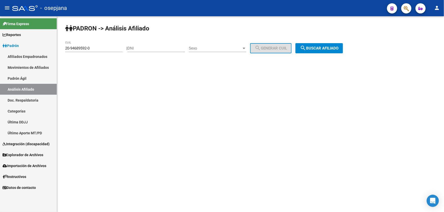
click at [110, 41] on div "20-94689592-0 CUIL" at bounding box center [93, 46] width 57 height 11
paste input "34102238"
click at [321, 48] on span "search Buscar afiliado" at bounding box center [319, 48] width 38 height 5
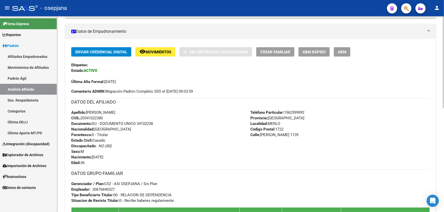
scroll to position [92, 0]
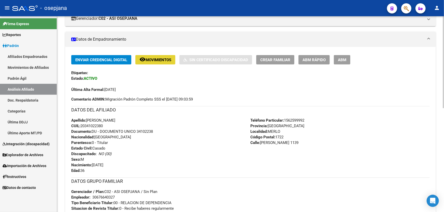
click at [141, 57] on mat-icon "remove_red_eye" at bounding box center [142, 59] width 6 height 6
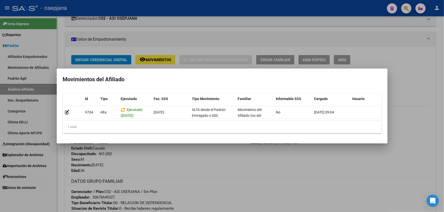
click at [193, 162] on div at bounding box center [222, 106] width 444 height 212
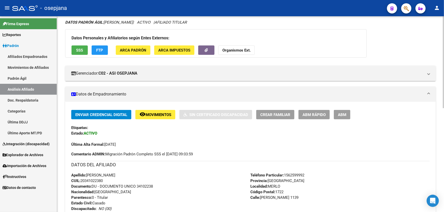
scroll to position [0, 0]
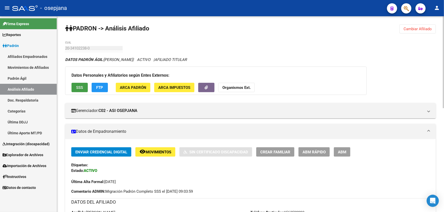
click at [74, 86] on button "SSS" at bounding box center [79, 87] width 16 height 9
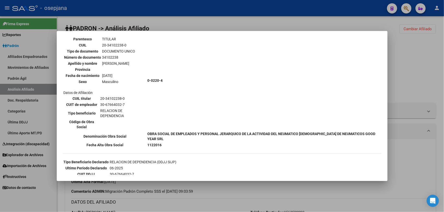
scroll to position [92, 0]
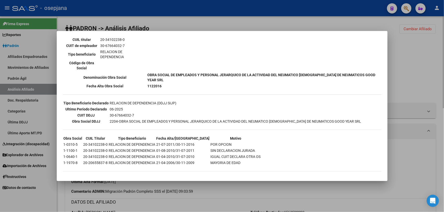
drag, startPoint x: 394, startPoint y: 26, endPoint x: 400, endPoint y: 46, distance: 21.1
click at [395, 29] on div at bounding box center [222, 106] width 444 height 212
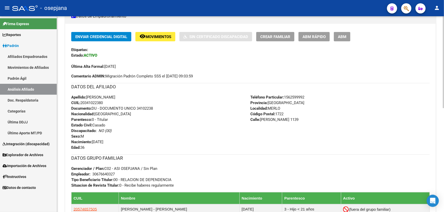
scroll to position [0, 0]
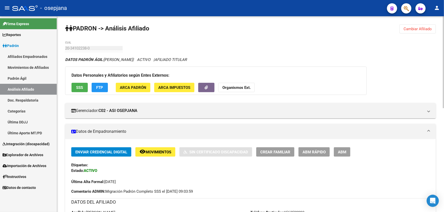
click at [412, 25] on button "Cambiar Afiliado" at bounding box center [417, 28] width 36 height 9
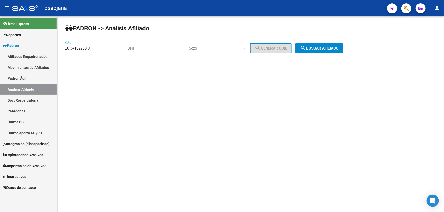
drag, startPoint x: 109, startPoint y: 49, endPoint x: 6, endPoint y: 56, distance: 103.2
click at [9, 55] on mat-sidenav-container "Firma Express Reportes Padrón Traspasos x O.S. Traspasos x Gerenciador Traspaso…" at bounding box center [222, 114] width 444 height 196
paste input "3-14816013-9"
type input "23-14816013-9"
click at [327, 51] on button "search Buscar afiliado" at bounding box center [319, 48] width 48 height 10
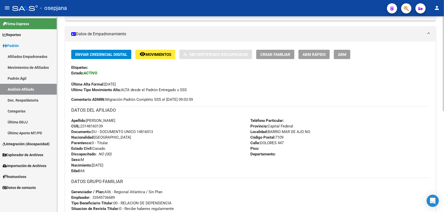
scroll to position [92, 0]
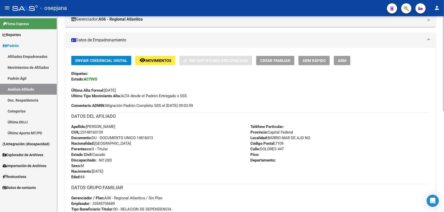
click at [319, 59] on span "ABM Rápido" at bounding box center [313, 60] width 23 height 5
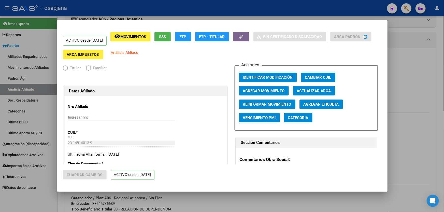
radio input "true"
type input "33-54573668-9"
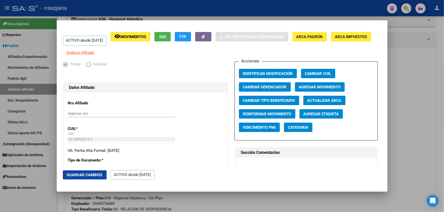
click at [324, 103] on span "Actualizar ARCA" at bounding box center [324, 100] width 34 height 5
type input "RIVAROLA LORENZO FLORINDO"
type input "MAR DE AJO"
type input "DOLORES"
type input "447"
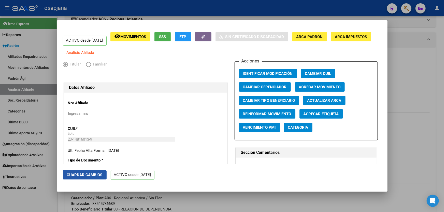
click at [86, 173] on span "Guardar Cambios" at bounding box center [85, 175] width 36 height 5
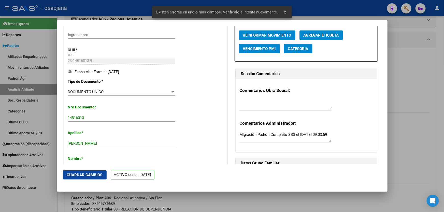
scroll to position [162, 0]
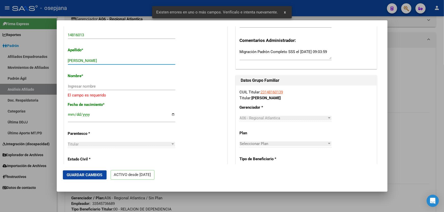
drag, startPoint x: 86, startPoint y: 63, endPoint x: 140, endPoint y: 63, distance: 53.6
click at [140, 63] on input "RIVAROLA LORENZO FLORINDO" at bounding box center [121, 60] width 107 height 5
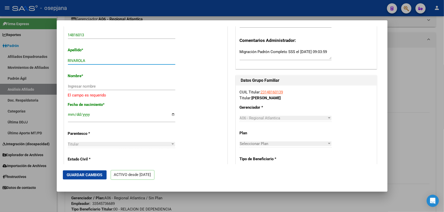
type input "RIVAROLA"
click at [86, 89] on input "Ingresar nombre" at bounding box center [121, 86] width 107 height 5
paste input "LORENZO FLORINDO"
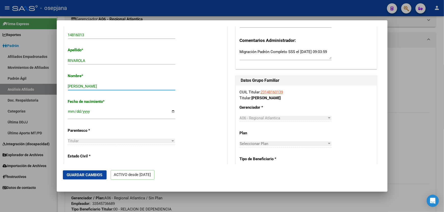
type input "LORENZO FLORINDO"
click at [70, 176] on span "Guardar Cambios" at bounding box center [85, 175] width 36 height 5
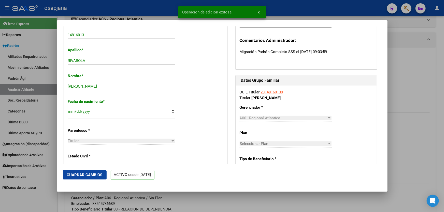
click at [443, 92] on div at bounding box center [222, 106] width 444 height 212
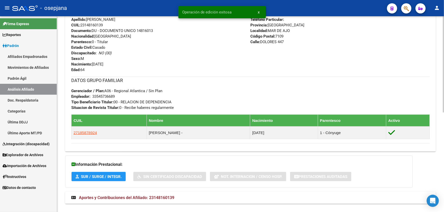
scroll to position [202, 0]
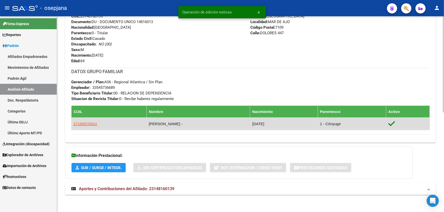
click at [81, 126] on app-link-go-to "27185878924" at bounding box center [84, 124] width 23 height 6
click at [83, 123] on span "27185878924" at bounding box center [84, 124] width 23 height 4
type textarea "27185878924"
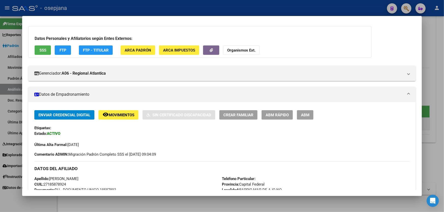
scroll to position [69, 0]
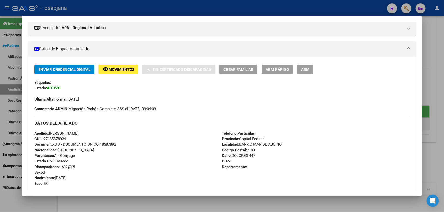
click at [272, 68] on span "ABM Rápido" at bounding box center [276, 69] width 23 height 5
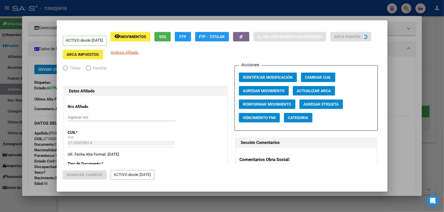
radio input "true"
type input "33-54573668-9"
click at [315, 90] on span "Actualizar ARCA" at bounding box center [314, 91] width 34 height 5
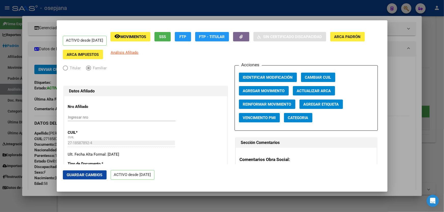
click at [315, 90] on span "Actualizar ARCA" at bounding box center [314, 91] width 34 height 5
click at [87, 167] on mat-dialog-actions "Guardar Cambios ACTIVO desde 03/04/2013" at bounding box center [222, 175] width 318 height 22
click at [85, 175] on span "Guardar Cambios" at bounding box center [85, 175] width 36 height 5
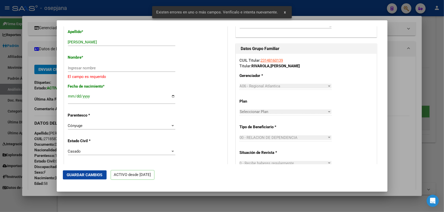
scroll to position [185, 0]
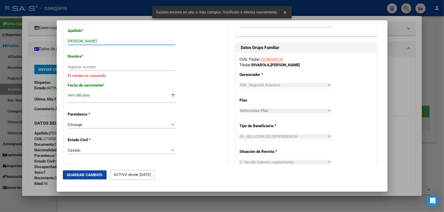
drag, startPoint x: 86, startPoint y: 39, endPoint x: 123, endPoint y: 39, distance: 36.9
click at [123, 39] on input "CARDOZO CLAUDIA ISABEL" at bounding box center [121, 41] width 107 height 5
type input "CARDOZO"
click at [100, 68] on input "Ingresar nombre" at bounding box center [121, 67] width 107 height 5
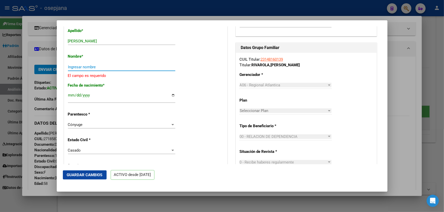
paste input "CLAUDIA ISABEL"
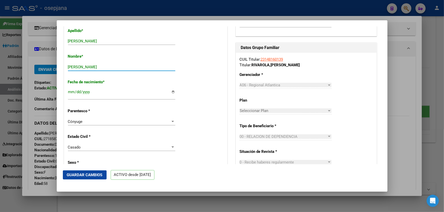
type input "CLAUDIA ISABEL"
click at [85, 172] on button "Guardar Cambios" at bounding box center [85, 175] width 44 height 9
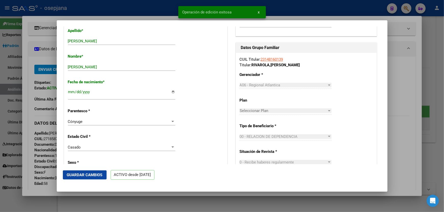
click at [443, 118] on div at bounding box center [222, 106] width 444 height 212
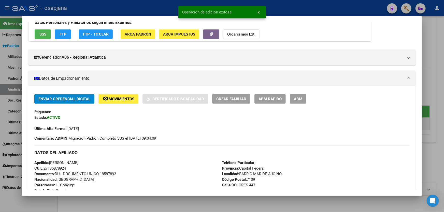
scroll to position [69, 0]
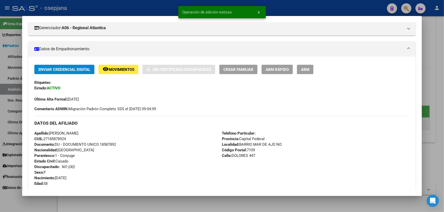
click at [443, 118] on div at bounding box center [222, 106] width 444 height 212
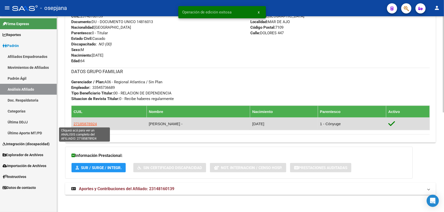
click at [86, 122] on span "27185878924" at bounding box center [84, 124] width 23 height 4
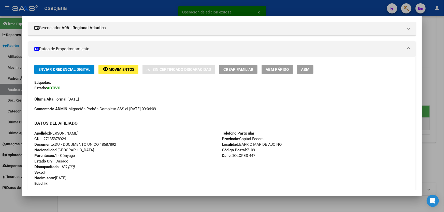
click at [273, 72] on button "ABM Rápido" at bounding box center [276, 69] width 31 height 9
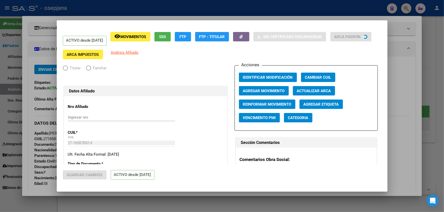
radio input "true"
type input "33-54573668-9"
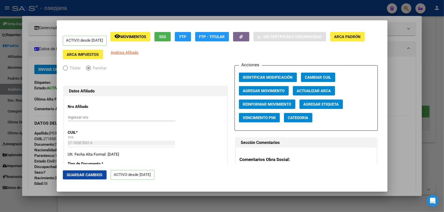
click at [323, 89] on span "Actualizar ARCA" at bounding box center [314, 91] width 34 height 5
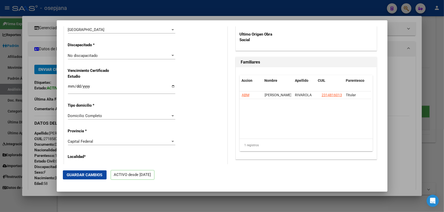
scroll to position [416, 0]
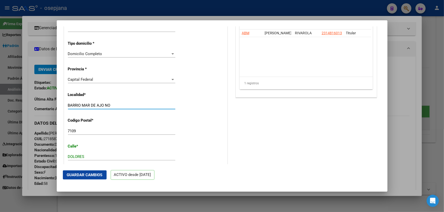
drag, startPoint x: 115, startPoint y: 105, endPoint x: 67, endPoint y: 105, distance: 48.0
click at [67, 105] on div "Nro Afiliado Ingresar nro CUIL * 27-18587892-4 CUIL ARCA Padrón Ult. Fecha Alta…" at bounding box center [145, 14] width 163 height 669
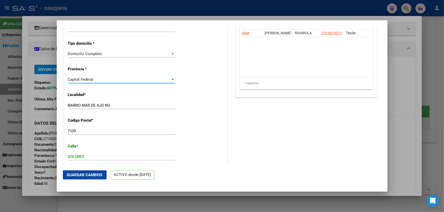
click at [168, 80] on div "Capital Federal" at bounding box center [119, 79] width 103 height 5
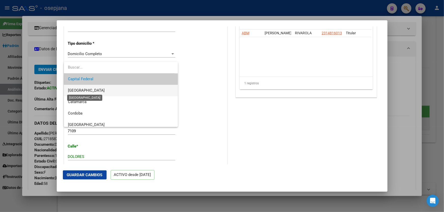
click at [83, 91] on span "[GEOGRAPHIC_DATA]" at bounding box center [86, 90] width 37 height 5
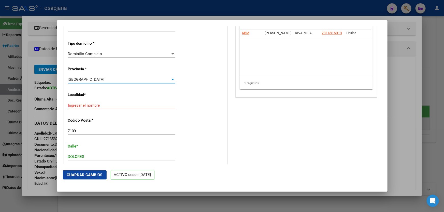
click at [91, 103] on input "Ingresar el nombre" at bounding box center [121, 105] width 107 height 5
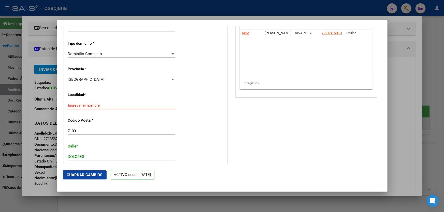
paste input "BARRIO MAR DE AJO NO"
type input "BARRIO MAR DE AJO"
click at [88, 177] on span "Guardar Cambios" at bounding box center [85, 175] width 36 height 5
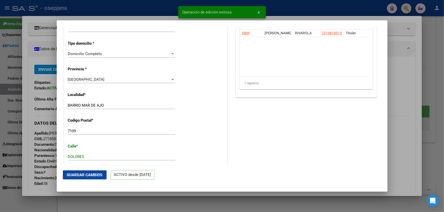
click at [443, 152] on div at bounding box center [222, 106] width 444 height 212
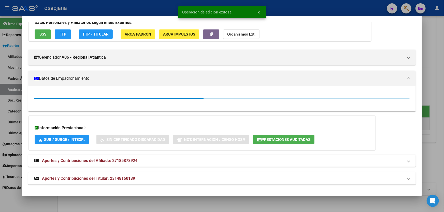
scroll to position [69, 0]
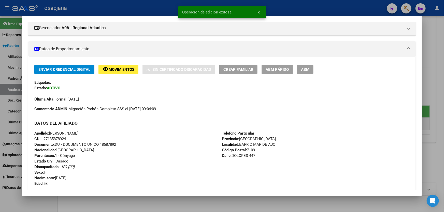
click at [443, 152] on div at bounding box center [222, 106] width 444 height 212
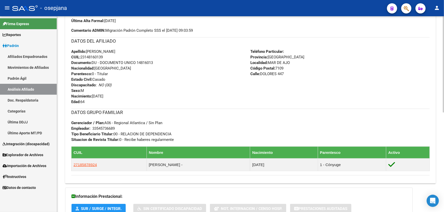
scroll to position [162, 0]
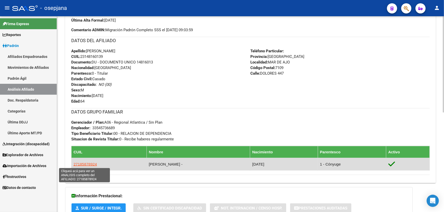
click at [81, 164] on span "27185878924" at bounding box center [84, 164] width 23 height 4
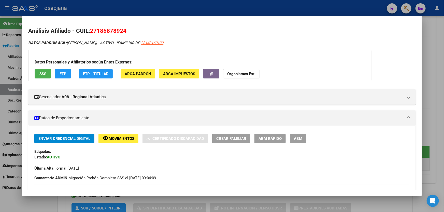
click at [42, 71] on span "SSS" at bounding box center [42, 73] width 7 height 5
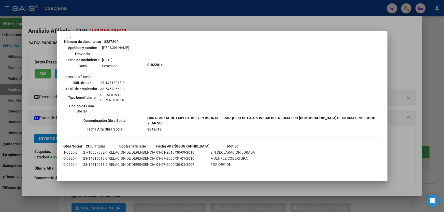
scroll to position [219, 0]
click at [398, 116] on div at bounding box center [222, 106] width 444 height 212
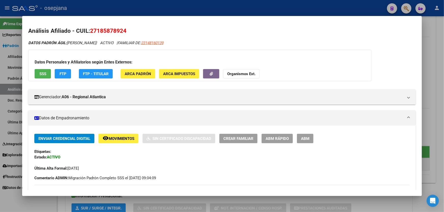
click at [58, 73] on button "FTP" at bounding box center [63, 73] width 16 height 9
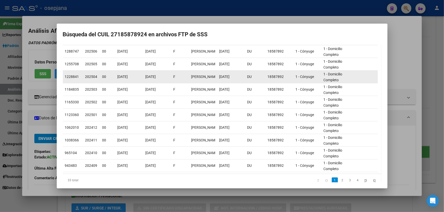
scroll to position [57, 0]
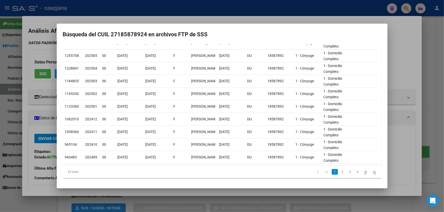
click at [422, 76] on div at bounding box center [222, 106] width 444 height 212
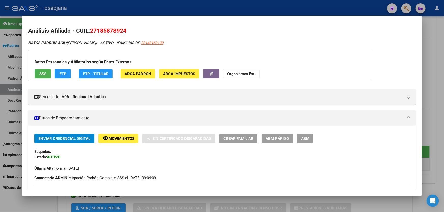
click at [422, 76] on div at bounding box center [222, 106] width 444 height 212
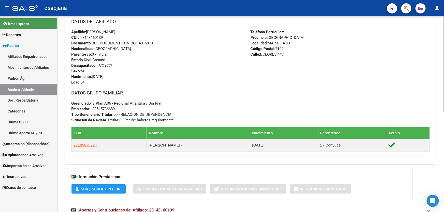
scroll to position [202, 0]
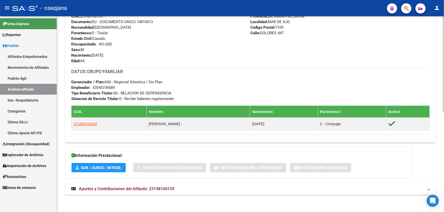
click at [269, 185] on mat-expansion-panel-header "Aportes y Contribuciones del Afiliado: 23148160139" at bounding box center [250, 189] width 370 height 12
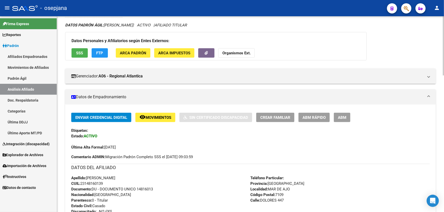
scroll to position [0, 0]
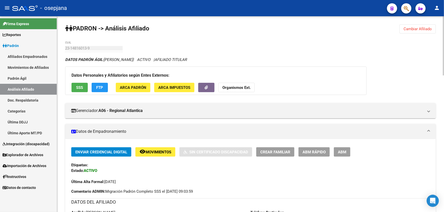
click at [427, 29] on span "Cambiar Afiliado" at bounding box center [417, 29] width 28 height 5
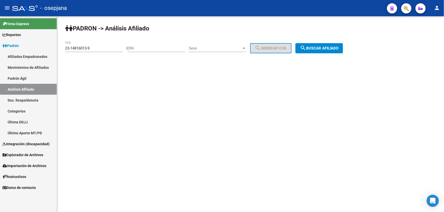
drag, startPoint x: 100, startPoint y: 51, endPoint x: 0, endPoint y: 52, distance: 100.4
click at [0, 52] on mat-sidenav-container "Firma Express Reportes Padrón Traspasos x O.S. Traspasos x Gerenciador Traspaso…" at bounding box center [222, 114] width 444 height 196
click at [119, 122] on mat-sidenav-content "PADRON -> Análisis Afiliado 23-14816013-9 CUIL | DNI Sexo Sexo search Generar C…" at bounding box center [250, 114] width 387 height 196
drag, startPoint x: 97, startPoint y: 49, endPoint x: 58, endPoint y: 49, distance: 38.1
click at [58, 49] on div "PADRON -> Análisis Afiliado 23-14816013-9 CUIL | DNI Sexo Sexo search Generar C…" at bounding box center [250, 42] width 387 height 53
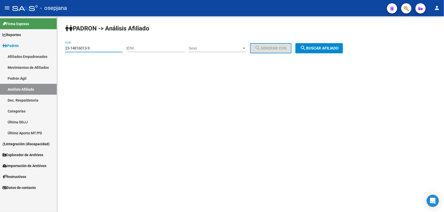
paste input "7-16212310-1"
click at [332, 47] on span "search Buscar afiliado" at bounding box center [319, 48] width 38 height 5
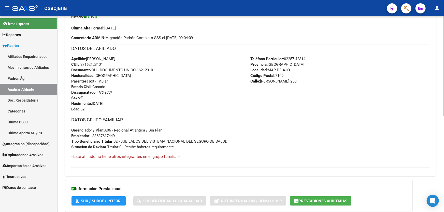
scroll to position [187, 0]
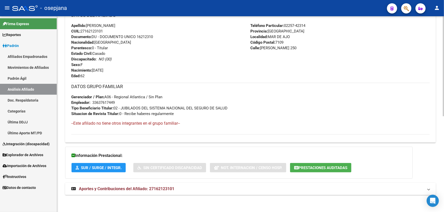
click at [190, 188] on mat-panel-title "Aportes y Contribuciones del Afiliado: 27162123101" at bounding box center [247, 189] width 352 height 6
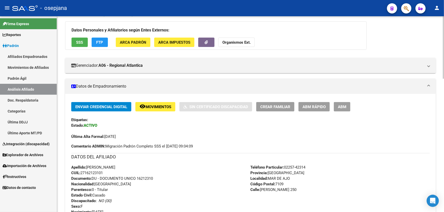
scroll to position [0, 0]
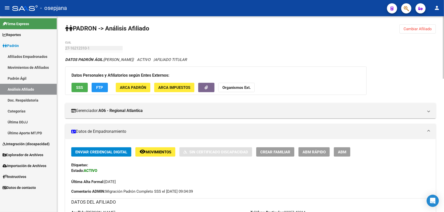
click at [87, 91] on button "SSS" at bounding box center [79, 87] width 16 height 9
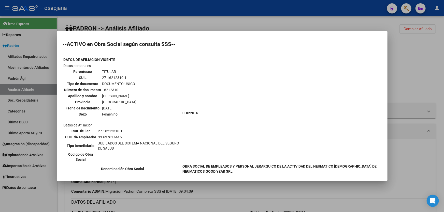
click at [429, 51] on div at bounding box center [222, 106] width 444 height 212
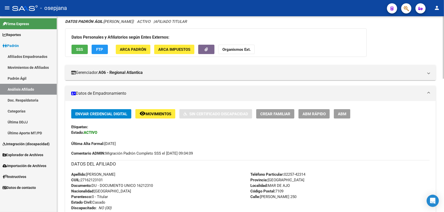
scroll to position [69, 0]
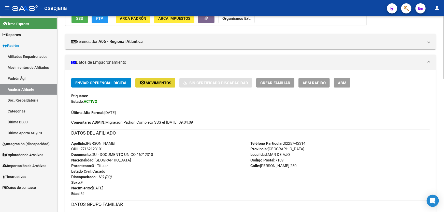
click at [148, 82] on span "Movimientos" at bounding box center [158, 83] width 26 height 5
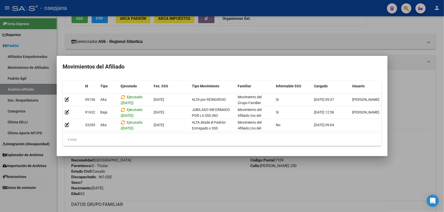
click at [422, 84] on div at bounding box center [222, 106] width 444 height 212
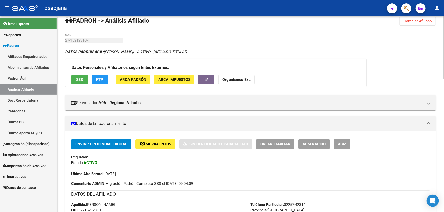
scroll to position [0, 0]
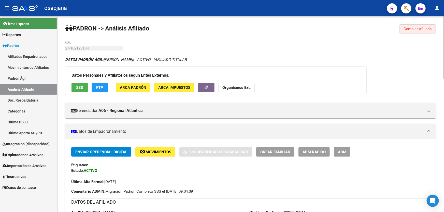
click at [414, 27] on span "Cambiar Afiliado" at bounding box center [417, 29] width 28 height 5
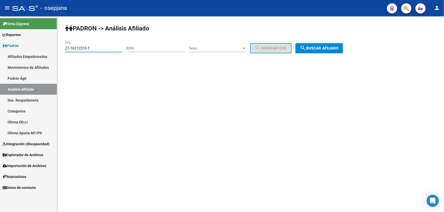
drag, startPoint x: 97, startPoint y: 48, endPoint x: 58, endPoint y: 49, distance: 38.4
click at [58, 49] on div "PADRON -> Análisis Afiliado 27-16212310-1 CUIL | DNI Sexo Sexo search Generar C…" at bounding box center [250, 42] width 387 height 53
paste input "30-94628"
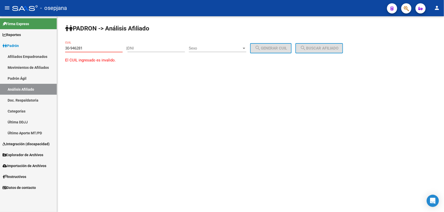
type input "30-946281"
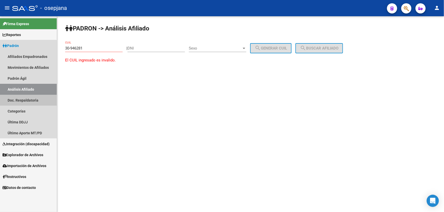
click at [22, 100] on link "Doc. Respaldatoria" at bounding box center [28, 100] width 57 height 11
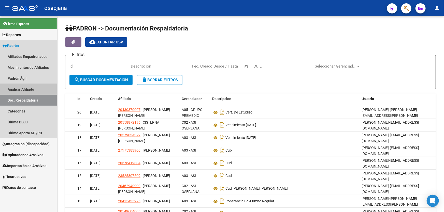
click at [26, 89] on link "Análisis Afiliado" at bounding box center [28, 89] width 57 height 11
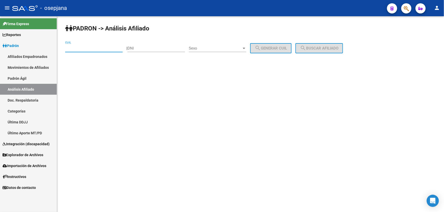
click at [81, 47] on input "CUIL" at bounding box center [93, 48] width 57 height 5
paste input "20-30946281-6"
type input "20-30946281-6"
click at [328, 44] on button "search Buscar afiliado" at bounding box center [319, 48] width 48 height 10
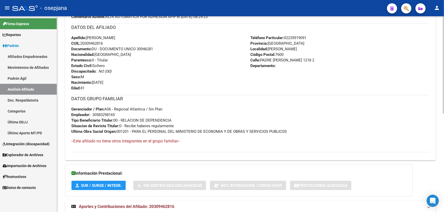
scroll to position [198, 0]
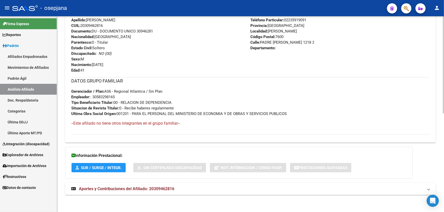
click at [223, 191] on mat-expansion-panel-header "Aportes y Contribuciones del Afiliado: 20309462816" at bounding box center [250, 189] width 370 height 12
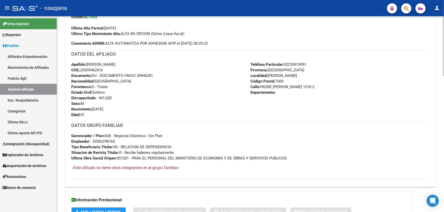
scroll to position [152, 0]
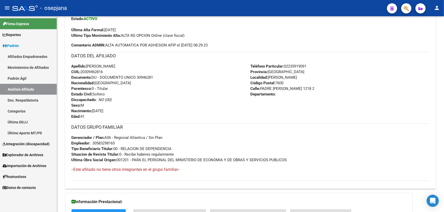
click at [400, 9] on div at bounding box center [404, 8] width 14 height 10
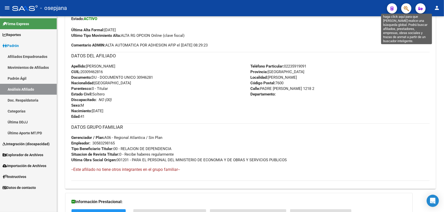
click at [406, 9] on icon "button" at bounding box center [405, 9] width 5 height 6
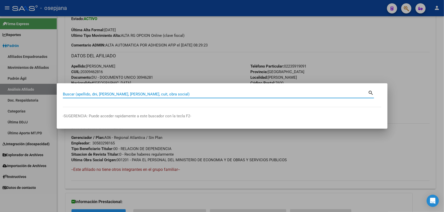
paste input "27-31476010-2"
type input "27314760102"
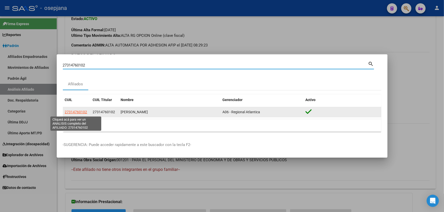
click at [81, 114] on span "27314760102" at bounding box center [76, 112] width 22 height 4
type textarea "27314760102"
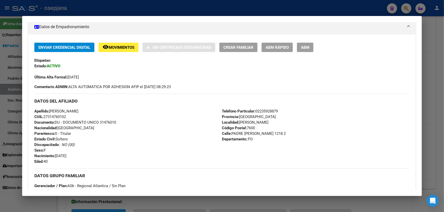
scroll to position [0, 0]
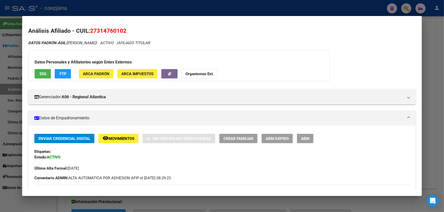
click at [37, 72] on button "SSS" at bounding box center [43, 73] width 16 height 9
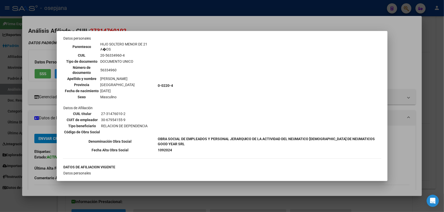
scroll to position [370, 0]
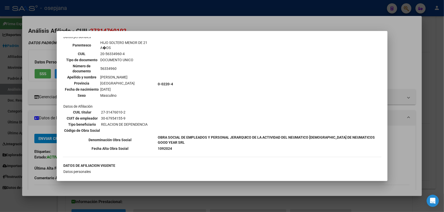
click at [443, 63] on div at bounding box center [222, 106] width 444 height 212
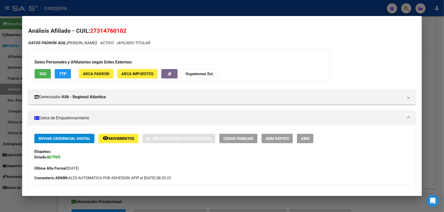
click at [443, 63] on div at bounding box center [222, 106] width 444 height 212
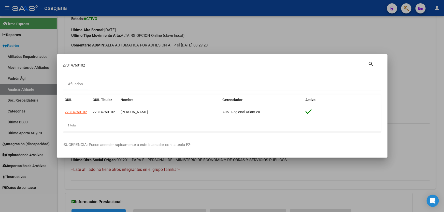
click at [443, 63] on div at bounding box center [222, 106] width 444 height 212
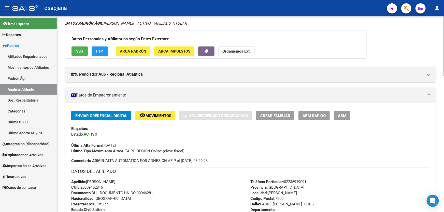
scroll to position [0, 0]
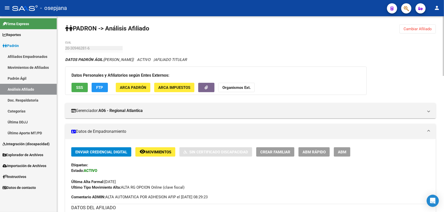
click at [105, 89] on button "FTP" at bounding box center [100, 87] width 16 height 9
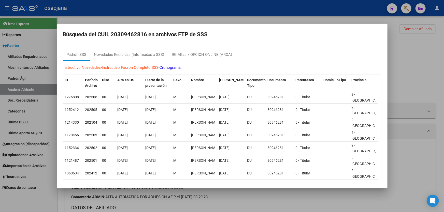
click at [421, 85] on div at bounding box center [222, 106] width 444 height 212
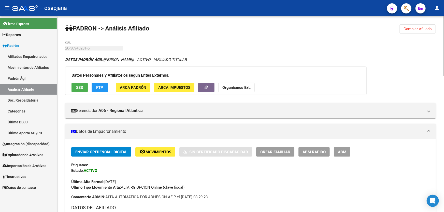
click at [81, 89] on span "SSS" at bounding box center [79, 87] width 7 height 5
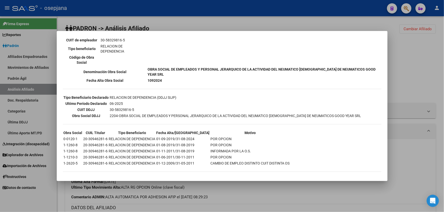
scroll to position [97, 0]
click at [434, 70] on div at bounding box center [222, 106] width 444 height 212
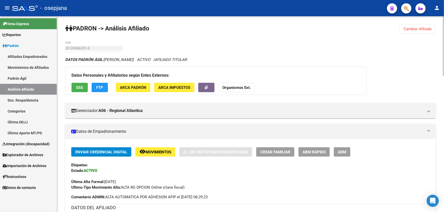
click at [419, 31] on button "Cambiar Afiliado" at bounding box center [417, 28] width 36 height 9
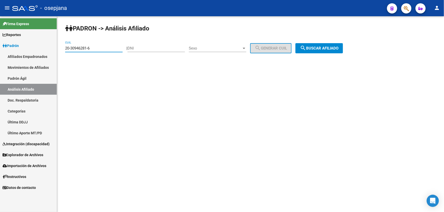
drag, startPoint x: 111, startPoint y: 47, endPoint x: 0, endPoint y: 52, distance: 111.0
click at [0, 53] on mat-sidenav-container "Firma Express Reportes Padrón Traspasos x O.S. Traspasos x Gerenciador Traspaso…" at bounding box center [222, 114] width 444 height 196
paste input "7-31476010-2"
type input "27-31476010-2"
click at [338, 51] on button "search Buscar afiliado" at bounding box center [319, 48] width 48 height 10
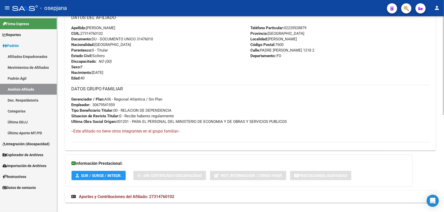
scroll to position [92, 0]
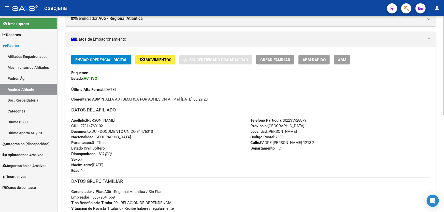
click at [271, 61] on span "Crear Familiar" at bounding box center [275, 60] width 30 height 5
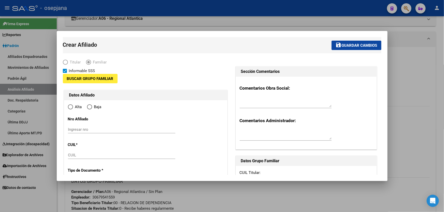
type input "30-67954155-9"
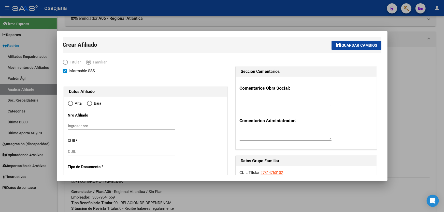
type input "MAR DEL PLATA"
type input "7600"
type input "PADRE DUTTO 1218"
type input "2"
type input ":FO"
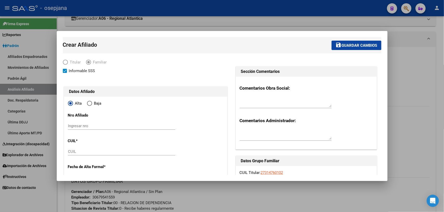
radio input "true"
type input "30-67954155-9"
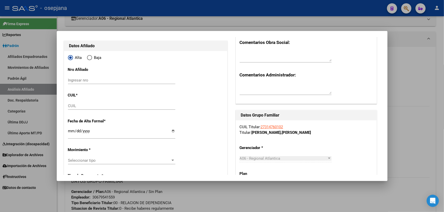
scroll to position [46, 0]
click at [84, 104] on input "CUIL" at bounding box center [121, 105] width 107 height 5
paste input "20-56334960-4"
type input "20-56334960-4"
type input "56334960"
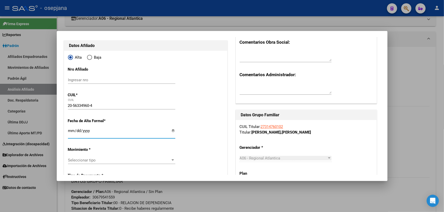
type input "MELERIO"
type input "AGUSTIN"
type input "2017-06-30"
type input "MAR DEL PLATA"
type input "PADRE DUTTO"
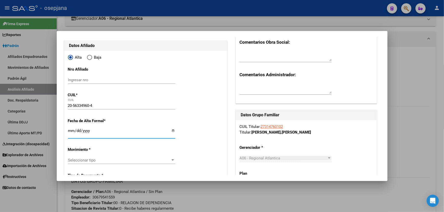
type input "1218"
type input "2025-08-01"
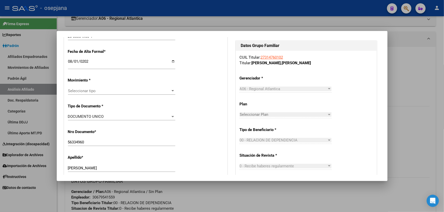
click at [92, 95] on div "Seleccionar tipo Seleccionar tipo" at bounding box center [121, 93] width 107 height 12
click at [93, 91] on span "Seleccionar tipo" at bounding box center [119, 91] width 103 height 5
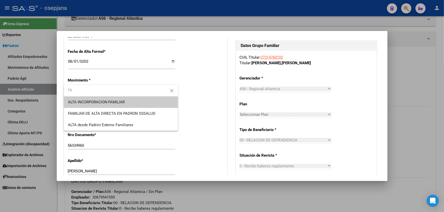
type input "FA"
click at [93, 99] on span "ALTA INCORPORACION FAMILIAR" at bounding box center [121, 102] width 106 height 11
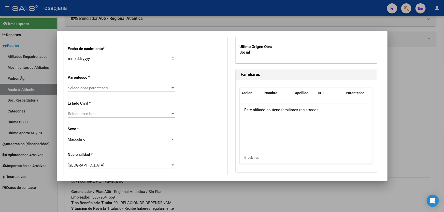
scroll to position [277, 0]
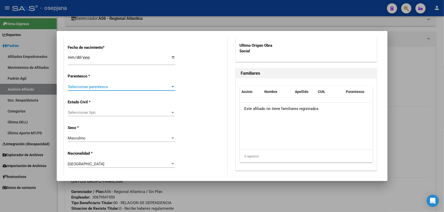
click at [95, 88] on span "Seleccionar parentesco" at bounding box center [119, 87] width 103 height 5
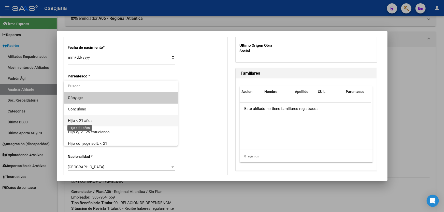
click at [88, 122] on span "Hijo < 21 años" at bounding box center [80, 120] width 25 height 5
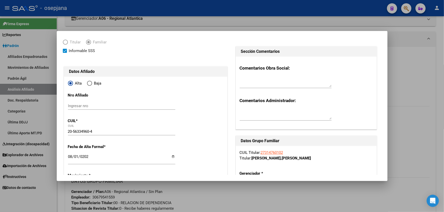
scroll to position [0, 0]
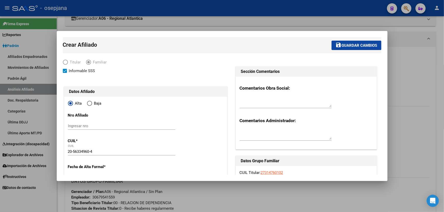
click at [362, 48] on button "save Guardar cambios" at bounding box center [356, 45] width 50 height 9
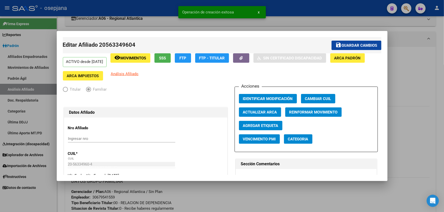
click at [362, 47] on span "Guardar cambios" at bounding box center [359, 45] width 36 height 5
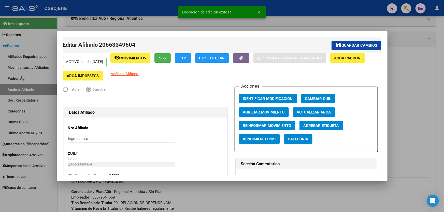
click at [414, 73] on div at bounding box center [222, 106] width 444 height 212
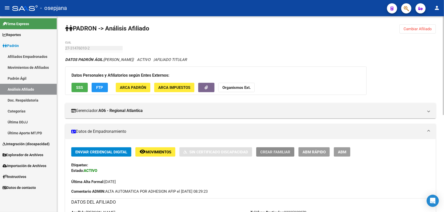
click at [286, 151] on span "Crear Familiar" at bounding box center [275, 152] width 30 height 5
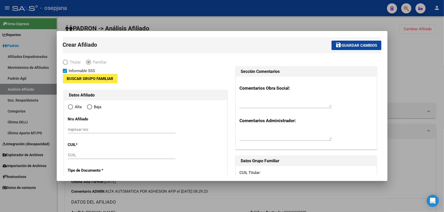
type input "30-67954155-9"
type input "MAR DEL PLATA"
type input "7600"
type input "PADRE DUTTO 1218"
type input "2"
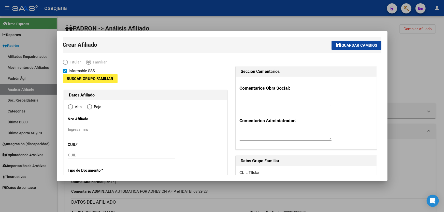
type input ":FO"
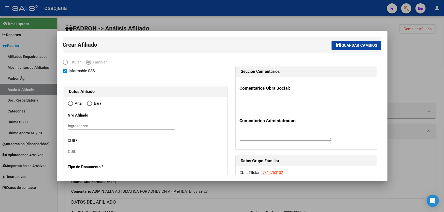
radio input "true"
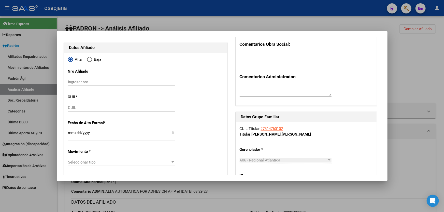
type input "30-67954155-9"
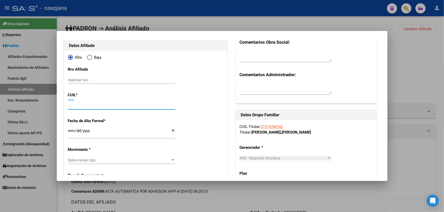
click at [79, 105] on input "CUIL" at bounding box center [121, 105] width 107 height 5
paste input "20-70024884-5"
type input "20-70024884-5"
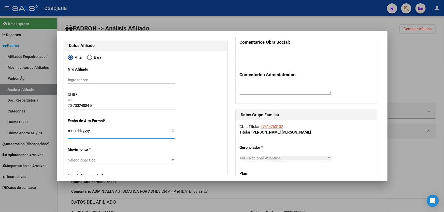
type input "70024884"
type input "MELERIO"
type input "MATTEO"
type input "2023-11-06"
type input "MAR DEL PLATA"
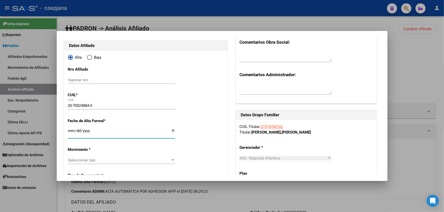
type input "PADRE DUTTO"
type input "1218"
type input "2025-08-01"
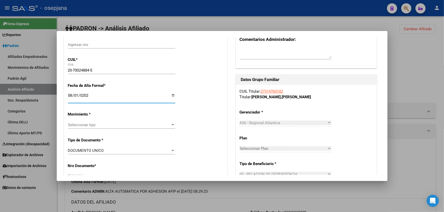
scroll to position [115, 0]
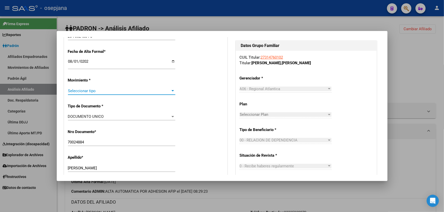
click at [95, 90] on span "Seleccionar tipo" at bounding box center [119, 91] width 103 height 5
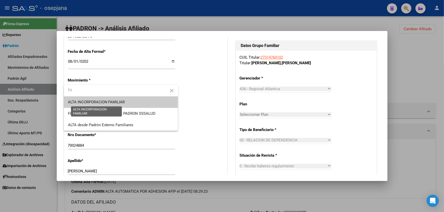
type input "FA"
click at [99, 103] on span "ALTA INCORPORACION FAMILIAR" at bounding box center [96, 102] width 57 height 5
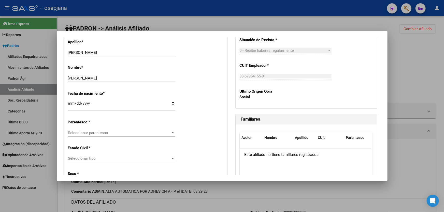
scroll to position [277, 0]
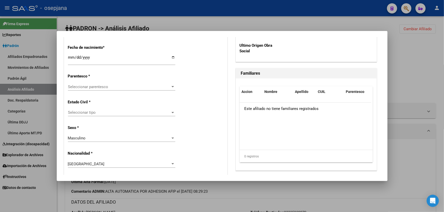
click at [101, 86] on span "Seleccionar parentesco" at bounding box center [119, 87] width 103 height 5
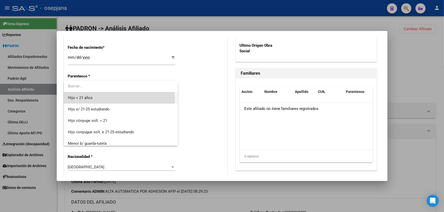
click at [94, 99] on span "Hijo < 21 años" at bounding box center [121, 97] width 106 height 11
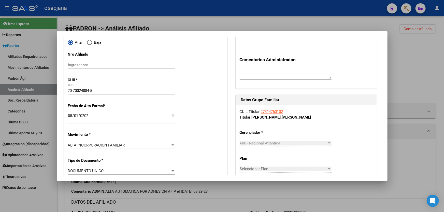
scroll to position [0, 0]
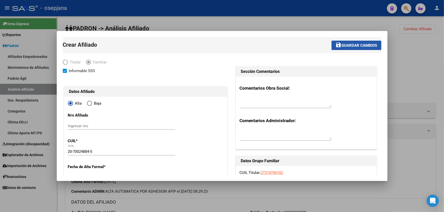
click at [364, 43] on span "Guardar cambios" at bounding box center [359, 45] width 36 height 5
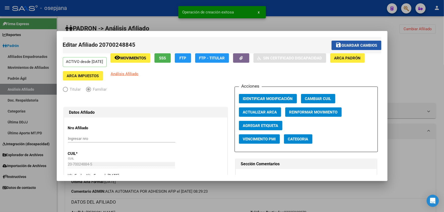
click at [353, 45] on span "Guardar cambios" at bounding box center [359, 45] width 36 height 5
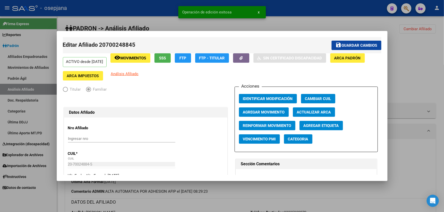
click at [423, 50] on div at bounding box center [222, 106] width 444 height 212
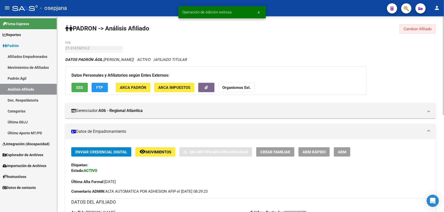
click at [422, 29] on span "Cambiar Afiliado" at bounding box center [417, 29] width 28 height 5
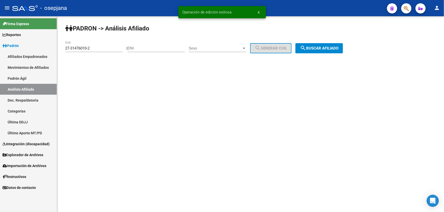
click at [315, 51] on button "search Buscar afiliado" at bounding box center [319, 48] width 48 height 10
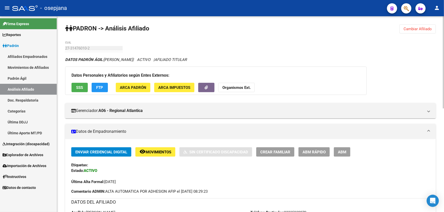
click at [425, 29] on span "Cambiar Afiliado" at bounding box center [417, 29] width 28 height 5
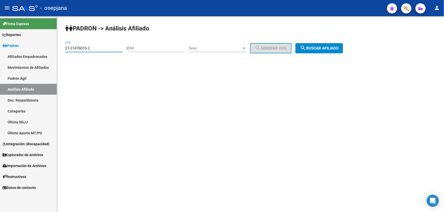
drag, startPoint x: 103, startPoint y: 49, endPoint x: 0, endPoint y: 55, distance: 103.6
click at [0, 54] on mat-sidenav-container "Firma Express Reportes Padrón Traspasos x O.S. Traspasos x Gerenciador Traspaso…" at bounding box center [222, 114] width 444 height 196
paste input "5539429-3"
click at [338, 47] on span "search Buscar afiliado" at bounding box center [319, 48] width 38 height 5
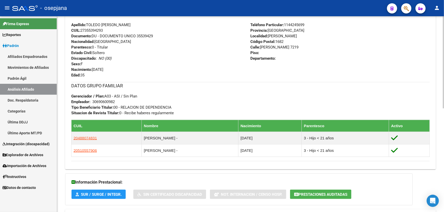
scroll to position [220, 0]
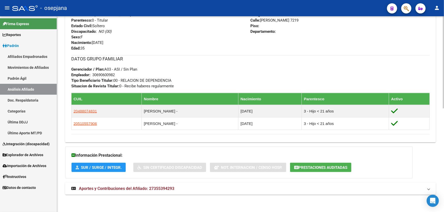
click at [308, 187] on mat-panel-title "Aportes y Contribuciones del Afiliado: 27355394293" at bounding box center [247, 189] width 352 height 6
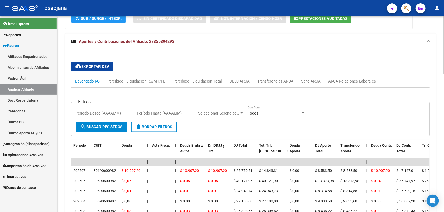
scroll to position [382, 0]
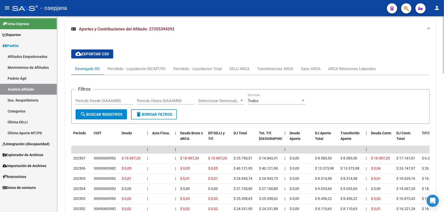
click at [357, 59] on div "cloud_download Exportar CSV Devengado RG Percibido - Liquidación RG/MT/PD Perci…" at bounding box center [250, 160] width 358 height 228
click at [356, 66] on div "ARCA Relaciones Laborales" at bounding box center [352, 69] width 48 height 6
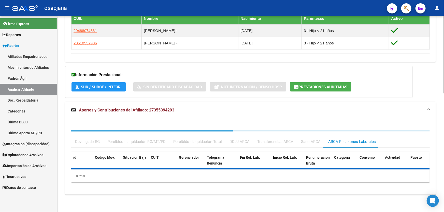
scroll to position [325, 0]
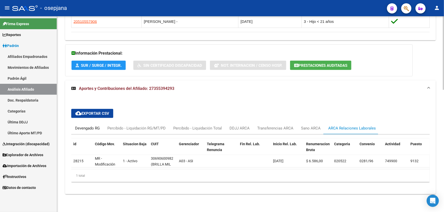
click at [85, 126] on div "Devengado RG" at bounding box center [87, 129] width 25 height 6
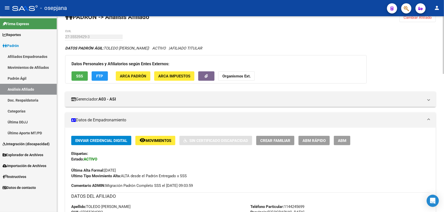
scroll to position [0, 0]
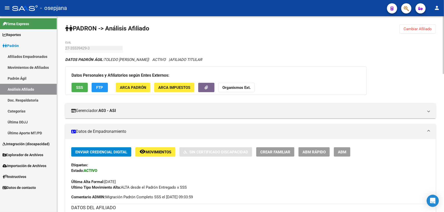
click at [406, 27] on span "Cambiar Afiliado" at bounding box center [417, 29] width 28 height 5
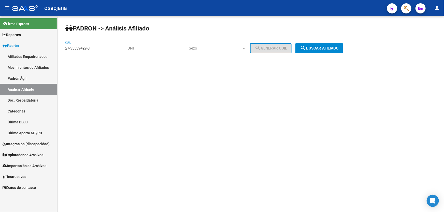
drag, startPoint x: 102, startPoint y: 48, endPoint x: 9, endPoint y: 49, distance: 92.8
click at [9, 49] on mat-sidenav-container "Firma Express Reportes Padrón Traspasos x O.S. Traspasos x Gerenciador Traspaso…" at bounding box center [222, 114] width 444 height 196
paste input "0-22591928-4"
click at [331, 49] on span "search Buscar afiliado" at bounding box center [319, 48] width 38 height 5
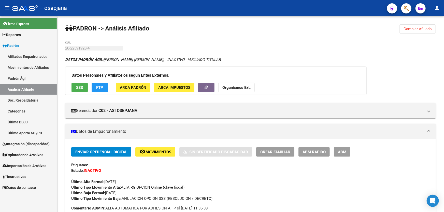
click at [417, 32] on button "Cambiar Afiliado" at bounding box center [417, 28] width 36 height 9
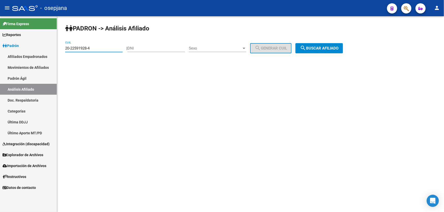
drag, startPoint x: 97, startPoint y: 46, endPoint x: 0, endPoint y: 70, distance: 99.9
click at [0, 69] on mat-sidenav-container "Firma Express Reportes Padrón Traspasos x O.S. Traspasos x Gerenciador Traspaso…" at bounding box center [222, 114] width 444 height 196
paste input "7-29615214-0"
click at [319, 47] on span "search Buscar afiliado" at bounding box center [319, 48] width 38 height 5
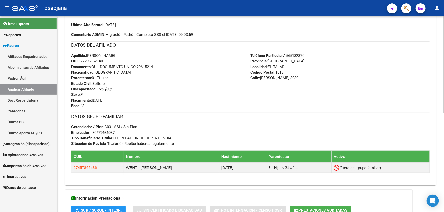
scroll to position [200, 0]
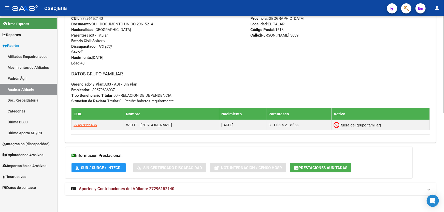
click at [223, 193] on mat-expansion-panel-header "Aportes y Contribuciones del Afiliado: 27296152140" at bounding box center [250, 189] width 370 height 12
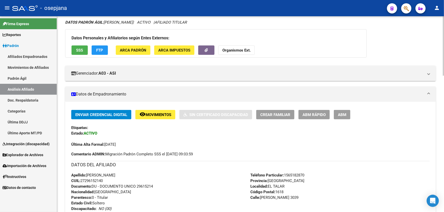
scroll to position [0, 0]
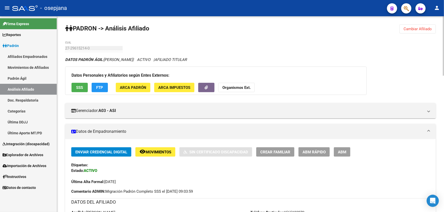
click at [78, 86] on span "SSS" at bounding box center [79, 87] width 7 height 5
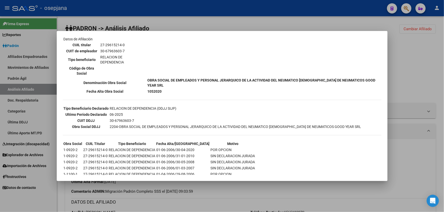
scroll to position [92, 0]
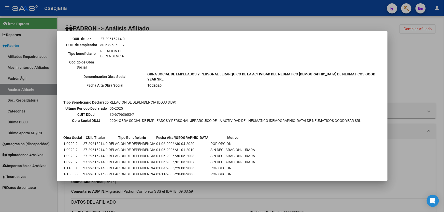
click at [420, 76] on div at bounding box center [222, 106] width 444 height 212
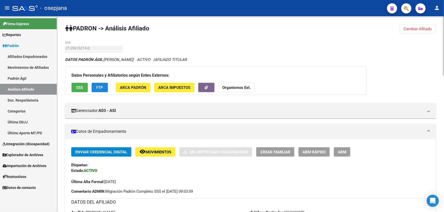
click at [103, 85] on span "FTP" at bounding box center [99, 87] width 7 height 5
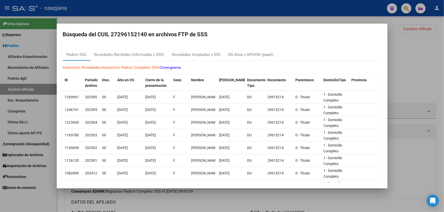
click at [440, 76] on div at bounding box center [222, 106] width 444 height 212
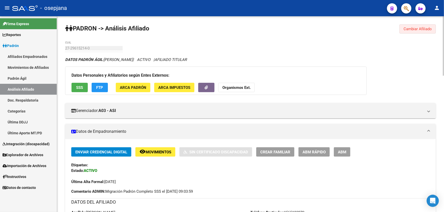
click at [425, 29] on span "Cambiar Afiliado" at bounding box center [417, 29] width 28 height 5
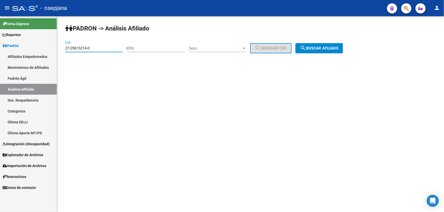
drag, startPoint x: 99, startPoint y: 48, endPoint x: 60, endPoint y: 50, distance: 39.2
click at [60, 50] on div "PADRON -> Análisis Afiliado 27-29615214-0 CUIL | DNI Sexo Sexo search Generar C…" at bounding box center [250, 42] width 387 height 53
paste input "0-39547061-3"
click at [337, 45] on button "search Buscar afiliado" at bounding box center [319, 48] width 48 height 10
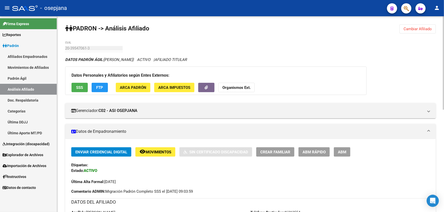
click at [82, 87] on span "SSS" at bounding box center [79, 87] width 7 height 5
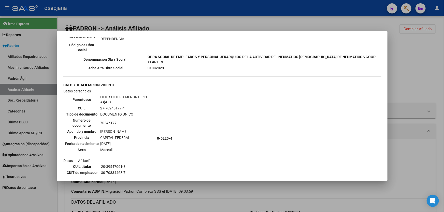
scroll to position [346, 0]
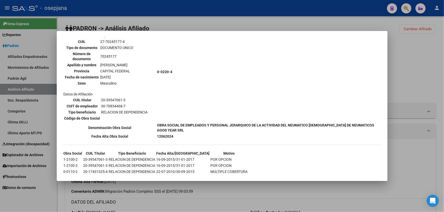
click at [402, 71] on div at bounding box center [222, 106] width 444 height 212
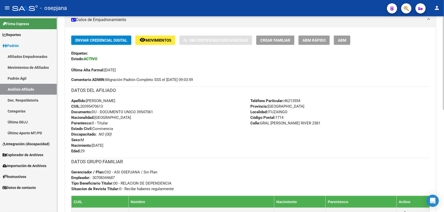
scroll to position [115, 0]
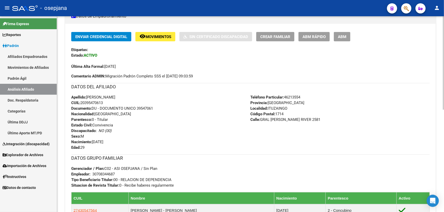
drag, startPoint x: 137, startPoint y: 108, endPoint x: 163, endPoint y: 108, distance: 25.7
click at [163, 108] on div "Apellido: ALAN ALEJANDRO MARTINEZ CUIL: 20395470613 Documento: DU - DOCUMENTO U…" at bounding box center [160, 123] width 179 height 56
copy span "39547061"
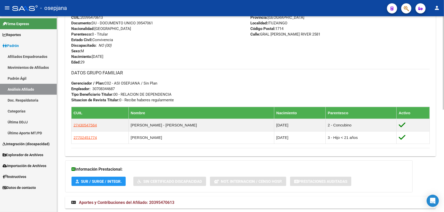
scroll to position [215, 0]
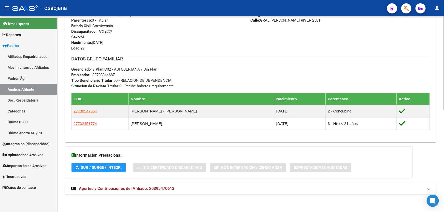
click at [234, 187] on mat-panel-title "Aportes y Contribuciones del Afiliado: 20395470613" at bounding box center [247, 189] width 352 height 6
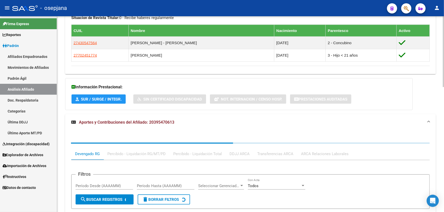
scroll to position [284, 0]
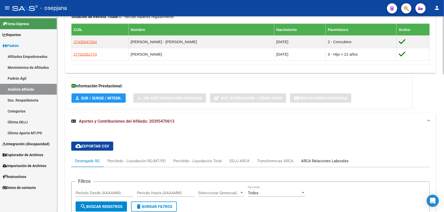
click at [335, 161] on div "ARCA Relaciones Laborales" at bounding box center [325, 161] width 48 height 6
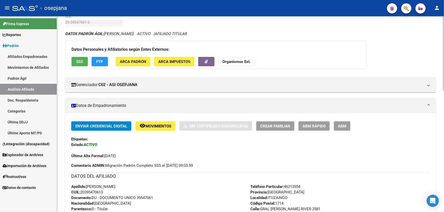
scroll to position [20, 0]
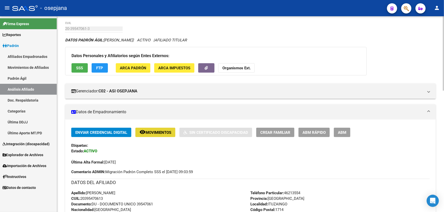
click at [160, 131] on span "Movimientos" at bounding box center [158, 132] width 26 height 5
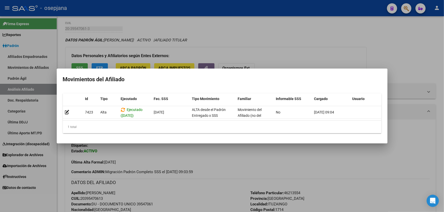
click at [165, 156] on div at bounding box center [222, 106] width 444 height 212
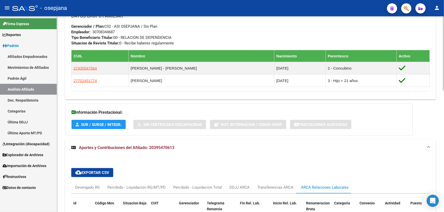
scroll to position [297, 0]
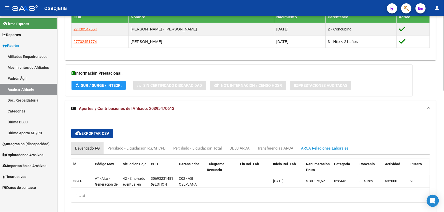
click at [87, 147] on div "Devengado RG" at bounding box center [87, 149] width 25 height 6
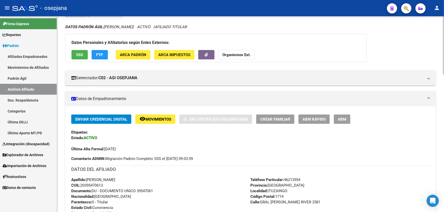
scroll to position [5, 0]
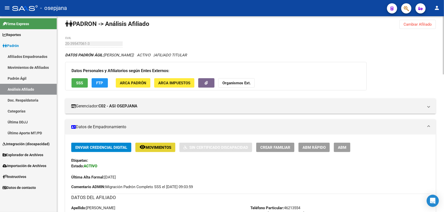
click at [146, 147] on span "Movimientos" at bounding box center [158, 147] width 26 height 5
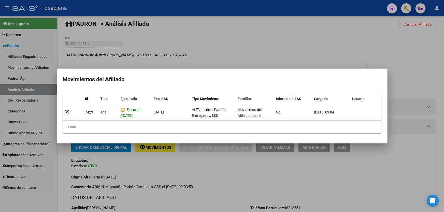
click at [156, 173] on div at bounding box center [222, 106] width 444 height 212
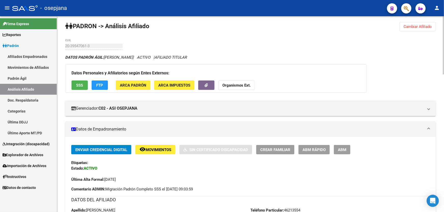
scroll to position [0, 0]
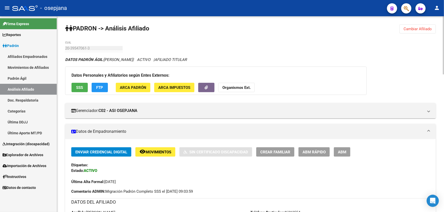
click at [410, 31] on button "Cambiar Afiliado" at bounding box center [417, 28] width 36 height 9
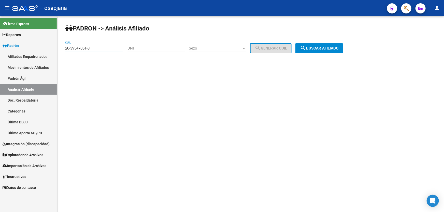
drag, startPoint x: 99, startPoint y: 48, endPoint x: 64, endPoint y: 52, distance: 35.5
click at [64, 52] on div "PADRON -> Análisis Afiliado 20-39547061-3 CUIL | DNI Sexo Sexo search Generar C…" at bounding box center [250, 42] width 387 height 53
paste input "94689592-0"
click at [333, 48] on span "search Buscar afiliado" at bounding box center [319, 48] width 38 height 5
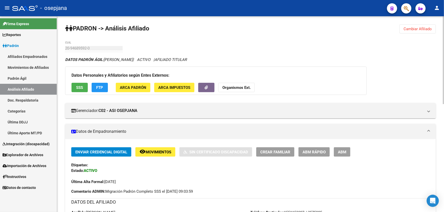
click at [147, 155] on button "remove_red_eye Movimientos" at bounding box center [155, 151] width 40 height 9
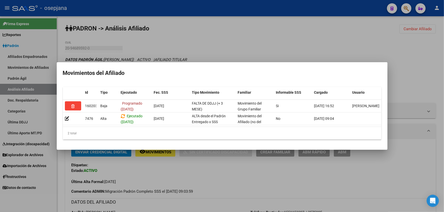
click at [147, 175] on div at bounding box center [222, 106] width 444 height 212
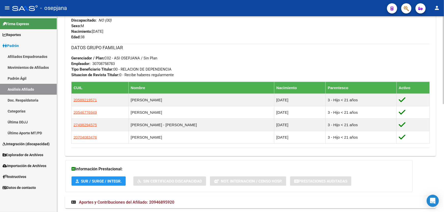
scroll to position [240, 0]
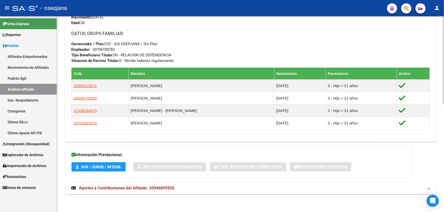
click at [346, 189] on mat-panel-title "Aportes y Contribuciones del Afiliado: 20946895920" at bounding box center [247, 189] width 352 height 6
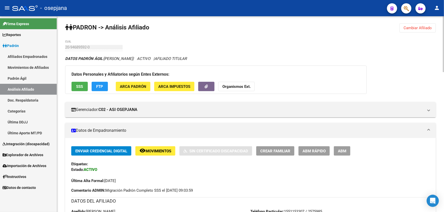
scroll to position [0, 0]
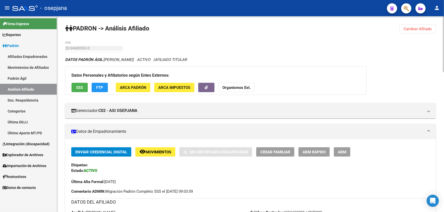
drag, startPoint x: 398, startPoint y: 25, endPoint x: 399, endPoint y: 23, distance: 3.0
click at [416, 30] on span "Cambiar Afiliado" at bounding box center [417, 29] width 28 height 5
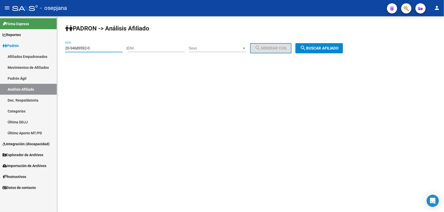
drag, startPoint x: 95, startPoint y: 48, endPoint x: 58, endPoint y: 50, distance: 36.4
click at [58, 50] on div "PADRON -> Análisis Afiliado 20-94689592-0 CUIL | DNI Sexo Sexo search Generar C…" at bounding box center [250, 42] width 387 height 53
paste input "24818905-4"
click at [343, 47] on button "search Buscar afiliado" at bounding box center [319, 48] width 48 height 10
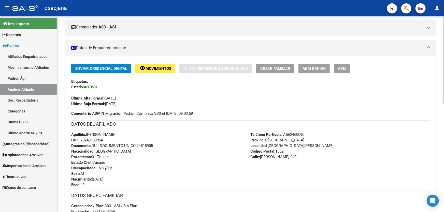
scroll to position [69, 0]
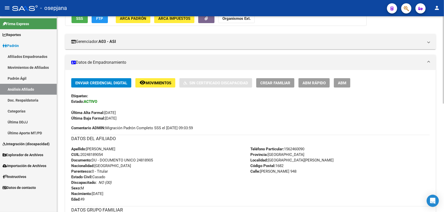
drag, startPoint x: 138, startPoint y: 160, endPoint x: 163, endPoint y: 160, distance: 25.2
click at [163, 160] on div "Apellido: EUCLIDES DAVID ESCOBAR CUIL: 20248189054 Documento: DU - DOCUMENTO UN…" at bounding box center [160, 174] width 179 height 56
copy span "24818905"
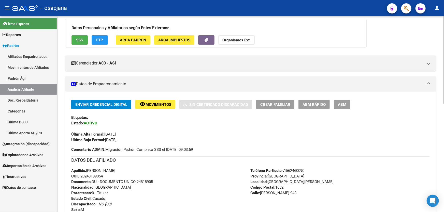
scroll to position [0, 0]
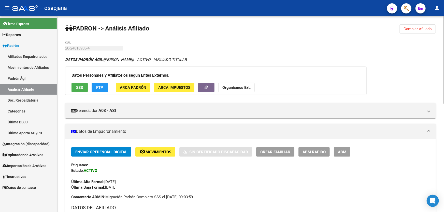
click at [418, 28] on span "Cambiar Afiliado" at bounding box center [417, 29] width 28 height 5
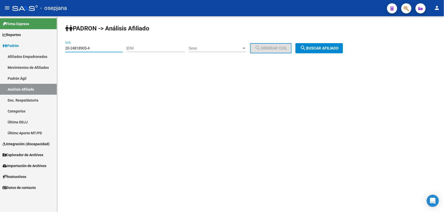
drag, startPoint x: 94, startPoint y: 47, endPoint x: 49, endPoint y: 51, distance: 45.1
click at [49, 51] on mat-sidenav-container "Firma Express Reportes Padrón Traspasos x O.S. Traspasos x Gerenciador Traspaso…" at bounding box center [222, 114] width 444 height 196
paste input "34213021-7"
type input "20-34213021-7"
click at [323, 47] on span "search Buscar afiliado" at bounding box center [319, 48] width 38 height 5
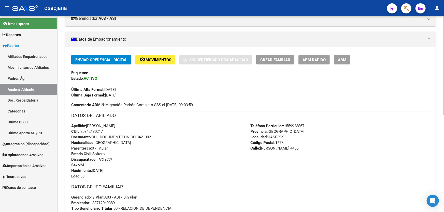
scroll to position [115, 0]
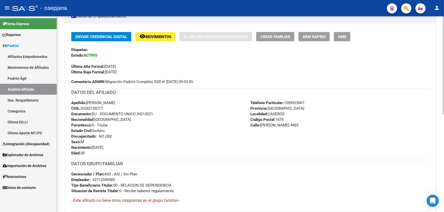
drag, startPoint x: 138, startPoint y: 113, endPoint x: 166, endPoint y: 112, distance: 28.2
click at [166, 112] on div "Apellido: CESAR DANIEL MACHADO CUIL: 20342130217 Documento: DU - DOCUMENTO UNIC…" at bounding box center [160, 128] width 179 height 56
copy span "34213021"
click at [165, 42] on div "Enviar Credencial Digital remove_red_eye Movimientos Sin Certificado Discapacid…" at bounding box center [250, 53] width 358 height 43
click at [165, 39] on button "remove_red_eye Movimientos" at bounding box center [155, 36] width 40 height 9
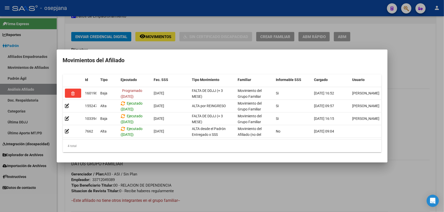
click at [212, 175] on div at bounding box center [222, 106] width 444 height 212
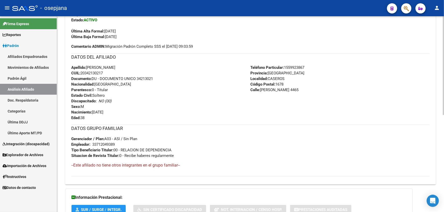
scroll to position [193, 0]
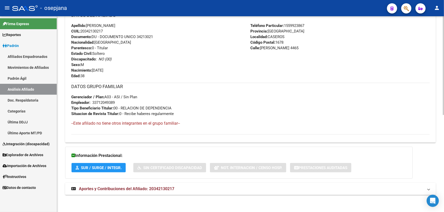
click at [208, 188] on mat-panel-title "Aportes y Contribuciones del Afiliado: 20342130217" at bounding box center [247, 189] width 352 height 6
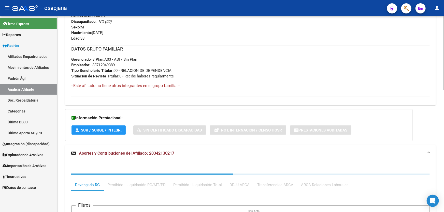
scroll to position [323, 0]
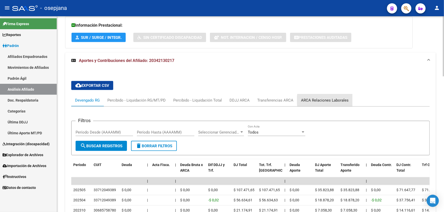
click at [328, 100] on div "ARCA Relaciones Laborales" at bounding box center [325, 101] width 48 height 6
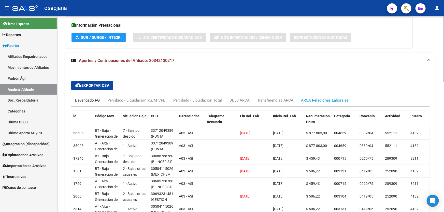
click at [81, 98] on div "Devengado RG" at bounding box center [87, 101] width 25 height 6
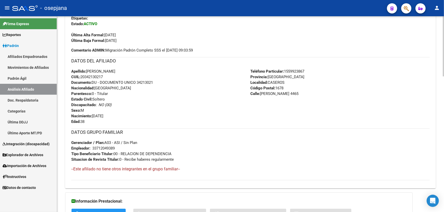
scroll to position [92, 0]
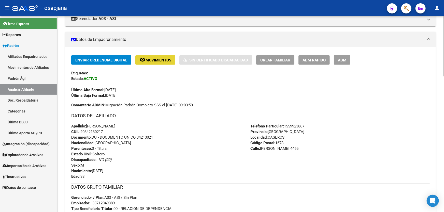
click at [157, 61] on span "Movimientos" at bounding box center [158, 60] width 26 height 5
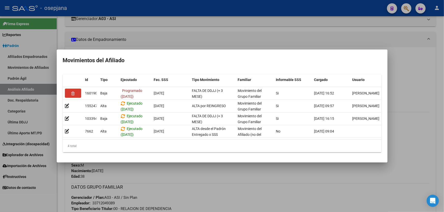
click at [186, 173] on div at bounding box center [222, 106] width 444 height 212
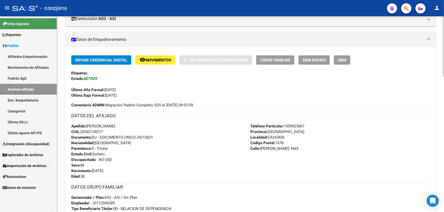
drag, startPoint x: 137, startPoint y: 136, endPoint x: 168, endPoint y: 136, distance: 30.5
click at [168, 136] on div "Apellido: CESAR DANIEL MACHADO CUIL: 20342130217 Documento: DU - DOCUMENTO UNIC…" at bounding box center [160, 152] width 179 height 56
copy span "34213021"
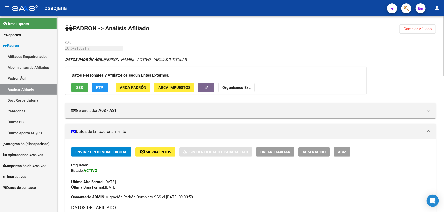
click at [423, 24] on button "Cambiar Afiliado" at bounding box center [417, 28] width 36 height 9
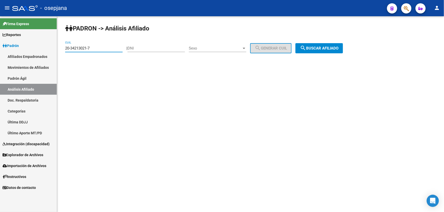
drag, startPoint x: 113, startPoint y: 48, endPoint x: 63, endPoint y: 51, distance: 50.2
click at [63, 51] on div "PADRON -> Análisis Afiliado 20-34213021-7 CUIL | DNI Sexo Sexo search Generar C…" at bounding box center [250, 42] width 387 height 53
paste input "20-32622261-6"
click at [338, 43] on button "search Buscar afiliado" at bounding box center [319, 48] width 48 height 10
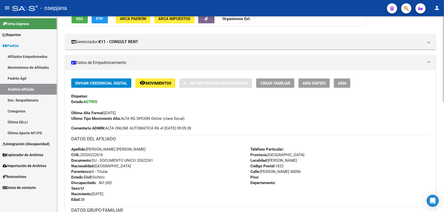
scroll to position [69, 0]
click at [161, 83] on span "Movimientos" at bounding box center [158, 83] width 26 height 5
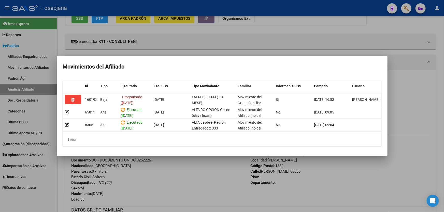
click at [180, 191] on div at bounding box center [222, 106] width 444 height 212
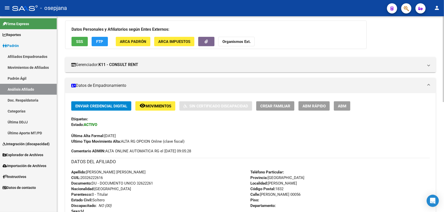
scroll to position [0, 0]
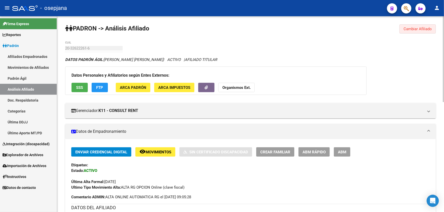
click at [416, 28] on span "Cambiar Afiliado" at bounding box center [417, 29] width 28 height 5
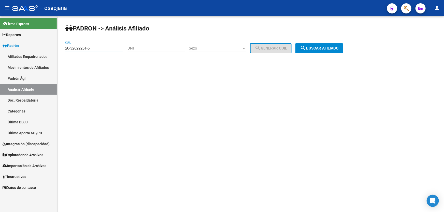
drag, startPoint x: 102, startPoint y: 48, endPoint x: 36, endPoint y: 54, distance: 66.6
click at [37, 54] on mat-sidenav-container "Firma Express Reportes Padrón Traspasos x O.S. Traspasos x Gerenciador Traspaso…" at bounding box center [222, 114] width 444 height 196
paste input "25249549"
type input "20-25249549-6"
click at [314, 44] on button "search Buscar afiliado" at bounding box center [319, 48] width 48 height 10
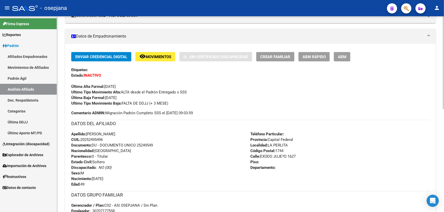
scroll to position [92, 0]
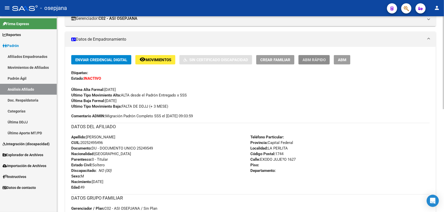
click at [314, 61] on span "ABM Rápido" at bounding box center [313, 60] width 23 height 5
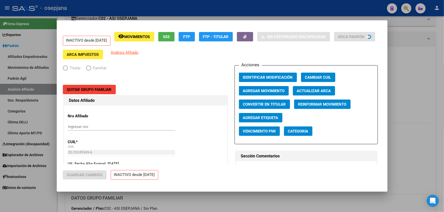
radio input "true"
type input "30-70717755-8"
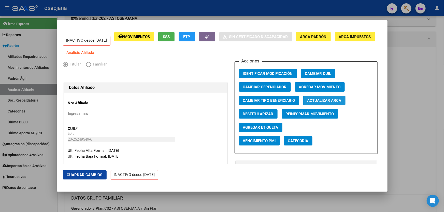
click at [330, 103] on span "Actualizar ARCA" at bounding box center [324, 100] width 34 height 5
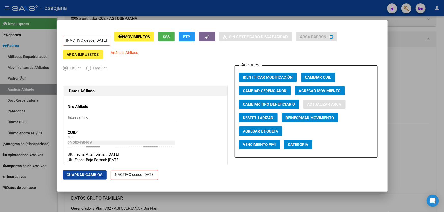
type input "RIOS"
type input "JAVIER ENRIQUE"
type input "MORENO"
type input "0000"
type input "EXODO JUGUENO"
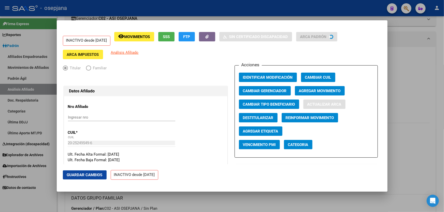
type input "1627"
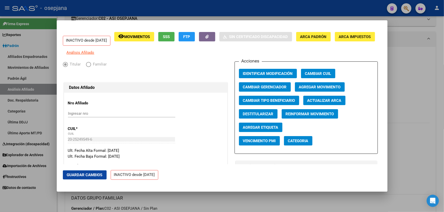
click at [83, 176] on span "Guardar Cambios" at bounding box center [85, 175] width 36 height 5
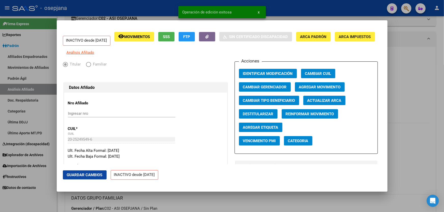
click at [433, 152] on div at bounding box center [222, 106] width 444 height 212
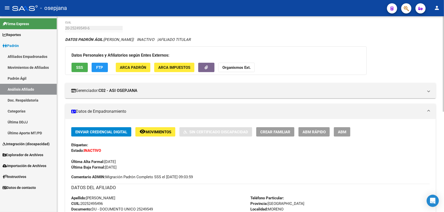
scroll to position [0, 0]
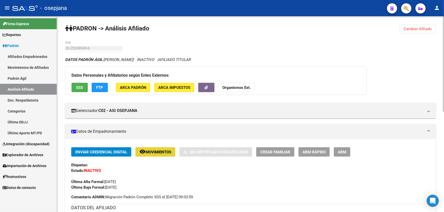
click at [156, 155] on button "remove_red_eye Movimientos" at bounding box center [155, 151] width 40 height 9
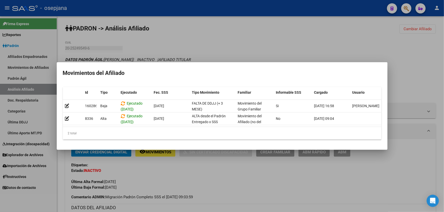
click at [210, 178] on div at bounding box center [222, 106] width 444 height 212
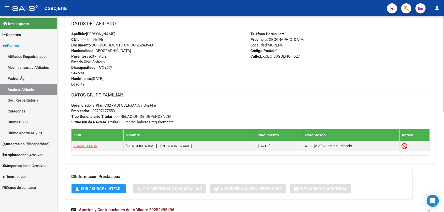
scroll to position [185, 0]
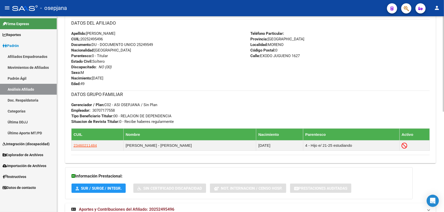
drag, startPoint x: 137, startPoint y: 44, endPoint x: 163, endPoint y: 44, distance: 25.4
click at [163, 44] on div "Apellido: JAVIER ENRIQUE RIOS CUIL: 20252495496 Documento: DU - DOCUMENTO UNICO…" at bounding box center [160, 59] width 179 height 56
copy span "25249549"
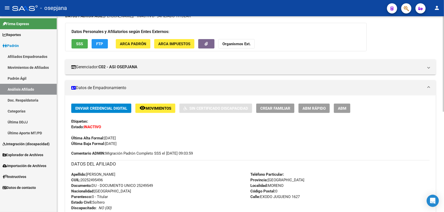
scroll to position [0, 0]
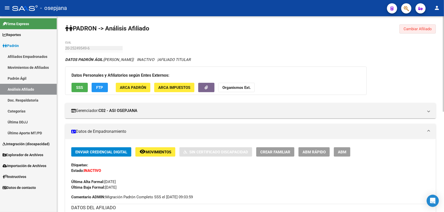
click at [404, 28] on span "Cambiar Afiliado" at bounding box center [417, 29] width 28 height 5
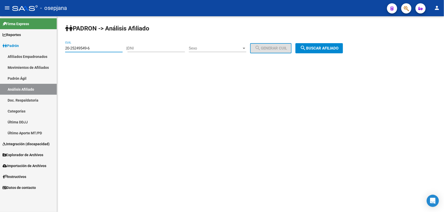
drag, startPoint x: 103, startPoint y: 48, endPoint x: 49, endPoint y: 48, distance: 54.4
click at [49, 48] on mat-sidenav-container "Firma Express Reportes Padrón Traspasos x O.S. Traspasos x Gerenciador Traspaso…" at bounding box center [222, 114] width 444 height 196
paste input "4-25800173-3"
type input "24-25800173-3"
click at [323, 43] on button "search Buscar afiliado" at bounding box center [319, 48] width 48 height 10
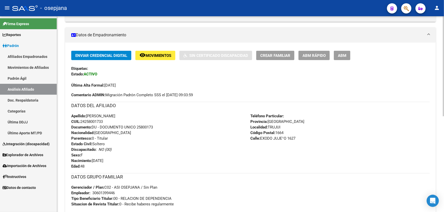
scroll to position [92, 0]
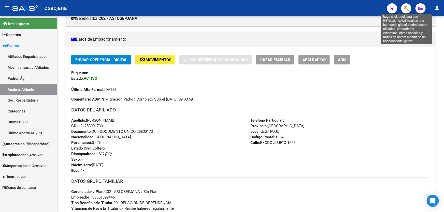
click at [405, 9] on icon "button" at bounding box center [405, 9] width 5 height 6
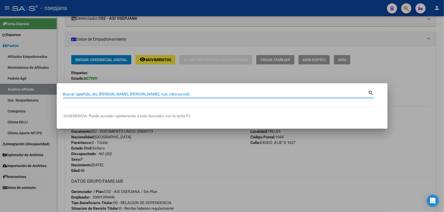
paste input "20-25249549-6"
type input "20252495496"
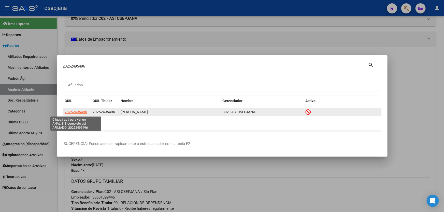
click at [75, 113] on span "20252495496" at bounding box center [76, 112] width 22 height 4
type textarea "20252495496"
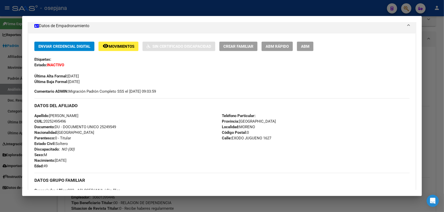
click at [276, 45] on span "ABM Rápido" at bounding box center [276, 46] width 23 height 5
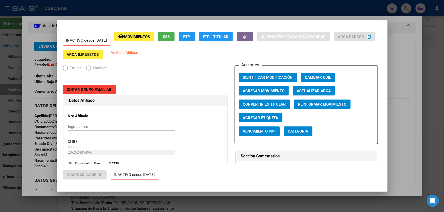
radio input "true"
type input "30-70717755-8"
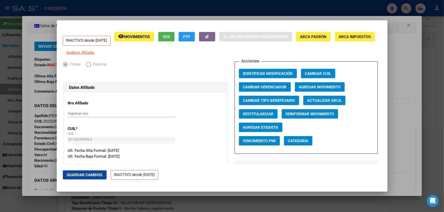
click at [253, 116] on span "Destitularizar" at bounding box center [258, 114] width 31 height 5
radio input "false"
radio input "true"
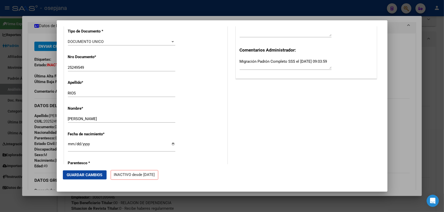
scroll to position [185, 0]
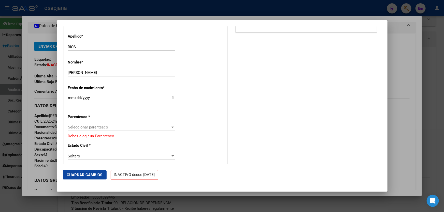
click at [134, 130] on span "Seleccionar parentesco" at bounding box center [119, 127] width 103 height 5
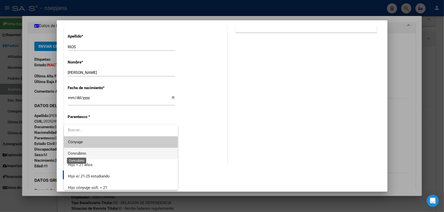
click at [83, 151] on span "Concubino" at bounding box center [77, 153] width 18 height 5
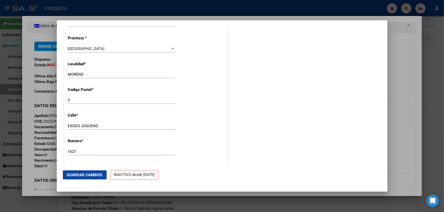
scroll to position [462, 0]
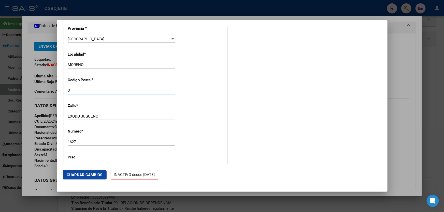
drag, startPoint x: 81, startPoint y: 95, endPoint x: 54, endPoint y: 95, distance: 27.2
click at [54, 95] on div "20252495496 Buscar (apellido, dni, cuil, nro traspaso, cuit, obra social) searc…" at bounding box center [222, 106] width 444 height 212
type input "0"
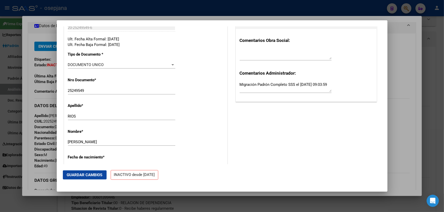
scroll to position [0, 0]
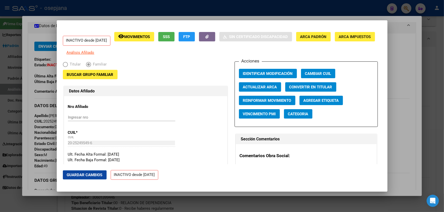
type input "1744"
click at [79, 176] on span "Guardar Cambios" at bounding box center [85, 175] width 36 height 5
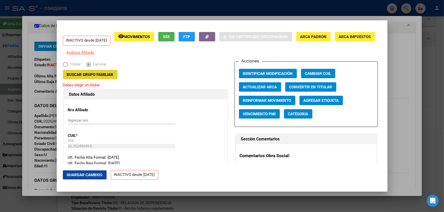
click at [99, 77] on span "Buscar Grupo Familiar" at bounding box center [90, 74] width 47 height 5
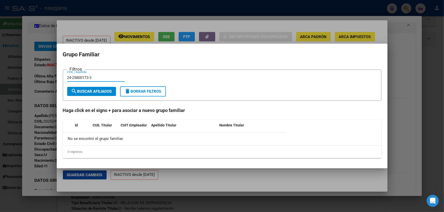
click at [91, 78] on input "24-25800173-3" at bounding box center [95, 78] width 57 height 5
click at [72, 78] on input "24-258001733" at bounding box center [95, 78] width 57 height 5
type input "24258001733"
click at [89, 89] on span "search Buscar Afiliados" at bounding box center [91, 91] width 41 height 5
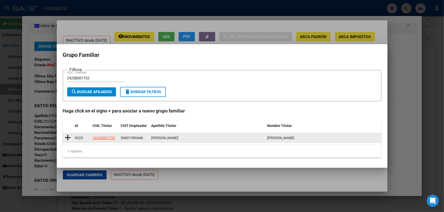
click at [71, 137] on icon at bounding box center [68, 137] width 6 height 7
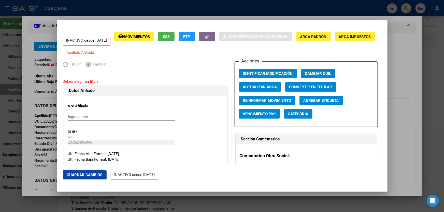
type input "30-60139944-6"
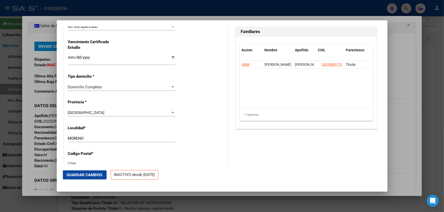
scroll to position [416, 0]
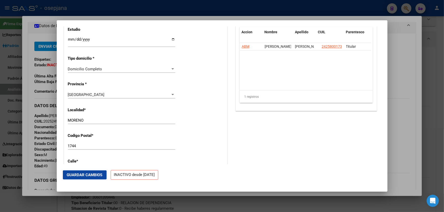
click at [83, 175] on span "Guardar Cambios" at bounding box center [85, 175] width 36 height 5
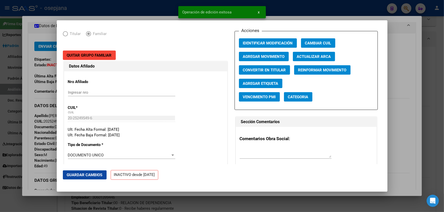
scroll to position [0, 0]
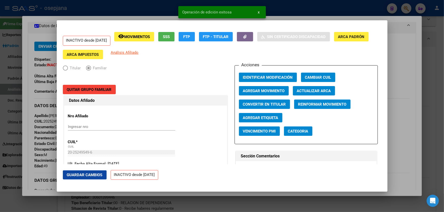
click at [266, 87] on button "Agregar Movimiento" at bounding box center [264, 90] width 50 height 9
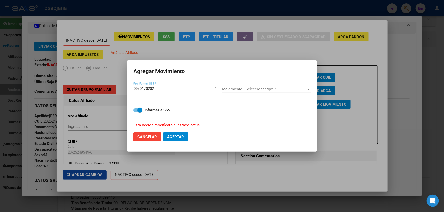
type input "2025-09-01"
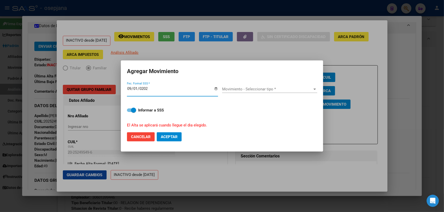
click at [262, 88] on span "Movimiento - Seleccionar tipo *" at bounding box center [267, 89] width 91 height 5
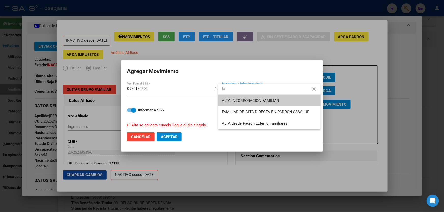
type input "fa"
click at [264, 98] on span "ALTA INCORPORACION FAMILIAR" at bounding box center [269, 100] width 94 height 11
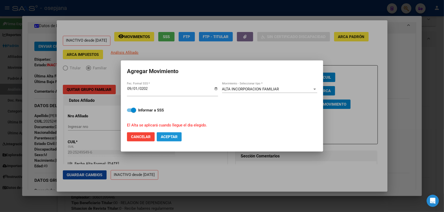
click at [176, 133] on button "Aceptar" at bounding box center [169, 136] width 25 height 9
checkbox input "false"
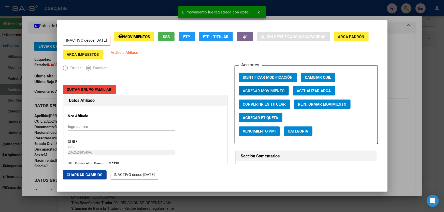
click at [86, 179] on button "Guardar Cambios" at bounding box center [85, 175] width 44 height 9
click at [443, 155] on div at bounding box center [222, 106] width 444 height 212
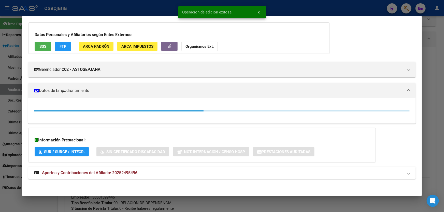
scroll to position [92, 0]
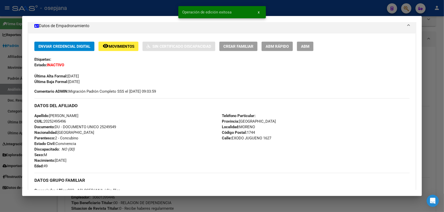
click at [443, 120] on div at bounding box center [222, 106] width 444 height 212
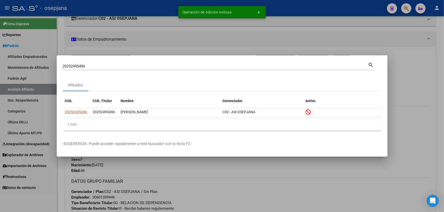
click at [443, 120] on div at bounding box center [222, 106] width 444 height 212
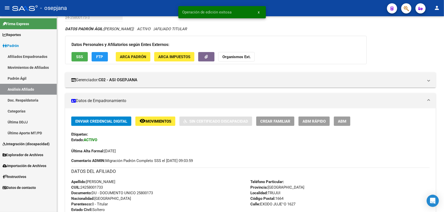
scroll to position [0, 0]
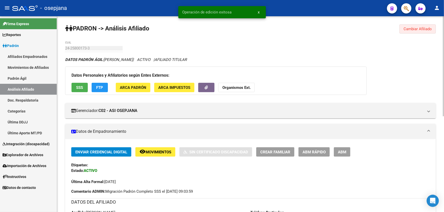
click at [406, 29] on span "Cambiar Afiliado" at bounding box center [417, 29] width 28 height 5
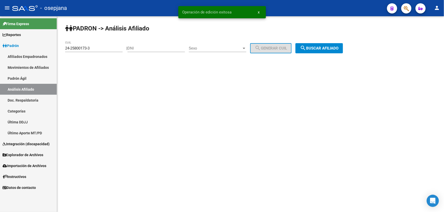
click at [334, 48] on span "search Buscar afiliado" at bounding box center [319, 48] width 38 height 5
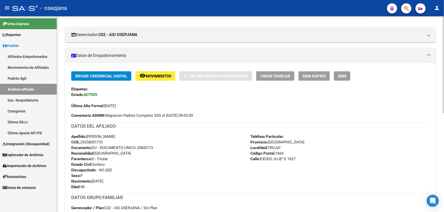
scroll to position [92, 0]
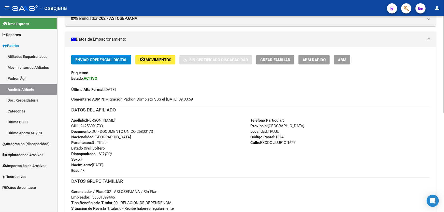
click at [310, 61] on span "ABM Rápido" at bounding box center [313, 60] width 23 height 5
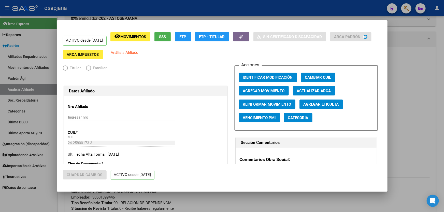
radio input "true"
type input "30-60139944-6"
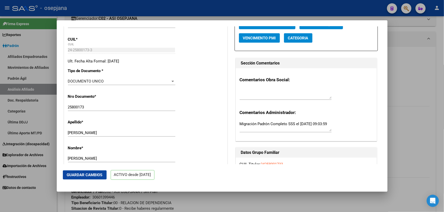
scroll to position [208, 0]
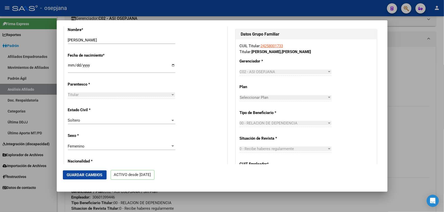
click at [118, 124] on div "Soltero Seleccionar tipo" at bounding box center [121, 121] width 107 height 8
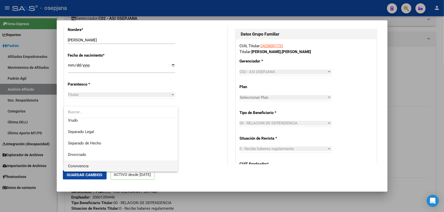
click at [89, 165] on span "Convivencia" at bounding box center [121, 166] width 106 height 11
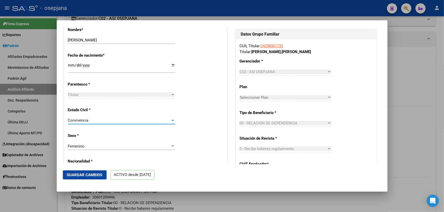
click at [83, 173] on span "Guardar Cambios" at bounding box center [85, 175] width 36 height 5
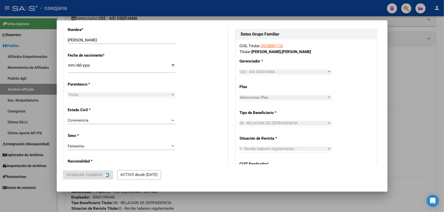
click at [419, 91] on div at bounding box center [222, 106] width 444 height 212
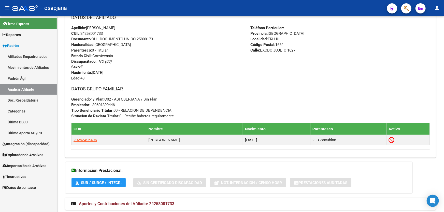
scroll to position [200, 0]
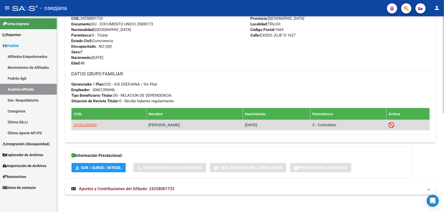
click at [86, 122] on app-link-go-to "20252495496" at bounding box center [84, 125] width 23 height 6
click at [85, 124] on span "20252495496" at bounding box center [84, 125] width 23 height 4
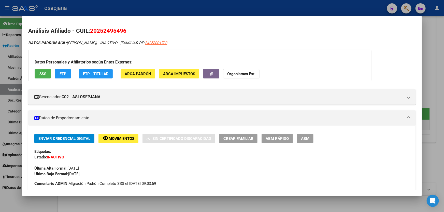
click at [127, 139] on span "Movimientos" at bounding box center [122, 139] width 26 height 5
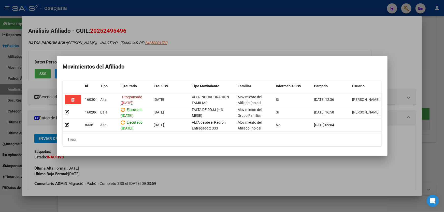
click at [434, 93] on div at bounding box center [222, 106] width 444 height 212
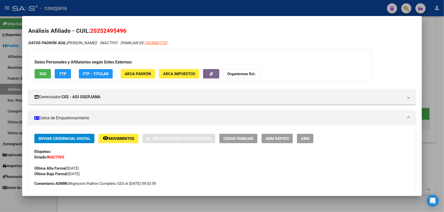
click at [443, 93] on div at bounding box center [222, 106] width 444 height 212
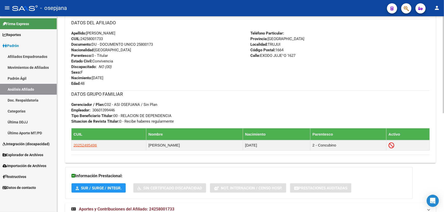
scroll to position [154, 0]
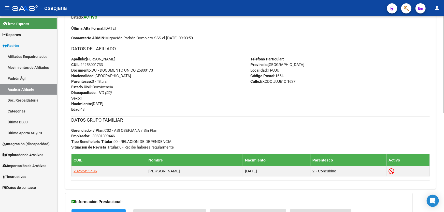
drag, startPoint x: 137, startPoint y: 69, endPoint x: 156, endPoint y: 70, distance: 18.6
click at [156, 70] on div "Apellido: SILVIA ISABEL GOMEZ CUIL: 24258001733 Documento: DU - DOCUMENTO UNICO…" at bounding box center [160, 84] width 179 height 56
copy span "25800173"
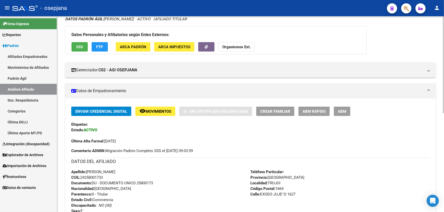
scroll to position [38, 0]
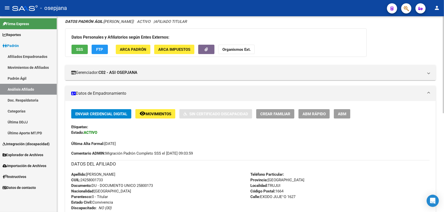
click at [158, 112] on span "Movimientos" at bounding box center [158, 114] width 26 height 5
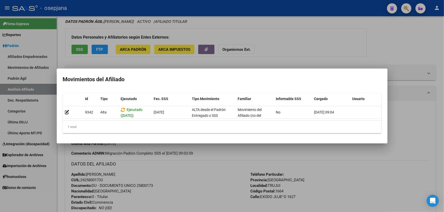
click at [212, 178] on div at bounding box center [222, 106] width 444 height 212
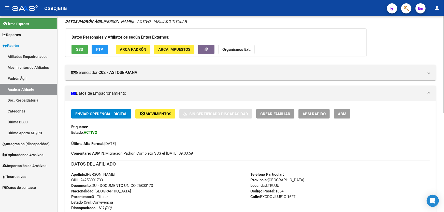
scroll to position [200, 0]
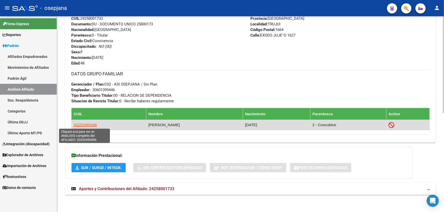
click at [84, 124] on span "20252495496" at bounding box center [84, 125] width 23 height 4
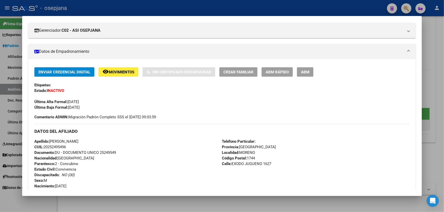
scroll to position [69, 0]
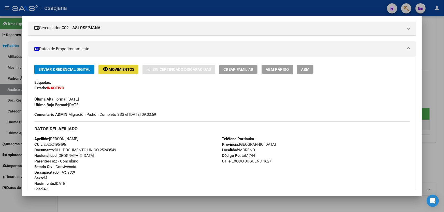
click at [132, 71] on span "Movimientos" at bounding box center [122, 69] width 26 height 5
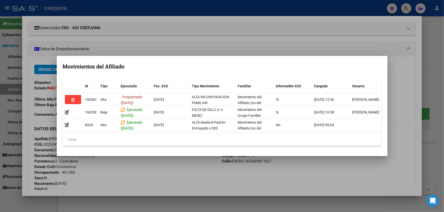
click at [187, 190] on div at bounding box center [222, 106] width 444 height 212
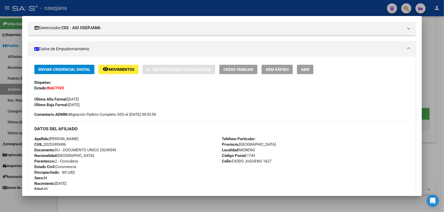
click at [290, 12] on div at bounding box center [222, 106] width 444 height 212
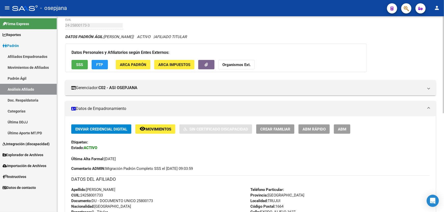
scroll to position [0, 0]
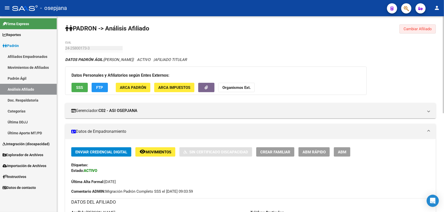
click at [429, 30] on span "Cambiar Afiliado" at bounding box center [417, 29] width 28 height 5
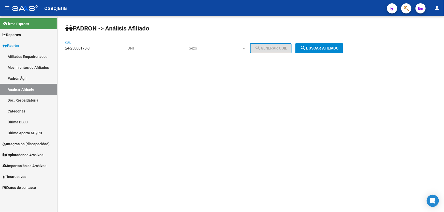
drag, startPoint x: 95, startPoint y: 47, endPoint x: 61, endPoint y: 51, distance: 34.6
click at [61, 51] on div "PADRON -> Análisis Afiliado 24-25800173-3 CUIL | DNI Sexo Sexo search Generar C…" at bounding box center [250, 42] width 387 height 53
paste input "0-32886639-1"
type input "20-32886639-1"
click at [337, 46] on span "search Buscar afiliado" at bounding box center [319, 48] width 38 height 5
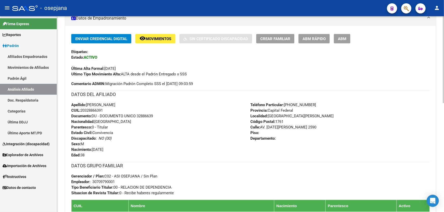
scroll to position [115, 0]
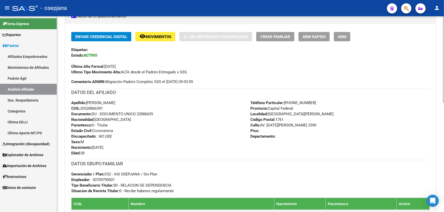
click at [318, 36] on span "ABM Rápido" at bounding box center [313, 37] width 23 height 5
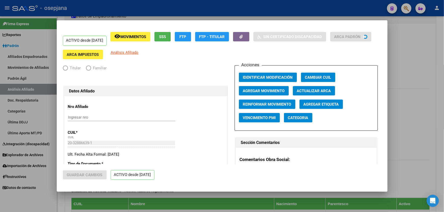
radio input "true"
type input "30-70979000-1"
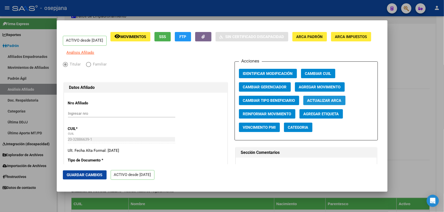
click at [319, 103] on span "Actualizar ARCA" at bounding box center [324, 100] width 34 height 5
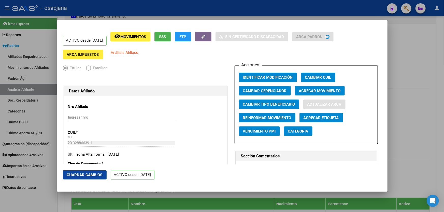
type input "ARAUJO"
type input "MAXIMILIANO CARLOS"
type input "MERLO"
type input "1722"
type input "DOMINGO SICA"
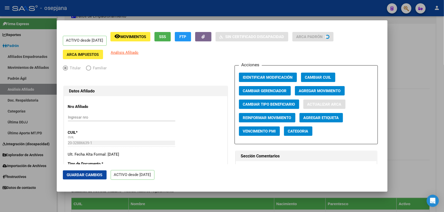
type input "2590"
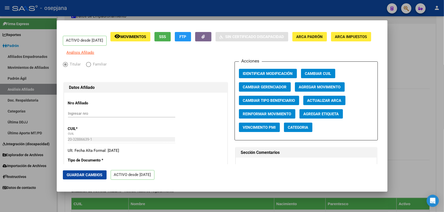
click at [94, 177] on span "Guardar Cambios" at bounding box center [85, 175] width 36 height 5
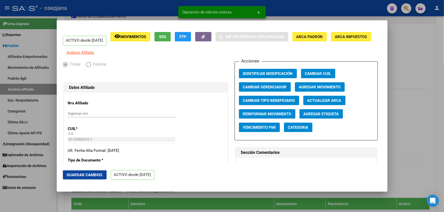
click at [443, 126] on div at bounding box center [222, 106] width 444 height 212
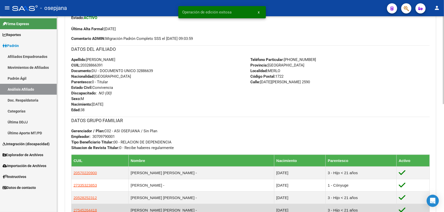
scroll to position [240, 0]
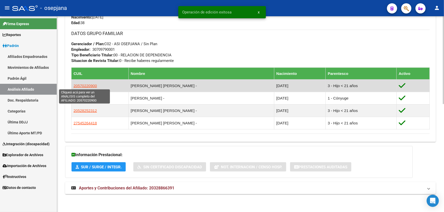
click at [81, 84] on span "20570220900" at bounding box center [84, 86] width 23 height 4
type textarea "20570220900"
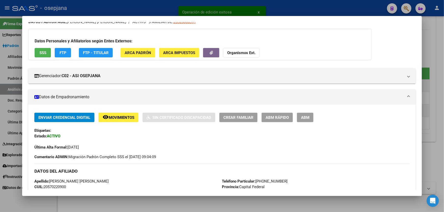
scroll to position [115, 0]
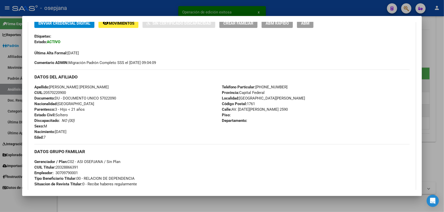
click at [282, 24] on span "ABM Rápido" at bounding box center [276, 23] width 23 height 5
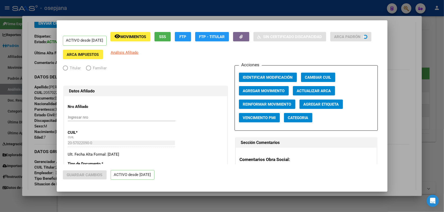
radio input "true"
type input "30-70979000-1"
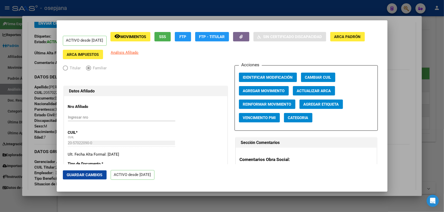
click at [316, 93] on button "Actualizar ARCA" at bounding box center [314, 90] width 42 height 9
type input "ARAUJO ROMERO"
type input "JOSUE EMANUEL"
type input "PONTEVEDRA"
type input "AV DOMINGO SICA"
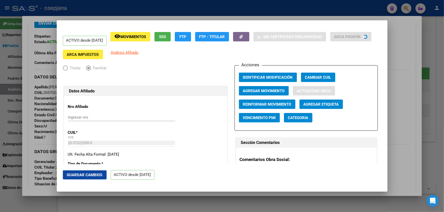
type input "2590"
click at [86, 174] on span "Guardar Cambios" at bounding box center [85, 175] width 36 height 5
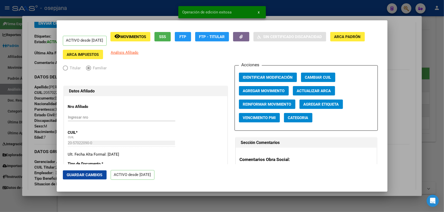
click at [443, 124] on div at bounding box center [222, 106] width 444 height 212
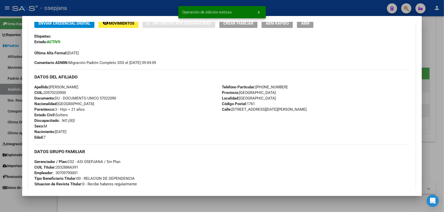
click at [443, 124] on div at bounding box center [222, 106] width 444 height 212
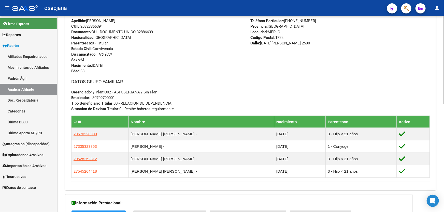
scroll to position [194, 0]
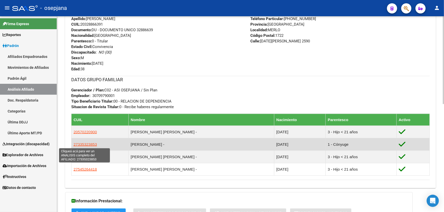
click at [81, 144] on span "27335323853" at bounding box center [84, 144] width 23 height 4
type textarea "27335323853"
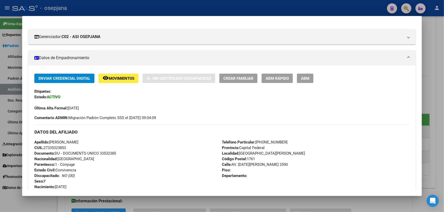
scroll to position [63, 0]
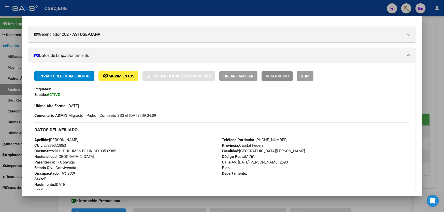
click at [287, 76] on span "ABM Rápido" at bounding box center [276, 76] width 23 height 5
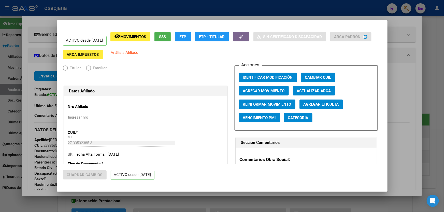
radio input "true"
type input "30-70979000-1"
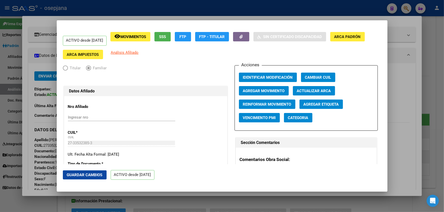
click at [323, 92] on span "Actualizar ARCA" at bounding box center [314, 91] width 34 height 5
type input "ROMERO"
type input "ROMINA ADRIANA"
type input "PONTEVEDRA"
type input "AV DOMINGO SICA"
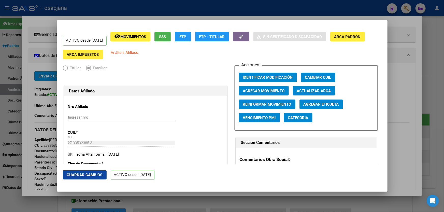
type input "2590"
click at [330, 89] on button "Actualizar ARCA" at bounding box center [314, 90] width 42 height 9
type input "PONTEVEDRA"
click at [86, 178] on button "Guardar Cambios" at bounding box center [85, 175] width 44 height 9
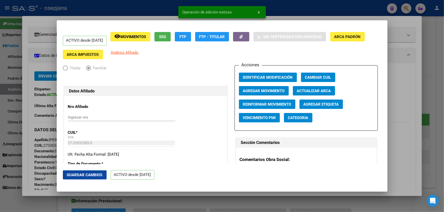
click at [443, 129] on div at bounding box center [222, 106] width 444 height 212
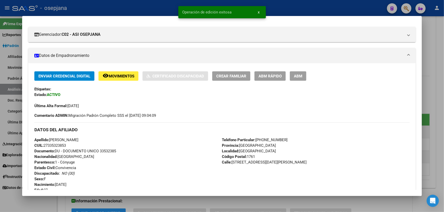
click at [443, 129] on div at bounding box center [222, 106] width 444 height 212
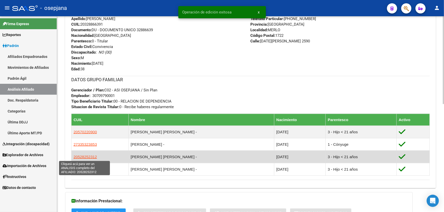
click at [80, 157] on span "20528252312" at bounding box center [84, 157] width 23 height 4
type textarea "20528252312"
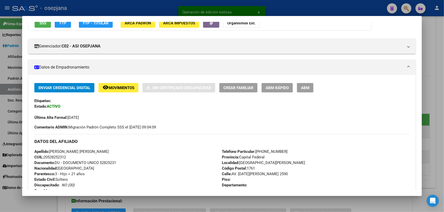
scroll to position [69, 0]
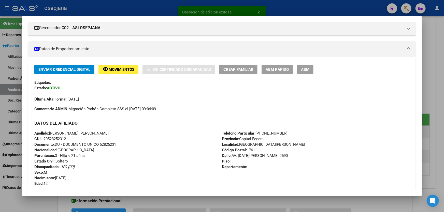
click at [277, 71] on span "ABM Rápido" at bounding box center [276, 69] width 23 height 5
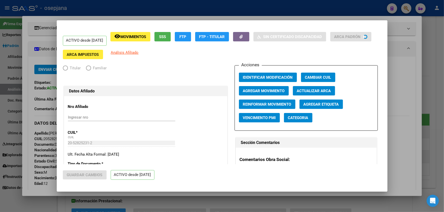
radio input "true"
type input "30-70979000-1"
click at [320, 92] on span "Actualizar ARCA" at bounding box center [314, 91] width 34 height 5
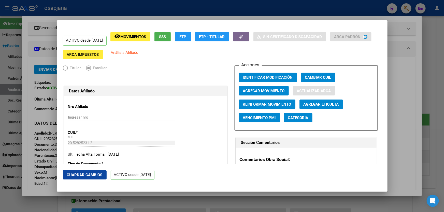
type input "ARAUJO ROMERO MAXIMO DOMINICK"
type input "PONTEVEDRA"
type input "DOMINGO SICA"
type input "2590"
type input "00"
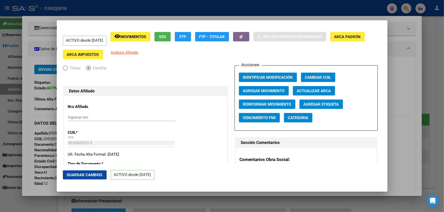
click at [320, 89] on span "Actualizar ARCA" at bounding box center [314, 91] width 34 height 5
type input "PONTEVEDRA"
click at [74, 174] on span "Guardar Cambios" at bounding box center [85, 175] width 36 height 5
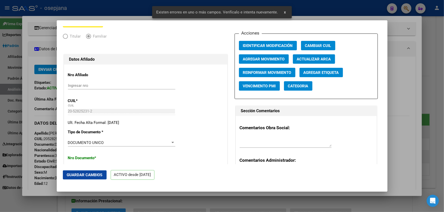
scroll to position [92, 0]
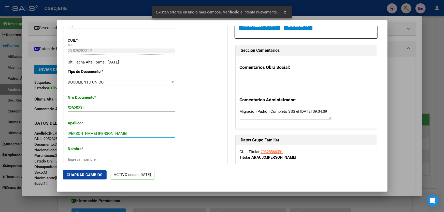
drag, startPoint x: 99, startPoint y: 133, endPoint x: 157, endPoint y: 134, distance: 57.5
click at [157, 134] on input "ARAUJO ROMERO MAXIMO DOMINICK" at bounding box center [121, 133] width 107 height 5
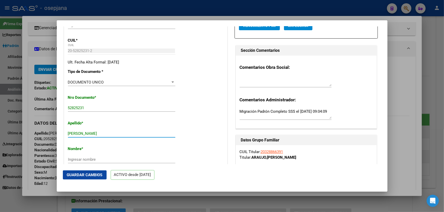
type input "ARAUJO ROMERO"
click at [95, 156] on div "Ingresar nombre" at bounding box center [121, 160] width 107 height 8
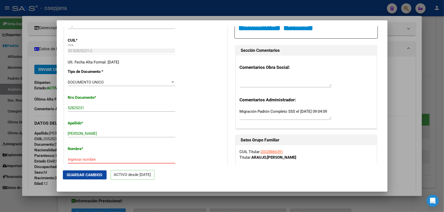
drag, startPoint x: 94, startPoint y: 157, endPoint x: 82, endPoint y: 159, distance: 12.5
click at [82, 159] on input "Ingresar nombre" at bounding box center [121, 159] width 107 height 5
paste input "MAXIMO DOMINICK"
type input "MAXIMO DOMINICK"
click at [85, 175] on span "Guardar Cambios" at bounding box center [85, 175] width 36 height 5
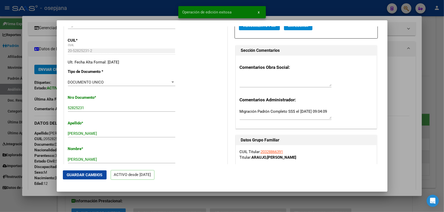
click at [443, 167] on div at bounding box center [222, 106] width 444 height 212
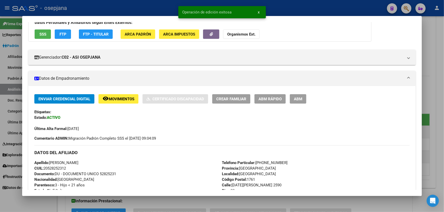
scroll to position [69, 0]
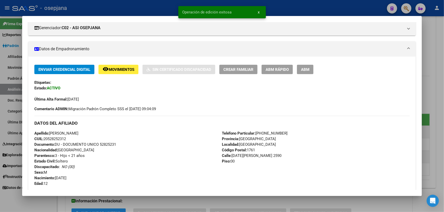
click at [443, 167] on div at bounding box center [222, 106] width 444 height 212
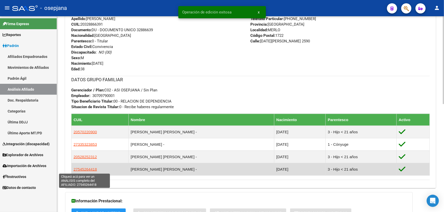
click at [88, 169] on span "27545264418" at bounding box center [84, 169] width 23 height 4
type textarea "27545264418"
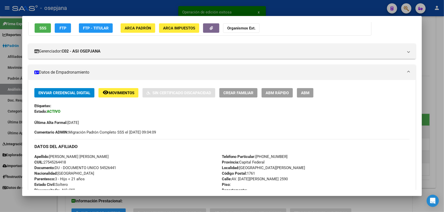
scroll to position [46, 0]
click at [279, 91] on span "ABM Rápido" at bounding box center [276, 93] width 23 height 5
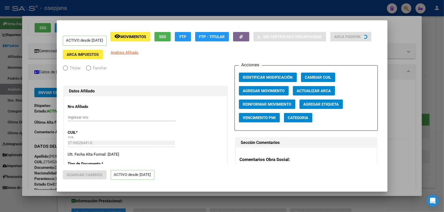
radio input "true"
type input "30-70979000-1"
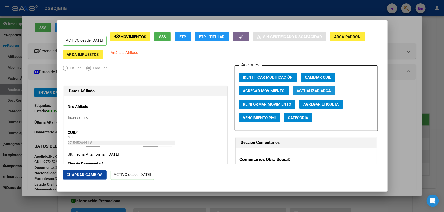
click at [322, 93] on button "Actualizar ARCA" at bounding box center [314, 90] width 42 height 9
type input "ARAUJO ROMERO"
type input "LUNA JAZMIN"
type input "PONTEVEDRA"
type input "DOMINGO SICA"
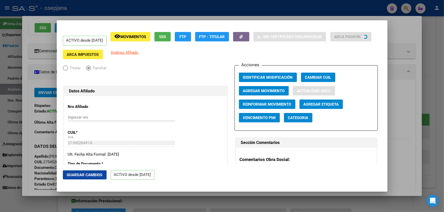
type input "2590"
type input "00"
click at [93, 173] on span "Guardar Cambios" at bounding box center [85, 175] width 36 height 5
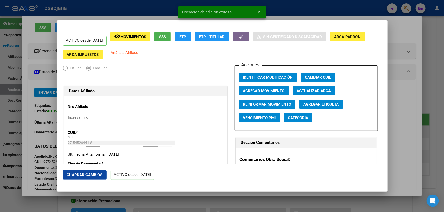
click at [443, 126] on div at bounding box center [222, 106] width 444 height 212
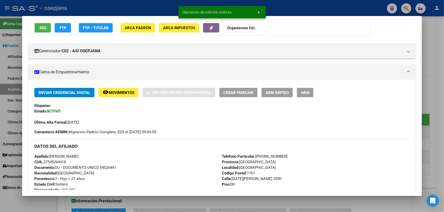
click at [443, 126] on div at bounding box center [222, 106] width 444 height 212
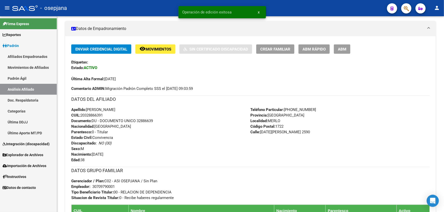
scroll to position [79, 0]
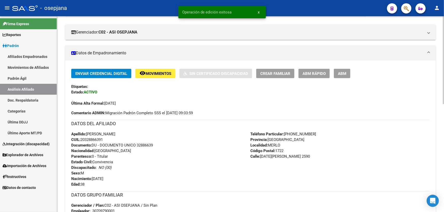
click at [143, 73] on mat-icon "remove_red_eye" at bounding box center [142, 73] width 6 height 6
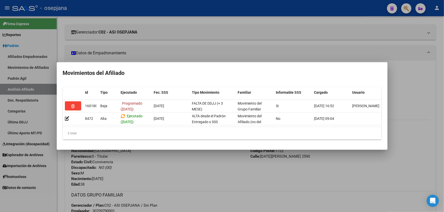
click at [209, 178] on div at bounding box center [222, 106] width 444 height 212
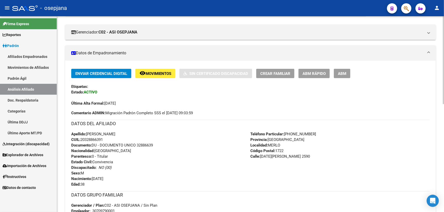
drag, startPoint x: 138, startPoint y: 144, endPoint x: 162, endPoint y: 143, distance: 24.7
click at [162, 143] on div "Apellido: MAXIMILIANO CARLOS ARAUJO CUIL: 20328866391 Documento: DU - DOCUMENTO…" at bounding box center [160, 159] width 179 height 56
click at [155, 71] on span "Movimientos" at bounding box center [158, 73] width 26 height 5
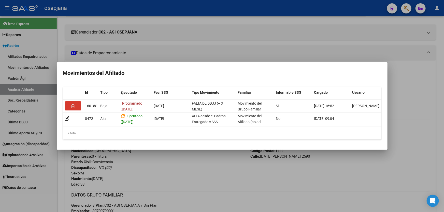
click at [173, 191] on div at bounding box center [222, 106] width 444 height 212
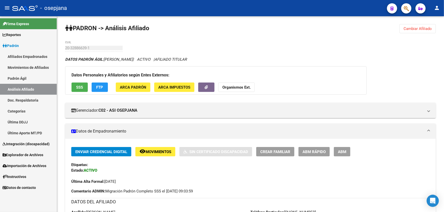
scroll to position [0, 0]
click at [81, 89] on span "SSS" at bounding box center [79, 87] width 7 height 5
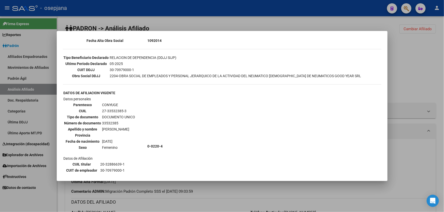
scroll to position [162, 0]
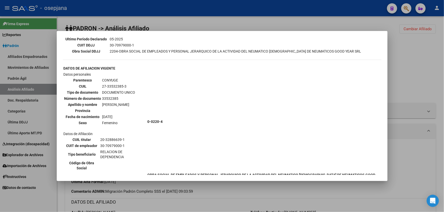
click at [414, 153] on div at bounding box center [222, 106] width 444 height 212
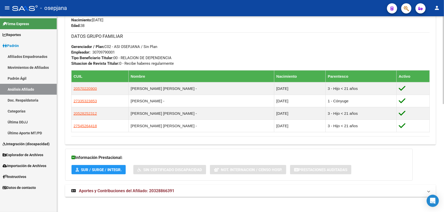
scroll to position [240, 0]
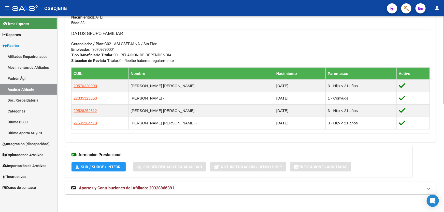
click at [258, 192] on mat-expansion-panel-header "Aportes y Contribuciones del Afiliado: 20328866391" at bounding box center [250, 188] width 370 height 12
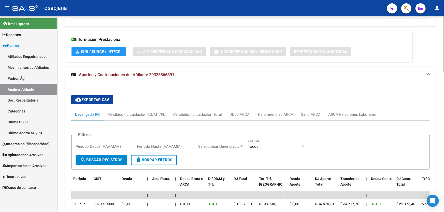
scroll to position [356, 0]
click at [345, 114] on div "ARCA Relaciones Laborales" at bounding box center [352, 115] width 48 height 6
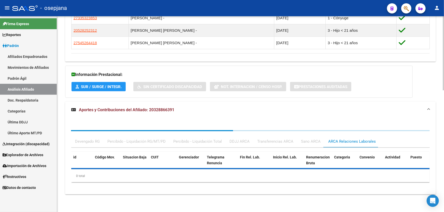
scroll to position [345, 0]
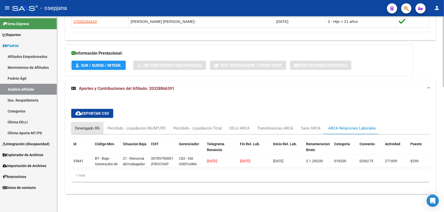
click at [89, 126] on div "Devengado RG" at bounding box center [87, 129] width 25 height 6
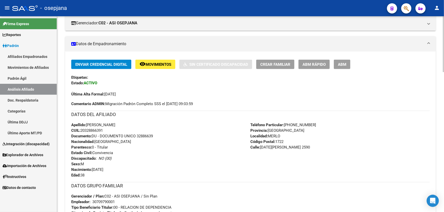
scroll to position [0, 0]
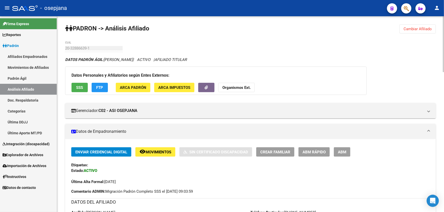
click at [150, 153] on span "Movimientos" at bounding box center [158, 152] width 26 height 5
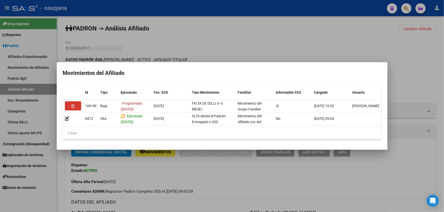
click at [239, 179] on div at bounding box center [222, 106] width 444 height 212
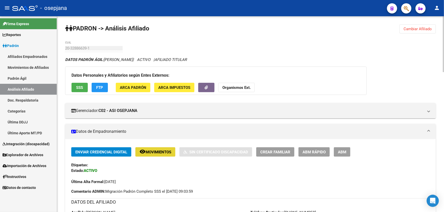
click at [164, 149] on button "remove_red_eye Movimientos" at bounding box center [155, 151] width 40 height 9
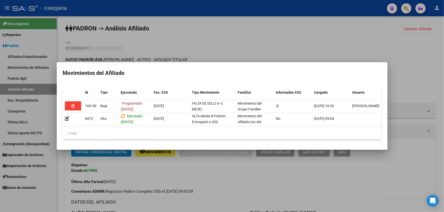
click at [176, 177] on div at bounding box center [222, 106] width 444 height 212
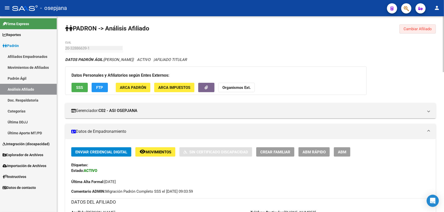
click at [426, 26] on button "Cambiar Afiliado" at bounding box center [417, 28] width 36 height 9
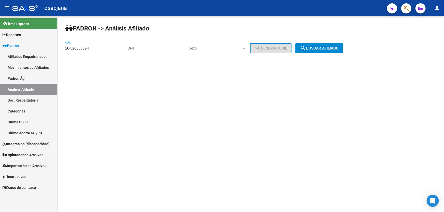
drag, startPoint x: 104, startPoint y: 47, endPoint x: 61, endPoint y: 50, distance: 43.3
click at [61, 50] on div "PADRON -> Análisis Afiliado 20-32886639-1 CUIL | DNI Sexo Sexo search Generar C…" at bounding box center [250, 42] width 387 height 53
paste input "18623204-7"
type input "20-18623204-7"
click at [335, 49] on span "search Buscar afiliado" at bounding box center [319, 48] width 38 height 5
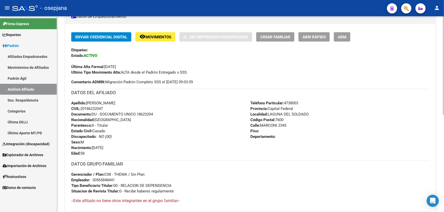
scroll to position [115, 0]
click at [305, 37] on span "ABM Rápido" at bounding box center [313, 37] width 23 height 5
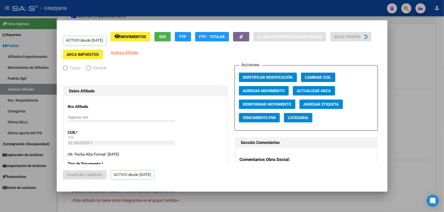
radio input "true"
type input "30-56584844-1"
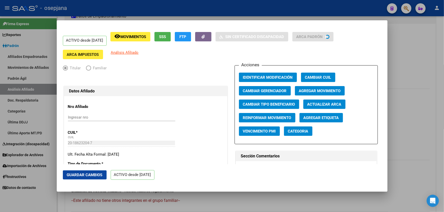
click at [326, 104] on span "Actualizar ARCA" at bounding box center [324, 104] width 34 height 5
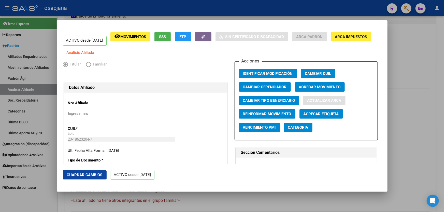
type input "LABORATTO"
type input "HORACIO UBALDO"
type input "MAR DEL PLATA SUR"
type input "MARCONI"
click at [82, 173] on span "Guardar Cambios" at bounding box center [85, 175] width 36 height 5
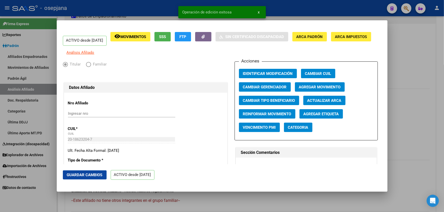
click at [436, 114] on div at bounding box center [222, 106] width 444 height 212
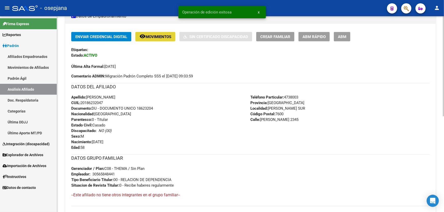
click at [158, 36] on span "Movimientos" at bounding box center [158, 37] width 26 height 5
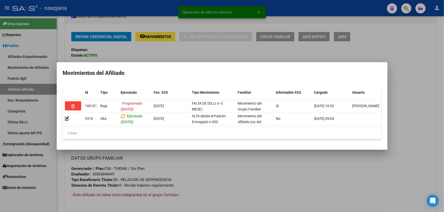
click at [443, 97] on div at bounding box center [222, 106] width 444 height 212
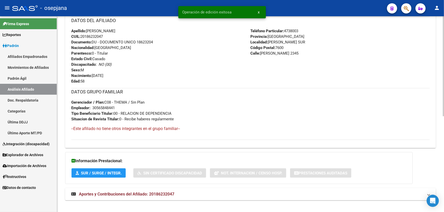
scroll to position [187, 0]
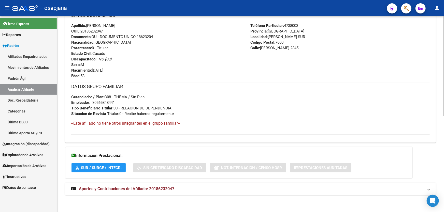
click at [200, 190] on mat-panel-title "Aportes y Contribuciones del Afiliado: 20186232047" at bounding box center [247, 189] width 352 height 6
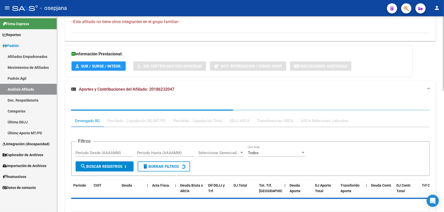
scroll to position [303, 0]
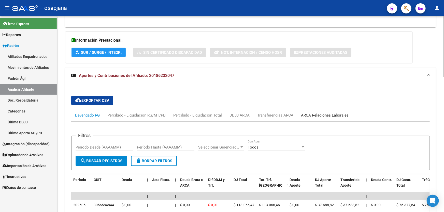
click at [330, 110] on div "ARCA Relaciones Laborales" at bounding box center [324, 115] width 55 height 12
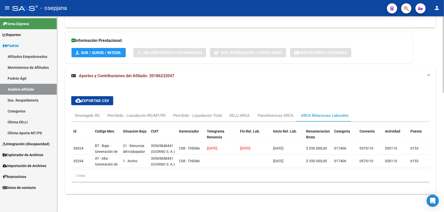
scroll to position [118, 0]
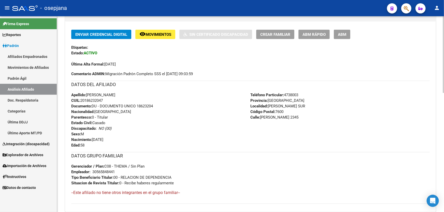
click at [153, 32] on span "Movimientos" at bounding box center [158, 34] width 26 height 5
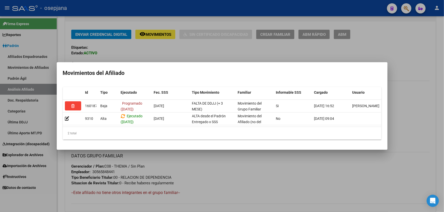
click at [223, 192] on div at bounding box center [222, 106] width 444 height 212
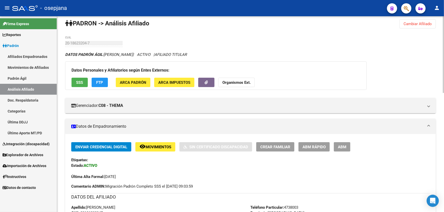
scroll to position [0, 0]
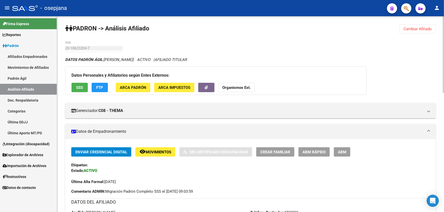
click at [408, 27] on span "Cambiar Afiliado" at bounding box center [417, 29] width 28 height 5
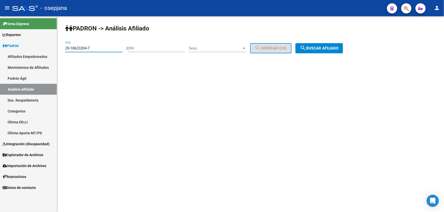
drag, startPoint x: 96, startPoint y: 48, endPoint x: 60, endPoint y: 51, distance: 36.2
click at [60, 51] on div "PADRON -> Análisis Afiliado 20-18623204-7 CUIL | DNI Sexo Sexo search Generar C…" at bounding box center [250, 42] width 387 height 53
paste input "3-37349246-9"
click at [337, 49] on span "search Buscar afiliado" at bounding box center [319, 48] width 38 height 5
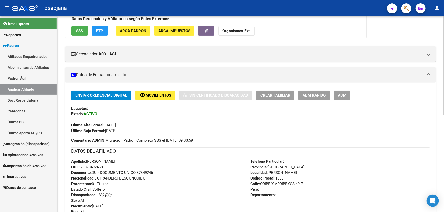
scroll to position [92, 0]
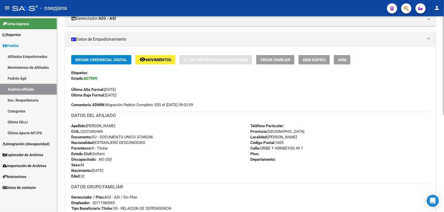
click at [162, 59] on span "Movimientos" at bounding box center [158, 60] width 26 height 5
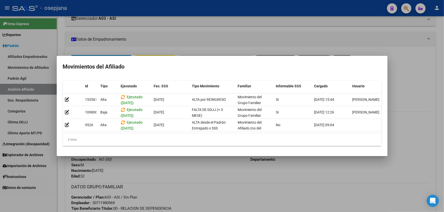
click at [409, 137] on div at bounding box center [222, 106] width 444 height 212
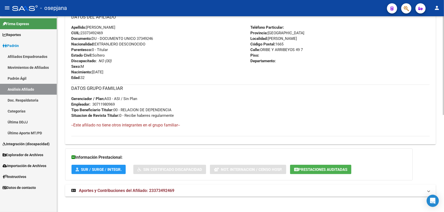
scroll to position [193, 0]
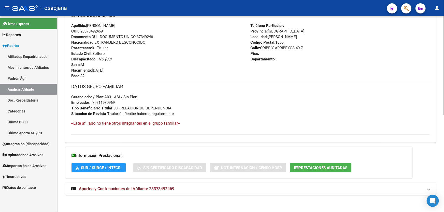
click at [218, 193] on mat-expansion-panel-header "Aportes y Contribuciones del Afiliado: 23373492469" at bounding box center [250, 189] width 370 height 12
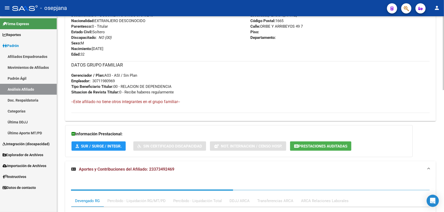
scroll to position [285, 0]
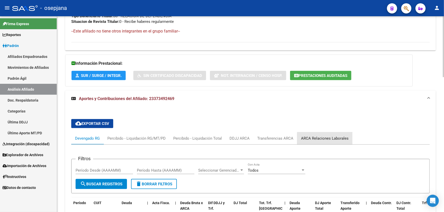
click at [336, 140] on div "ARCA Relaciones Laborales" at bounding box center [325, 139] width 48 height 6
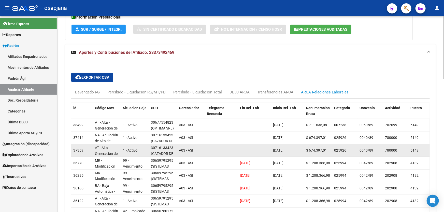
scroll to position [308, 0]
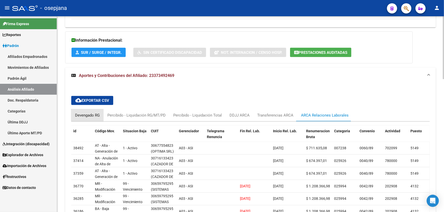
click at [86, 114] on div "Devengado RG" at bounding box center [87, 116] width 25 height 6
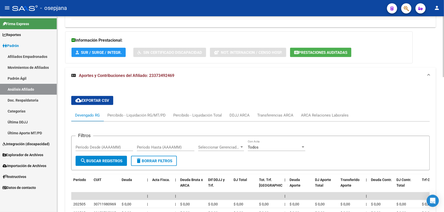
scroll to position [354, 0]
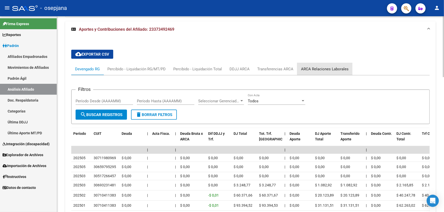
click at [330, 65] on div "ARCA Relaciones Laborales" at bounding box center [324, 69] width 55 height 12
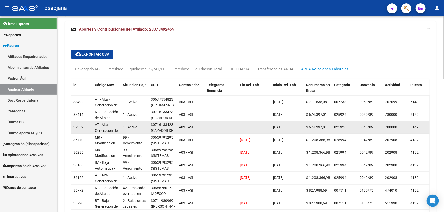
scroll to position [12, 0]
drag, startPoint x: 153, startPoint y: 131, endPoint x: 151, endPoint y: 123, distance: 8.0
click at [151, 124] on span "(CAZADOR DE TALENTOS SAS)" at bounding box center [162, 124] width 22 height 16
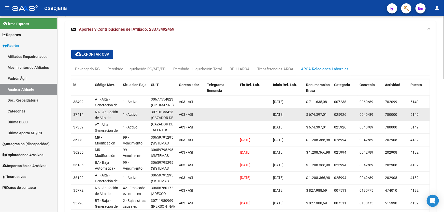
click at [152, 118] on datatable-scroller "38492 AT - Alta - Generación de clave 1 - Activo 30677554823 (OPTIMA SRL) A03 -…" at bounding box center [250, 159] width 358 height 127
click at [152, 118] on span "(CAZADOR DE TALENTOS SAS)" at bounding box center [162, 124] width 22 height 16
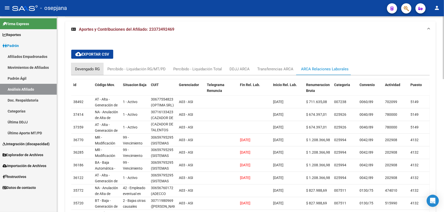
click at [78, 67] on div "Devengado RG" at bounding box center [87, 69] width 25 height 6
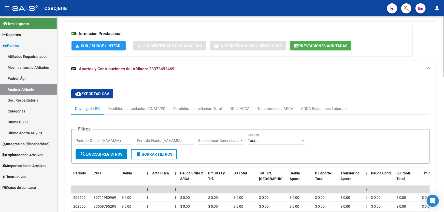
scroll to position [308, 0]
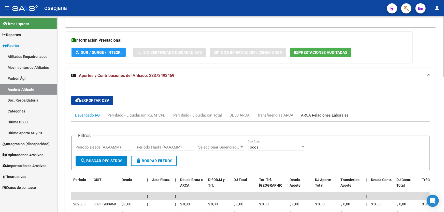
click at [322, 113] on div "ARCA Relaciones Laborales" at bounding box center [325, 116] width 48 height 6
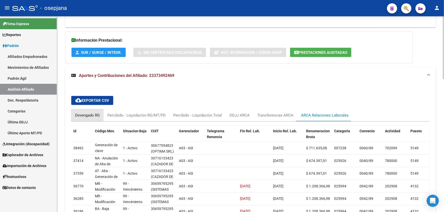
click at [85, 117] on div "Devengado RG" at bounding box center [87, 115] width 32 height 12
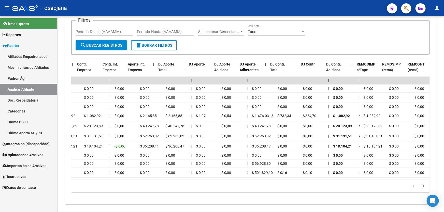
scroll to position [0, 0]
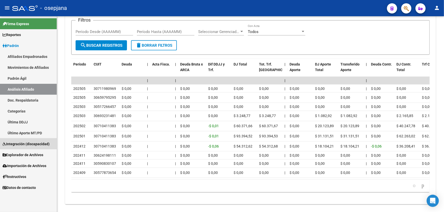
click at [0, 142] on link "Integración (discapacidad)" at bounding box center [28, 144] width 57 height 11
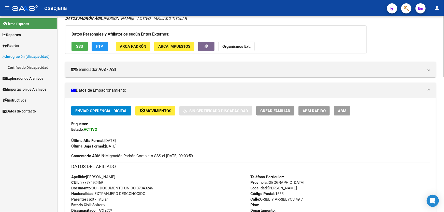
scroll to position [31, 0]
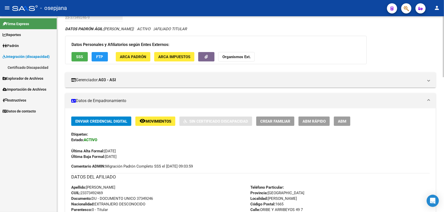
click at [156, 119] on span "Movimientos" at bounding box center [158, 121] width 26 height 5
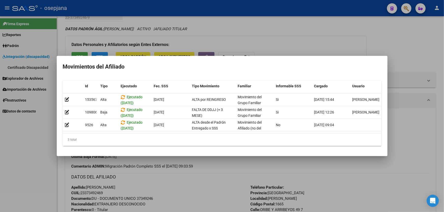
click at [304, 161] on div at bounding box center [222, 106] width 444 height 212
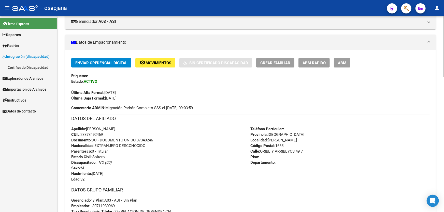
scroll to position [0, 0]
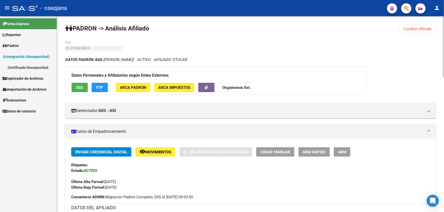
click at [429, 29] on span "Cambiar Afiliado" at bounding box center [417, 29] width 28 height 5
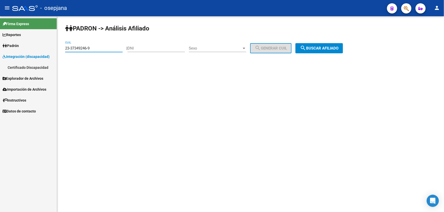
drag, startPoint x: 98, startPoint y: 47, endPoint x: 44, endPoint y: 51, distance: 53.5
click at [44, 51] on mat-sidenav-container "Firma Express Reportes Padrón Traspasos x O.S. Traspasos x Gerenciador Traspaso…" at bounding box center [222, 114] width 444 height 196
paste input "41554239"
click at [328, 48] on span "search Buscar afiliado" at bounding box center [319, 48] width 38 height 5
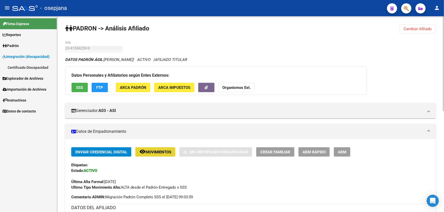
click at [161, 147] on button "remove_red_eye Movimientos" at bounding box center [155, 151] width 40 height 9
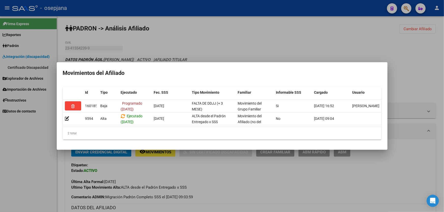
click at [409, 173] on div at bounding box center [222, 106] width 444 height 212
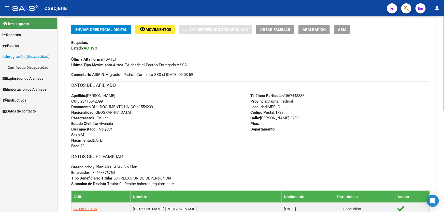
scroll to position [115, 0]
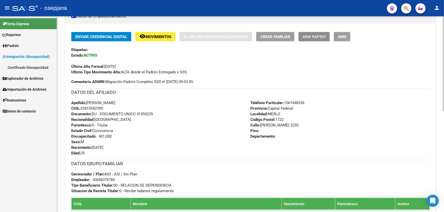
click at [321, 38] on span "ABM Rápido" at bounding box center [313, 37] width 23 height 5
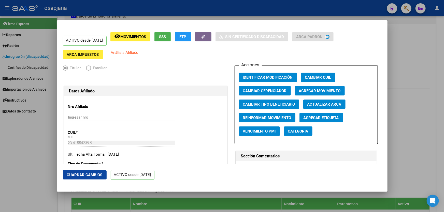
click at [327, 103] on span "Actualizar ARCA" at bounding box center [324, 104] width 34 height 5
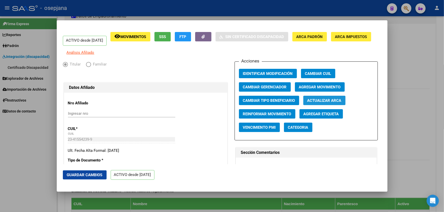
click at [328, 105] on button "Actualizar ARCA" at bounding box center [324, 100] width 42 height 9
click at [71, 175] on span "Guardar Cambios" at bounding box center [85, 175] width 36 height 5
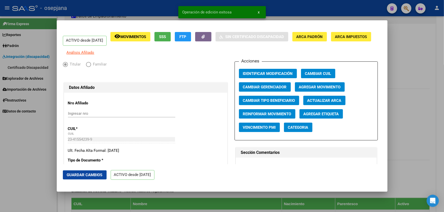
click at [443, 132] on div at bounding box center [222, 106] width 444 height 212
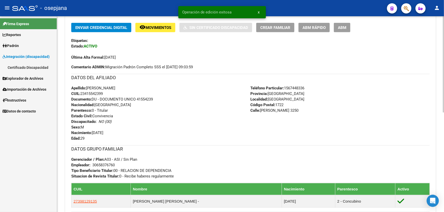
scroll to position [139, 0]
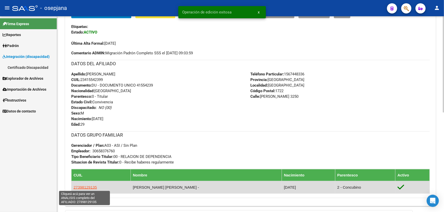
click at [84, 187] on span "27398129135" at bounding box center [84, 187] width 23 height 4
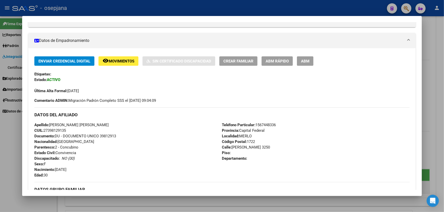
scroll to position [92, 0]
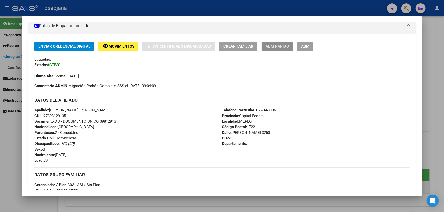
click at [284, 44] on span "ABM Rápido" at bounding box center [276, 46] width 23 height 5
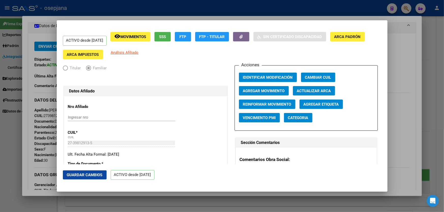
click at [315, 92] on span "Actualizar ARCA" at bounding box center [314, 91] width 34 height 5
click at [78, 176] on span "Guardar Cambios" at bounding box center [85, 175] width 36 height 5
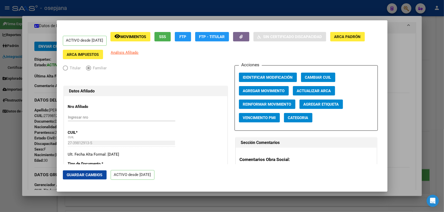
click at [95, 176] on span "Guardar Cambios" at bounding box center [85, 175] width 36 height 5
click at [443, 155] on div at bounding box center [222, 106] width 444 height 212
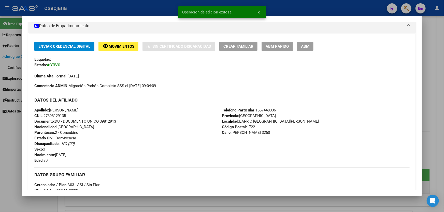
click at [125, 48] on span "Movimientos" at bounding box center [122, 46] width 26 height 5
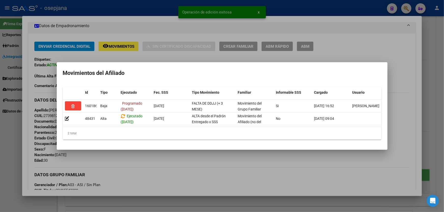
click at [443, 121] on div at bounding box center [222, 106] width 444 height 212
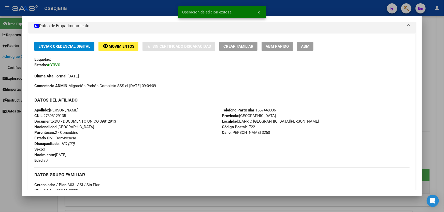
click at [443, 121] on div at bounding box center [222, 106] width 444 height 212
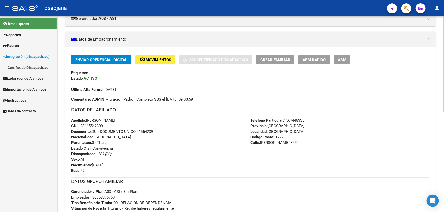
click at [161, 59] on span "Movimientos" at bounding box center [158, 60] width 26 height 5
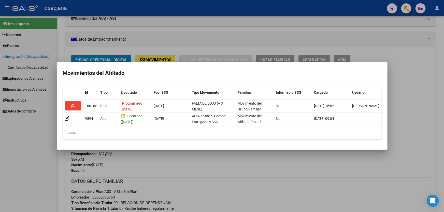
click at [197, 189] on div at bounding box center [222, 106] width 444 height 212
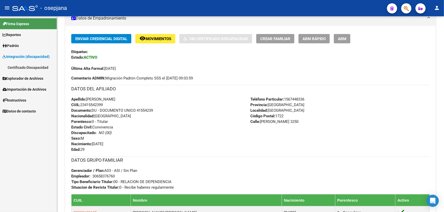
scroll to position [139, 0]
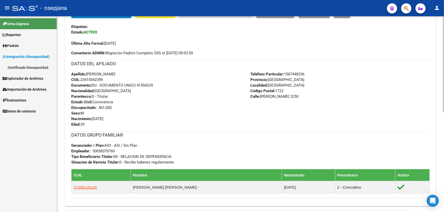
drag, startPoint x: 137, startPoint y: 85, endPoint x: 161, endPoint y: 84, distance: 24.7
click at [161, 84] on div "Apellido: SERGIO DANIEL GAITAN CUIL: 23415542399 Documento: DU - DOCUMENTO UNIC…" at bounding box center [160, 99] width 179 height 56
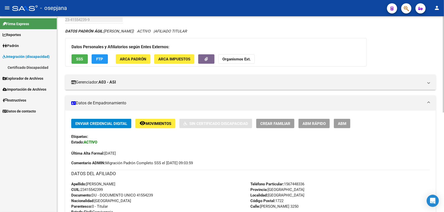
scroll to position [23, 0]
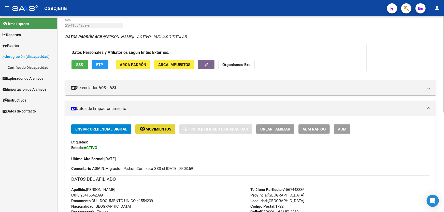
click at [158, 127] on span "Movimientos" at bounding box center [158, 129] width 26 height 5
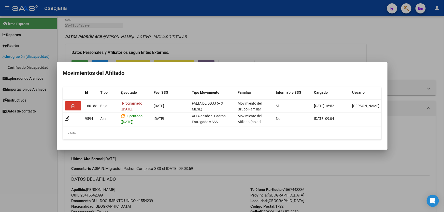
click at [209, 193] on div at bounding box center [222, 106] width 444 height 212
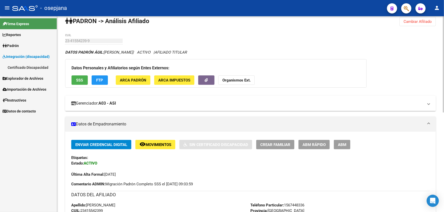
scroll to position [0, 0]
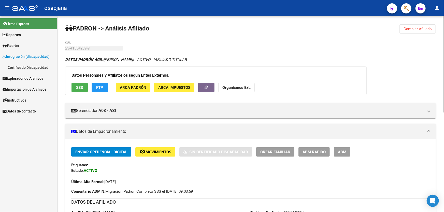
click at [408, 33] on button "Cambiar Afiliado" at bounding box center [417, 28] width 36 height 9
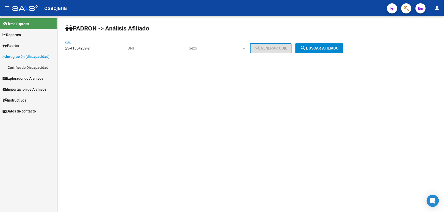
drag, startPoint x: 94, startPoint y: 48, endPoint x: 52, endPoint y: 50, distance: 41.8
click at [52, 50] on mat-sidenav-container "Firma Express Reportes Padrón Traspasos x O.S. Traspasos x Gerenciador Traspaso…" at bounding box center [222, 114] width 444 height 196
paste input "7-17717009-2"
click at [317, 52] on button "search Buscar afiliado" at bounding box center [319, 48] width 48 height 10
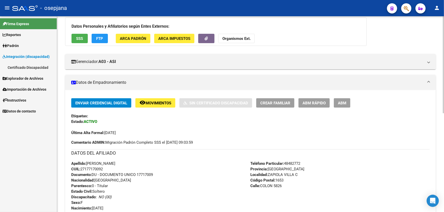
scroll to position [46, 0]
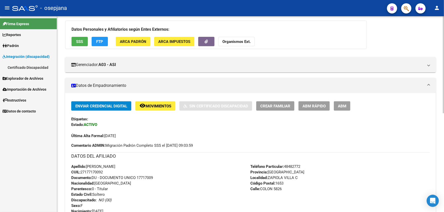
click at [161, 102] on button "remove_red_eye Movimientos" at bounding box center [155, 105] width 40 height 9
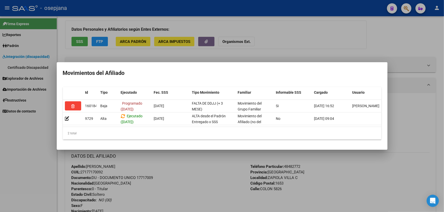
click at [174, 197] on div at bounding box center [222, 106] width 444 height 212
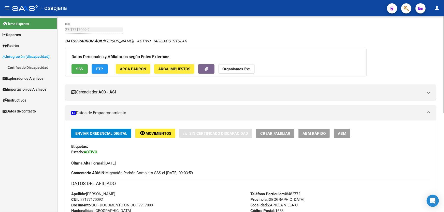
scroll to position [0, 0]
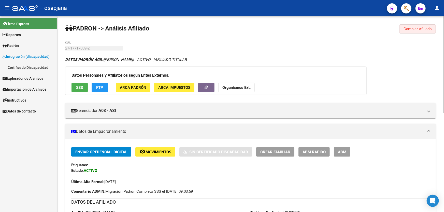
click at [409, 30] on span "Cambiar Afiliado" at bounding box center [417, 29] width 28 height 5
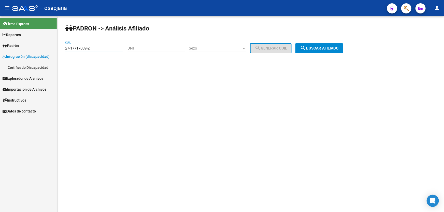
drag, startPoint x: 99, startPoint y: 48, endPoint x: 63, endPoint y: 48, distance: 36.4
click at [63, 48] on div "PADRON -> Análisis Afiliado 27-17717009-2 CUIL | DNI Sexo Sexo search Generar C…" at bounding box center [250, 42] width 387 height 53
paste input "0-38165161-5"
drag, startPoint x: 325, startPoint y: 43, endPoint x: 323, endPoint y: 48, distance: 5.1
click at [325, 43] on button "search Buscar afiliado" at bounding box center [319, 48] width 48 height 10
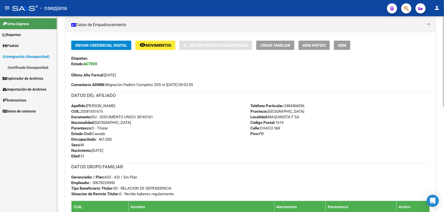
scroll to position [89, 0]
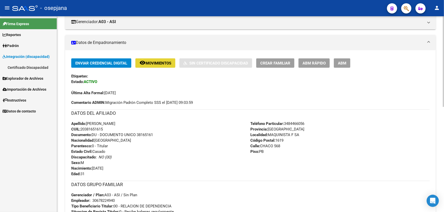
click at [155, 63] on span "Movimientos" at bounding box center [158, 63] width 26 height 5
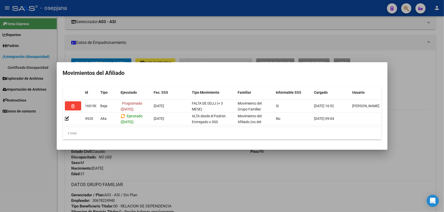
click at [192, 177] on div at bounding box center [222, 106] width 444 height 212
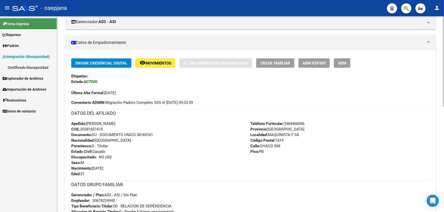
click at [157, 61] on span "Movimientos" at bounding box center [158, 63] width 26 height 5
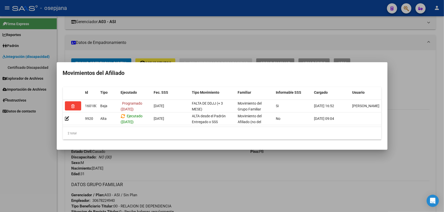
click at [217, 177] on div at bounding box center [222, 106] width 444 height 212
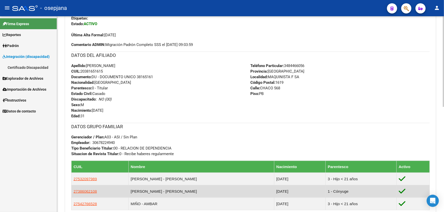
scroll to position [228, 0]
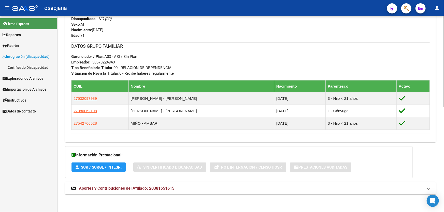
click at [246, 187] on mat-panel-title "Aportes y Contribuciones del Afiliado: 20381651615" at bounding box center [247, 189] width 352 height 6
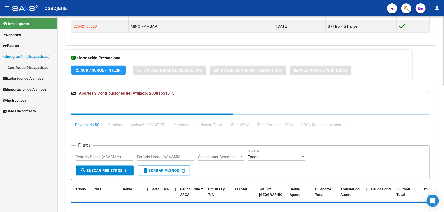
scroll to position [358, 0]
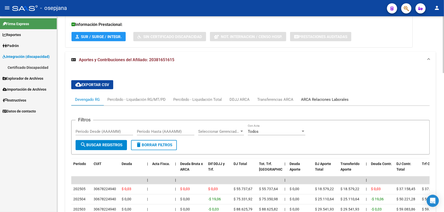
click at [314, 95] on div "ARCA Relaciones Laborales" at bounding box center [324, 100] width 55 height 12
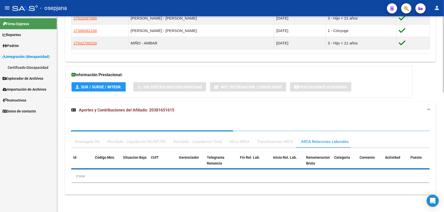
scroll to position [345, 0]
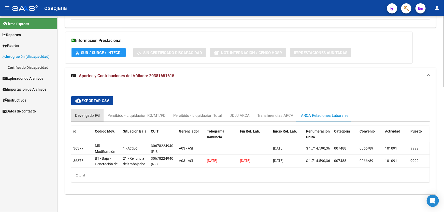
click at [84, 114] on div "Devengado RG" at bounding box center [87, 116] width 25 height 6
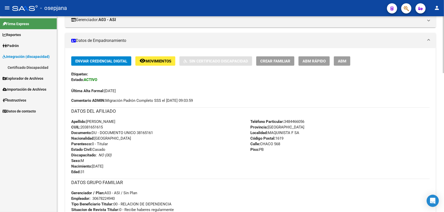
scroll to position [0, 0]
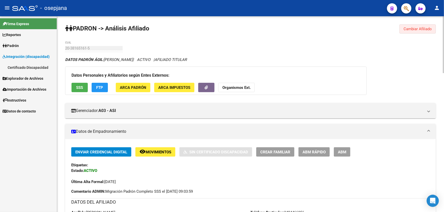
click at [421, 29] on span "Cambiar Afiliado" at bounding box center [417, 29] width 28 height 5
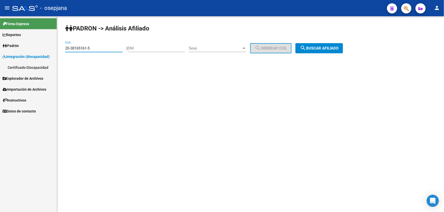
drag, startPoint x: 67, startPoint y: 48, endPoint x: 62, endPoint y: 49, distance: 4.9
click at [62, 49] on div "PADRON -> Análisis Afiliado 20-38165161-5 CUIL | DNI Sexo Sexo search Generar C…" at bounding box center [250, 42] width 387 height 53
drag, startPoint x: 98, startPoint y: 48, endPoint x: 59, endPoint y: 49, distance: 39.7
click at [59, 49] on div "PADRON -> Análisis Afiliado 20-38165161-5 CUIL | DNI Sexo Sexo search Generar C…" at bounding box center [250, 42] width 387 height 53
paste input
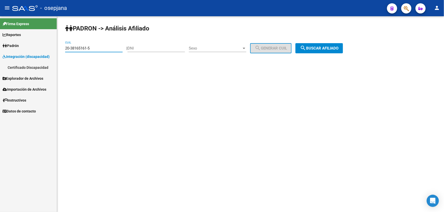
click at [322, 53] on button "search Buscar afiliado" at bounding box center [319, 48] width 48 height 10
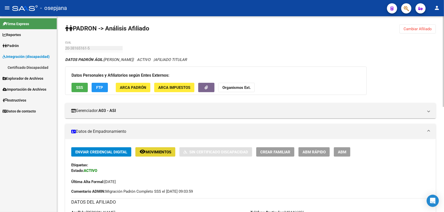
click at [150, 150] on span "remove_red_eye Movimientos" at bounding box center [155, 152] width 32 height 5
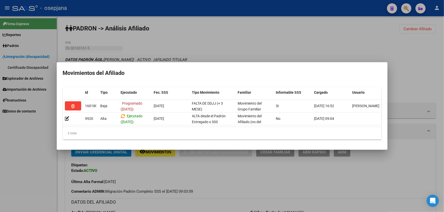
click at [397, 89] on div at bounding box center [222, 106] width 444 height 212
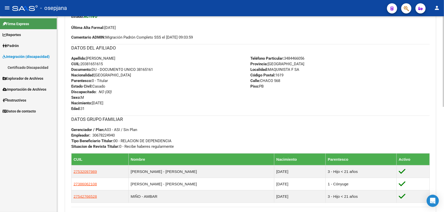
scroll to position [162, 0]
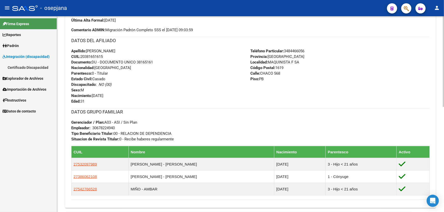
drag, startPoint x: 138, startPoint y: 61, endPoint x: 170, endPoint y: 62, distance: 32.0
click at [170, 62] on div "Apellido: JORGE HERNAN MIÑO CUIL: 20381651615 Documento: DU - DOCUMENTO UNICO 3…" at bounding box center [160, 76] width 179 height 56
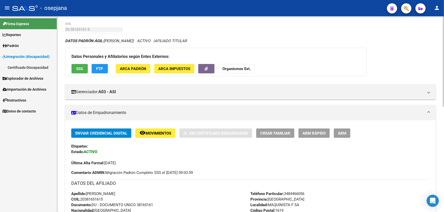
scroll to position [0, 0]
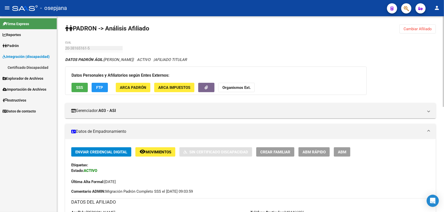
click at [413, 30] on span "Cambiar Afiliado" at bounding box center [417, 29] width 28 height 5
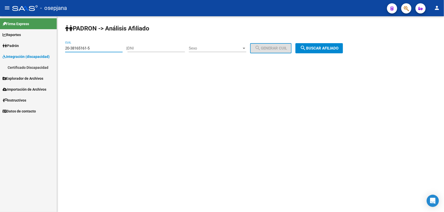
drag, startPoint x: 99, startPoint y: 50, endPoint x: 63, endPoint y: 51, distance: 36.1
click at [63, 51] on div "PADRON -> Análisis Afiliado 20-38165161-5 CUIL | DNI Sexo Sexo search Generar C…" at bounding box center [250, 42] width 387 height 53
paste input "24981083-6"
click at [330, 46] on span "search Buscar afiliado" at bounding box center [319, 48] width 38 height 5
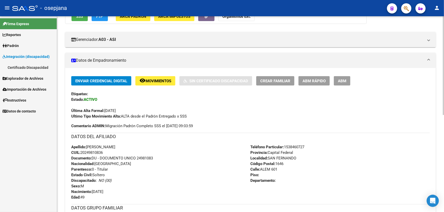
scroll to position [46, 0]
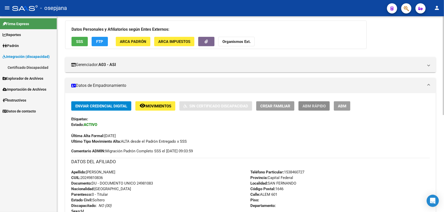
click at [317, 104] on span "ABM Rápido" at bounding box center [313, 106] width 23 height 5
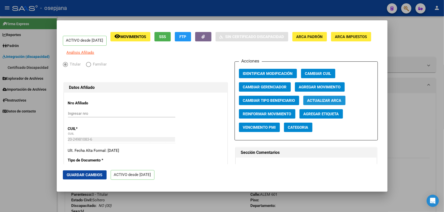
click at [323, 103] on span "Actualizar ARCA" at bounding box center [324, 100] width 34 height 5
click at [86, 176] on span "Guardar Cambios" at bounding box center [85, 175] width 36 height 5
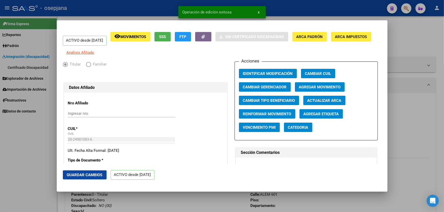
click at [421, 128] on div at bounding box center [222, 106] width 444 height 212
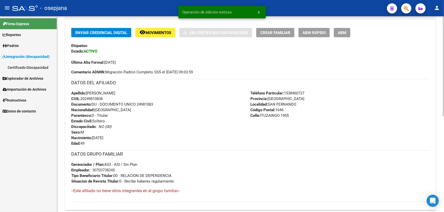
scroll to position [48, 0]
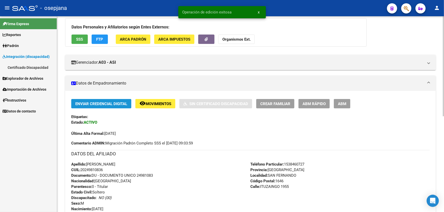
click at [126, 102] on span "Enviar Credencial Digital" at bounding box center [101, 104] width 52 height 5
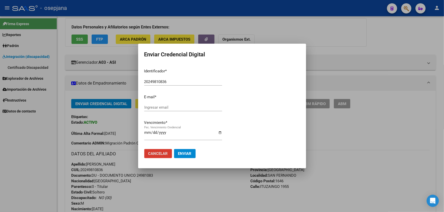
click at [156, 150] on button "Cancelar" at bounding box center [158, 153] width 28 height 9
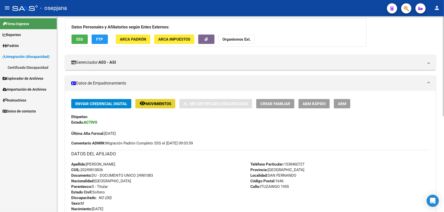
click at [164, 102] on span "Movimientos" at bounding box center [158, 104] width 26 height 5
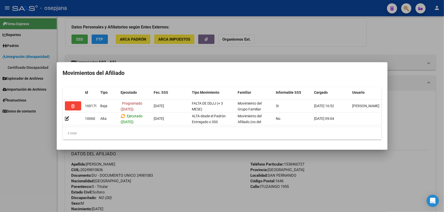
click at [195, 186] on div at bounding box center [222, 106] width 444 height 212
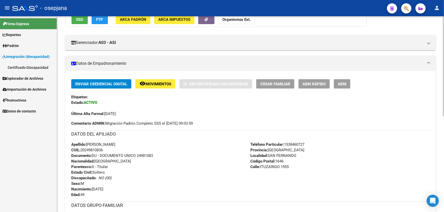
scroll to position [95, 0]
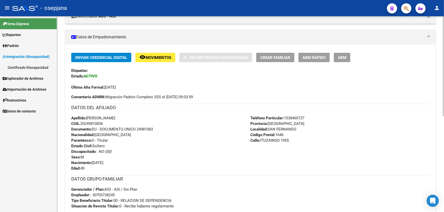
drag, startPoint x: 137, startPoint y: 129, endPoint x: 171, endPoint y: 129, distance: 33.8
click at [171, 129] on div "Apellido: FABIAN EUGENIO MOLINA CUIL: 20249810836 Documento: DU - DOCUMENTO UNI…" at bounding box center [160, 143] width 179 height 56
click at [155, 55] on span "Movimientos" at bounding box center [158, 57] width 26 height 5
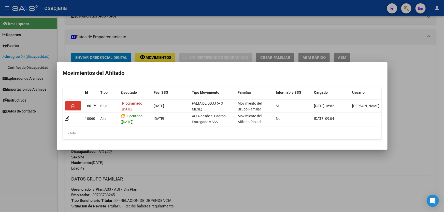
click at [220, 191] on div at bounding box center [222, 106] width 444 height 212
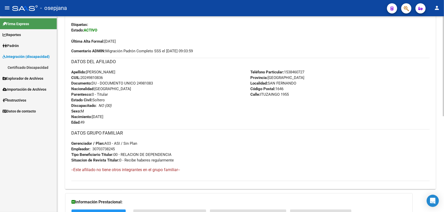
scroll to position [187, 0]
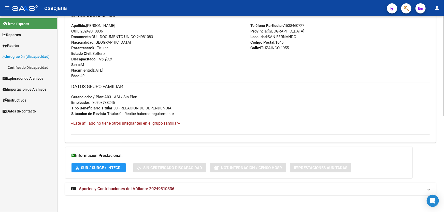
click at [231, 191] on mat-panel-title "Aportes y Contribuciones del Afiliado: 20249810836" at bounding box center [247, 189] width 352 height 6
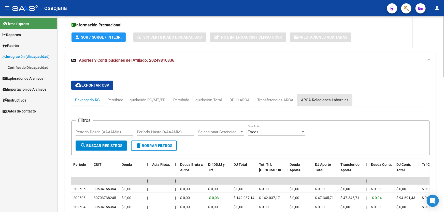
click at [324, 96] on div "ARCA Relaciones Laborales" at bounding box center [324, 100] width 55 height 12
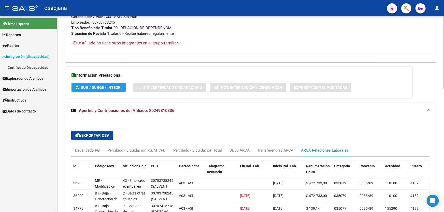
scroll to position [318, 0]
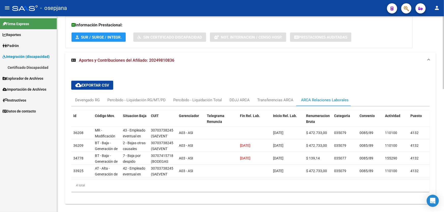
click at [381, 98] on div "Devengado RG Percibido - Liquidación RG/MT/PD Percibido - Liquidación Total DDJ…" at bounding box center [250, 100] width 358 height 12
click at [403, 71] on div "cloud_download Exportar CSV Devengado RG Percibido - Liquidación RG/MT/PD Perci…" at bounding box center [250, 137] width 370 height 136
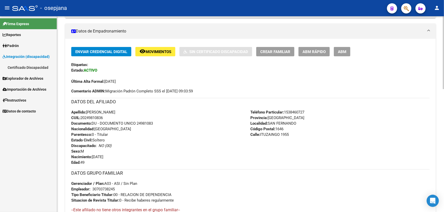
scroll to position [0, 0]
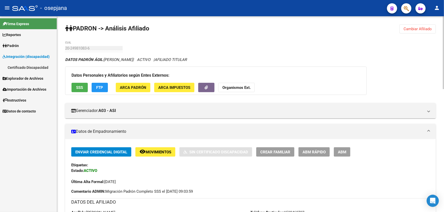
click at [419, 27] on span "Cambiar Afiliado" at bounding box center [417, 29] width 28 height 5
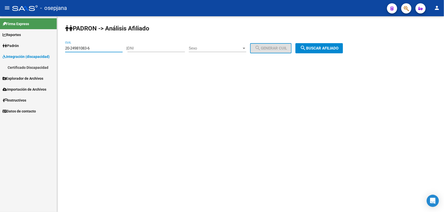
drag, startPoint x: 100, startPoint y: 49, endPoint x: 65, endPoint y: 51, distance: 35.4
click at [65, 51] on div "PADRON -> Análisis Afiliado 20-24981083-6 CUIL | DNI Sexo Sexo search Generar C…" at bounding box center [250, 42] width 387 height 53
paste input "3-21585183-4"
click at [315, 51] on button "search Buscar afiliado" at bounding box center [319, 48] width 48 height 10
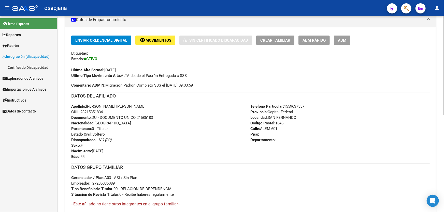
scroll to position [92, 0]
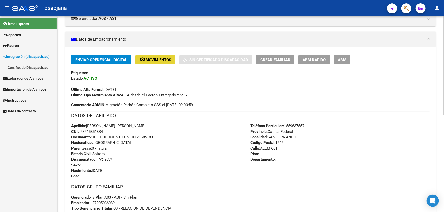
click at [154, 62] on button "remove_red_eye Movimientos" at bounding box center [155, 59] width 40 height 9
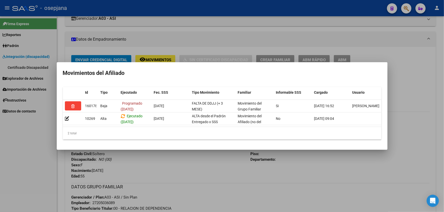
click at [191, 160] on div at bounding box center [222, 106] width 444 height 212
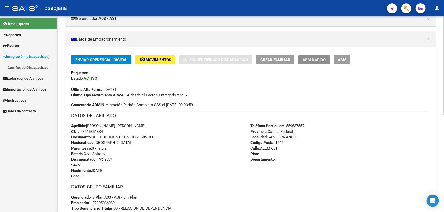
click at [321, 60] on span "ABM Rápido" at bounding box center [313, 60] width 23 height 5
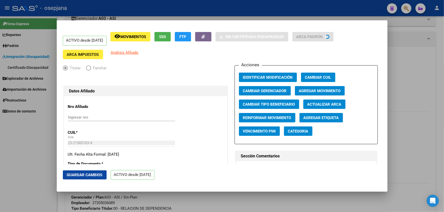
click at [334, 102] on span "Actualizar ARCA" at bounding box center [324, 104] width 34 height 5
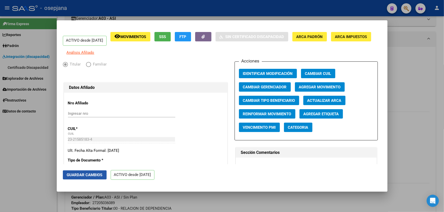
click at [89, 172] on button "Guardar Cambios" at bounding box center [85, 175] width 44 height 9
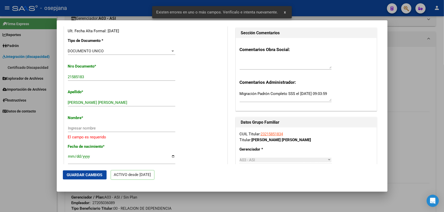
scroll to position [162, 0]
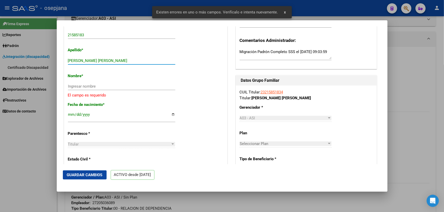
drag, startPoint x: 82, startPoint y: 64, endPoint x: 131, endPoint y: 66, distance: 49.1
click at [131, 63] on input "HAEDO KARINA MARIELA" at bounding box center [121, 60] width 107 height 5
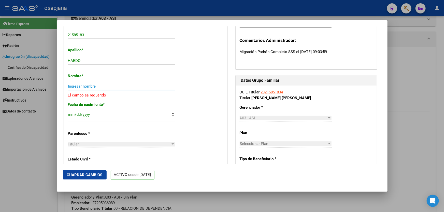
click at [106, 89] on input "Ingresar nombre" at bounding box center [121, 86] width 107 height 5
paste input "KARINA MARIELA"
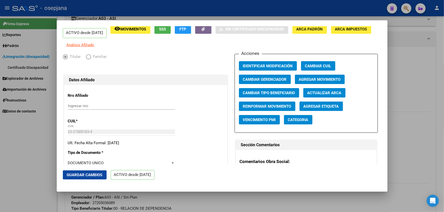
scroll to position [0, 0]
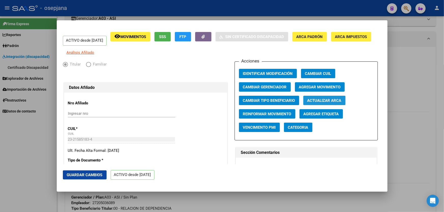
click at [332, 103] on span "Actualizar ARCA" at bounding box center [324, 100] width 34 height 5
click at [88, 172] on button "Guardar Cambios" at bounding box center [85, 175] width 44 height 9
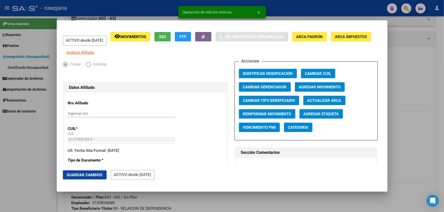
click at [443, 135] on div at bounding box center [222, 106] width 444 height 212
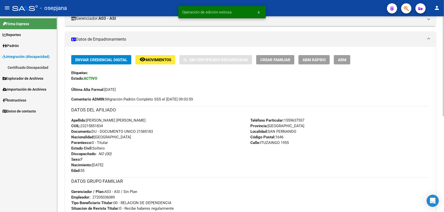
scroll to position [115, 0]
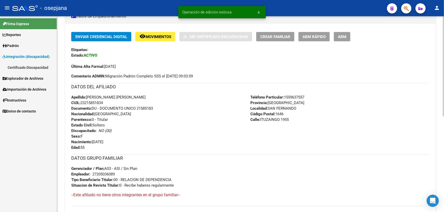
click at [319, 35] on span "ABM Rápido" at bounding box center [313, 37] width 23 height 5
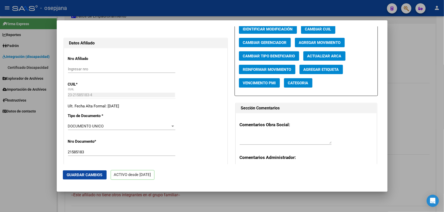
scroll to position [162, 0]
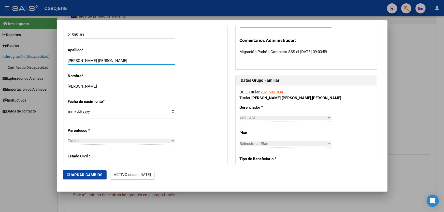
drag, startPoint x: 81, startPoint y: 63, endPoint x: 417, endPoint y: 139, distance: 344.0
click at [73, 176] on span "Guardar Cambios" at bounding box center [85, 175] width 36 height 5
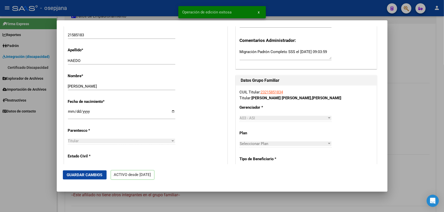
click at [443, 162] on div at bounding box center [222, 106] width 444 height 212
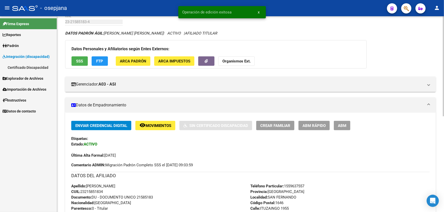
scroll to position [25, 0]
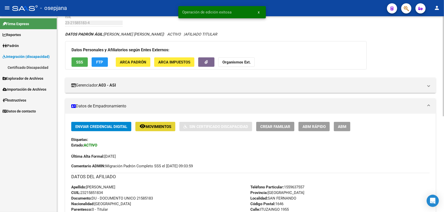
click at [159, 125] on span "Movimientos" at bounding box center [158, 127] width 26 height 5
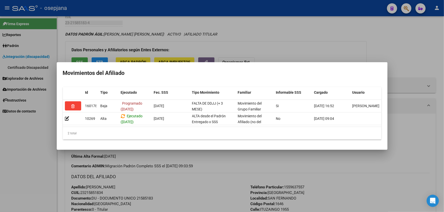
click at [205, 195] on div at bounding box center [222, 106] width 444 height 212
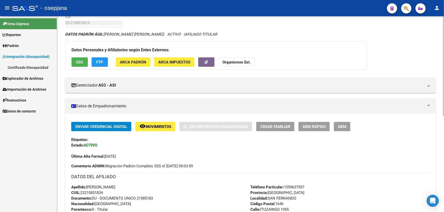
drag, startPoint x: 137, startPoint y: 197, endPoint x: 161, endPoint y: 197, distance: 24.4
click at [161, 197] on div "Apellido: KARINA MARIELA HAEDO CUIL: 23215851834 Documento: DU - DOCUMENTO UNIC…" at bounding box center [160, 213] width 179 height 56
click at [165, 123] on button "remove_red_eye Movimientos" at bounding box center [155, 126] width 40 height 9
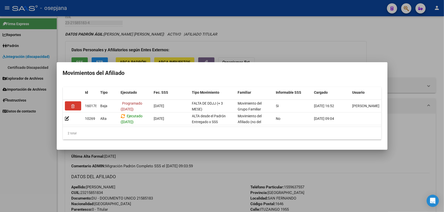
click at [199, 190] on div at bounding box center [222, 106] width 444 height 212
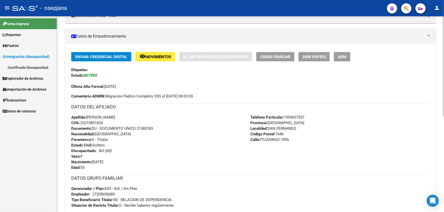
scroll to position [95, 0]
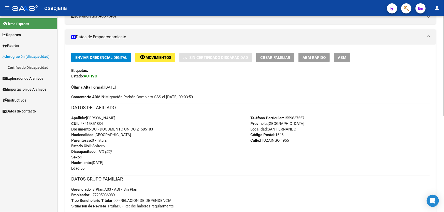
click at [159, 61] on button "remove_red_eye Movimientos" at bounding box center [155, 57] width 40 height 9
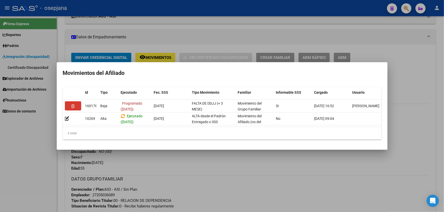
click at [216, 209] on div at bounding box center [222, 106] width 444 height 212
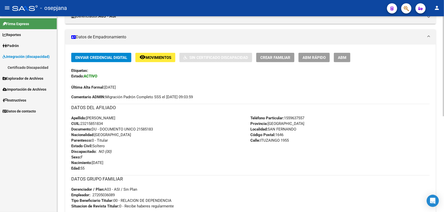
scroll to position [0, 0]
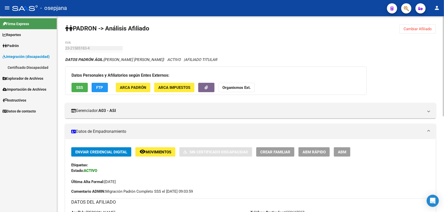
click at [425, 28] on span "Cambiar Afiliado" at bounding box center [417, 29] width 28 height 5
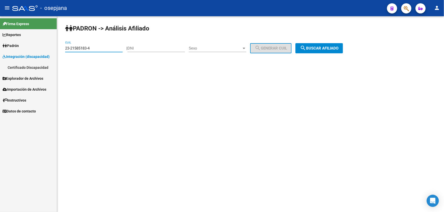
drag, startPoint x: 99, startPoint y: 49, endPoint x: 64, endPoint y: 54, distance: 34.9
click at [65, 53] on div "PADRON -> Análisis Afiliado 23-21585183-4 CUIL | DNI Sexo Sexo search Generar C…" at bounding box center [250, 42] width 387 height 53
paste input "0-28445370-1"
click at [329, 47] on span "search Buscar afiliado" at bounding box center [319, 48] width 38 height 5
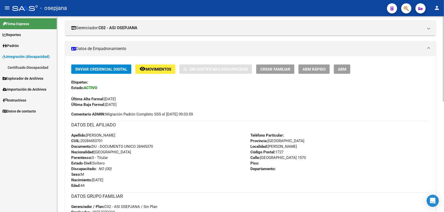
scroll to position [92, 0]
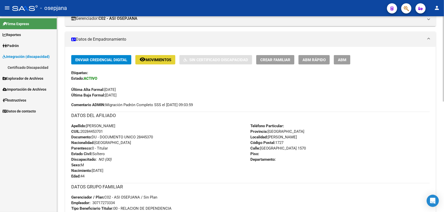
click at [161, 63] on button "remove_red_eye Movimientos" at bounding box center [155, 59] width 40 height 9
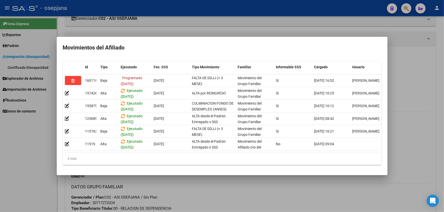
click at [184, 197] on div at bounding box center [222, 106] width 444 height 212
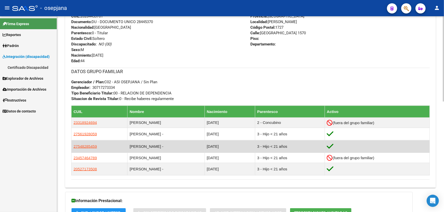
scroll to position [208, 0]
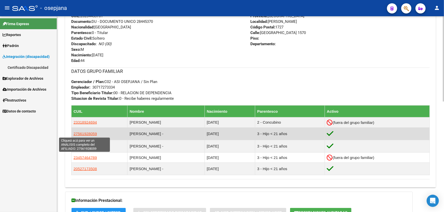
click at [86, 132] on span "27561928059" at bounding box center [84, 134] width 23 height 4
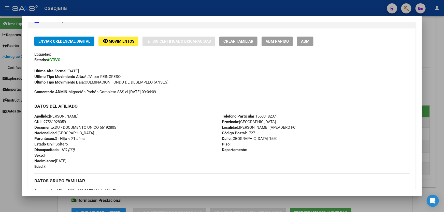
scroll to position [115, 0]
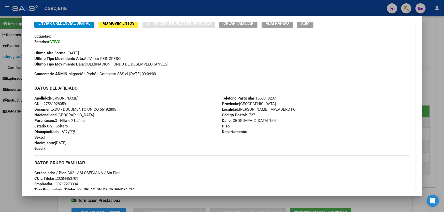
click at [443, 90] on div at bounding box center [222, 106] width 444 height 212
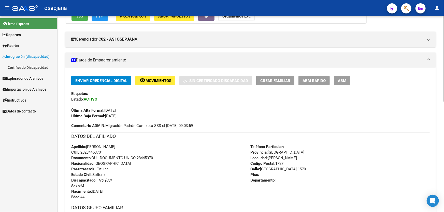
scroll to position [69, 0]
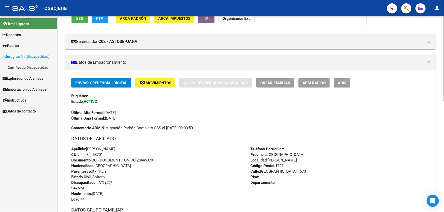
drag, startPoint x: 137, startPoint y: 159, endPoint x: 162, endPoint y: 160, distance: 24.7
click at [162, 160] on div "Apellido: OMAR ALBERTO PEREZ CUIL: 20284453701 Documento: DU - DOCUMENTO UNICO …" at bounding box center [160, 174] width 179 height 56
click at [164, 84] on span "Movimientos" at bounding box center [158, 83] width 26 height 5
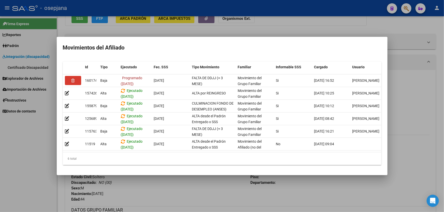
click at [168, 203] on div at bounding box center [222, 106] width 444 height 212
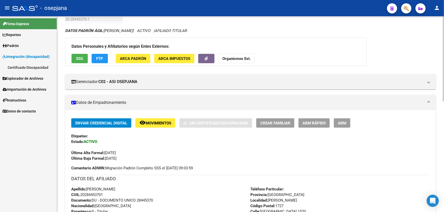
scroll to position [0, 0]
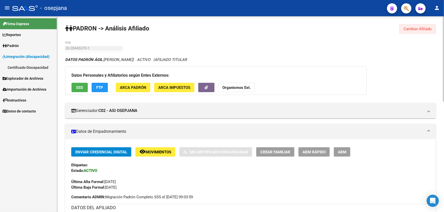
click at [434, 26] on button "Cambiar Afiliado" at bounding box center [417, 28] width 36 height 9
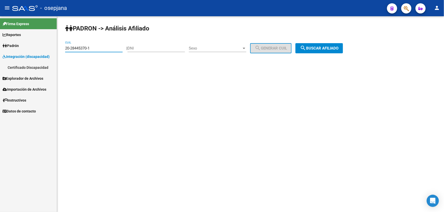
drag, startPoint x: 100, startPoint y: 46, endPoint x: 55, endPoint y: 49, distance: 45.4
click at [55, 49] on mat-sidenav-container "Firma Express Reportes Padrón Traspasos x O.S. Traspasos x Gerenciador Traspaso…" at bounding box center [222, 114] width 444 height 196
paste input "7-29328169"
click at [338, 49] on span "search Buscar afiliado" at bounding box center [319, 48] width 38 height 5
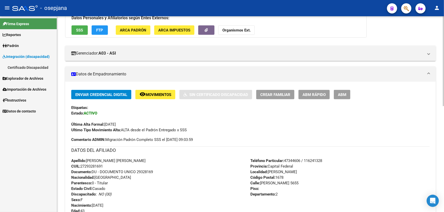
scroll to position [92, 0]
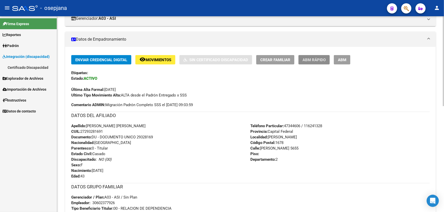
click at [308, 58] on span "ABM Rápido" at bounding box center [313, 60] width 23 height 5
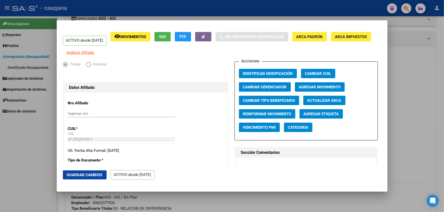
click at [327, 105] on button "Actualizar ARCA" at bounding box center [324, 100] width 42 height 9
click at [82, 177] on button "Guardar Cambios" at bounding box center [85, 175] width 44 height 9
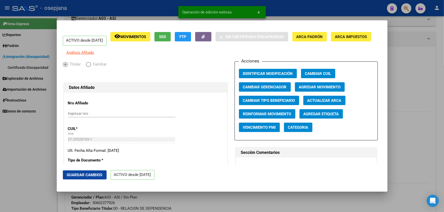
click at [443, 151] on div at bounding box center [222, 106] width 444 height 212
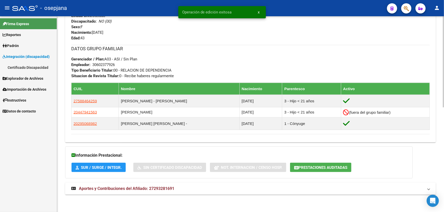
scroll to position [225, 0]
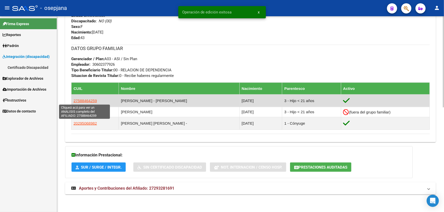
click at [88, 102] on span "27588464259" at bounding box center [84, 101] width 23 height 4
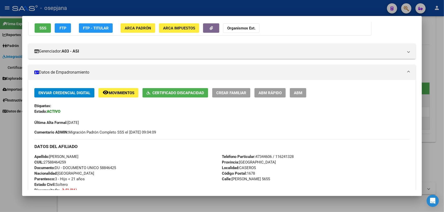
scroll to position [46, 0]
click at [443, 100] on div at bounding box center [222, 106] width 444 height 212
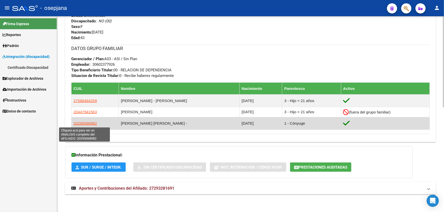
click at [89, 123] on span "20295068982" at bounding box center [84, 123] width 23 height 4
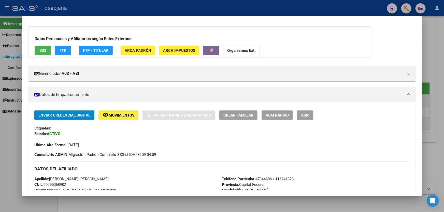
scroll to position [92, 0]
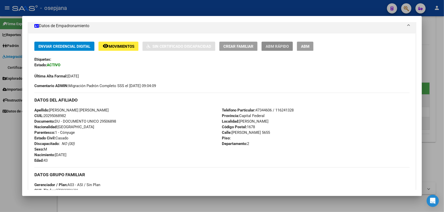
click at [277, 42] on button "ABM Rápido" at bounding box center [276, 46] width 31 height 9
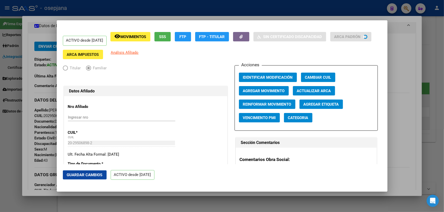
click at [324, 90] on span "Actualizar ARCA" at bounding box center [314, 91] width 34 height 5
click at [82, 176] on span "Guardar Cambios" at bounding box center [85, 175] width 36 height 5
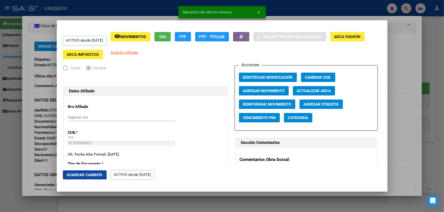
click at [443, 109] on div at bounding box center [222, 106] width 444 height 212
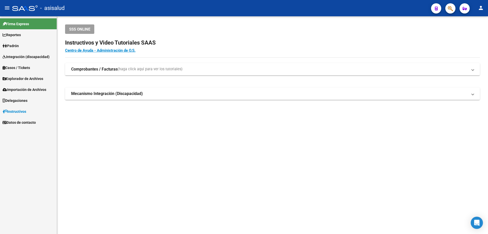
click at [17, 46] on span "Padrón" at bounding box center [11, 46] width 16 height 6
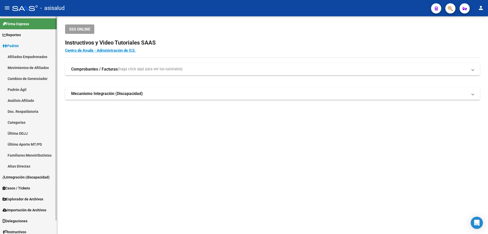
click at [28, 100] on link "Análisis Afiliado" at bounding box center [28, 100] width 57 height 11
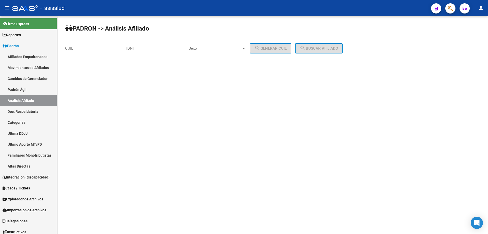
click at [108, 50] on input "CUIL" at bounding box center [93, 48] width 57 height 5
paste input "20-24814527-8"
click at [359, 50] on div "[PERSON_NAME] -> Análisis Afiliado 20-24814527-8 CUIL | DNI Sexo Sexo search Ge…" at bounding box center [272, 42] width 431 height 53
click at [331, 44] on button "search Buscar afiliado" at bounding box center [319, 48] width 48 height 10
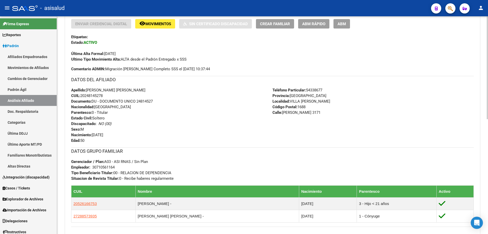
scroll to position [243, 0]
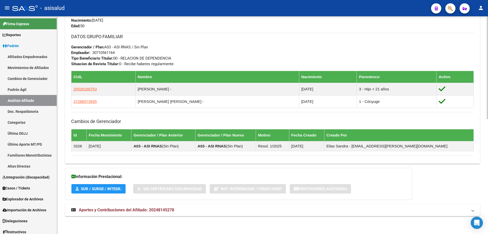
click at [178, 201] on div "DATOS [PERSON_NAME] ÁGIL: [PERSON_NAME] [PERSON_NAME] | ACTIVO | AFILIADO TITUL…" at bounding box center [272, 17] width 415 height 407
click at [173, 210] on span "Aportes y Contribuciones del Afiliado: 20248145278" at bounding box center [126, 209] width 95 height 5
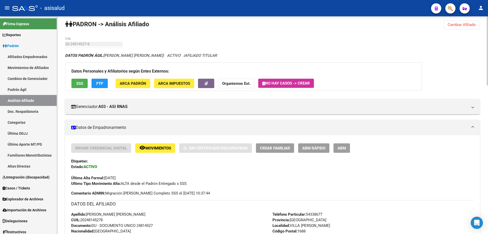
scroll to position [0, 0]
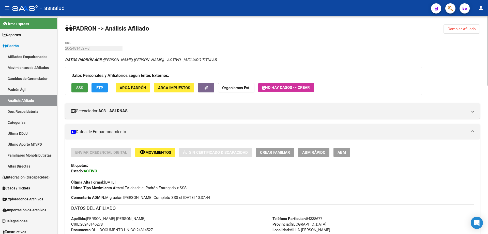
click at [76, 87] on span "SSS" at bounding box center [79, 87] width 7 height 5
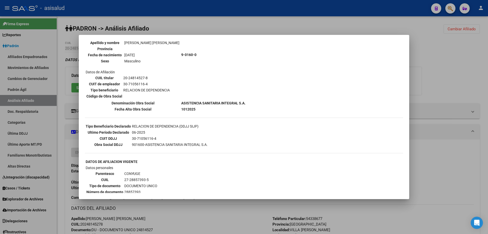
scroll to position [51, 0]
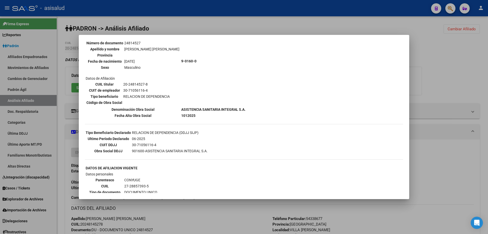
click at [488, 76] on div at bounding box center [244, 117] width 488 height 234
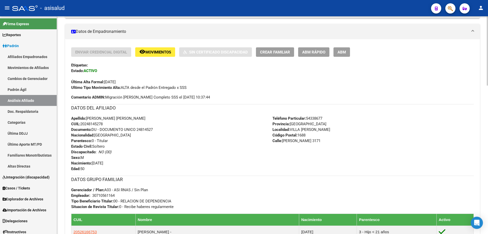
scroll to position [153, 0]
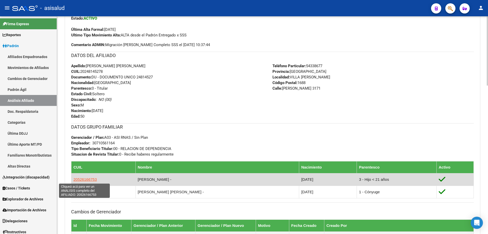
click at [88, 177] on span "20526166753" at bounding box center [84, 179] width 23 height 4
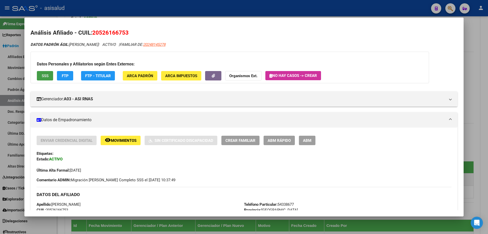
click at [42, 72] on button "SSS" at bounding box center [45, 75] width 16 height 9
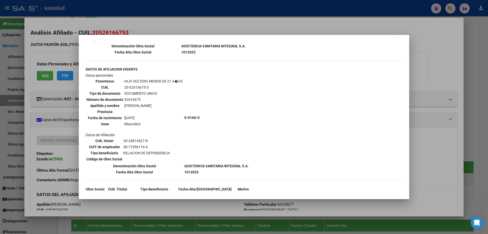
scroll to position [285, 0]
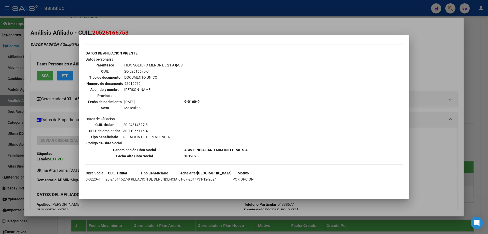
click at [458, 63] on div at bounding box center [244, 117] width 488 height 234
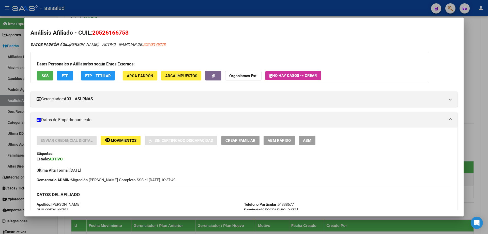
click at [488, 63] on div at bounding box center [244, 117] width 488 height 234
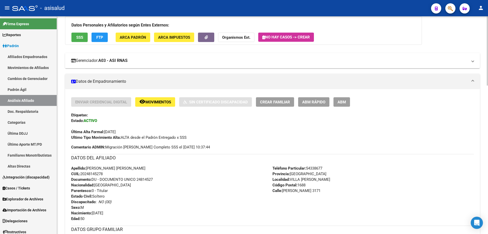
scroll to position [0, 0]
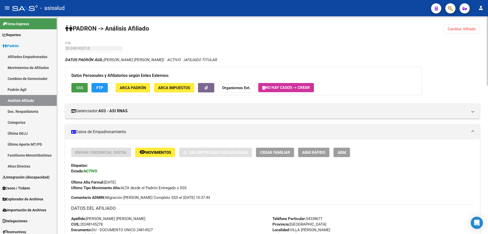
click at [73, 85] on button "SSS" at bounding box center [79, 87] width 16 height 9
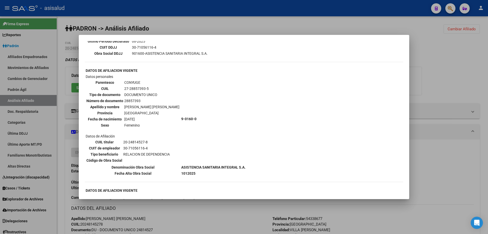
scroll to position [229, 0]
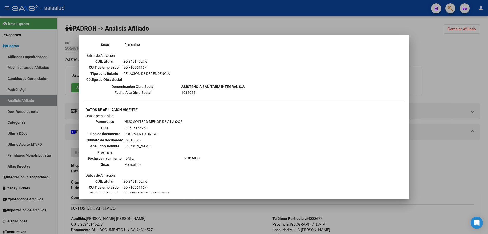
click at [457, 175] on div at bounding box center [244, 117] width 488 height 234
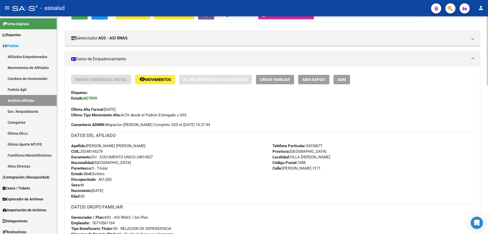
scroll to position [0, 0]
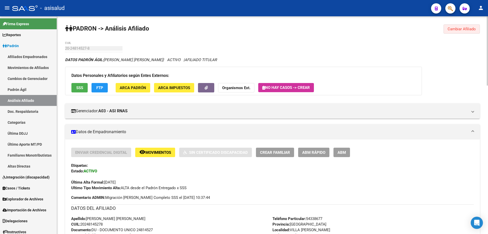
click at [464, 28] on span "Cambiar Afiliado" at bounding box center [462, 29] width 28 height 5
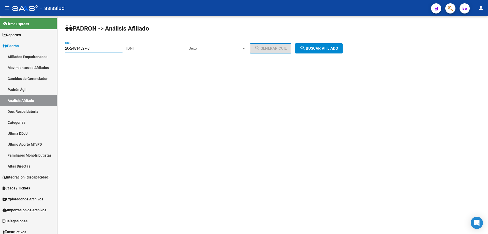
drag, startPoint x: 96, startPoint y: 49, endPoint x: 68, endPoint y: 47, distance: 28.3
click at [61, 47] on div "[PERSON_NAME] -> Análisis Afiliado 20-24814527-8 CUIL | DNI Sexo Sexo search Ge…" at bounding box center [272, 42] width 431 height 53
paste input "18003560-6"
type input "20-18003560-6"
click at [317, 47] on span "search Buscar afiliado" at bounding box center [319, 48] width 38 height 5
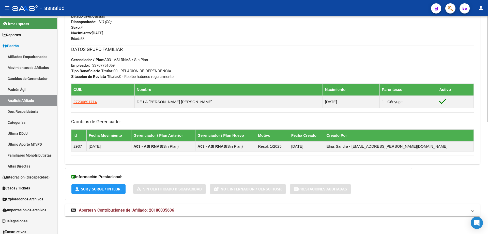
scroll to position [230, 0]
click at [142, 209] on span "Aportes y Contribuciones del Afiliado: 20180035606" at bounding box center [126, 209] width 95 height 5
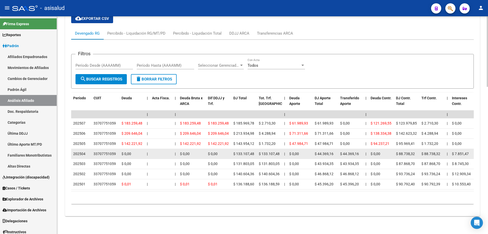
scroll to position [454, 0]
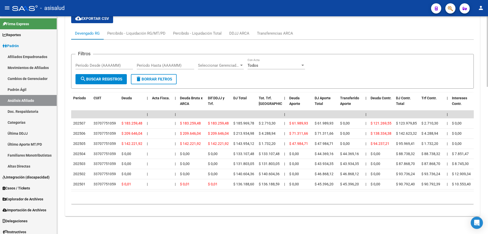
drag, startPoint x: 145, startPoint y: 186, endPoint x: 224, endPoint y: 189, distance: 79.6
click at [247, 189] on datatable-body "| | | | | | | | | | | | | 202507 33707751059 $ 183.259,48 | | $ 183.259,48 $ 18…" at bounding box center [272, 150] width 403 height 80
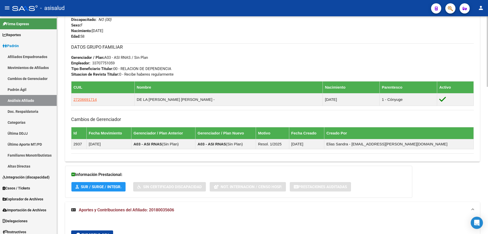
scroll to position [225, 0]
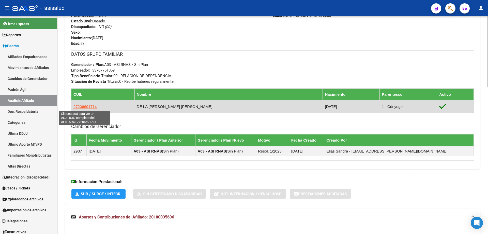
click at [80, 107] on span "27206691714" at bounding box center [84, 106] width 23 height 4
type textarea "27206691714"
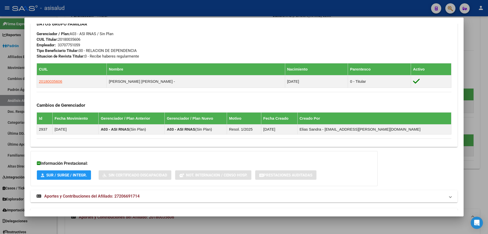
scroll to position [261, 0]
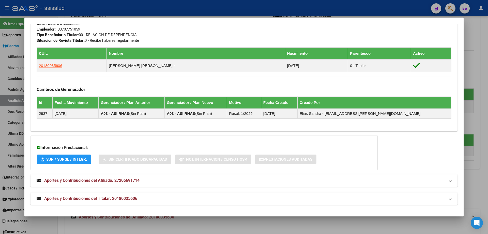
click at [119, 196] on span "Aportes y Contribuciones del Titular: 20180035606" at bounding box center [90, 198] width 93 height 5
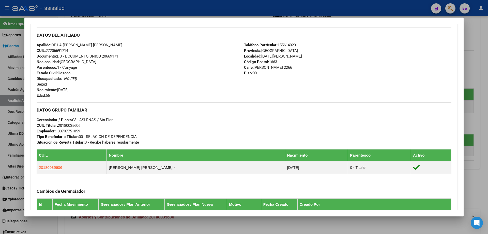
scroll to position [0, 0]
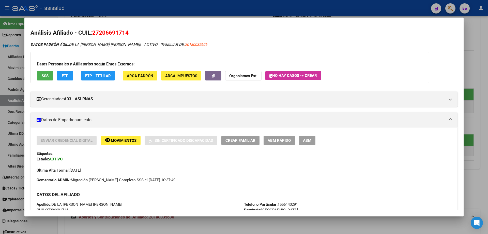
click at [48, 76] on span "SSS" at bounding box center [45, 75] width 7 height 5
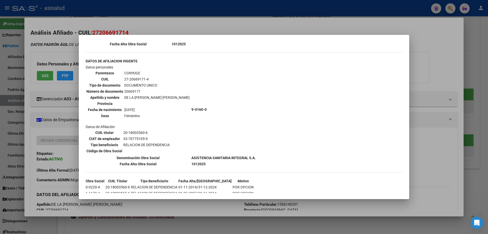
scroll to position [280, 0]
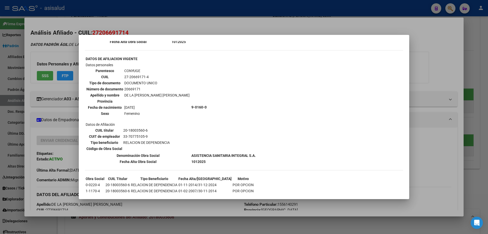
click at [488, 86] on div at bounding box center [244, 117] width 488 height 234
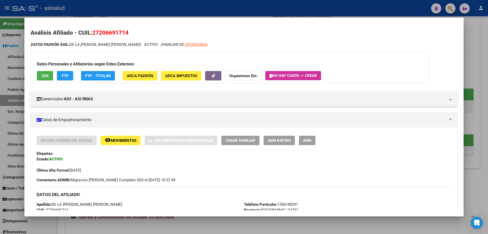
click at [488, 86] on div at bounding box center [244, 117] width 488 height 234
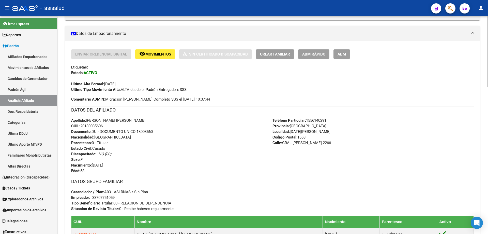
scroll to position [0, 0]
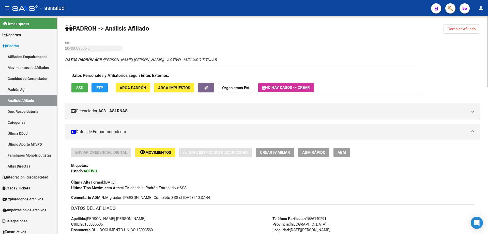
click at [462, 31] on span "Cambiar Afiliado" at bounding box center [462, 29] width 28 height 5
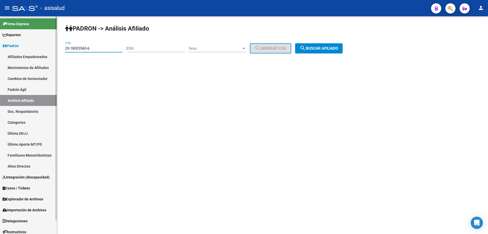
drag, startPoint x: 100, startPoint y: 49, endPoint x: 47, endPoint y: 49, distance: 53.6
click at [47, 49] on mat-sidenav-container "Firma Express Reportes [PERSON_NAME] Traspasos x O.S. Traspasos x Gerenciador T…" at bounding box center [244, 124] width 488 height 217
paste input "21760605"
click at [321, 49] on span "search Buscar afiliado" at bounding box center [319, 48] width 38 height 5
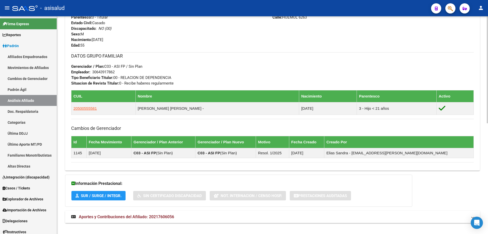
scroll to position [225, 0]
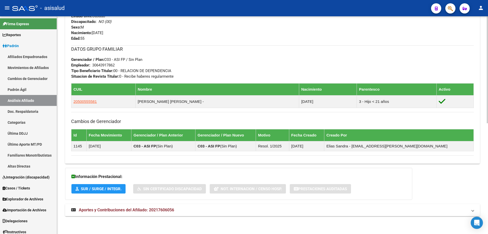
click at [234, 215] on mat-expansion-panel-header "Aportes y Contribuciones del Afiliado: 20217606056" at bounding box center [272, 210] width 415 height 12
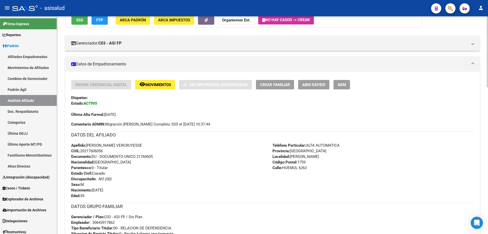
scroll to position [67, 0]
click at [80, 22] on span "SSS" at bounding box center [79, 20] width 7 height 5
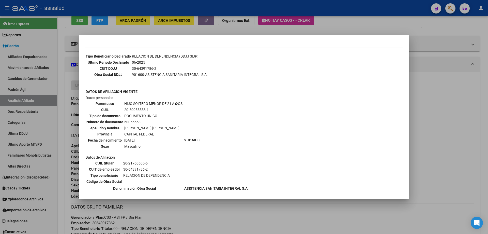
scroll to position [208, 0]
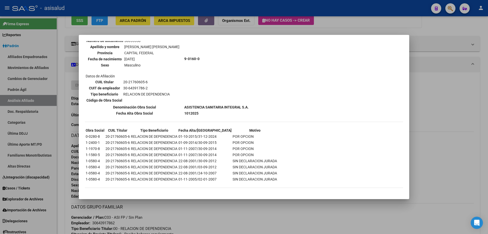
click at [488, 129] on div at bounding box center [244, 117] width 488 height 234
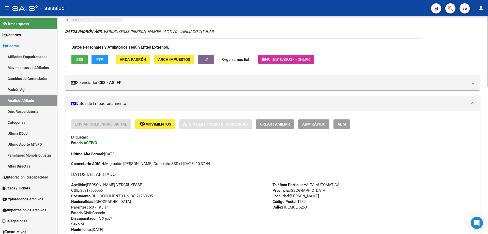
scroll to position [0, 0]
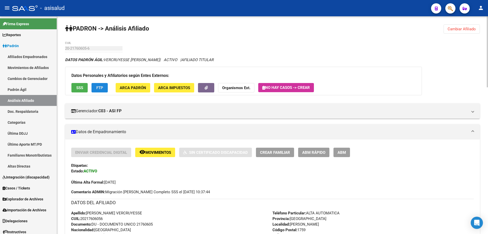
click at [102, 85] on span "FTP" at bounding box center [99, 87] width 7 height 5
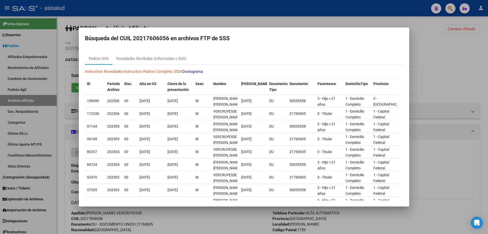
click at [454, 182] on div at bounding box center [244, 117] width 488 height 234
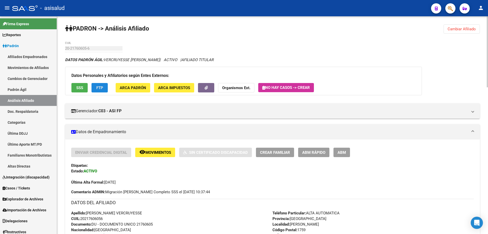
click at [102, 89] on span "FTP" at bounding box center [99, 87] width 7 height 5
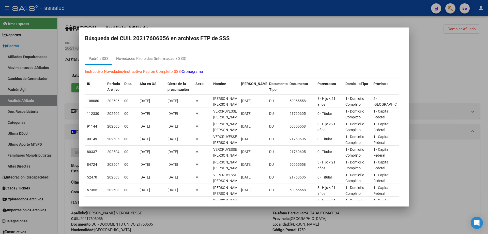
click at [467, 104] on div at bounding box center [244, 117] width 488 height 234
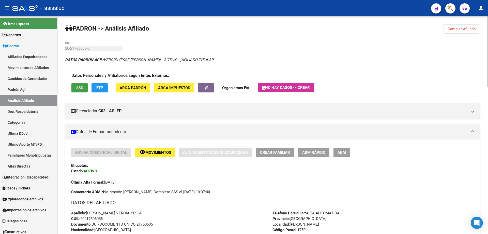
click at [75, 91] on button "SSS" at bounding box center [79, 87] width 16 height 9
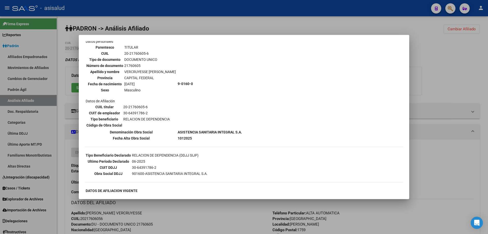
scroll to position [76, 0]
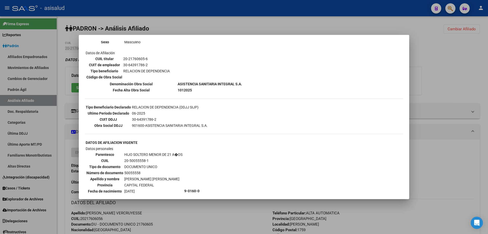
click at [457, 57] on div at bounding box center [244, 117] width 488 height 234
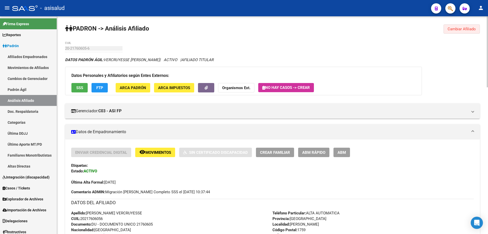
click at [451, 27] on span "Cambiar Afiliado" at bounding box center [462, 29] width 28 height 5
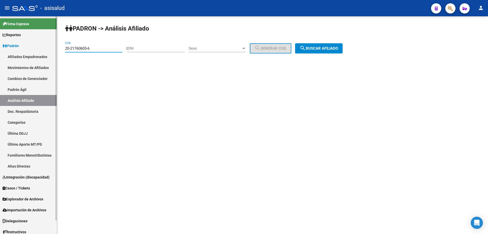
drag, startPoint x: 110, startPoint y: 49, endPoint x: 0, endPoint y: 55, distance: 110.5
click at [0, 55] on mat-sidenav-container "Firma Express Reportes [PERSON_NAME] Traspasos x O.S. Traspasos x Gerenciador T…" at bounding box center [244, 124] width 488 height 217
paste input "7-31191126"
type input "27-31191126-6"
click at [325, 46] on span "search Buscar afiliado" at bounding box center [319, 48] width 38 height 5
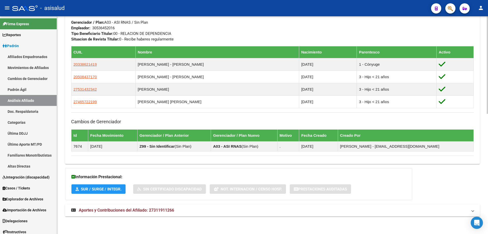
scroll to position [268, 0]
click at [227, 210] on mat-panel-title "Aportes y Contribuciones del Afiliado: 27311911266" at bounding box center [269, 210] width 397 height 6
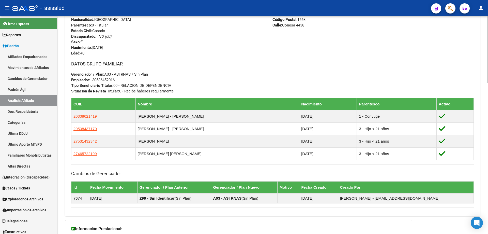
scroll to position [263, 0]
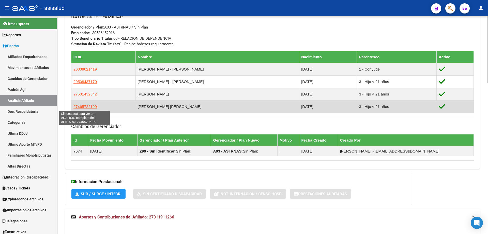
click at [80, 105] on span "27465722199" at bounding box center [84, 106] width 23 height 4
type textarea "27465722199"
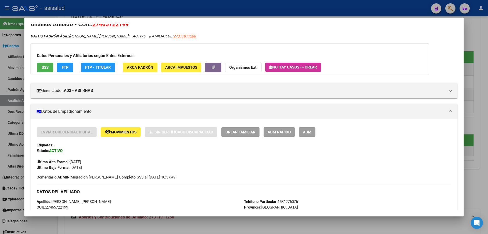
scroll to position [0, 0]
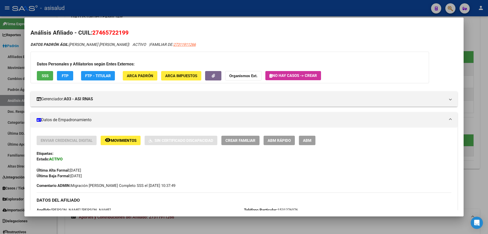
click at [124, 138] on span "remove_red_eye Movimientos" at bounding box center [121, 140] width 32 height 5
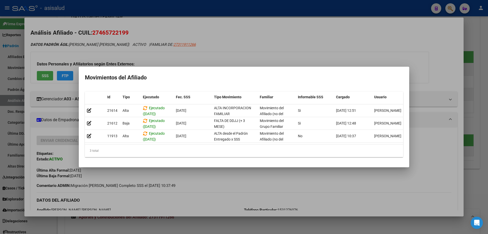
click at [183, 198] on div at bounding box center [244, 117] width 488 height 234
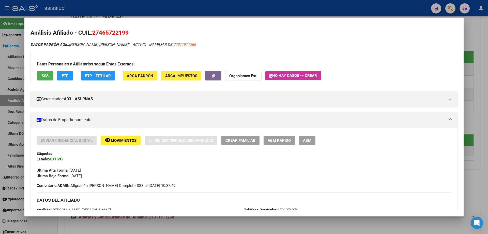
click at [44, 72] on button "SSS" at bounding box center [45, 75] width 16 height 9
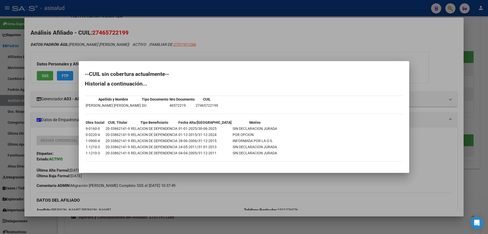
click at [297, 36] on div at bounding box center [244, 117] width 488 height 234
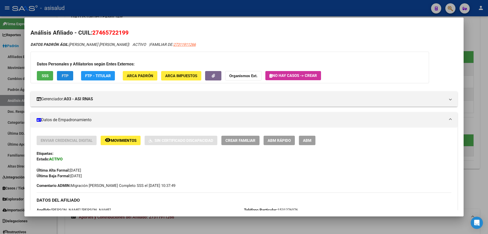
click at [66, 71] on button "FTP" at bounding box center [65, 75] width 16 height 9
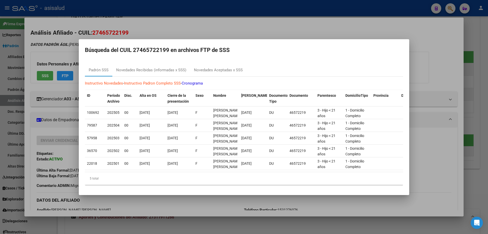
click at [488, 85] on div at bounding box center [244, 117] width 488 height 234
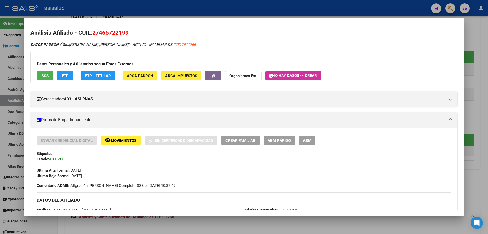
click at [488, 85] on div at bounding box center [244, 117] width 488 height 234
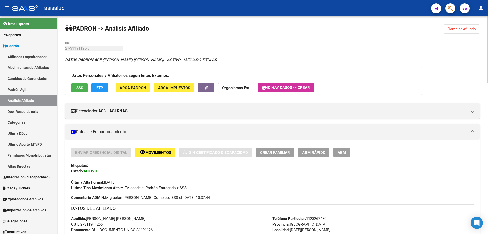
click at [456, 30] on span "Cambiar Afiliado" at bounding box center [462, 29] width 28 height 5
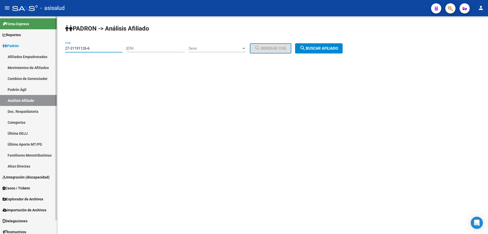
drag, startPoint x: 95, startPoint y: 48, endPoint x: 0, endPoint y: 51, distance: 95.4
click at [0, 50] on mat-sidenav-container "Firma Express Reportes [PERSON_NAME] Traspasos x O.S. Traspasos x Gerenciador T…" at bounding box center [244, 124] width 488 height 217
paste input "0-22591928-4"
type input "20-22591928-4"
click at [327, 46] on span "search Buscar afiliado" at bounding box center [319, 48] width 38 height 5
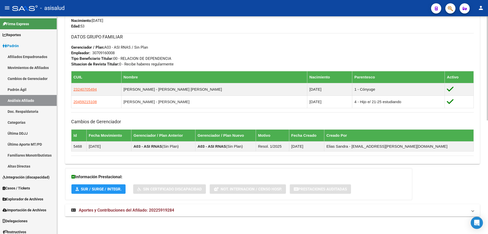
scroll to position [237, 0]
click at [195, 211] on mat-panel-title "Aportes y Contribuciones del Afiliado: 20225919284" at bounding box center [269, 210] width 397 height 6
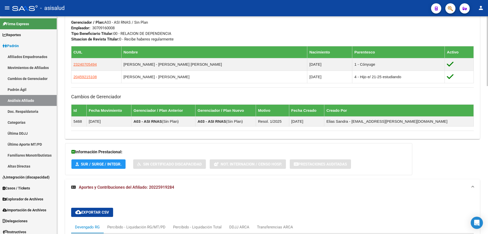
scroll to position [181, 0]
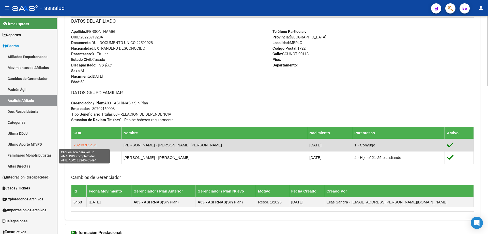
click at [84, 144] on span "23240705494" at bounding box center [84, 145] width 23 height 4
type textarea "23240705494"
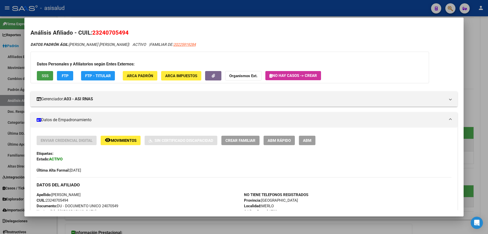
click at [48, 78] on button "SSS" at bounding box center [45, 75] width 16 height 9
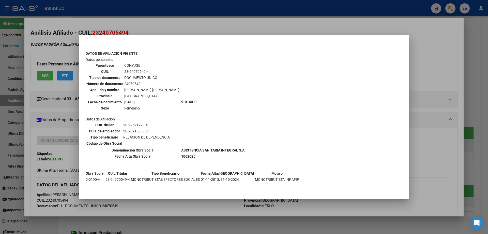
scroll to position [165, 0]
click at [488, 157] on div at bounding box center [244, 117] width 488 height 234
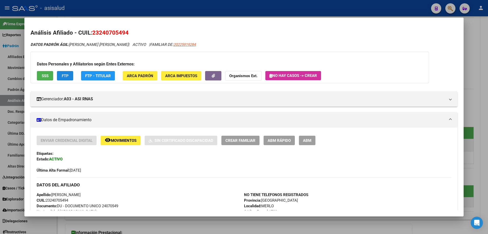
click at [66, 75] on span "FTP" at bounding box center [65, 75] width 7 height 5
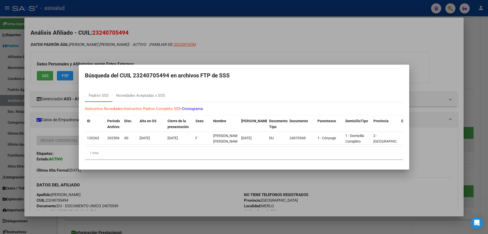
click at [483, 136] on div at bounding box center [244, 117] width 488 height 234
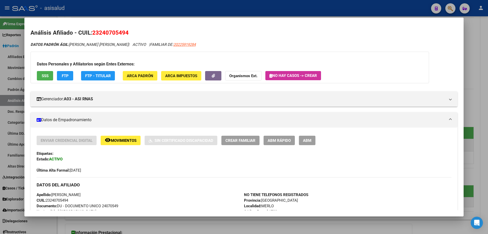
click at [488, 131] on div at bounding box center [244, 117] width 488 height 234
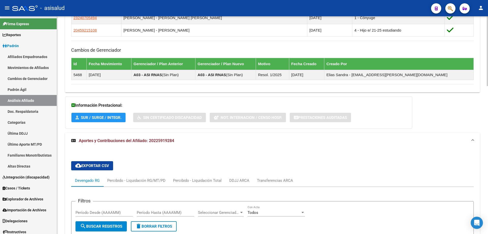
scroll to position [80, 0]
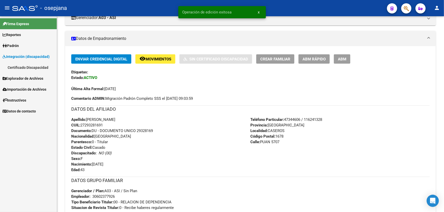
scroll to position [86, 0]
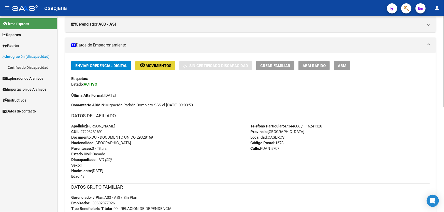
click at [161, 66] on span "Movimientos" at bounding box center [158, 66] width 26 height 5
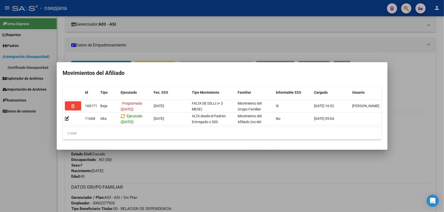
click at [237, 171] on div at bounding box center [222, 106] width 444 height 212
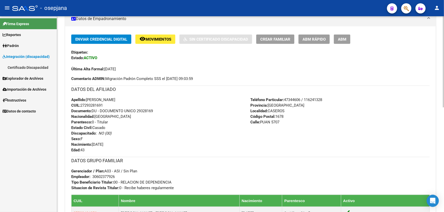
scroll to position [115, 0]
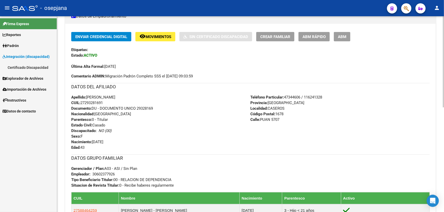
drag, startPoint x: 137, startPoint y: 107, endPoint x: 167, endPoint y: 109, distance: 30.3
click at [167, 109] on div "Apellido: [PERSON_NAME]: 27293281691 Documento: DU - DOCUMENTO UNICO 29328169 N…" at bounding box center [160, 123] width 179 height 56
copy span "29328169"
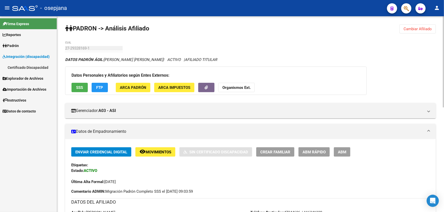
click at [432, 31] on button "Cambiar Afiliado" at bounding box center [417, 28] width 36 height 9
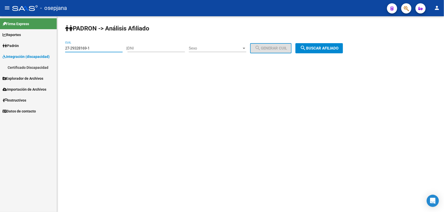
drag, startPoint x: 98, startPoint y: 48, endPoint x: 60, endPoint y: 49, distance: 37.4
click at [60, 49] on div "PADRON -> Análisis Afiliado 27-29328169-1 CUIL | DNI Sexo Sexo search Generar C…" at bounding box center [250, 42] width 387 height 53
paste input "0-94456397"
click at [334, 48] on span "search Buscar afiliado" at bounding box center [319, 48] width 38 height 5
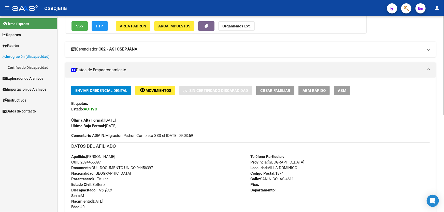
scroll to position [54, 0]
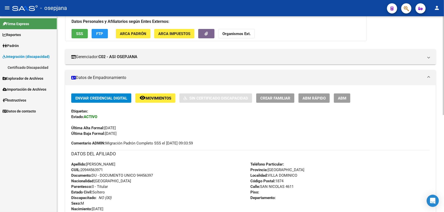
click at [85, 32] on button "SSS" at bounding box center [79, 33] width 16 height 9
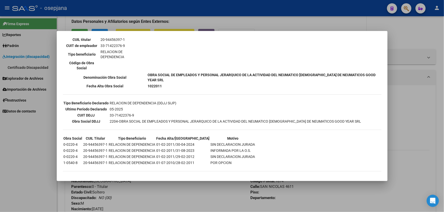
scroll to position [0, 0]
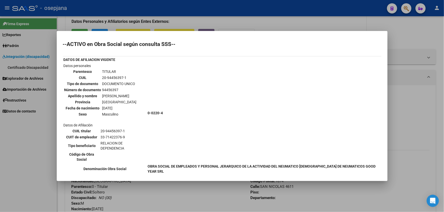
click at [397, 52] on div at bounding box center [222, 106] width 444 height 212
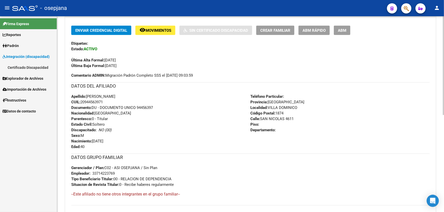
scroll to position [123, 0]
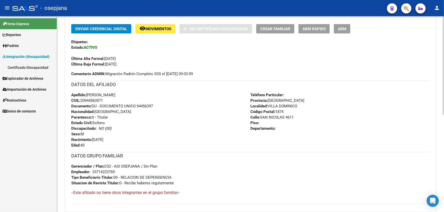
drag, startPoint x: 137, startPoint y: 106, endPoint x: 170, endPoint y: 107, distance: 32.6
click at [170, 107] on div "Apellido: [PERSON_NAME] CUIL: 20944563971 Documento: DU - DOCUMENTO UNICO 94456…" at bounding box center [160, 120] width 179 height 56
copy span "94456397"
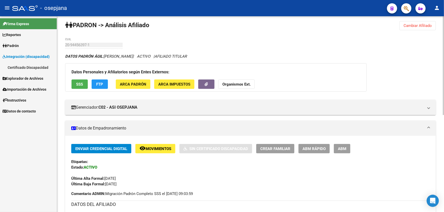
scroll to position [0, 0]
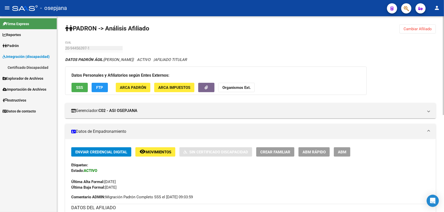
click at [428, 27] on span "Cambiar Afiliado" at bounding box center [417, 29] width 28 height 5
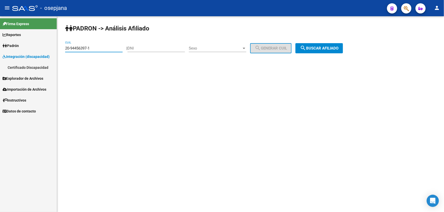
drag, startPoint x: 102, startPoint y: 47, endPoint x: 65, endPoint y: 47, distance: 36.6
click at [65, 47] on input "20-94456397-1" at bounding box center [93, 48] width 57 height 5
paste input "35969085-2"
type input "20-35969085-2"
click at [323, 44] on button "search Buscar afiliado" at bounding box center [319, 48] width 48 height 10
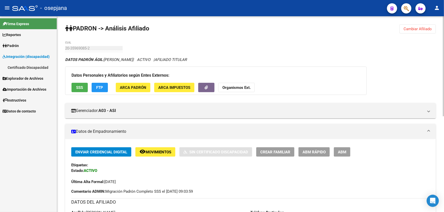
click at [71, 85] on div "Datos Personales y Afiliatorios según Entes Externos: SSS FTP ARCA Padrón ARCA …" at bounding box center [215, 81] width 301 height 28
click at [74, 85] on button "SSS" at bounding box center [79, 87] width 16 height 9
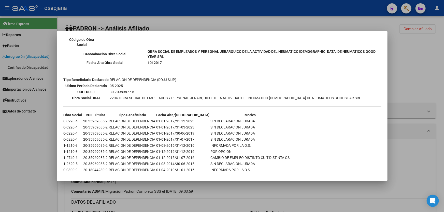
scroll to position [115, 0]
click at [432, 102] on div at bounding box center [222, 106] width 444 height 212
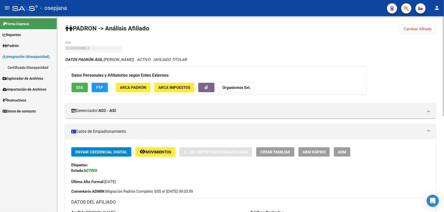
click at [167, 152] on span "Movimientos" at bounding box center [158, 152] width 26 height 5
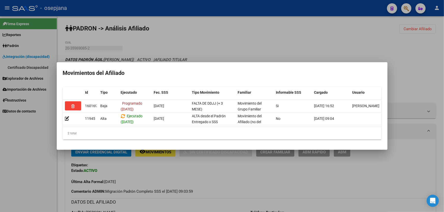
click at [179, 166] on div at bounding box center [222, 106] width 444 height 212
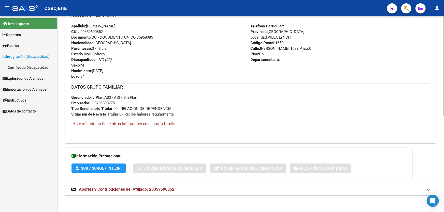
scroll to position [187, 0]
click at [192, 186] on mat-panel-title "Aportes y Contribuciones del Afiliado: 20359690852" at bounding box center [247, 189] width 352 height 6
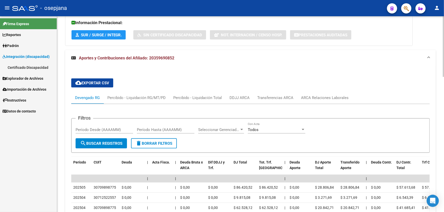
scroll to position [349, 0]
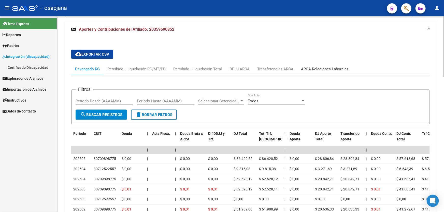
click at [328, 68] on div "ARCA Relaciones Laborales" at bounding box center [325, 69] width 48 height 6
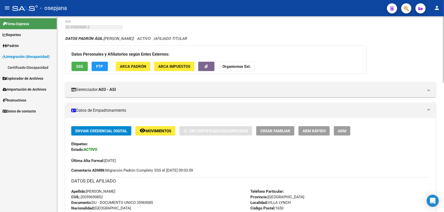
scroll to position [46, 0]
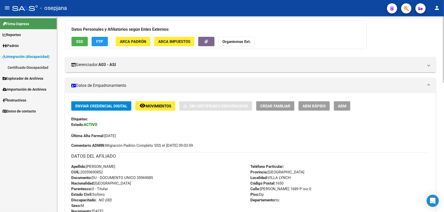
click at [151, 104] on span "Movimientos" at bounding box center [158, 106] width 26 height 5
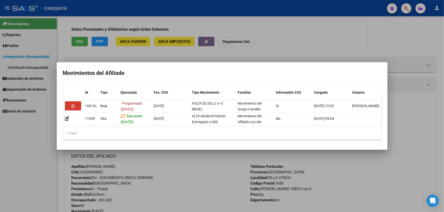
click at [185, 200] on div at bounding box center [222, 106] width 444 height 212
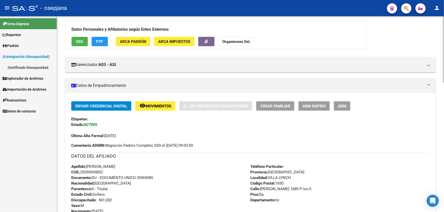
drag, startPoint x: 137, startPoint y: 178, endPoint x: 168, endPoint y: 179, distance: 30.3
click at [168, 179] on div "Apellido: [PERSON_NAME]: 20359690852 Documento: DU - DOCUMENTO UNICO 35969085 N…" at bounding box center [160, 192] width 179 height 56
copy span "35969085"
